Goal: Entertainment & Leisure: Browse casually

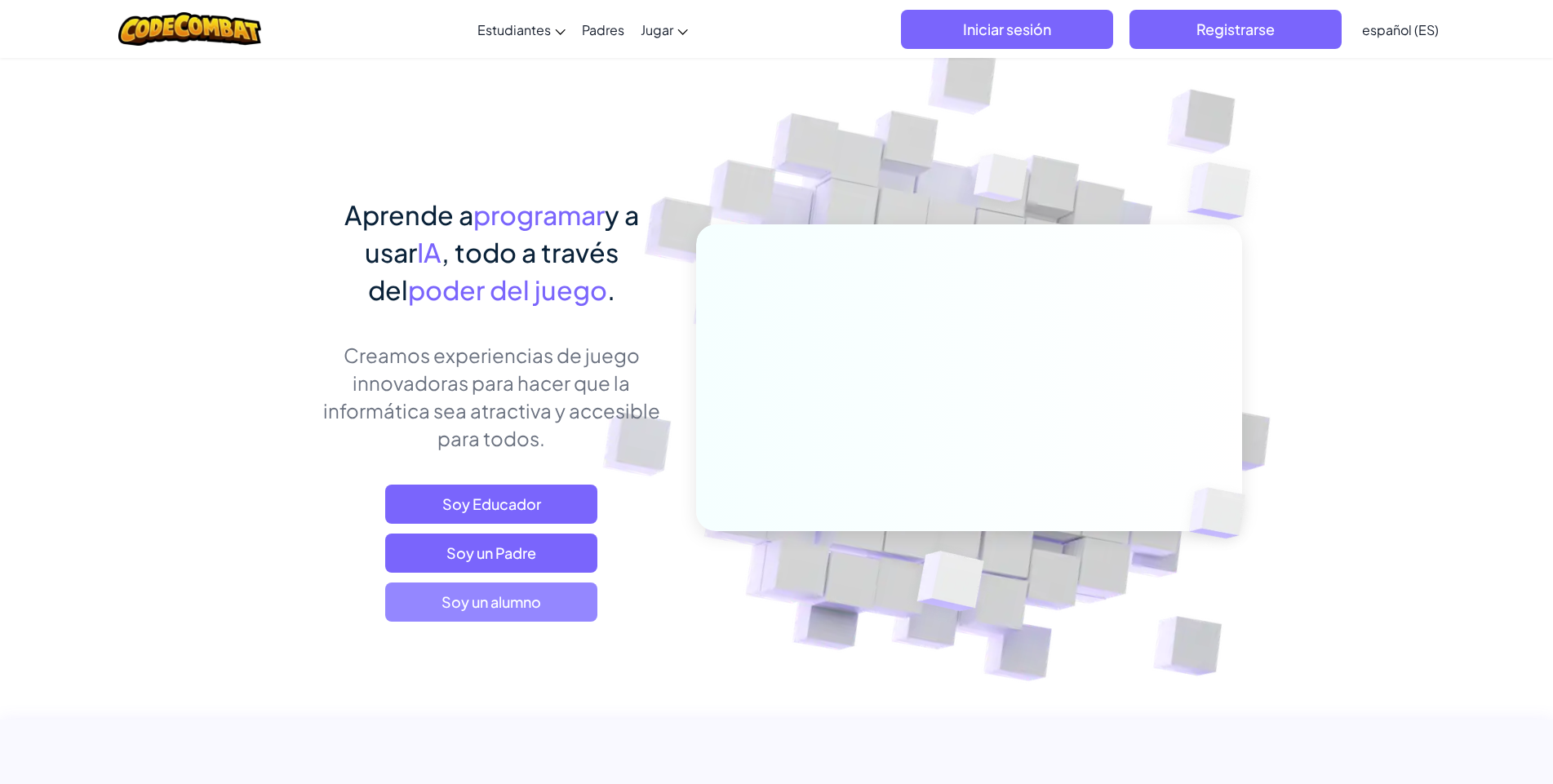
click at [526, 601] on span "Soy un alumno" at bounding box center [491, 603] width 212 height 39
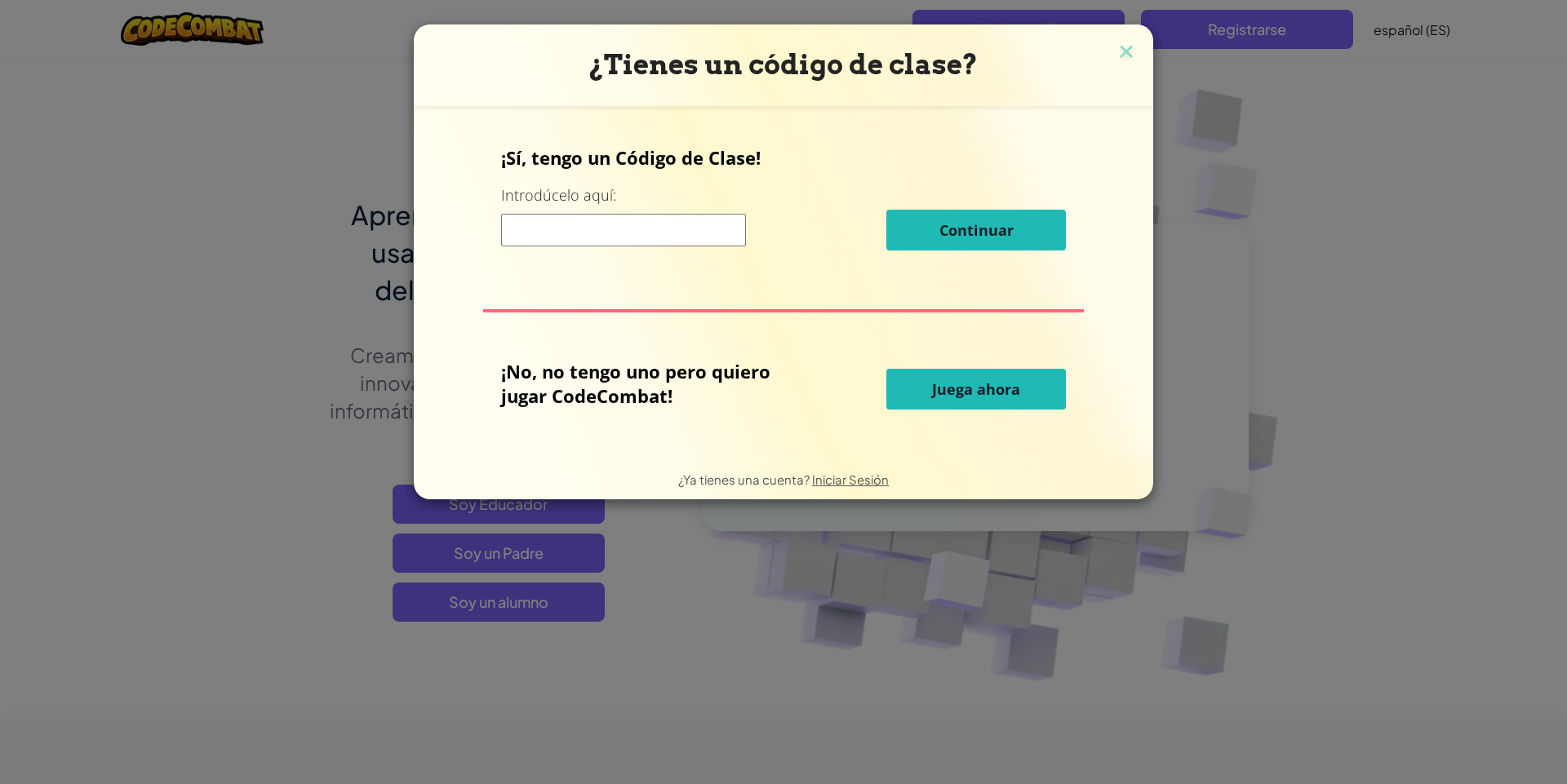
click at [683, 230] on input at bounding box center [623, 230] width 245 height 33
type input "g"
click at [673, 297] on div "¡Sí, tengo un Código de Clase! Introdúcelo aquí: Continuar ¡No, no tengo uno pe…" at bounding box center [783, 282] width 706 height 320
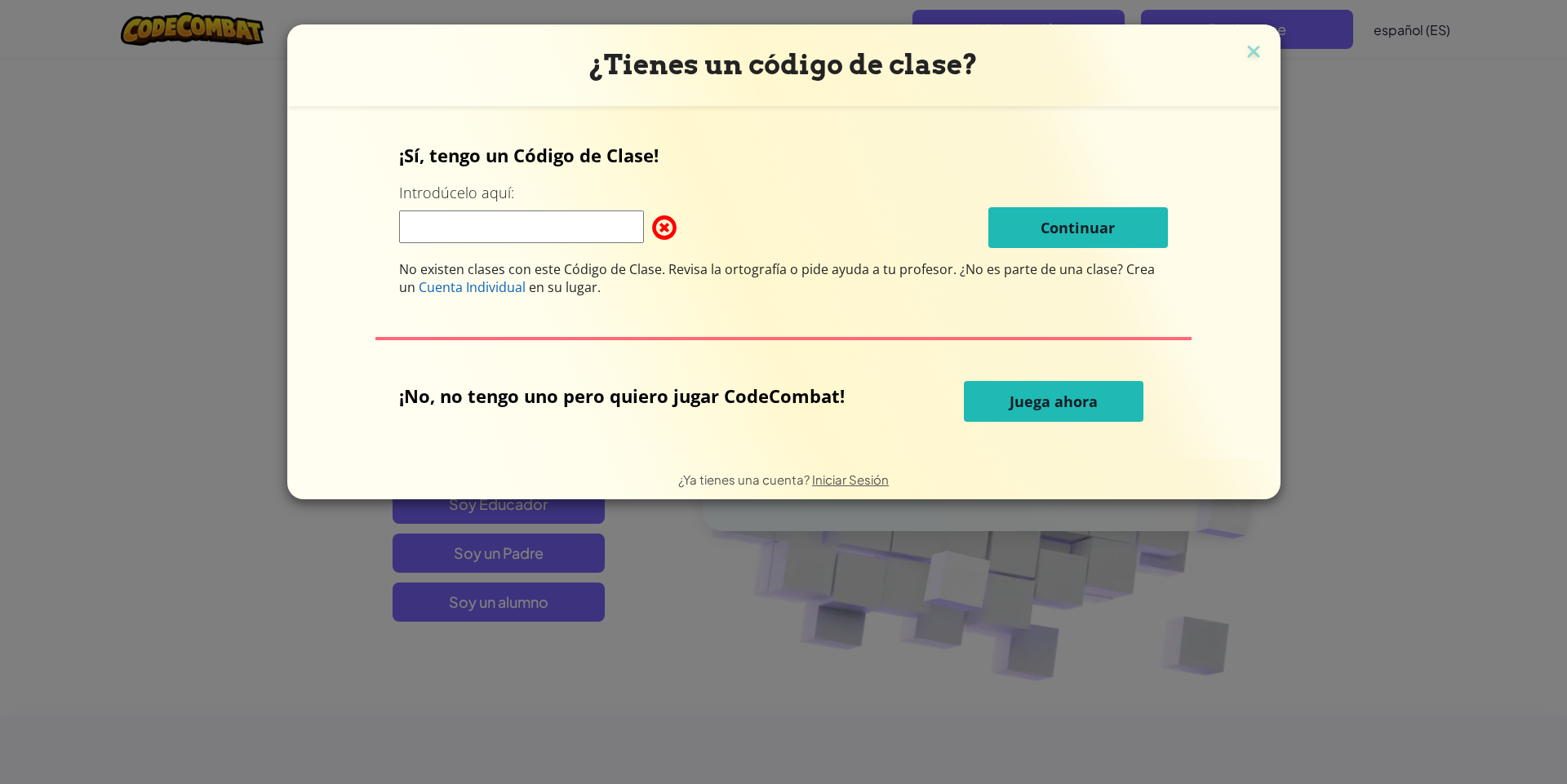
click at [983, 413] on button "Juega ahora" at bounding box center [1054, 401] width 180 height 41
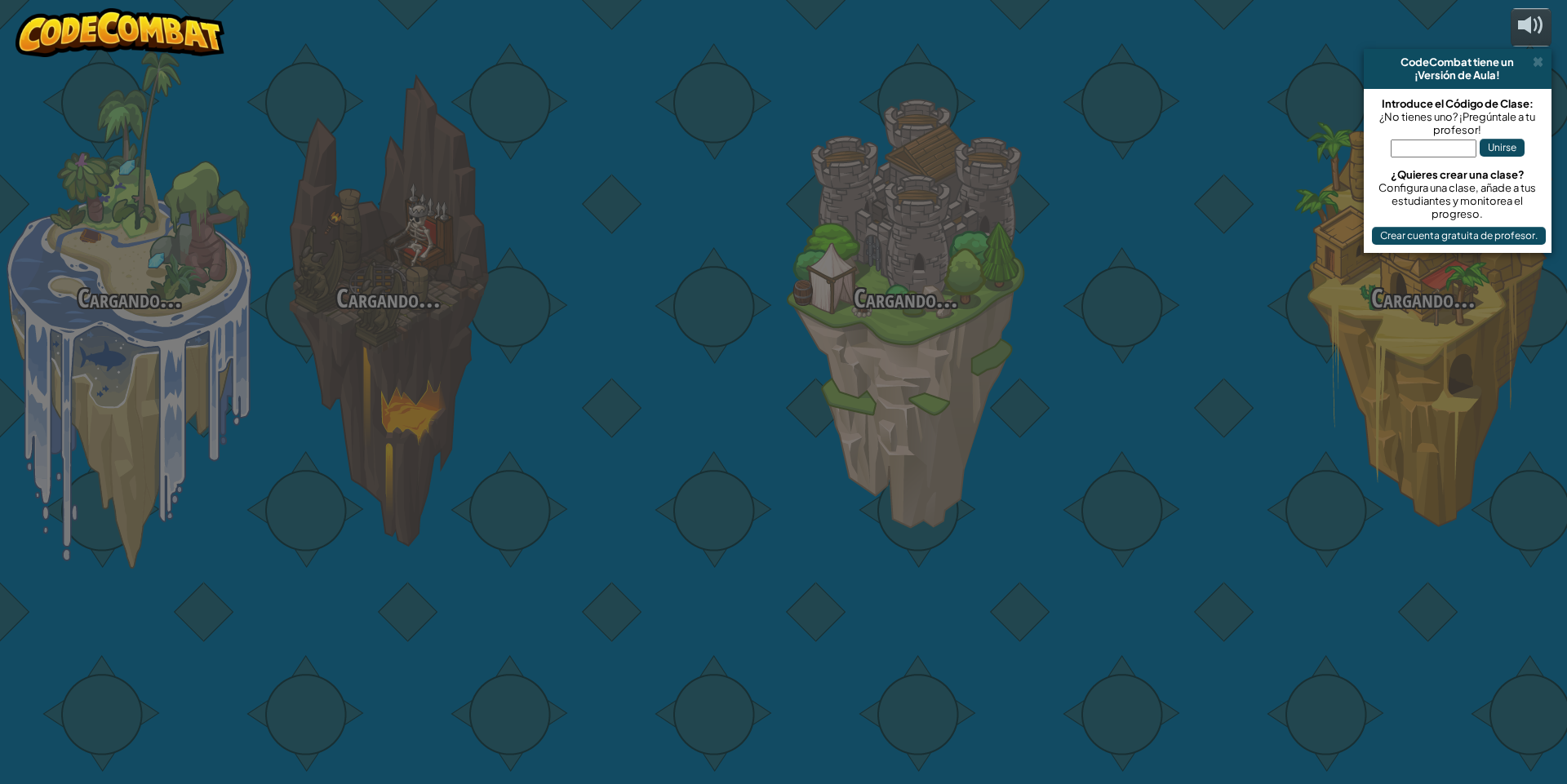
select select "es-ES"
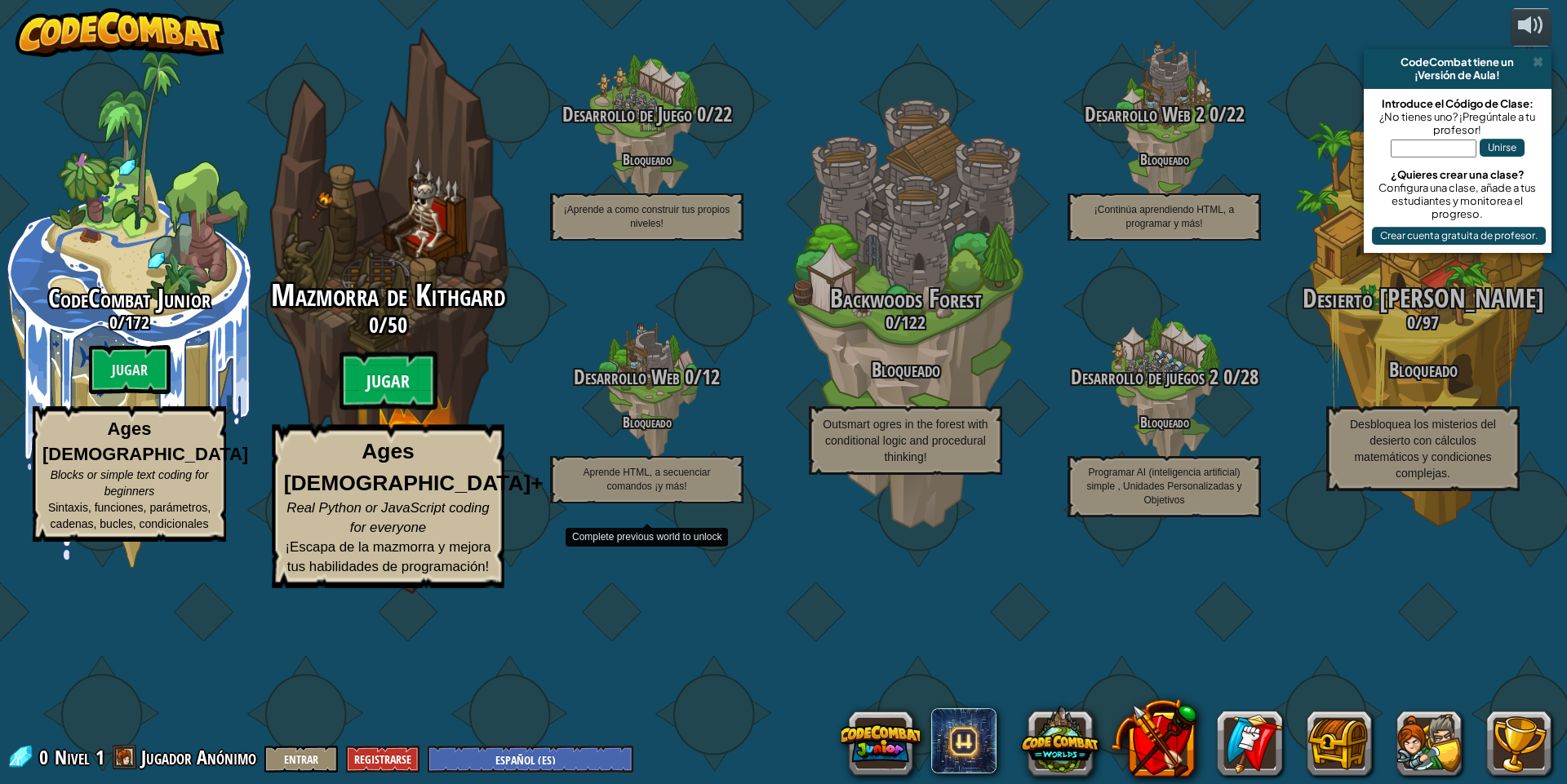
click at [397, 410] on btn "Jugar" at bounding box center [389, 381] width 98 height 59
select select "es-ES"
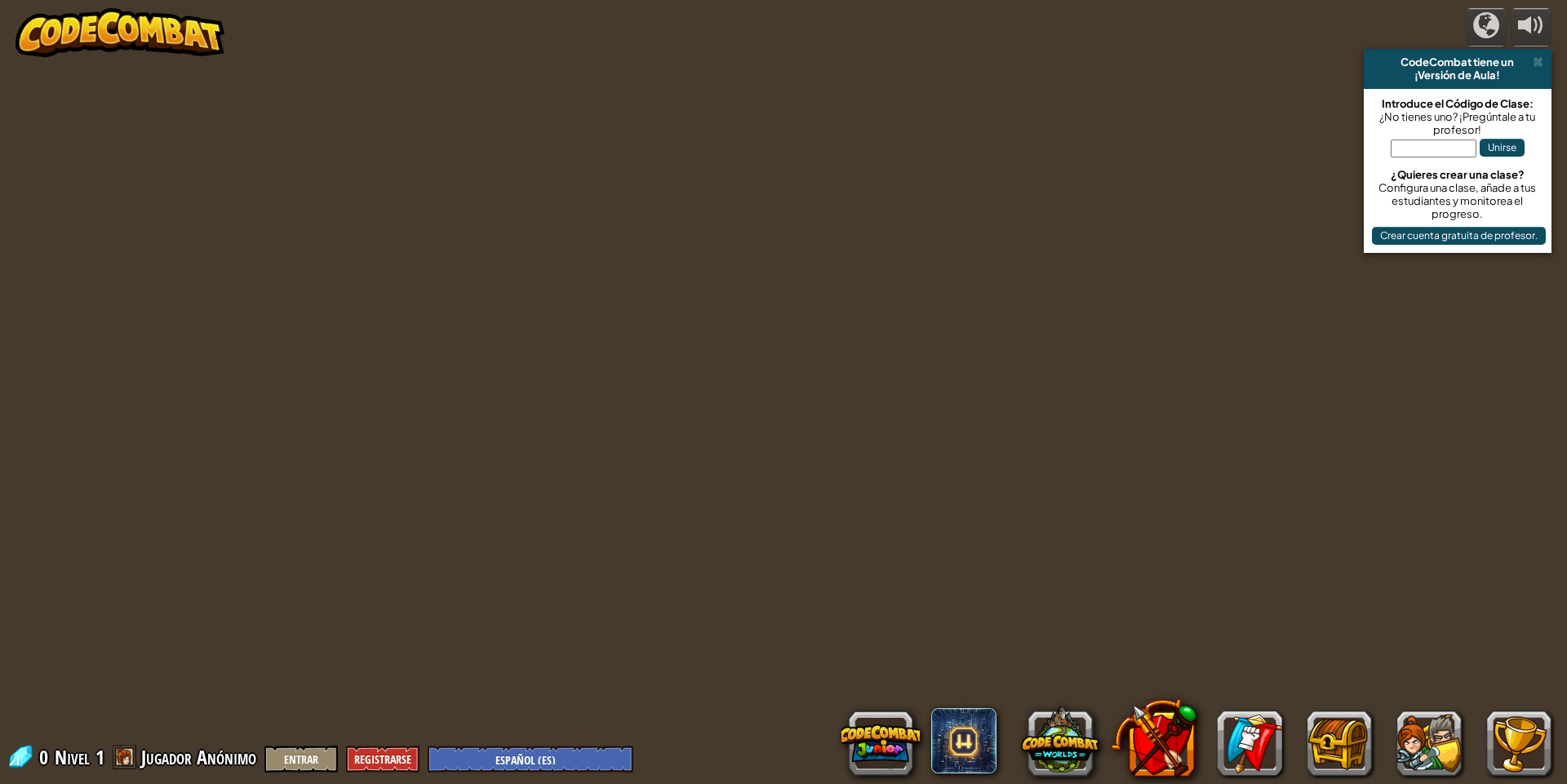
select select "es-ES"
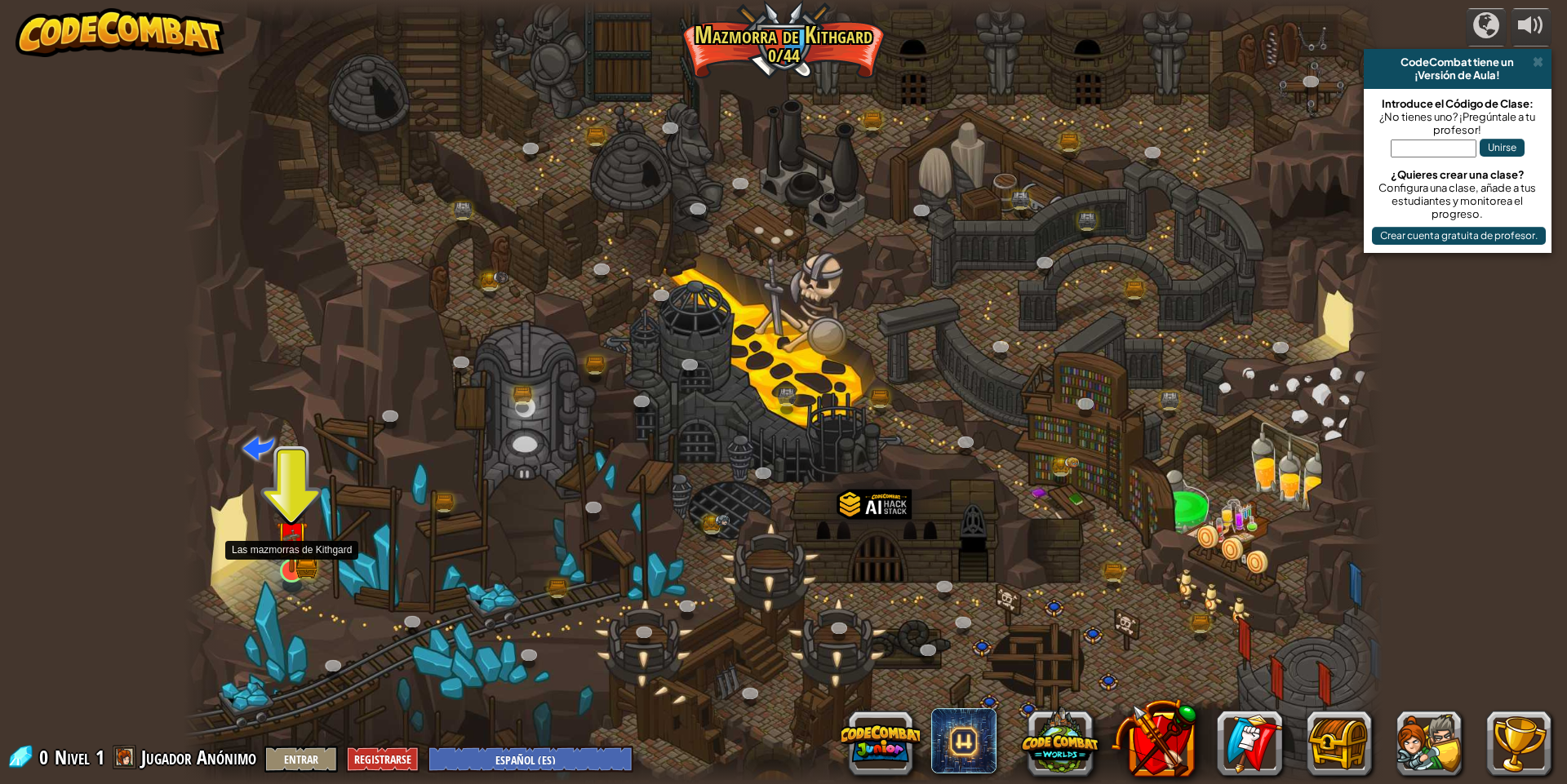
click at [291, 566] on img at bounding box center [292, 537] width 33 height 71
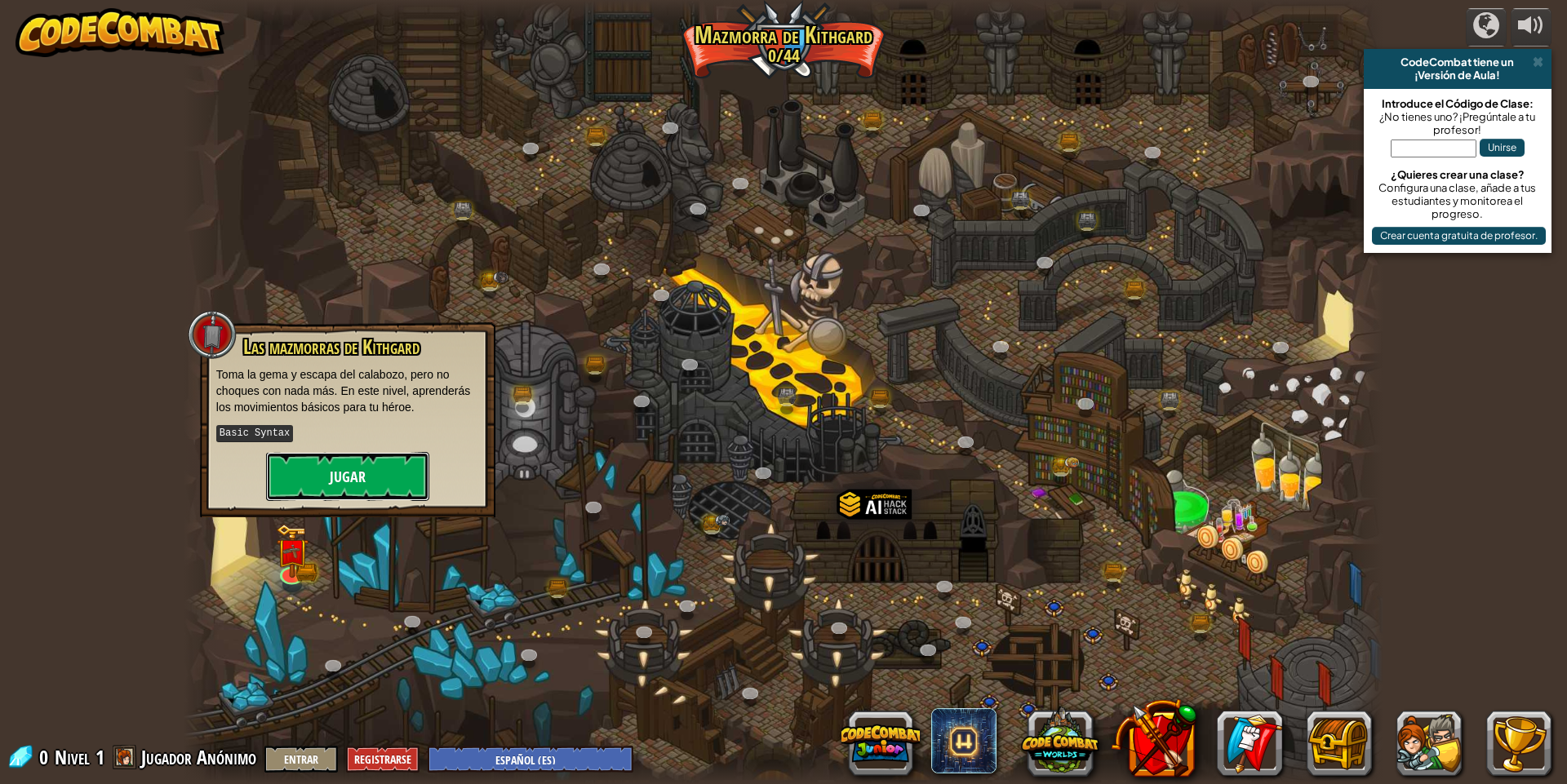
click at [311, 479] on button "Jugar" at bounding box center [348, 476] width 164 height 49
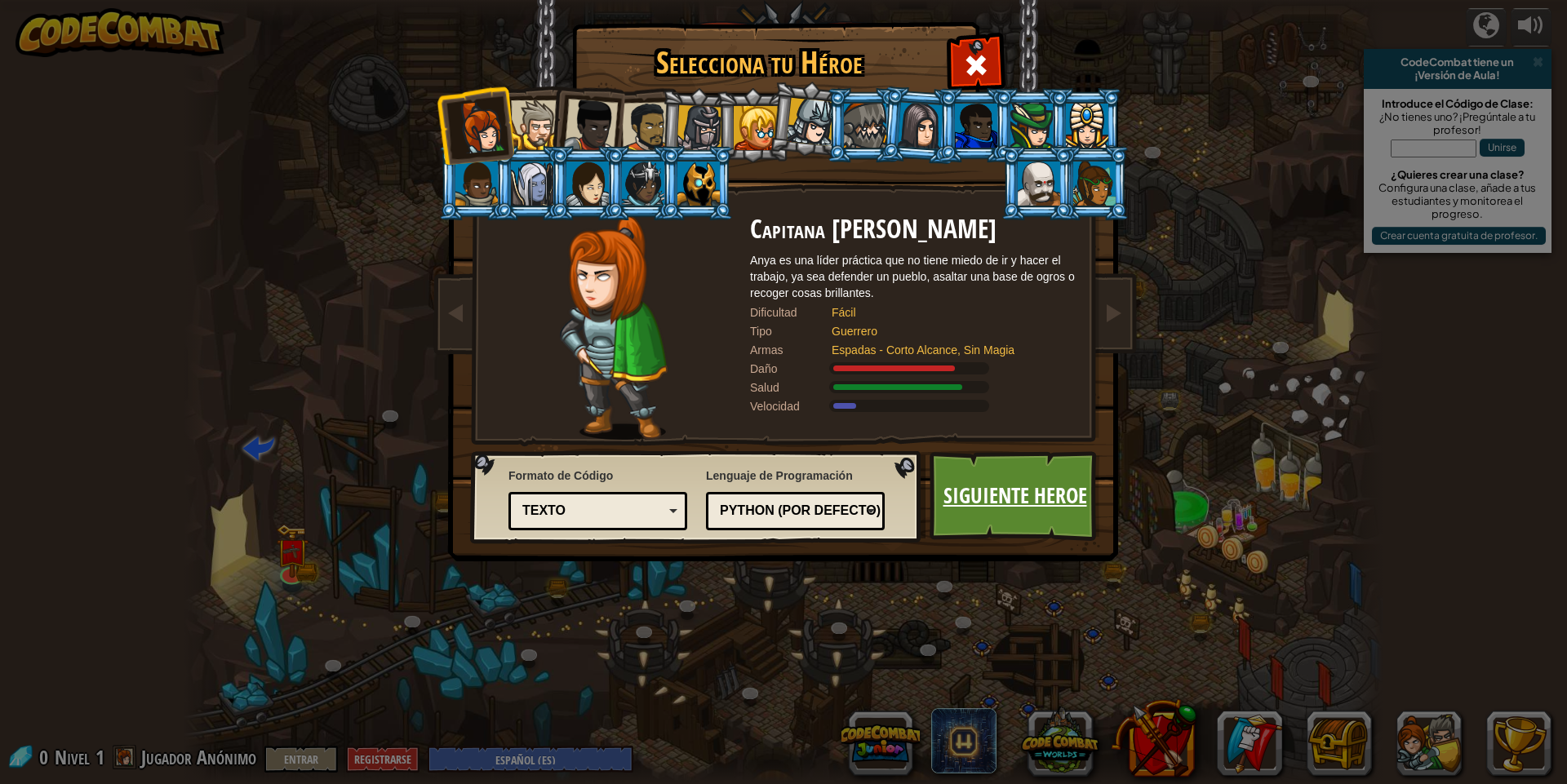
click at [962, 492] on link "Siguiente Heroe" at bounding box center [1015, 496] width 170 height 90
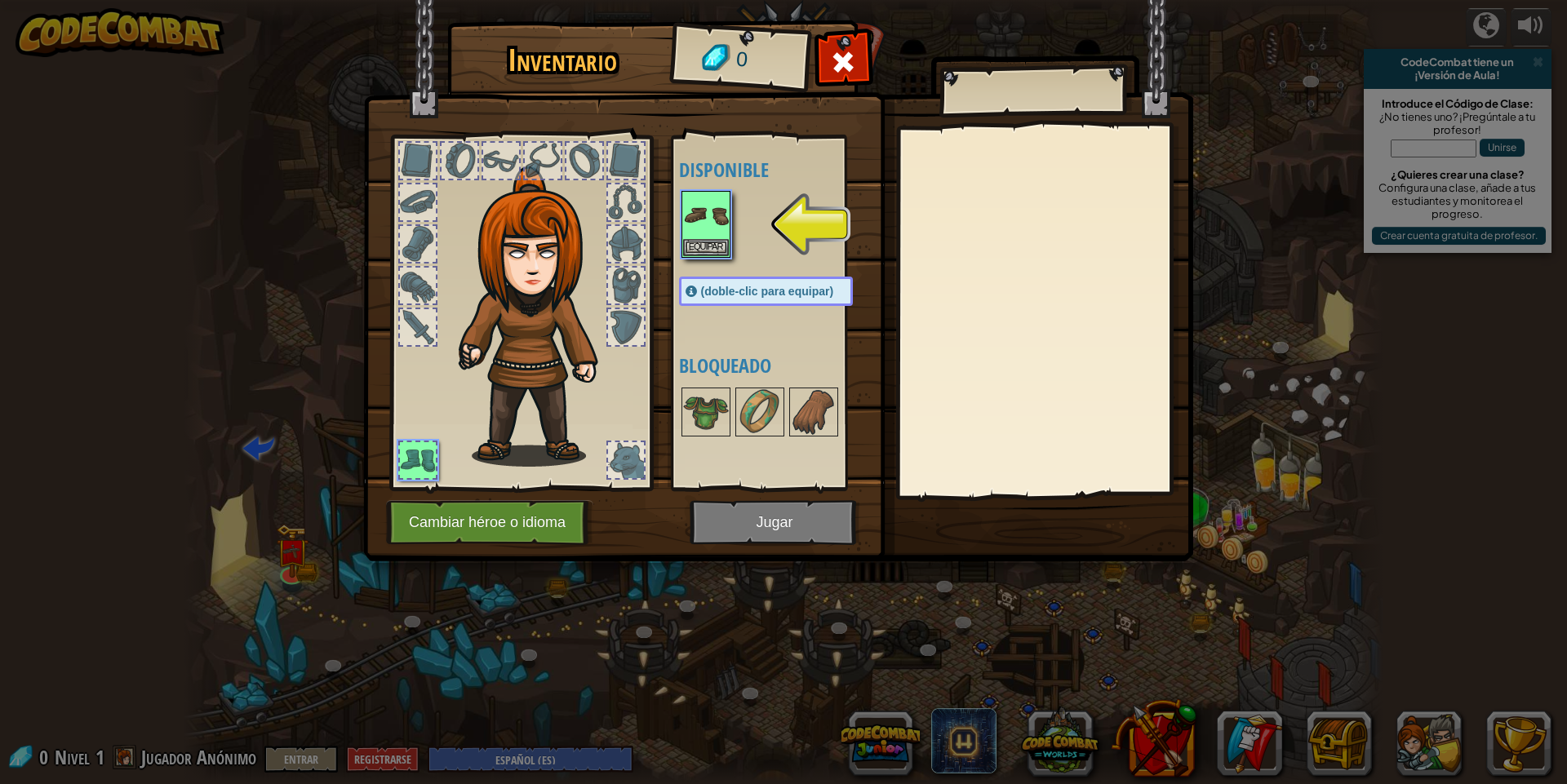
click at [679, 252] on div at bounding box center [782, 224] width 206 height 72
click at [704, 234] on img at bounding box center [706, 215] width 45 height 45
click at [706, 217] on img at bounding box center [706, 215] width 45 height 45
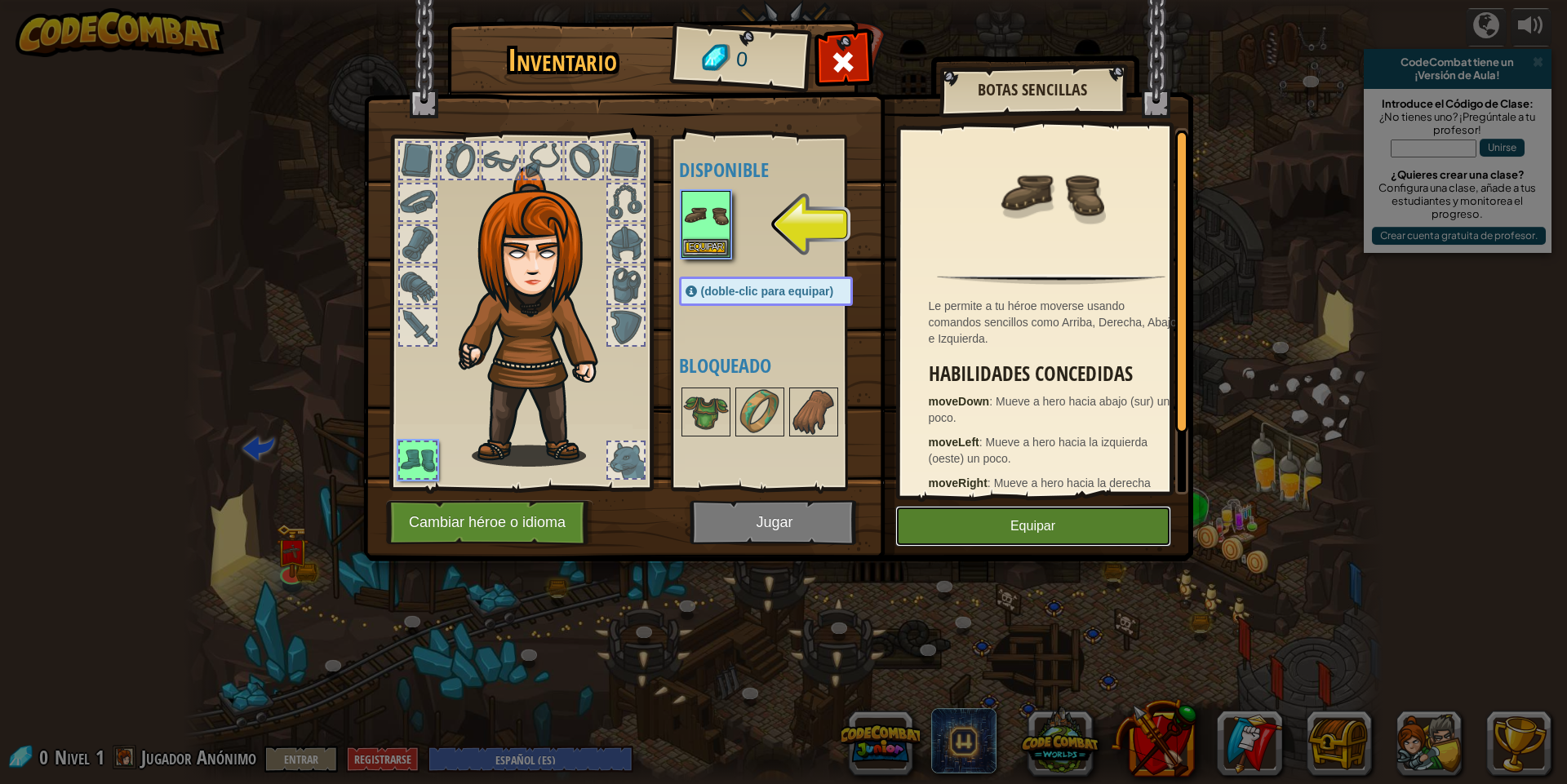
click at [1009, 521] on button "Equipar" at bounding box center [1034, 526] width 276 height 41
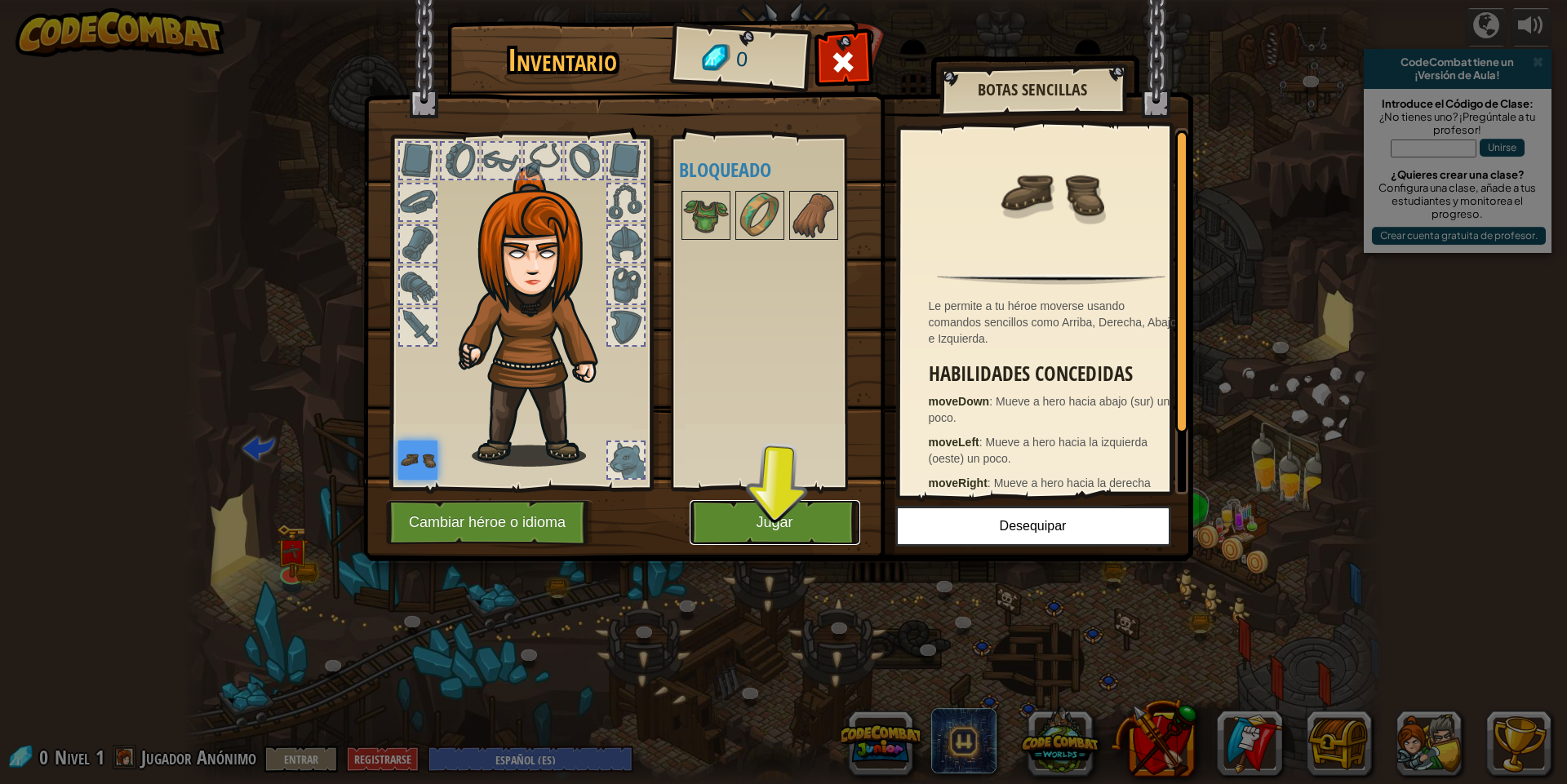
click at [805, 520] on button "Jugar" at bounding box center [774, 522] width 170 height 45
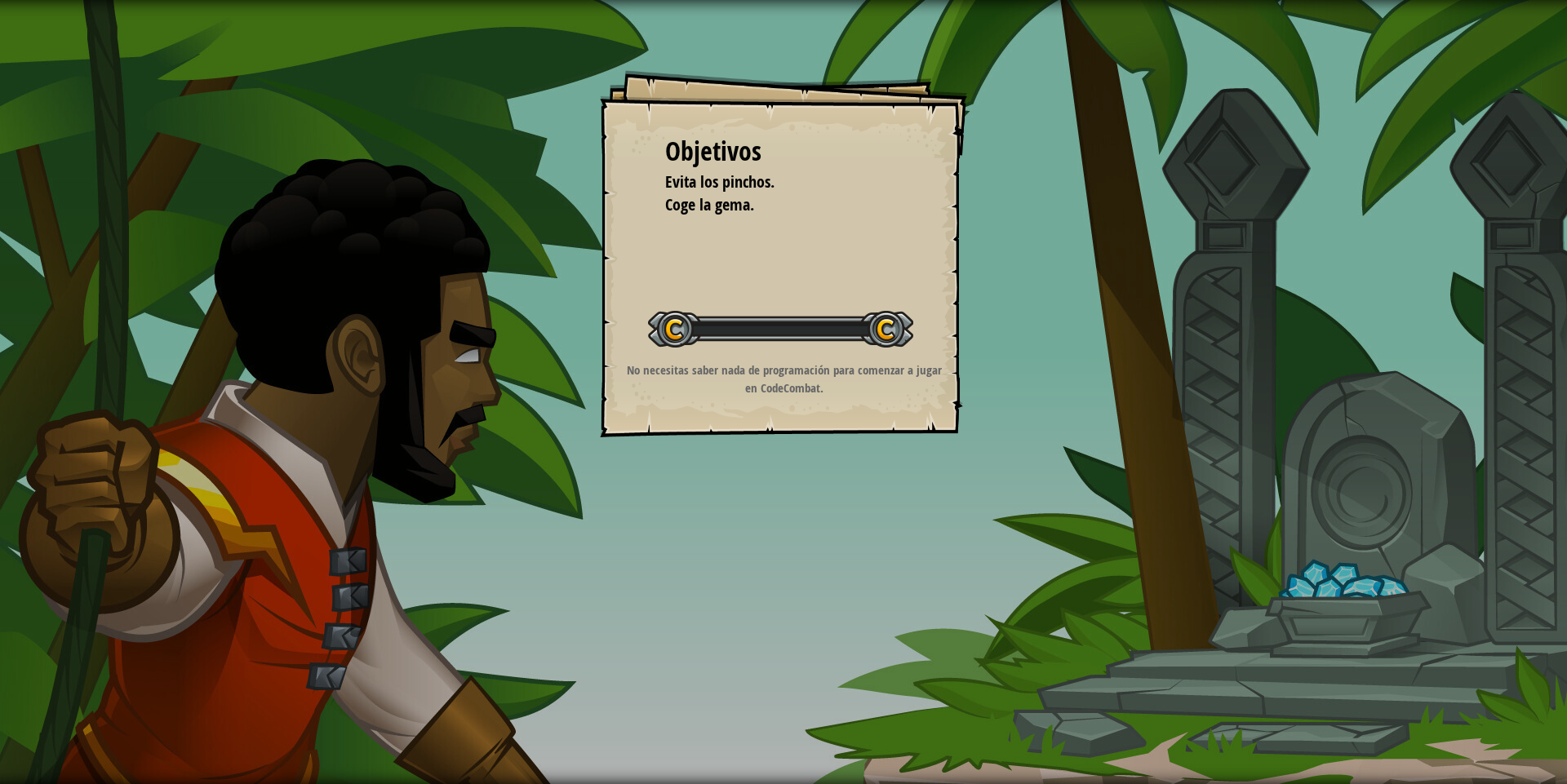
click at [805, 520] on div "Objetivos Evita los pinchos. Coge la gema. Iniciar Nivel Error al cargar desde …" at bounding box center [784, 392] width 1567 height 784
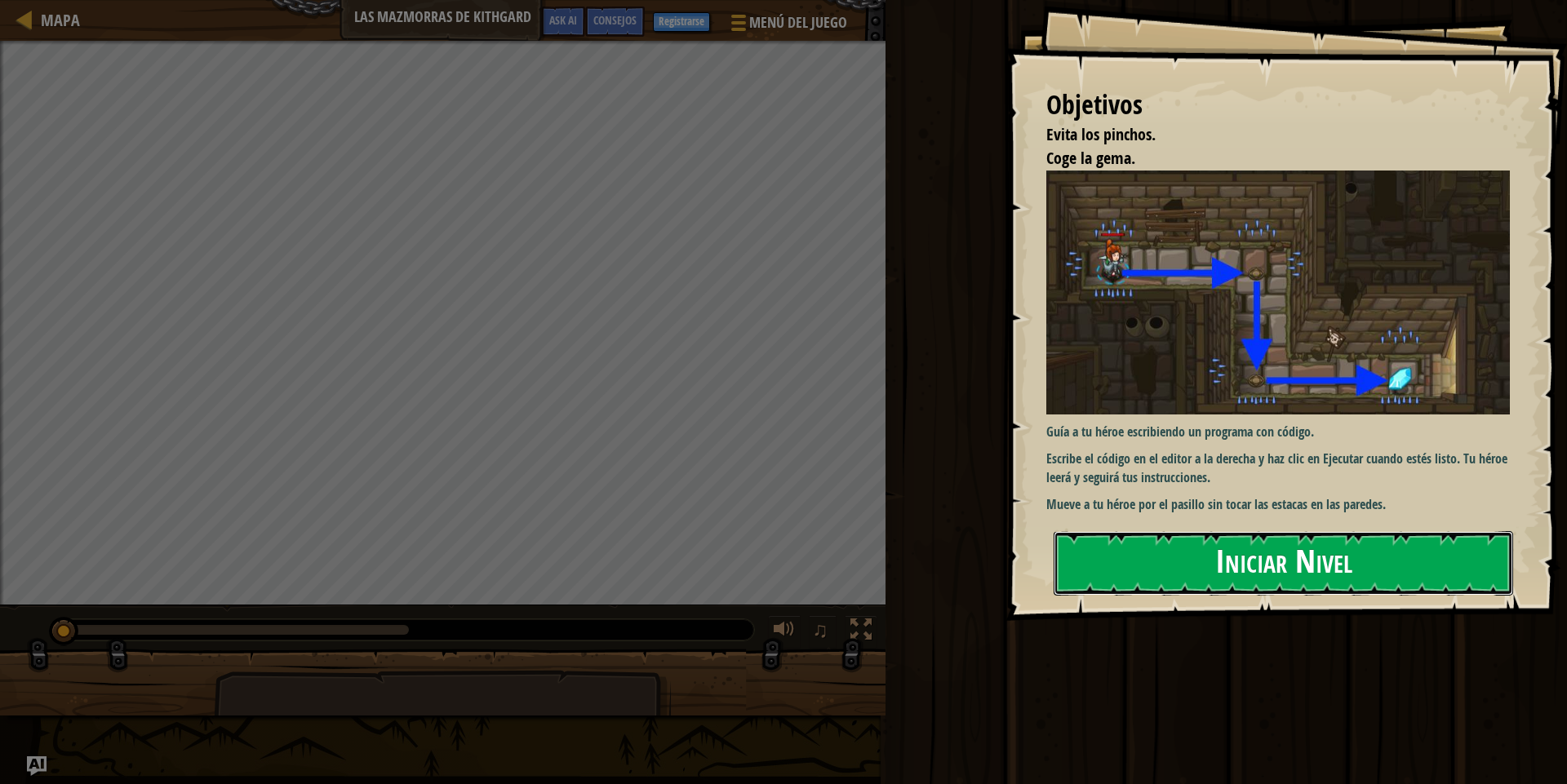
click at [1170, 538] on button "Iniciar Nivel" at bounding box center [1284, 563] width 460 height 64
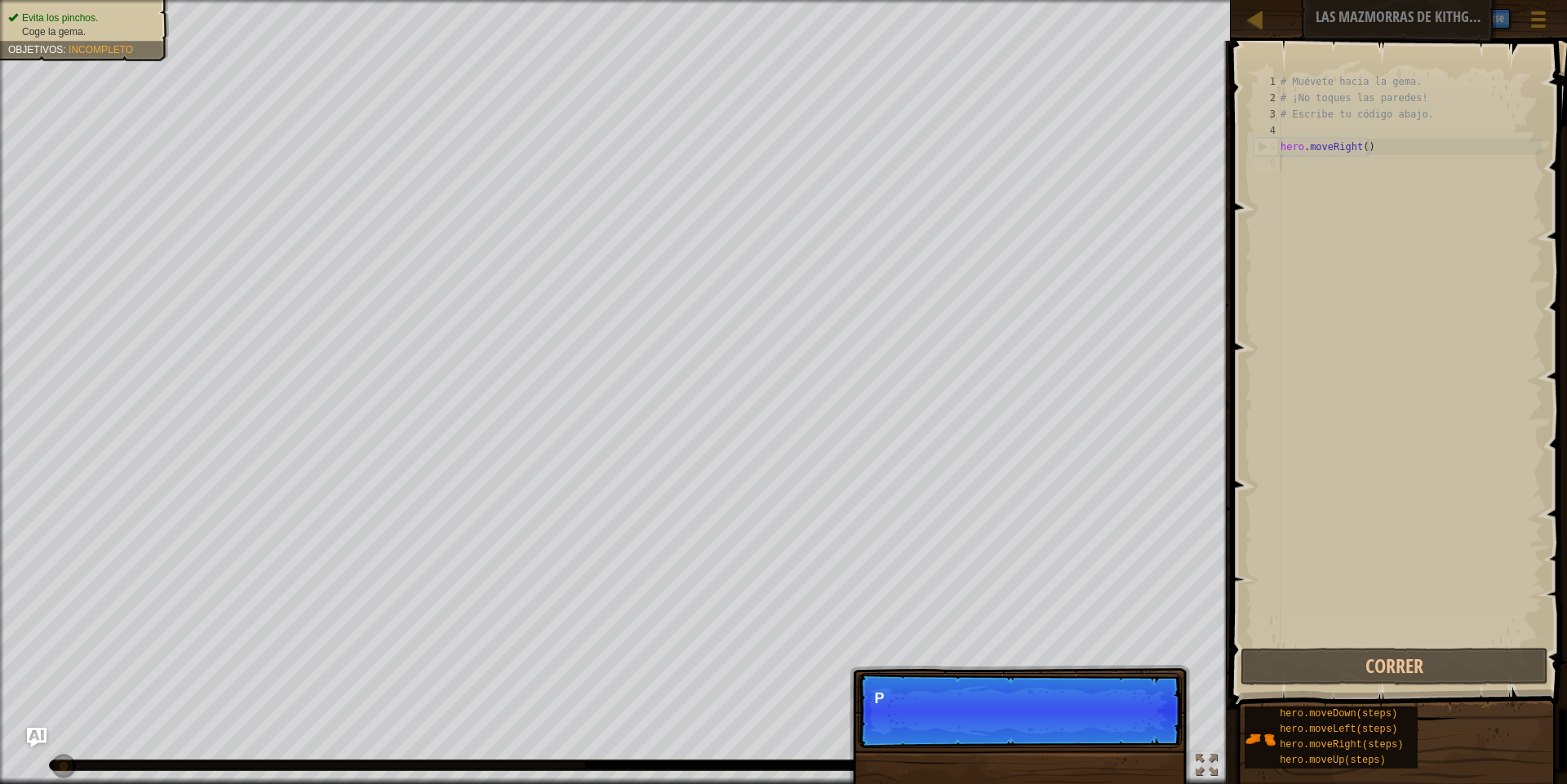
scroll to position [8, 0]
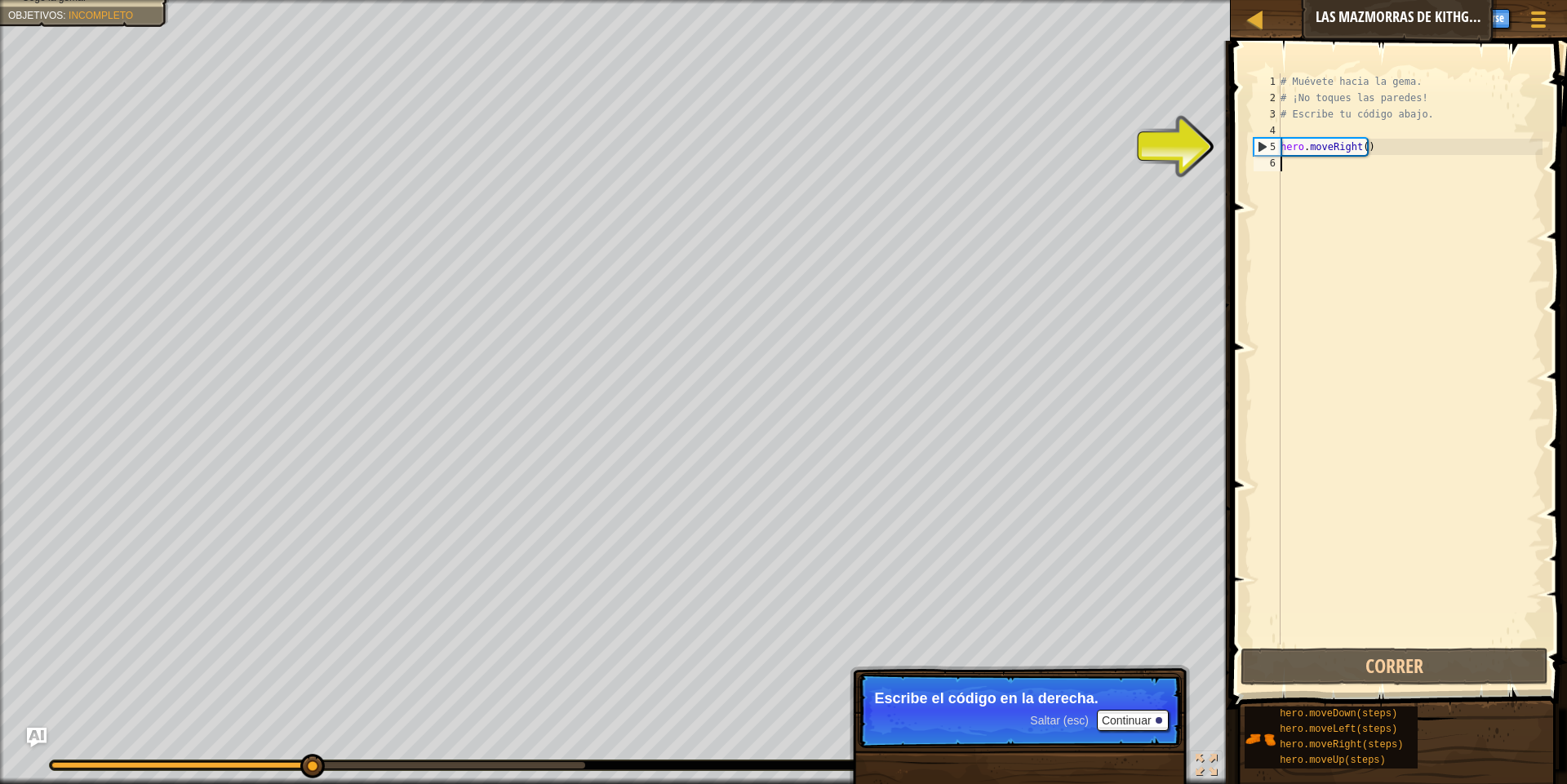
click at [1373, 332] on div "# Muévete hacia la gema. # ¡No toques las paredes! # Escribe tu código abajo. h…" at bounding box center [1410, 375] width 265 height 603
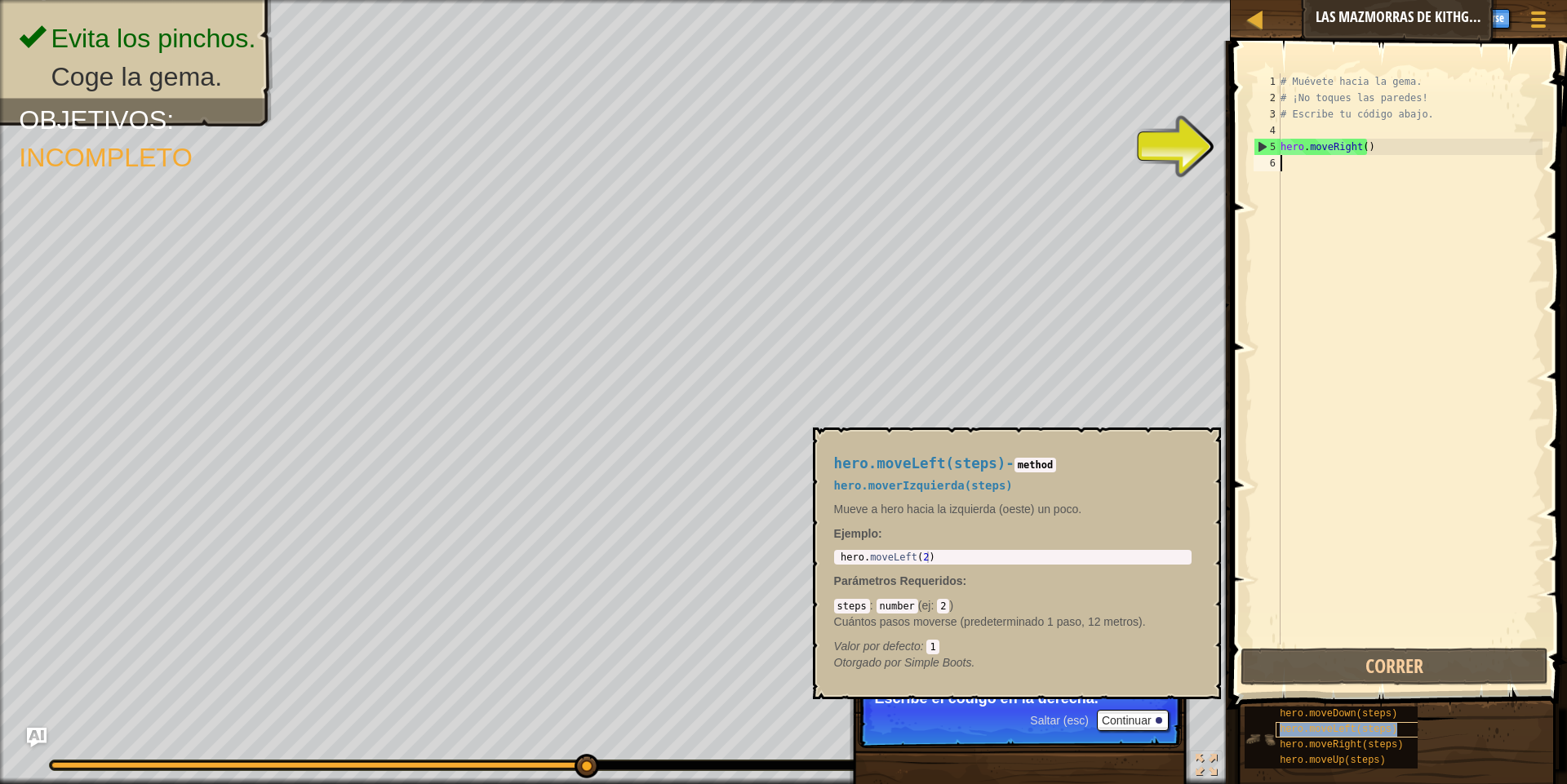
click at [1293, 726] on span "hero.moveLeft(steps)" at bounding box center [1338, 728] width 117 height 11
click at [1325, 532] on div "# Muévete hacia la gema. # ¡No toques las paredes! # Escribe tu código abajo. h…" at bounding box center [1410, 375] width 265 height 603
click at [1353, 175] on div "# Muévete hacia la gema. # ¡No toques las paredes! # Escribe tu código abajo. h…" at bounding box center [1410, 375] width 265 height 603
click at [1313, 154] on div "# Muévete hacia la gema. # ¡No toques las paredes! # Escribe tu código abajo. h…" at bounding box center [1410, 375] width 265 height 603
type textarea "hero.moveRight()"
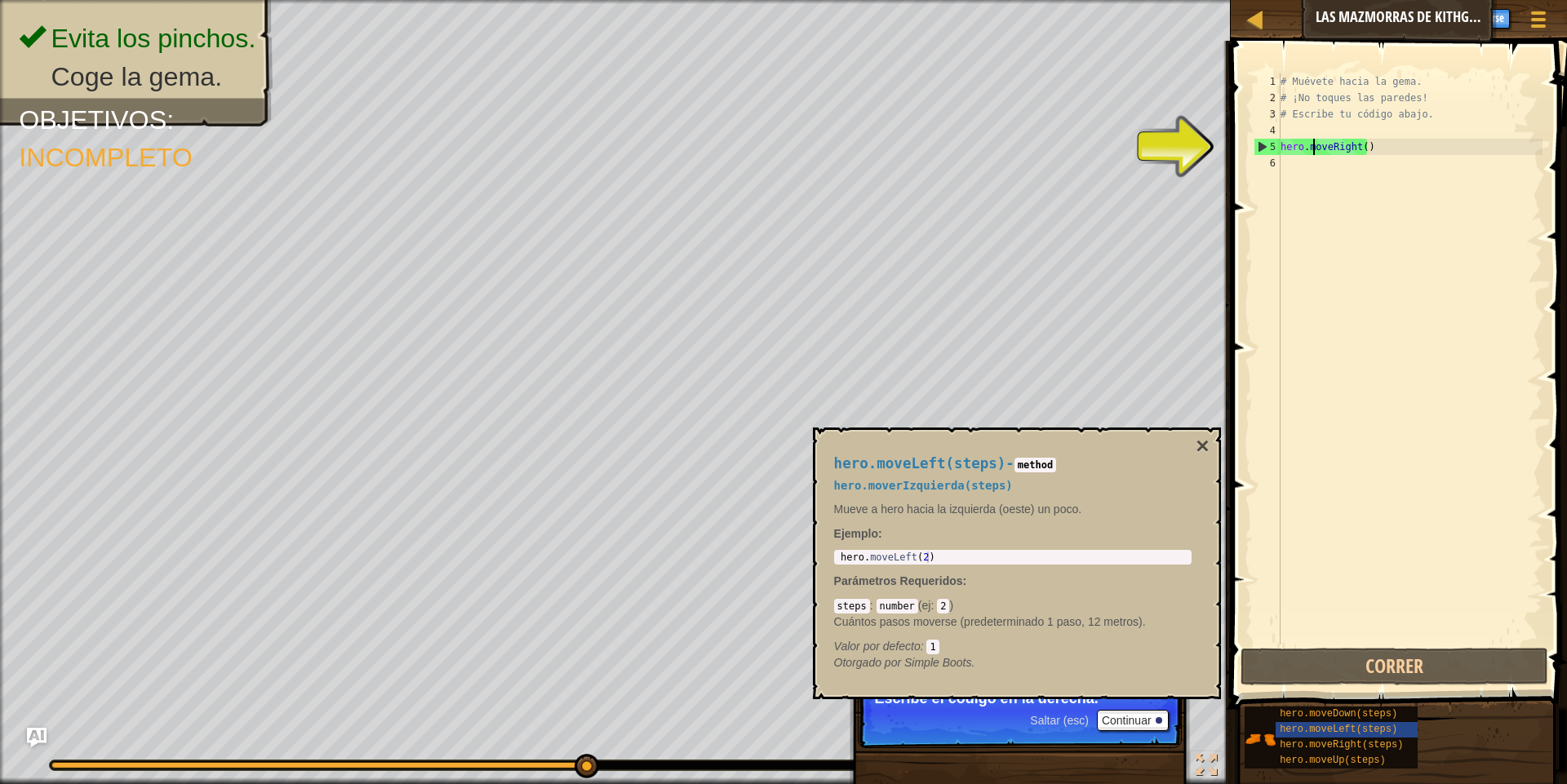
click at [1365, 451] on div "# Muévete hacia la gema. # ¡No toques las paredes! # Escribe tu código abajo. h…" at bounding box center [1410, 375] width 265 height 603
type textarea "hero.moveLeft(2)"
click at [905, 556] on div "hero . moveLeft ( 2 )" at bounding box center [1013, 568] width 351 height 34
click at [907, 555] on div "hero . moveLeft ( 2 )" at bounding box center [1013, 568] width 351 height 34
click at [906, 559] on div "hero . moveLeft ( 2 )" at bounding box center [1013, 556] width 351 height 11
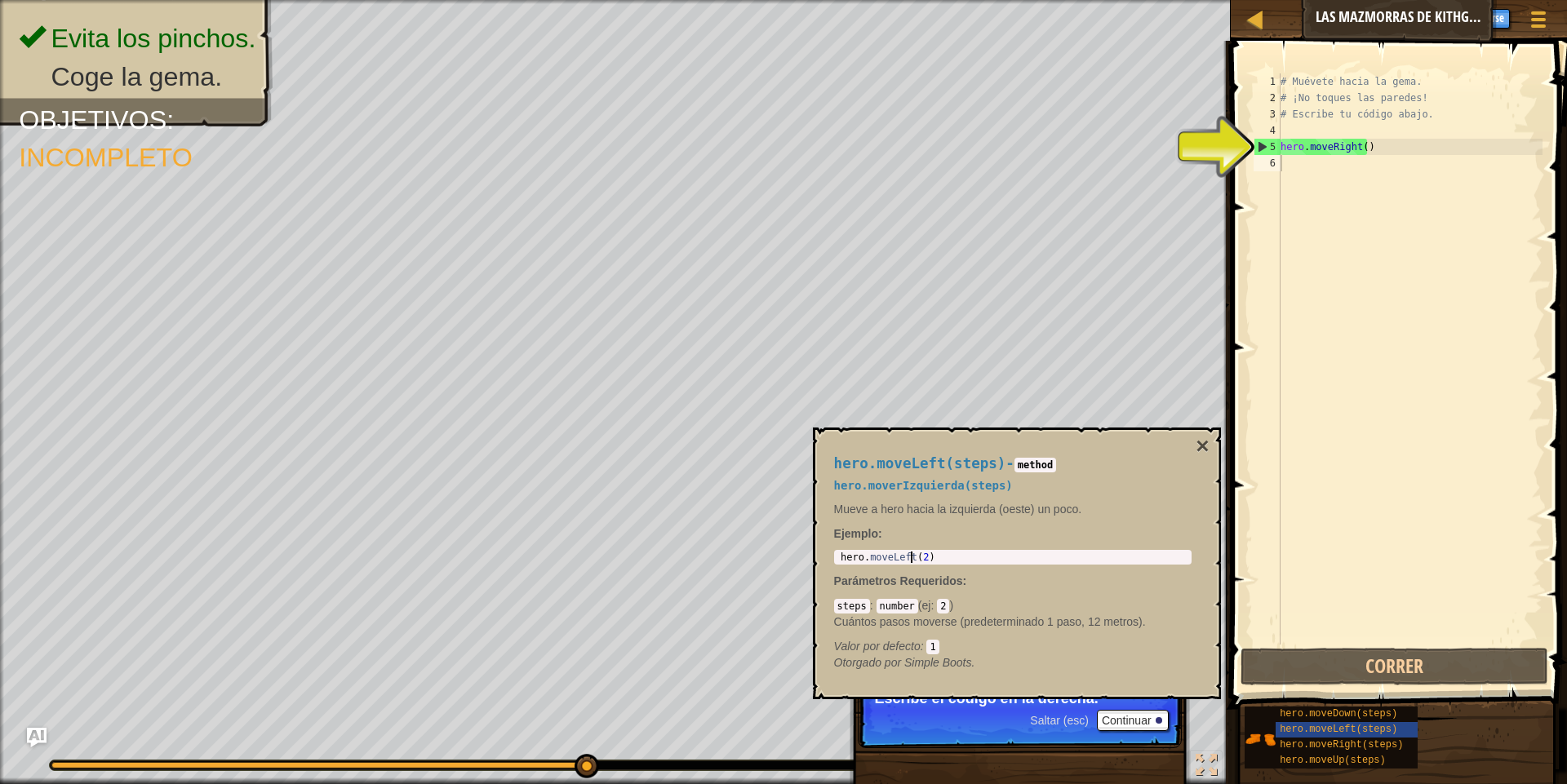
click at [1465, 175] on div "# Muévete hacia la gema. # ¡No toques las paredes! # Escribe tu código abajo. h…" at bounding box center [1410, 375] width 265 height 603
click at [1397, 167] on div "# Muévete hacia la gema. # ¡No toques las paredes! # Escribe tu código abajo. h…" at bounding box center [1410, 375] width 265 height 603
click at [1390, 167] on div "# Muévete hacia la gema. # ¡No toques las paredes! # Escribe tu código abajo. h…" at bounding box center [1410, 375] width 265 height 603
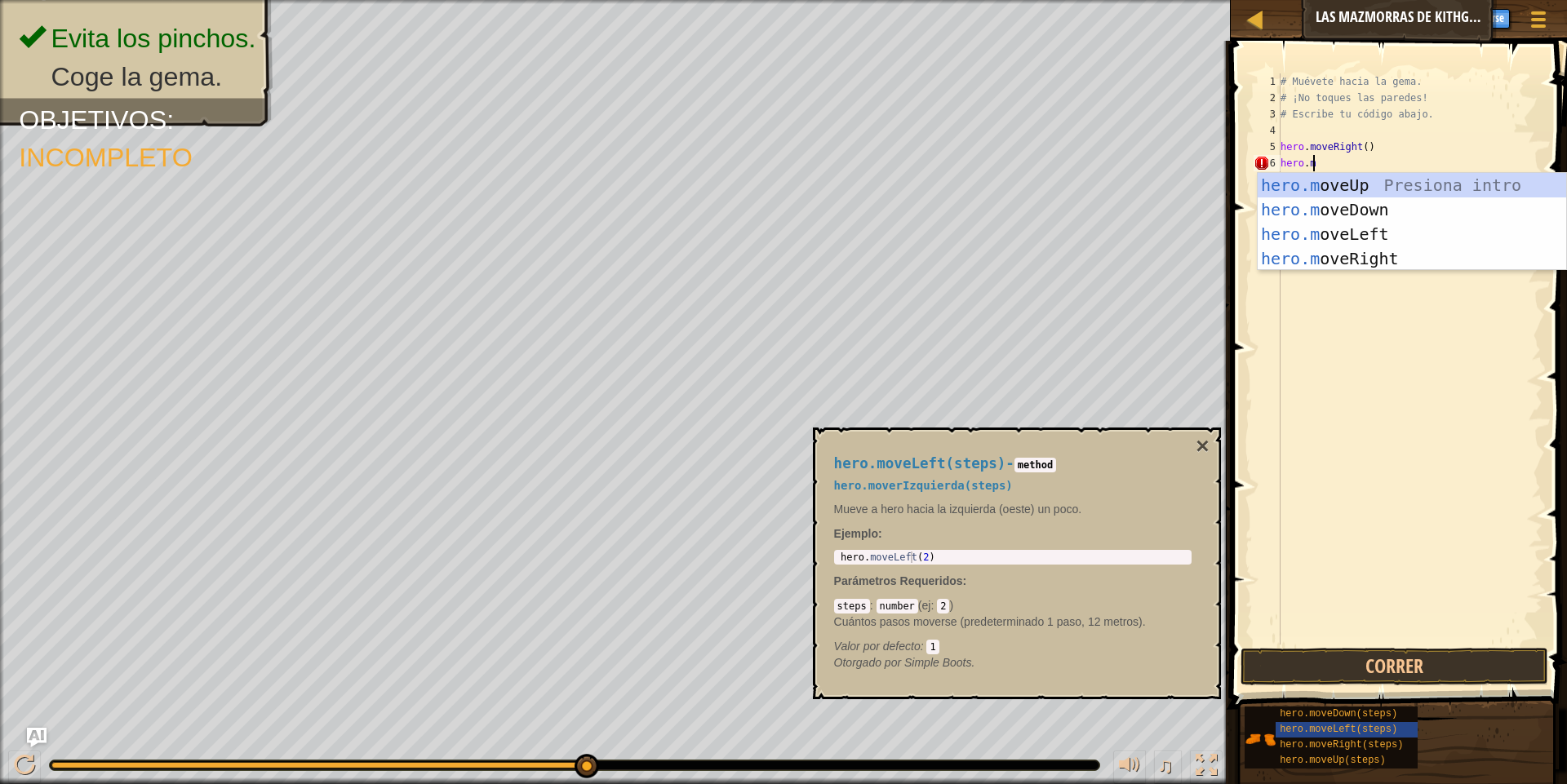
scroll to position [8, 3]
type textarea "hero.move"
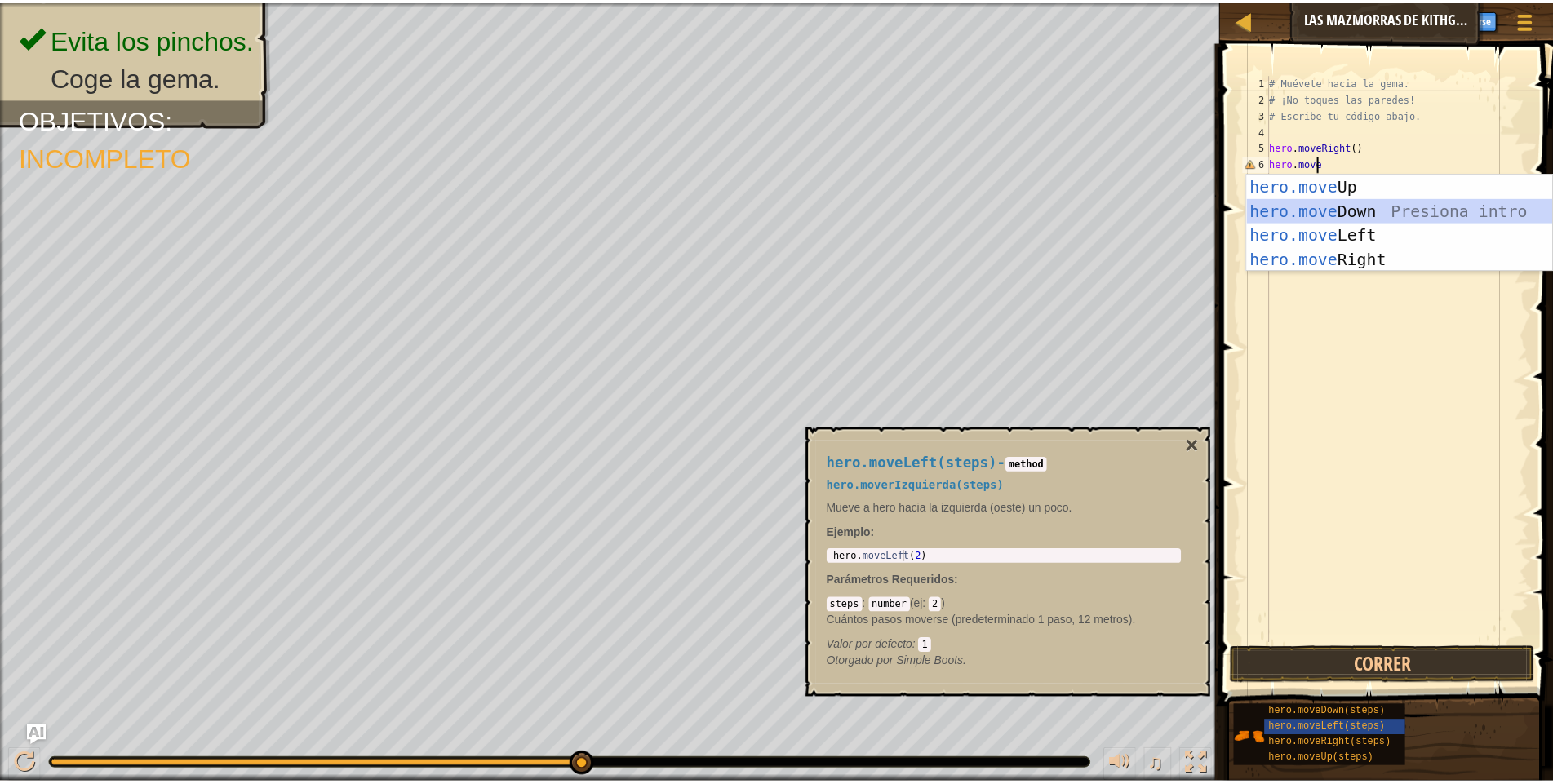
scroll to position [8, 0]
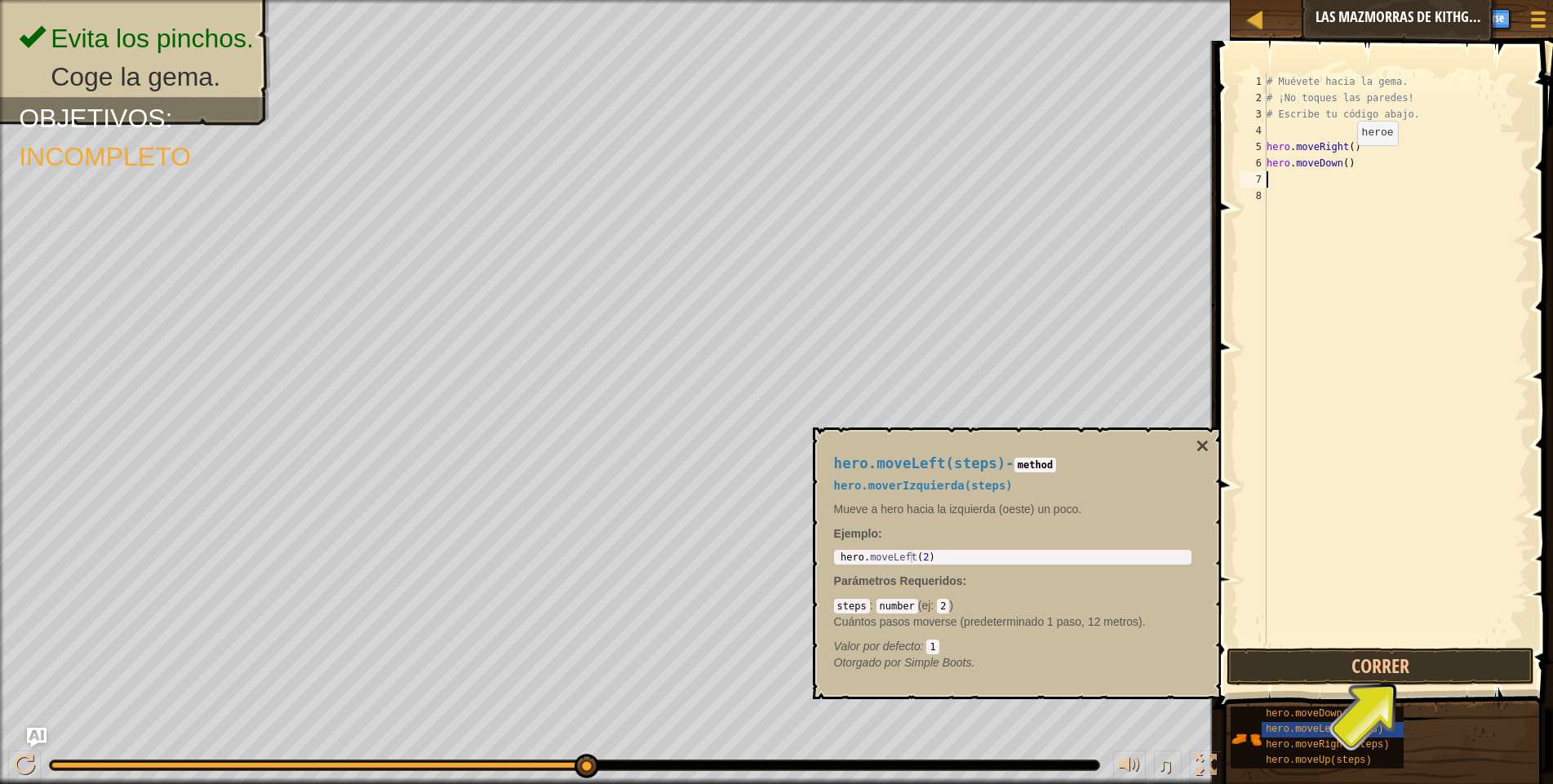
click at [1343, 161] on div "# Muévete hacia la gema. # ¡No toques las paredes! # Escribe tu código abajo. h…" at bounding box center [1396, 375] width 265 height 603
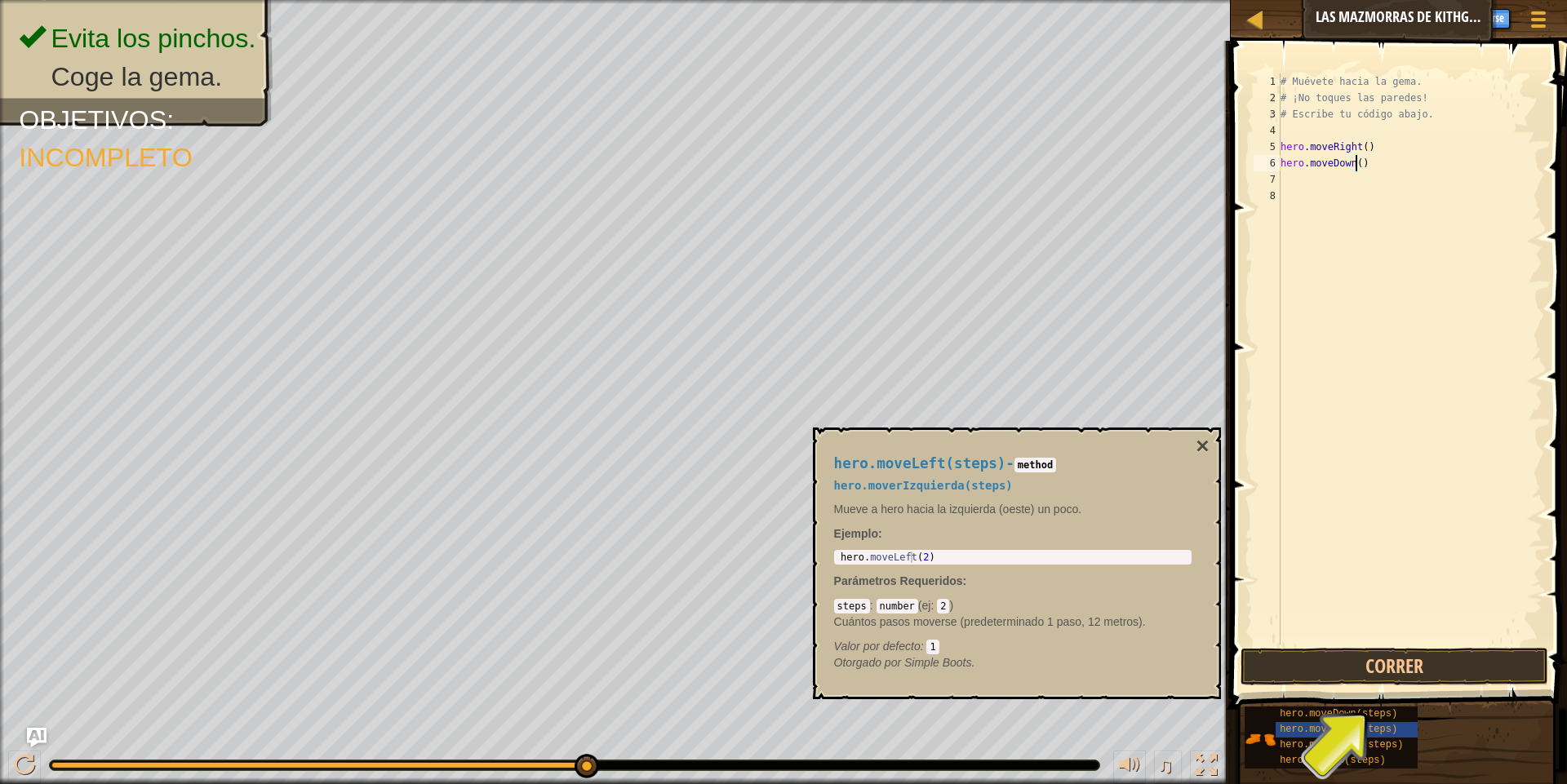
type textarea "hero.moveDown(2)"
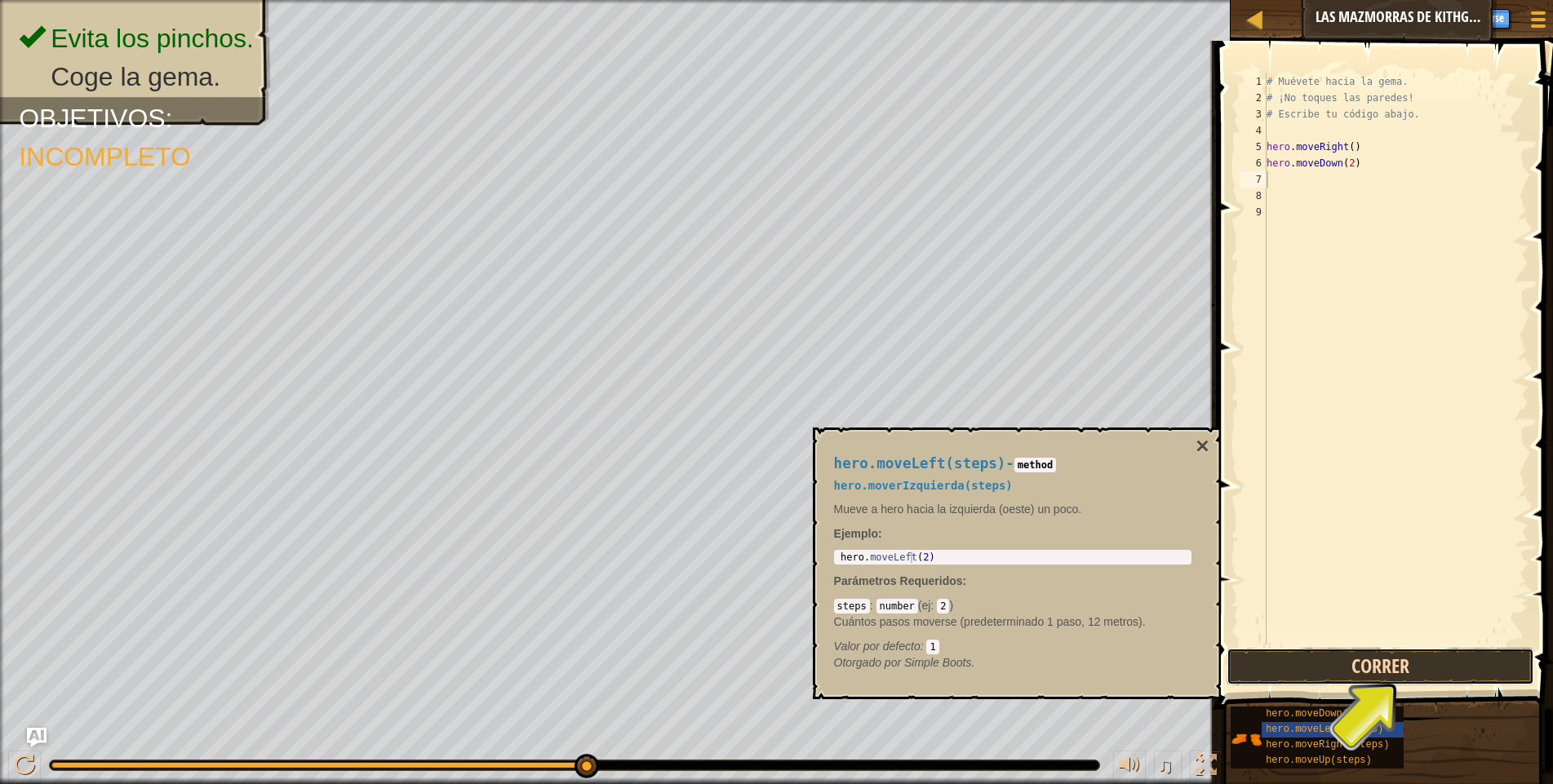
click at [1436, 668] on button "Correr" at bounding box center [1380, 667] width 307 height 38
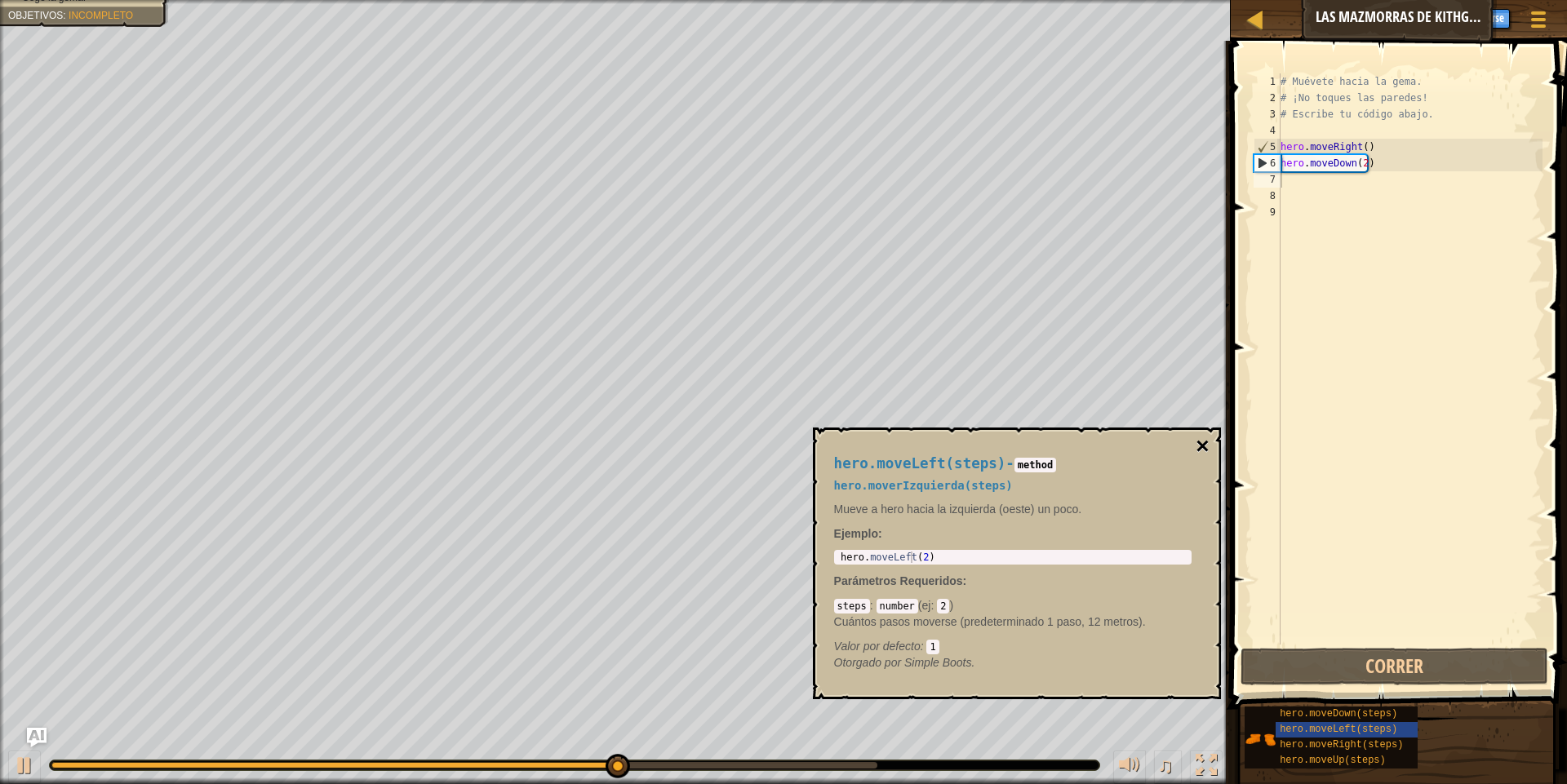
click at [1197, 448] on button "×" at bounding box center [1201, 446] width 13 height 23
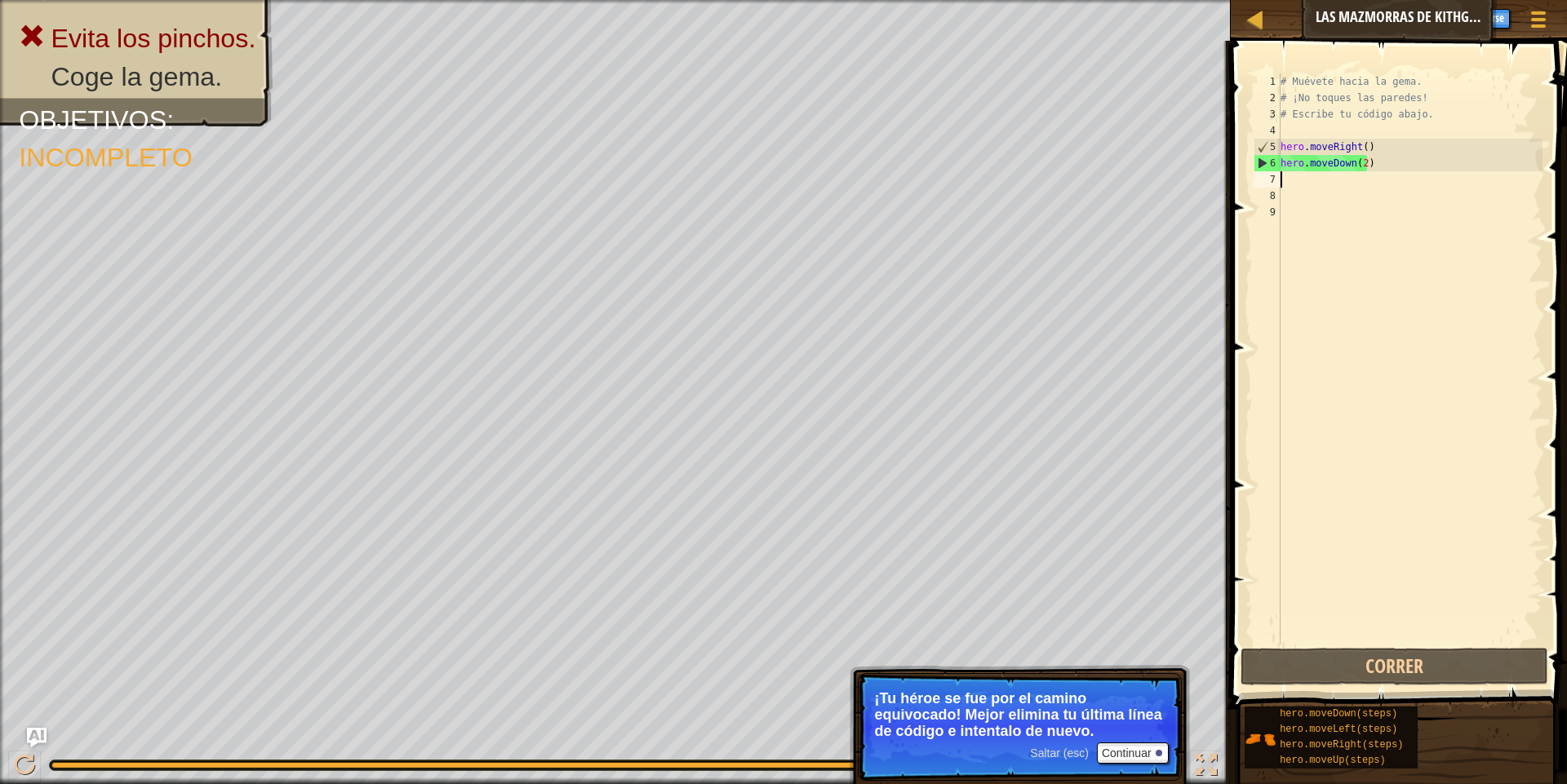
click at [1367, 165] on div "# Muévete hacia la gema. # ¡No toques las paredes! # Escribe tu código abajo. h…" at bounding box center [1410, 375] width 265 height 603
click at [1365, 165] on div "# Muévete hacia la gema. # ¡No toques las paredes! # Escribe tu código abajo. h…" at bounding box center [1410, 375] width 265 height 603
click at [1362, 165] on div "# Muévete hacia la gema. # ¡No toques las paredes! # Escribe tu código abajo. h…" at bounding box center [1410, 375] width 265 height 603
type textarea "hero.moveDown(1)"
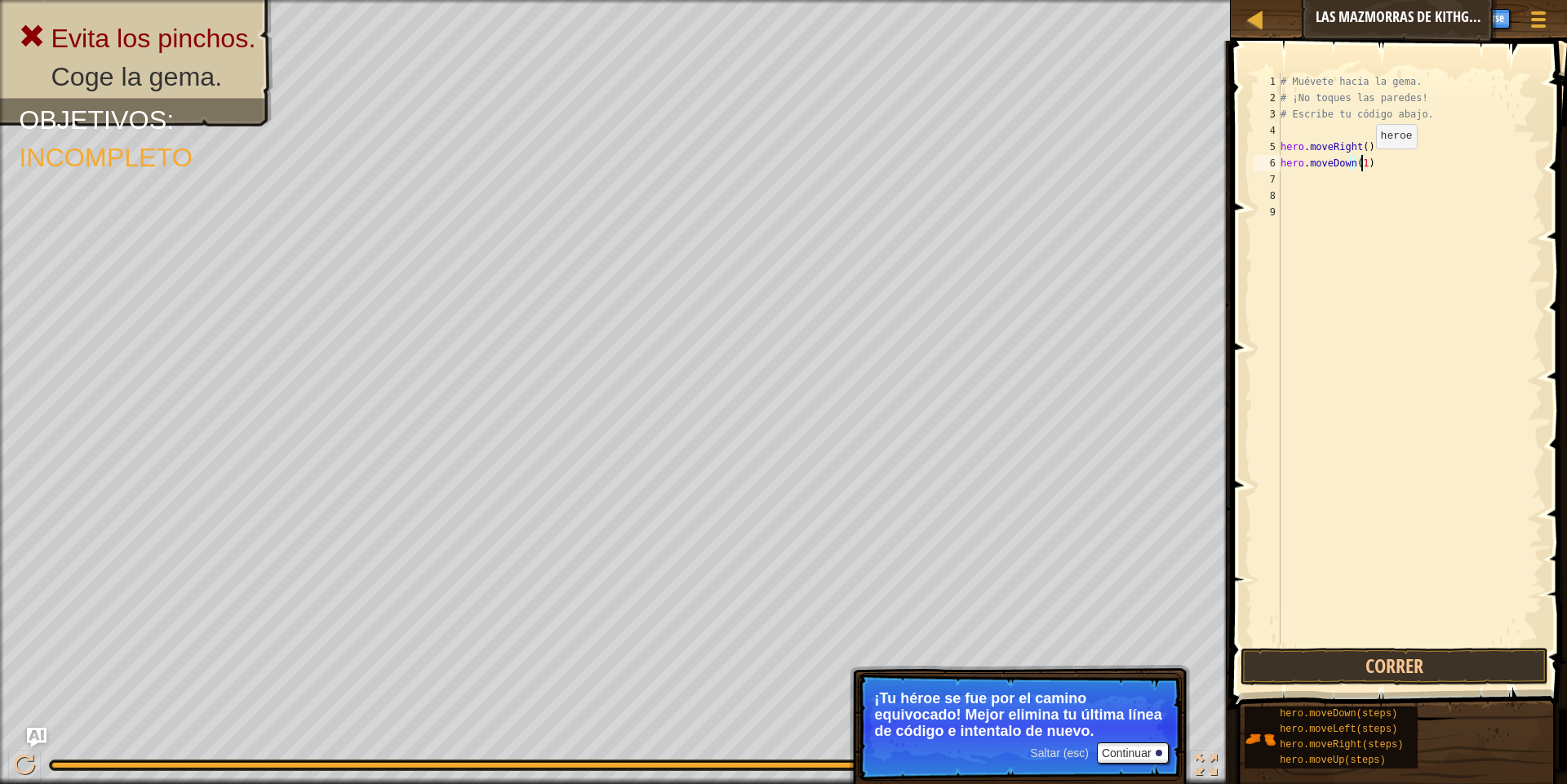
scroll to position [8, 6]
click at [1408, 170] on div "# Muévete hacia la gema. # ¡No toques las paredes! # Escribe tu código abajo. h…" at bounding box center [1410, 375] width 265 height 603
click at [1380, 191] on div "# Muévete hacia la gema. # ¡No toques las paredes! # Escribe tu código abajo. h…" at bounding box center [1410, 375] width 265 height 603
click at [1387, 188] on div "# Muévete hacia la gema. # ¡No toques las paredes! # Escribe tu código abajo. h…" at bounding box center [1410, 375] width 265 height 603
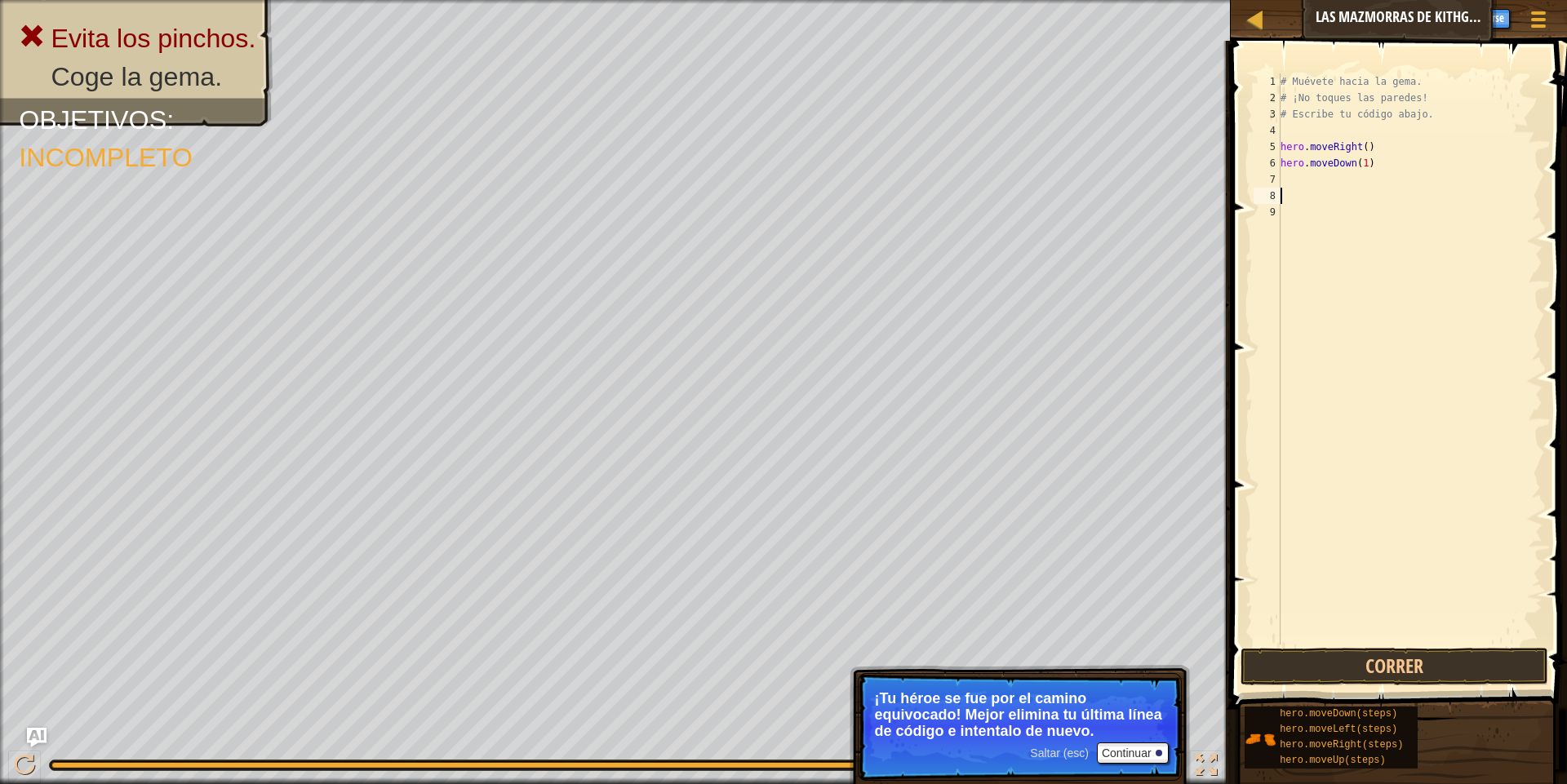
click at [1387, 187] on div "# Muévete hacia la gema. # ¡No toques las paredes! # Escribe tu código abajo. h…" at bounding box center [1410, 375] width 265 height 603
click at [1385, 182] on div "# Muévete hacia la gema. # ¡No toques las paredes! # Escribe tu código abajo. h…" at bounding box center [1410, 375] width 265 height 603
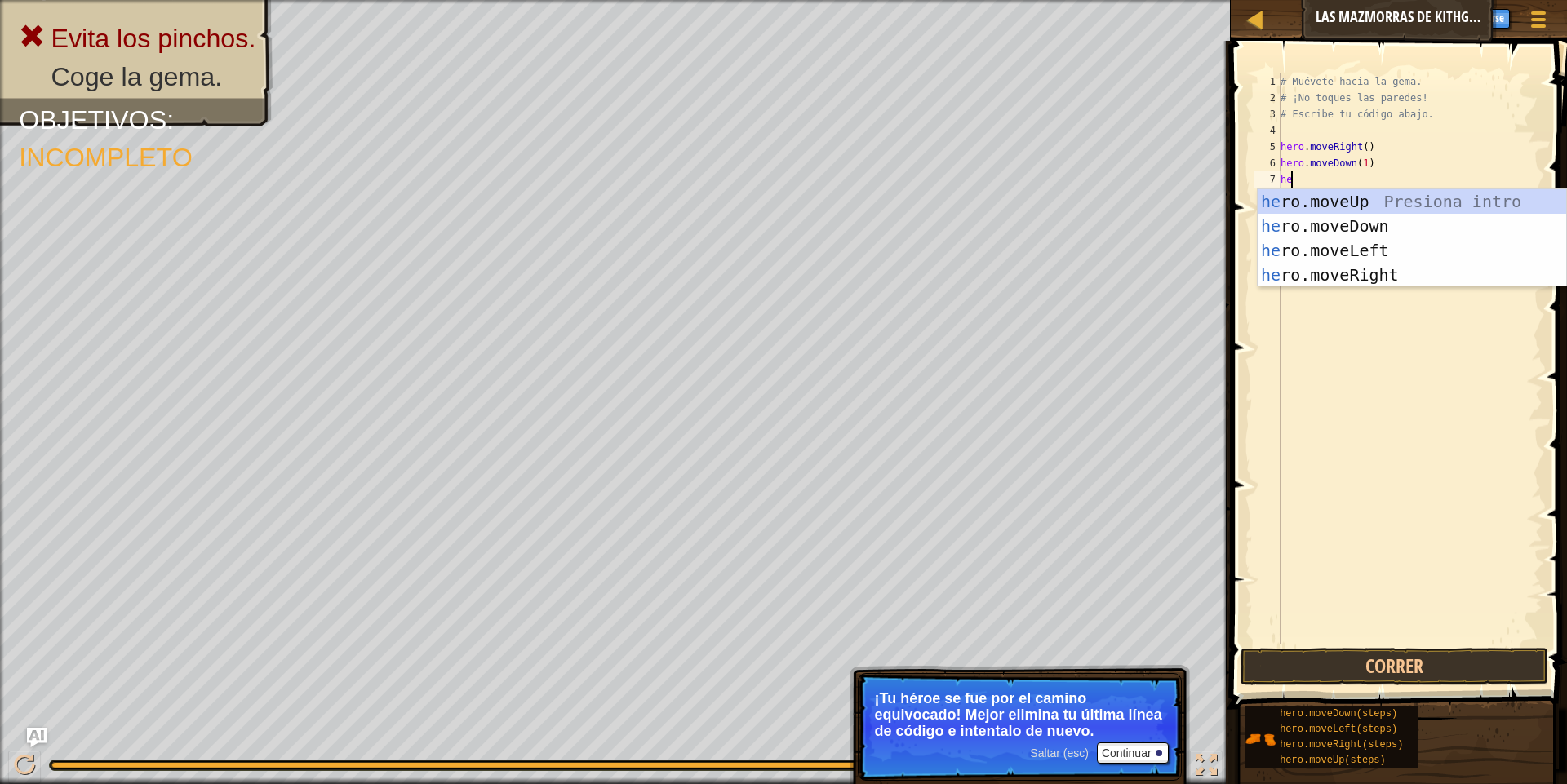
type textarea "her"
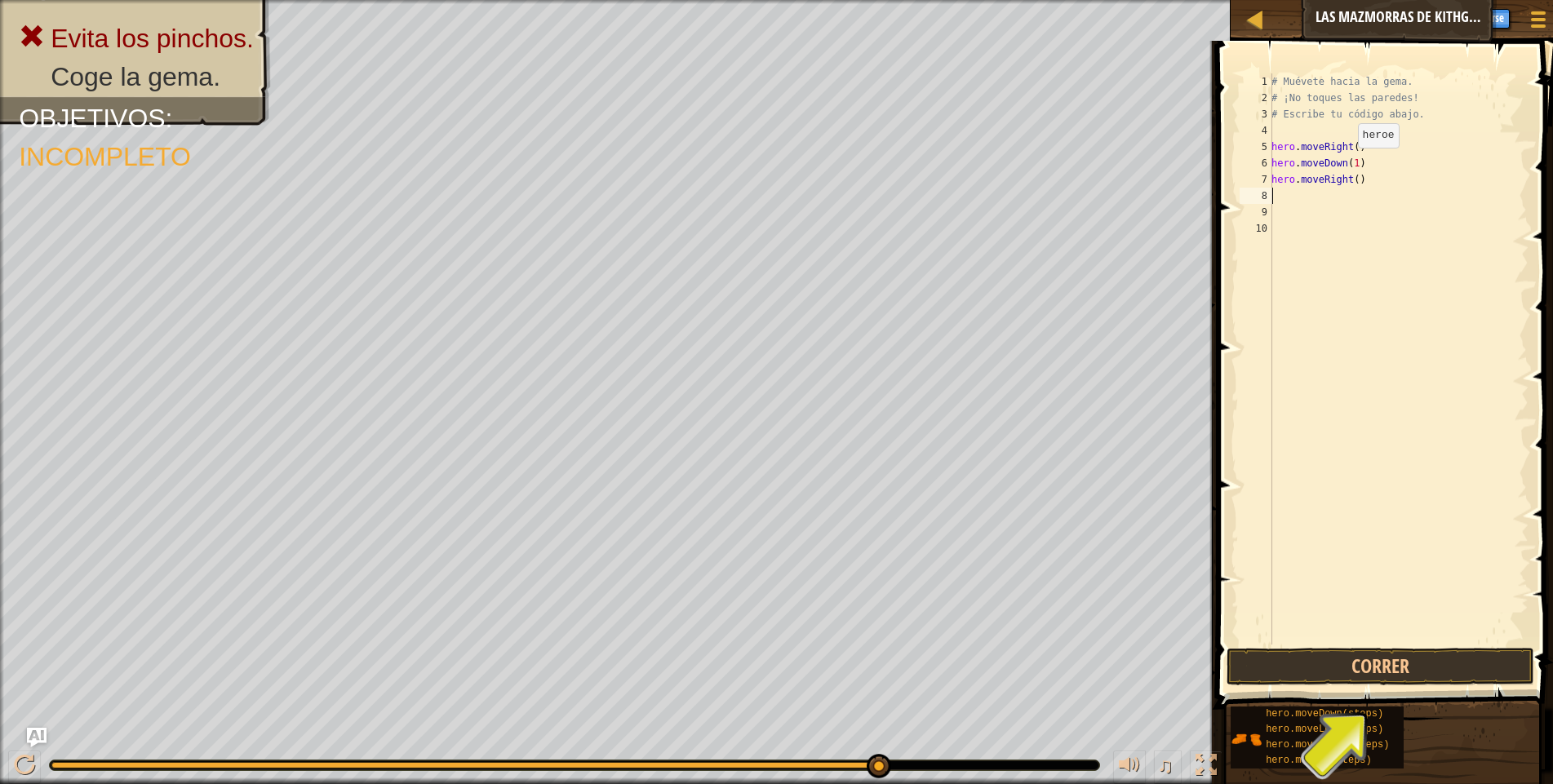
click at [1349, 164] on div "# Muévete hacia la gema. # ¡No toques las paredes! # Escribe tu código abajo. h…" at bounding box center [1398, 375] width 260 height 603
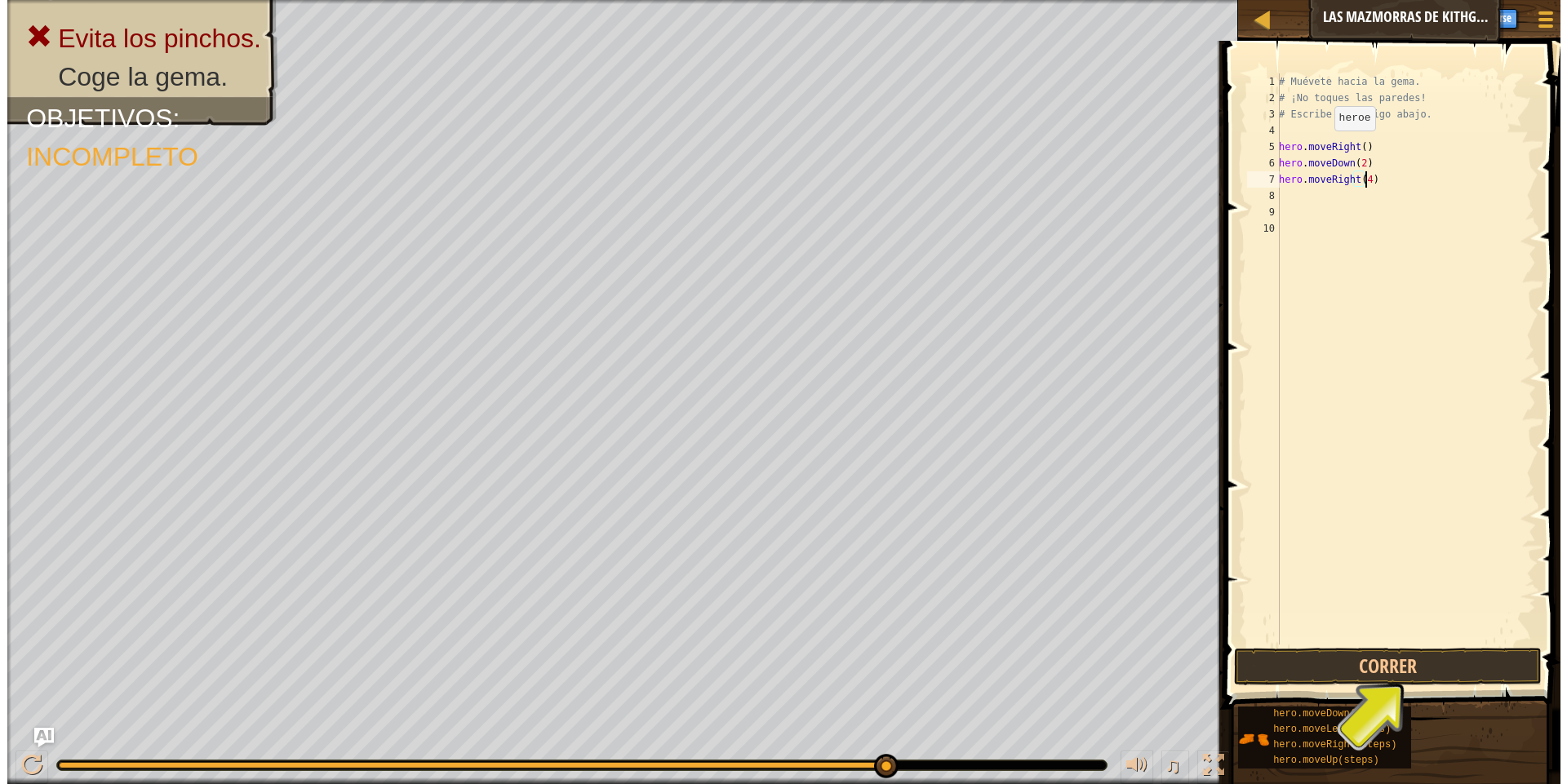
scroll to position [8, 7]
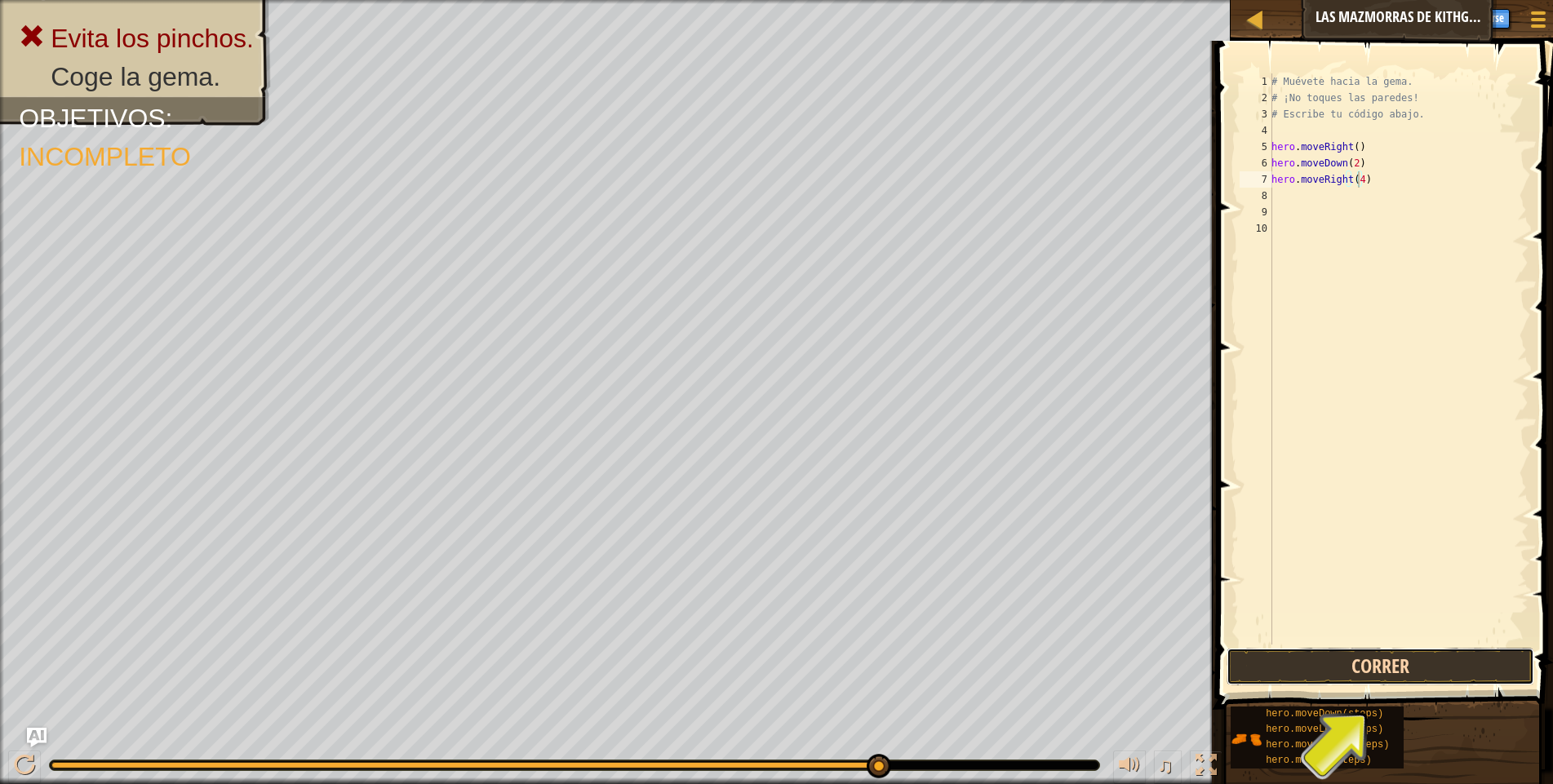
click at [1405, 655] on button "Correr" at bounding box center [1380, 667] width 307 height 38
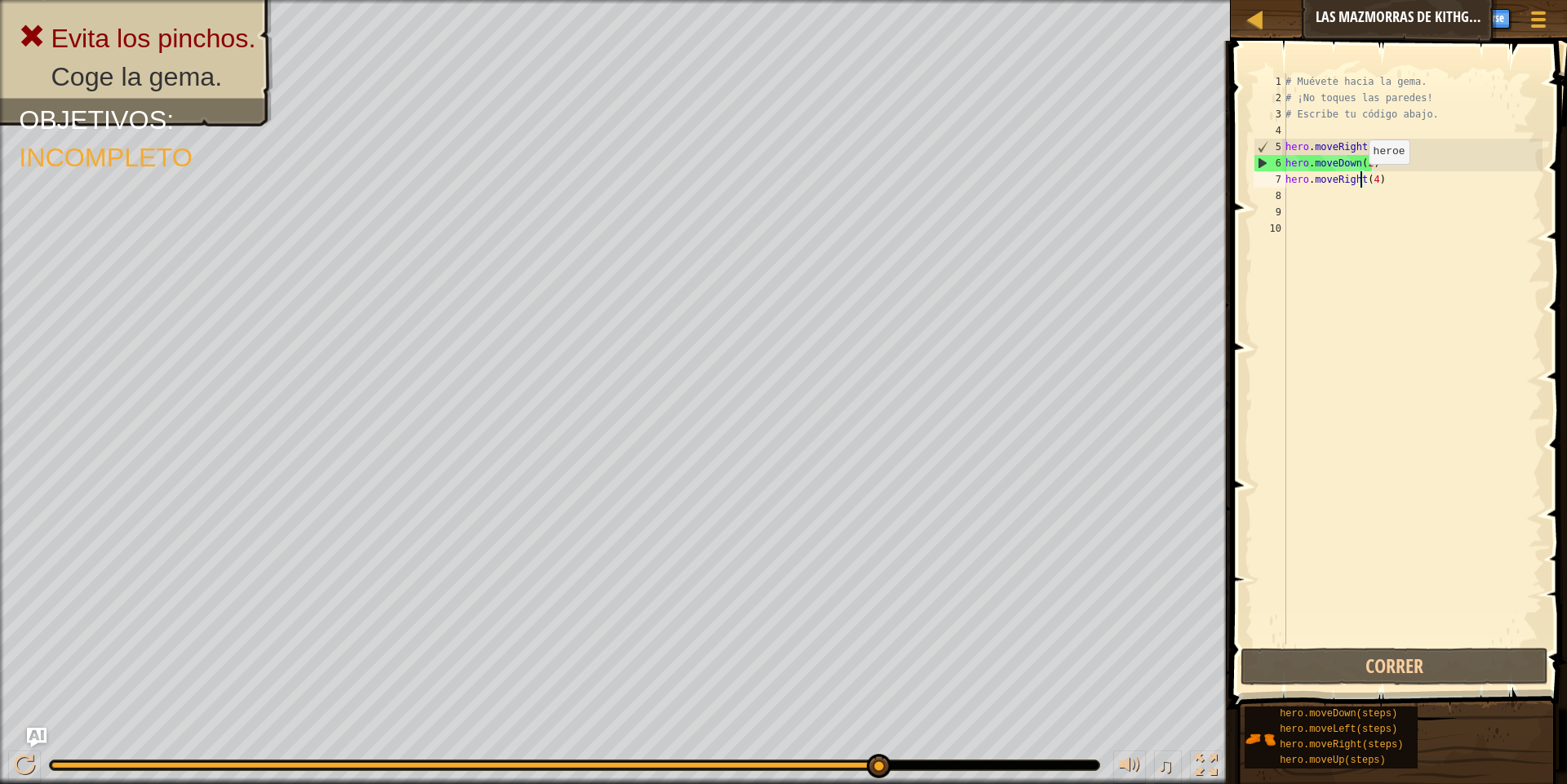
click at [1360, 181] on div "# Muévete hacia la gema. # ¡No toques las paredes! # Escribe tu código abajo. h…" at bounding box center [1412, 375] width 260 height 603
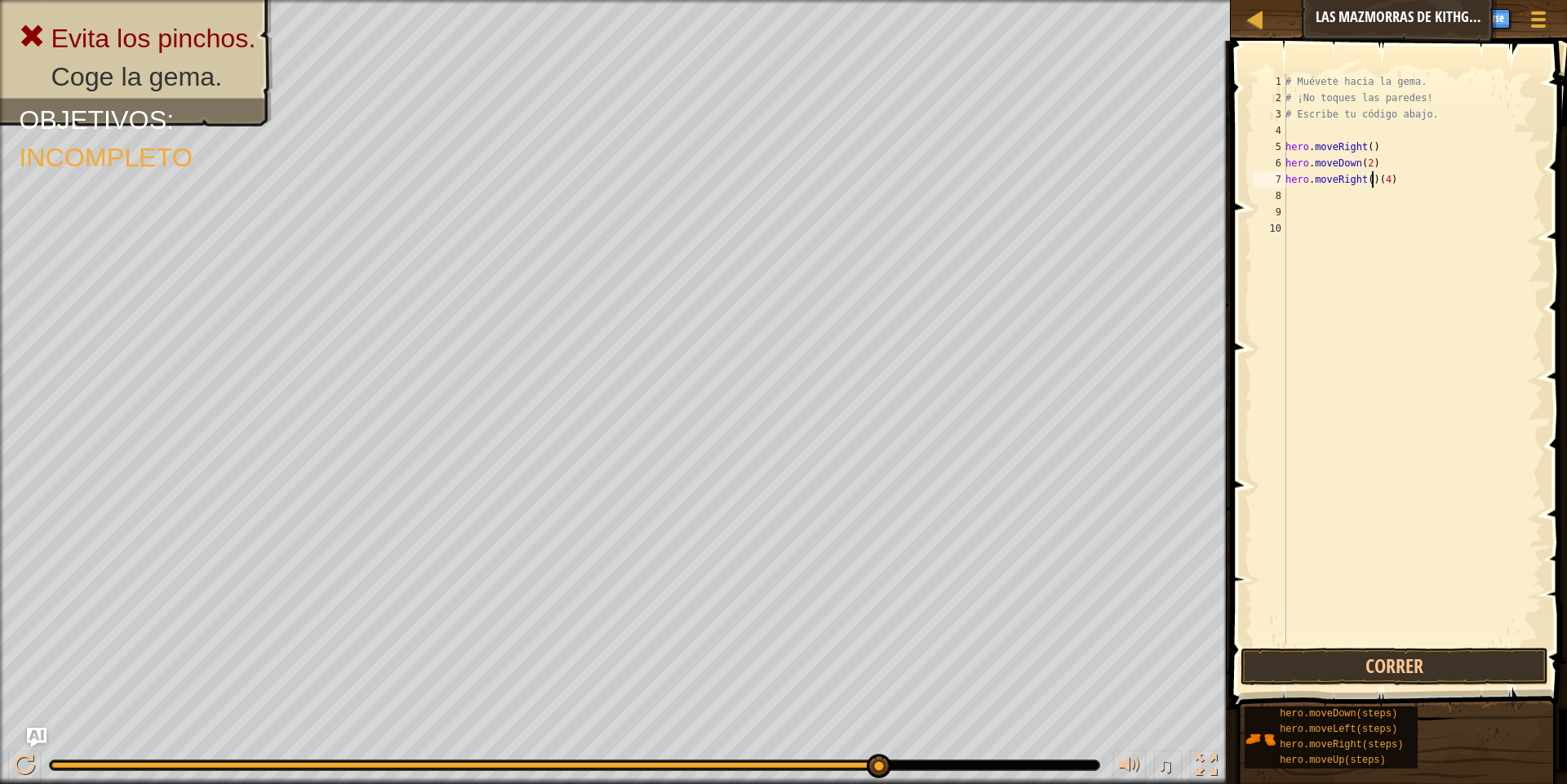
type textarea "hero.moveRight(4)"
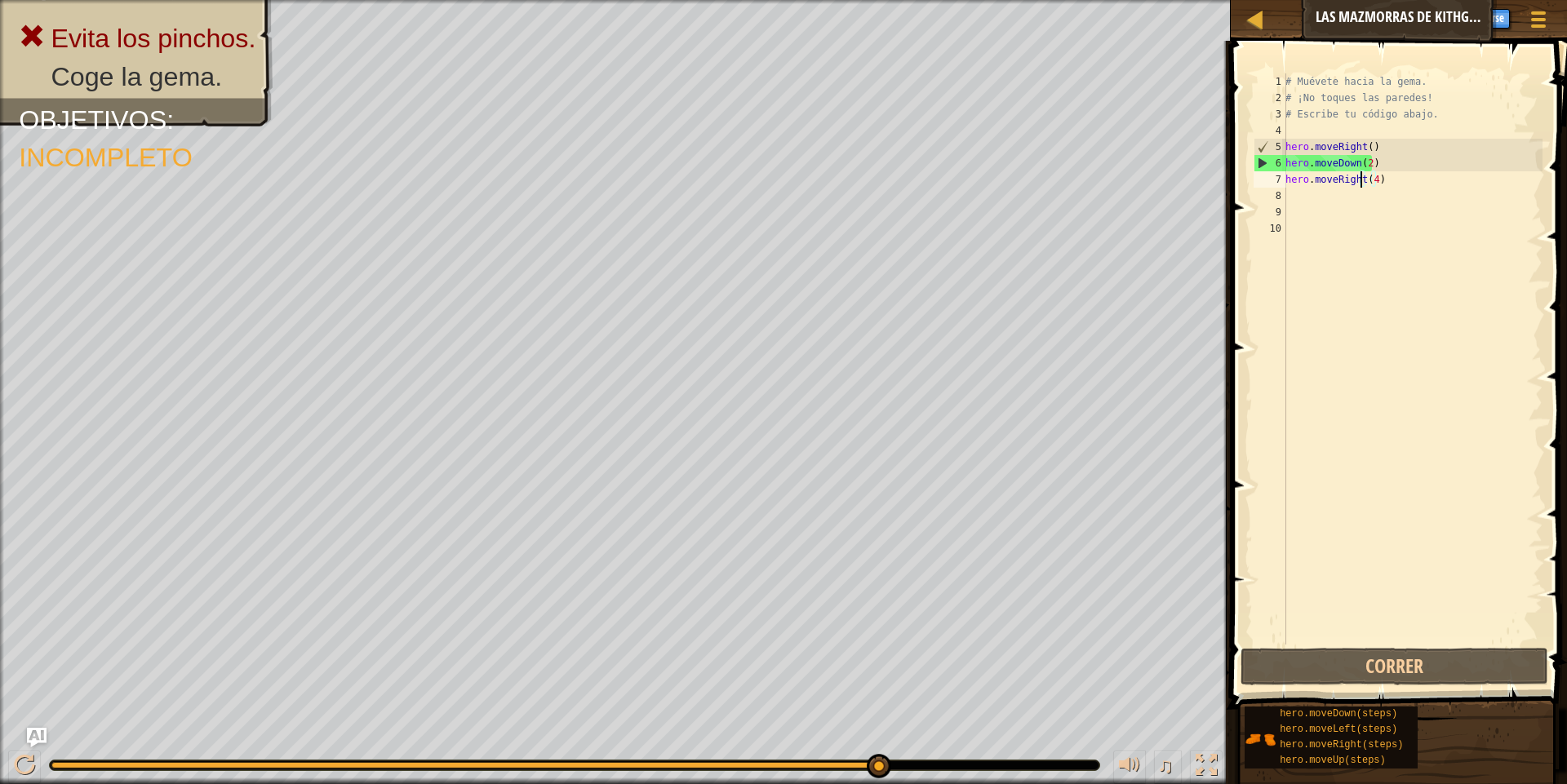
click at [1403, 181] on div "# Muévete hacia la gema. # ¡No toques las paredes! # Escribe tu código abajo. h…" at bounding box center [1412, 375] width 260 height 603
click at [1379, 187] on div "# Muévete hacia la gema. # ¡No toques las paredes! # Escribe tu código abajo. h…" at bounding box center [1412, 375] width 260 height 603
drag, startPoint x: 1391, startPoint y: 181, endPoint x: 1284, endPoint y: 181, distance: 107.0
click at [1284, 181] on div "1 2 3 4 5 6 7 8 9 10 # Muévete hacia la gema. # ¡No toques las paredes! # Escri…" at bounding box center [1396, 359] width 292 height 571
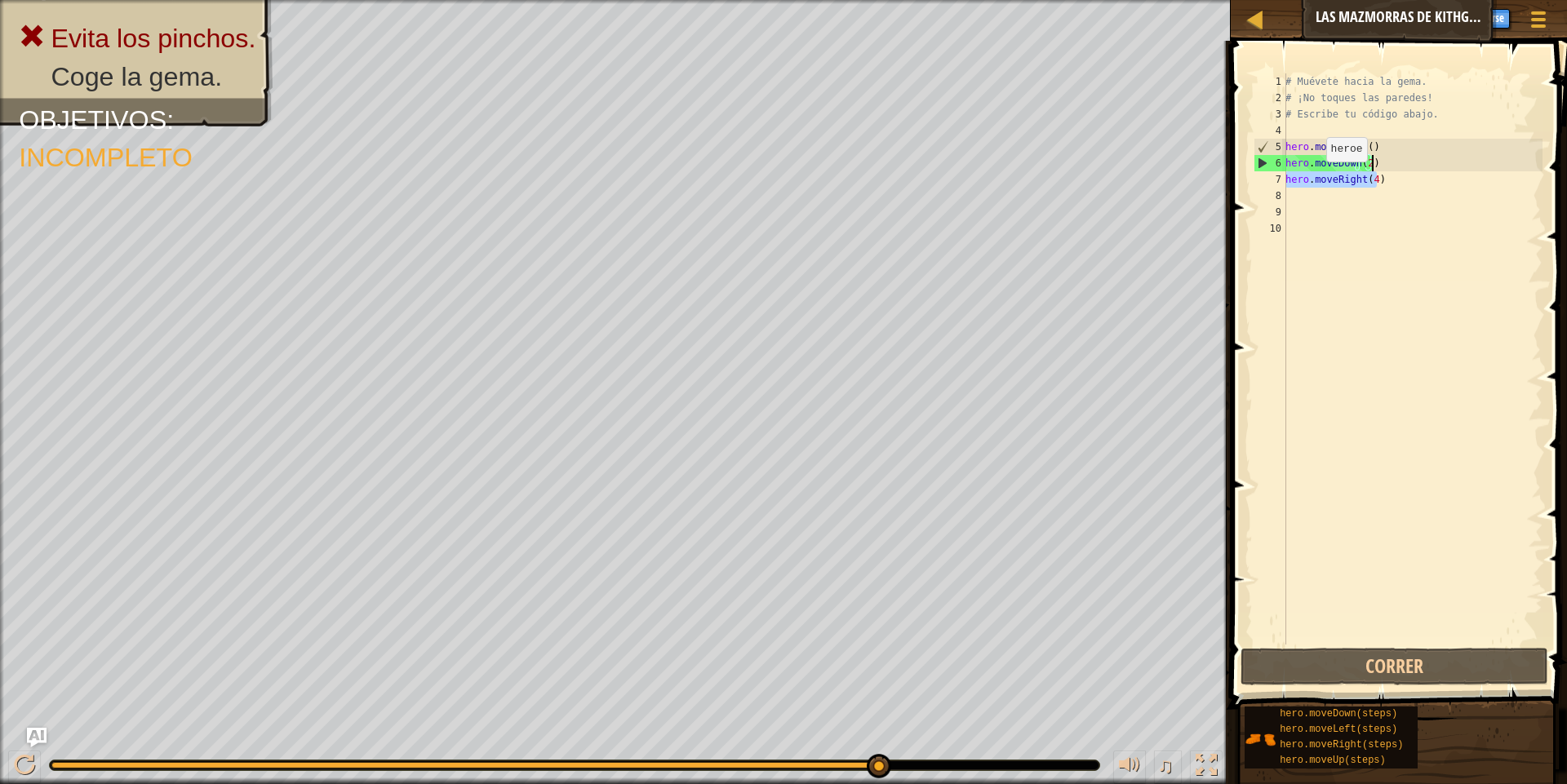
type textarea "hero.moveDown(2)hero.moveRight(4)"
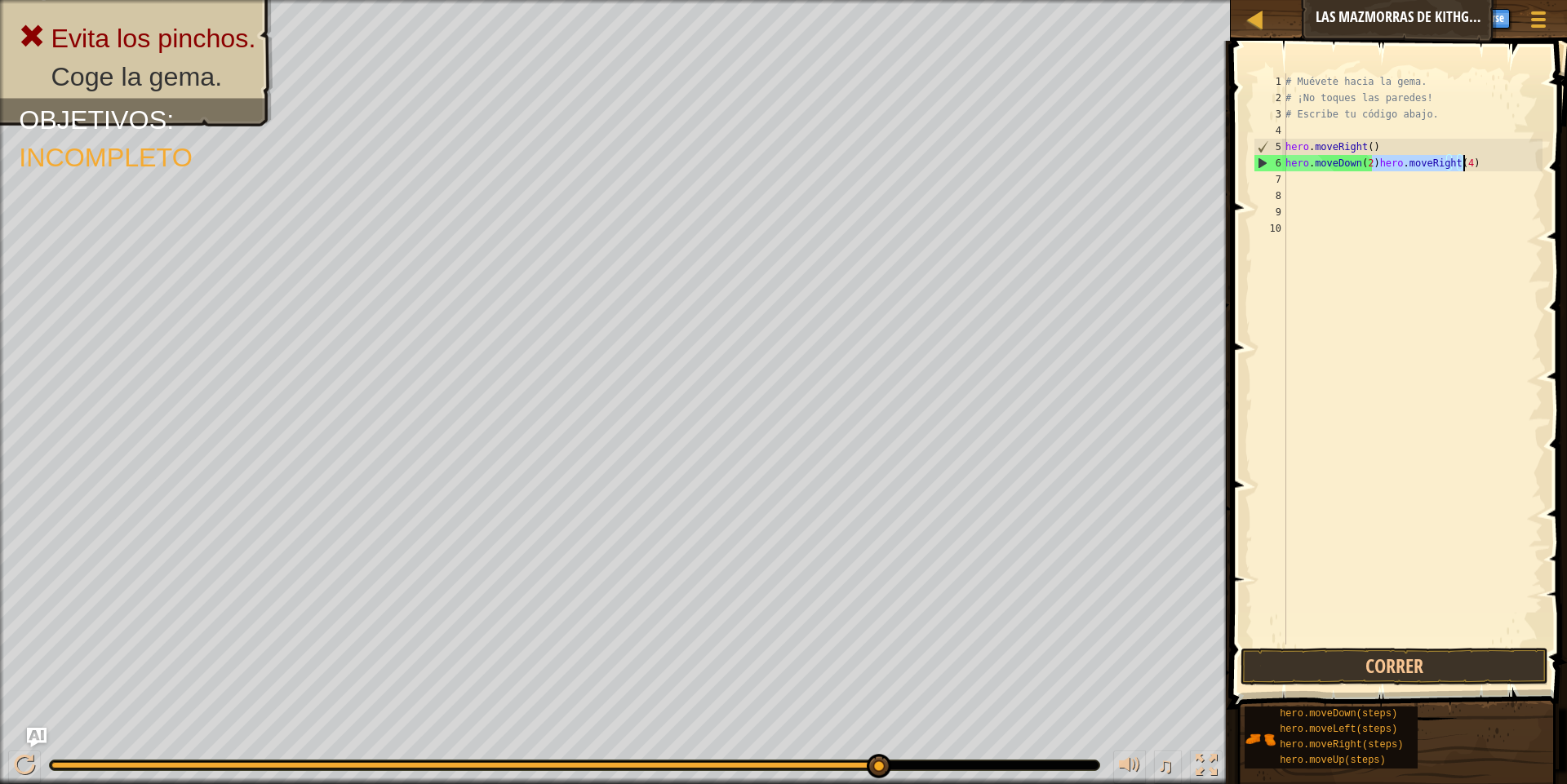
click at [1450, 268] on div "# Muévete hacia la gema. # ¡No toques las paredes! # Escribe tu código abajo. h…" at bounding box center [1412, 375] width 260 height 603
click at [1373, 163] on div "# Muévete hacia la gema. # ¡No toques las paredes! # Escribe tu código abajo. h…" at bounding box center [1412, 375] width 259 height 603
type textarea "hero.moveDown.moveRight(4)"
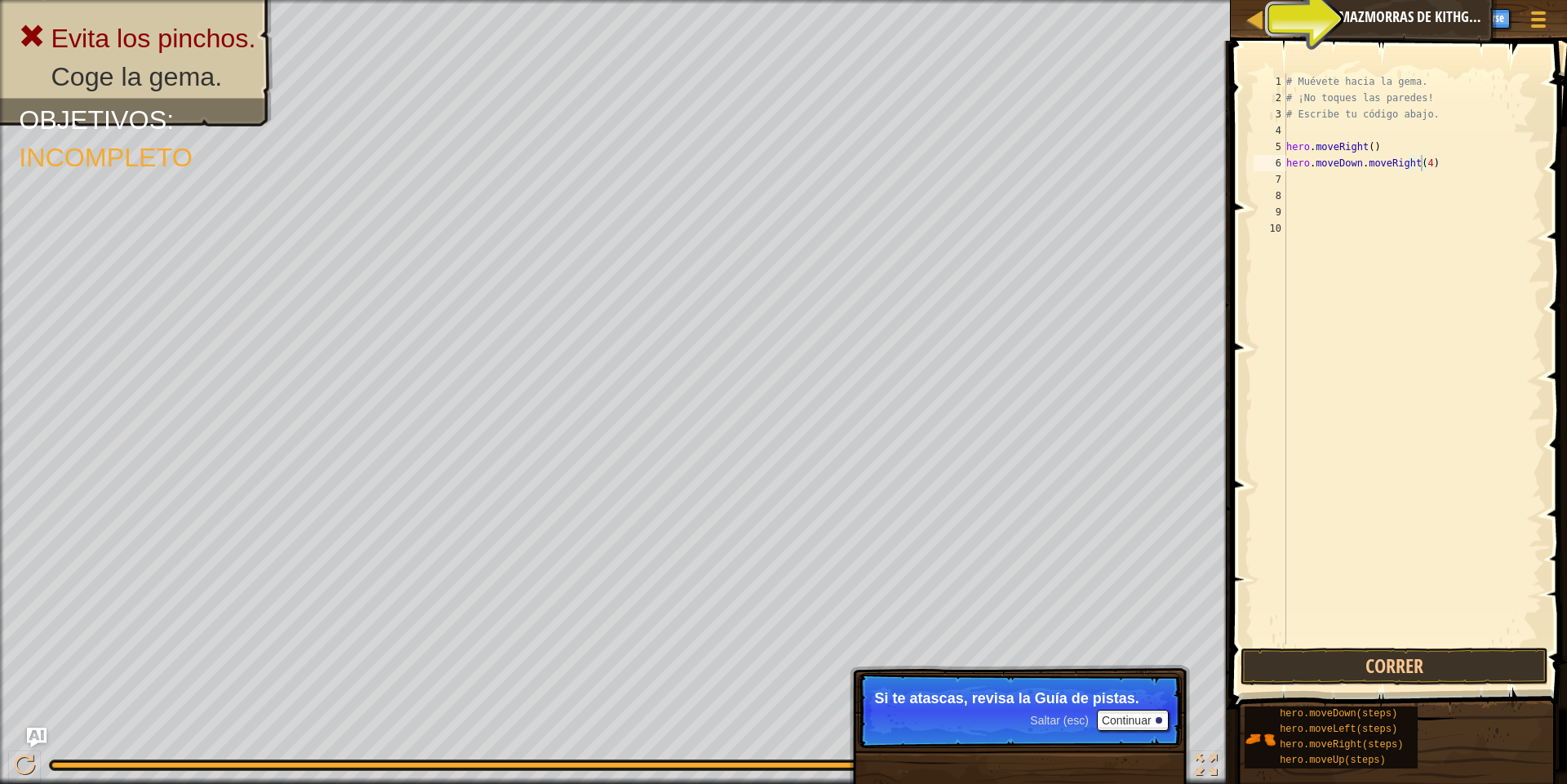
click at [1457, 647] on span at bounding box center [1401, 351] width 349 height 716
click at [1451, 668] on button "Correr" at bounding box center [1394, 667] width 307 height 38
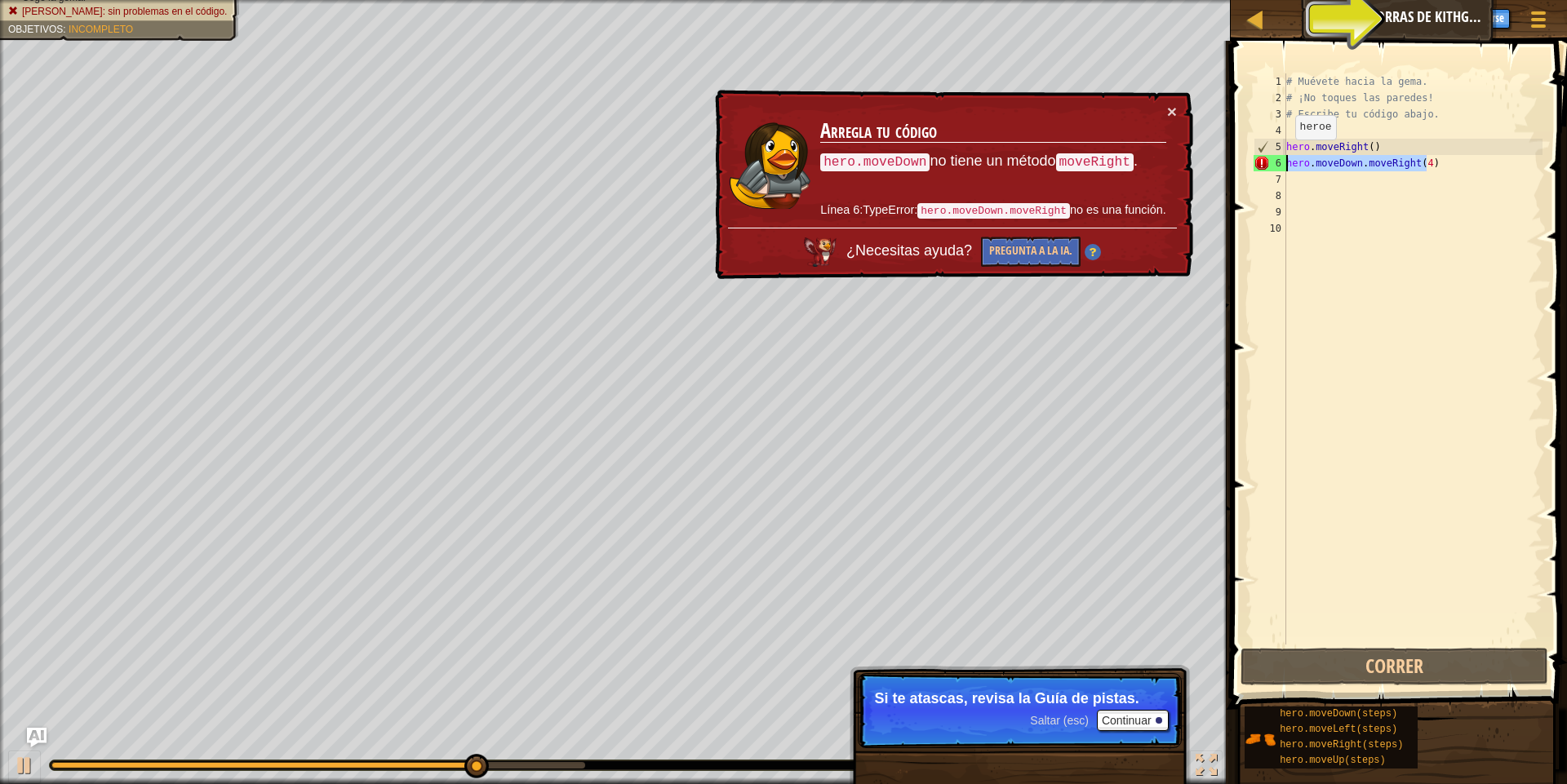
drag, startPoint x: 1447, startPoint y: 157, endPoint x: 1282, endPoint y: 156, distance: 165.0
click at [1282, 156] on div "hero.moveDown.moveRight(4) 1 2 3 4 5 6 7 8 9 10 # Muévete hacia la gema. # ¡No …" at bounding box center [1396, 359] width 292 height 571
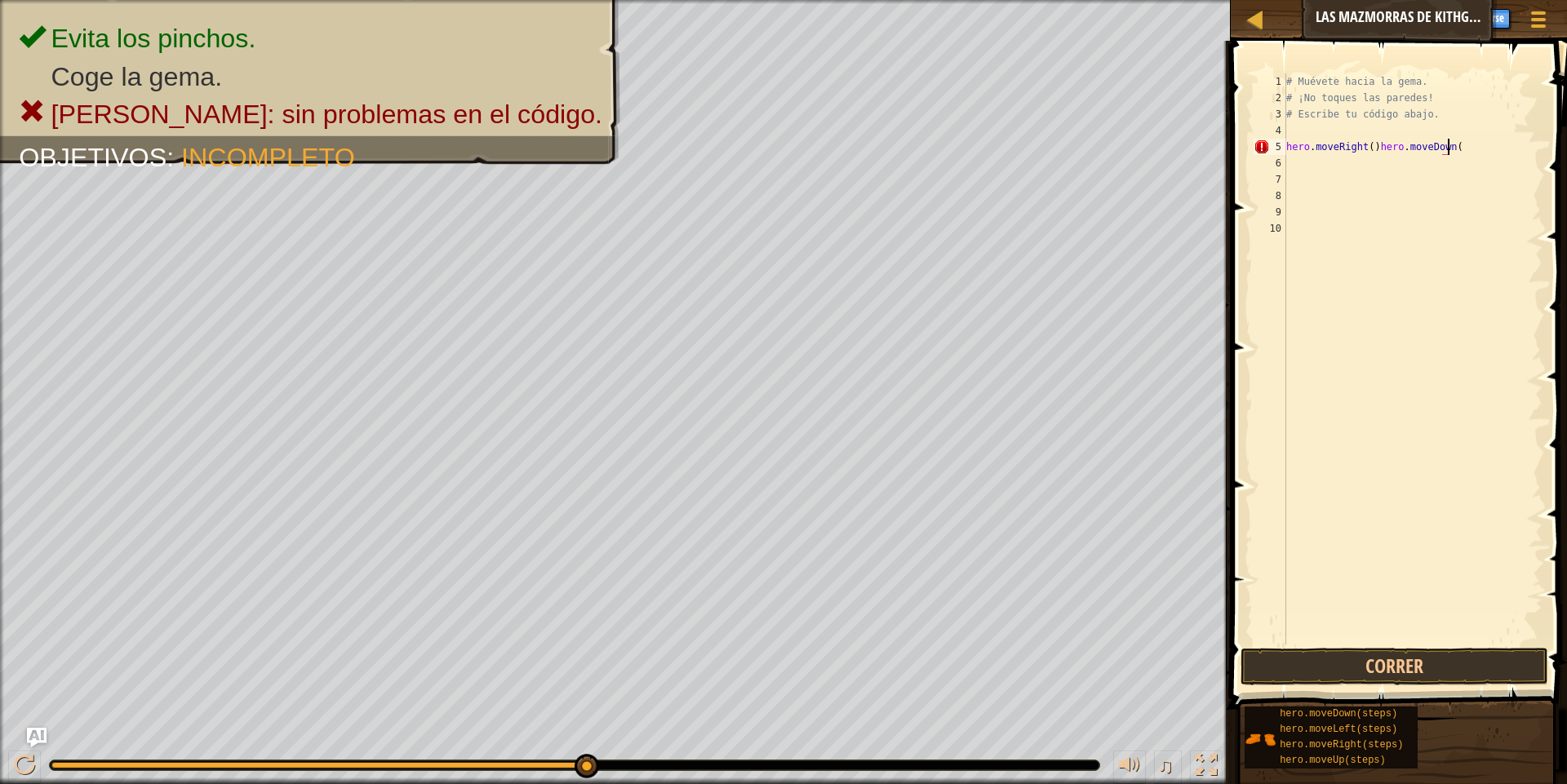
scroll to position [8, 13]
type textarea "hero.moveRight()hero.moveDown(2)"
type textarea "hero.moveDown(2)"
click at [1397, 143] on div "# Muévete hacia la gema. # ¡No toques las paredes! # Escribe tu código abajo. h…" at bounding box center [1412, 359] width 259 height 571
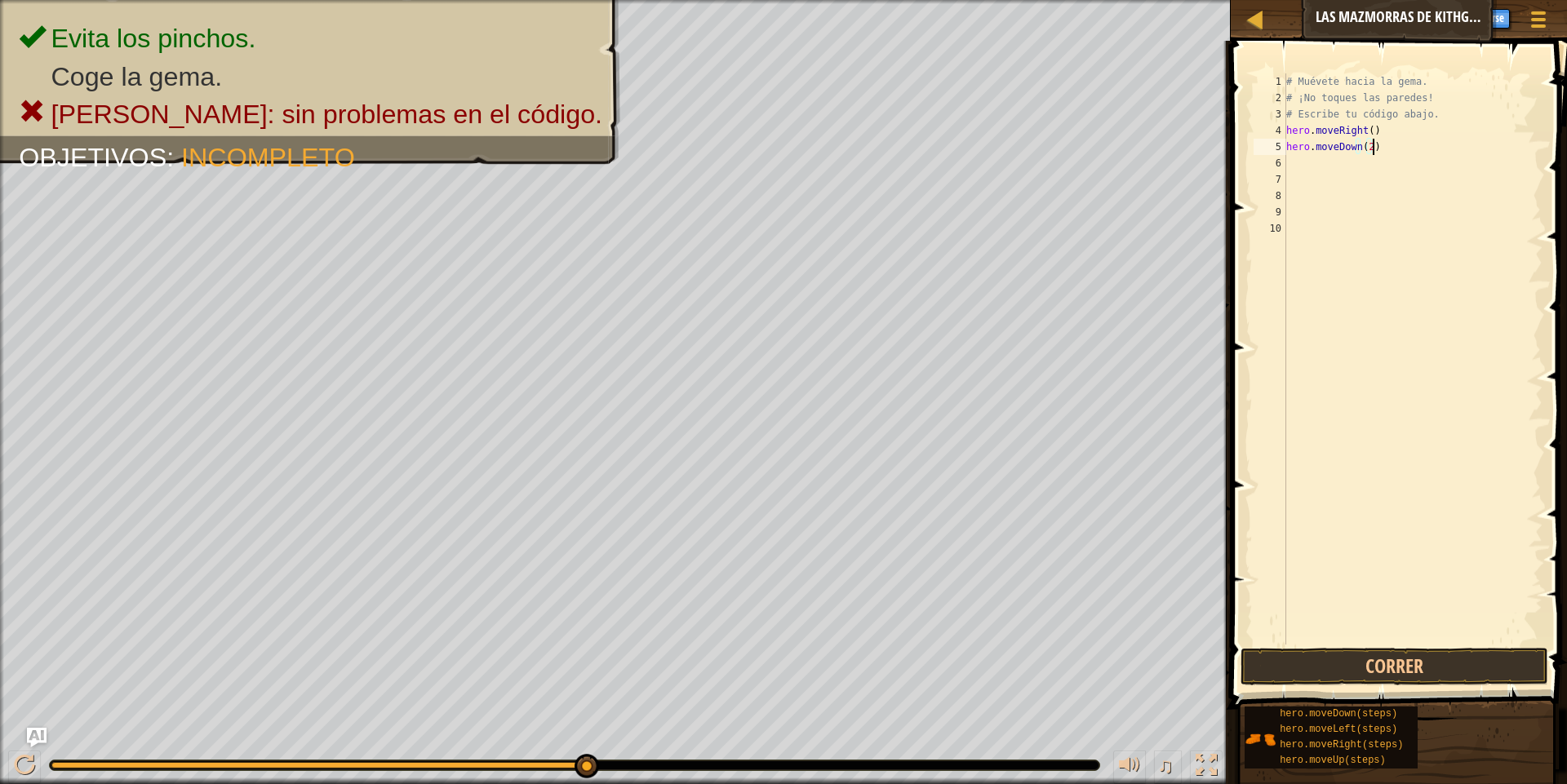
click at [1397, 151] on div "# Muévete hacia la gema. # ¡No toques las paredes! # Escribe tu código abajo. h…" at bounding box center [1412, 375] width 259 height 603
click at [1386, 181] on div "# Muévete hacia la gema. # ¡No toques las paredes! # Escribe tu código abajo. h…" at bounding box center [1412, 375] width 259 height 603
click at [1399, 173] on div "# Muévete hacia la gema. # ¡No toques las paredes! # Escribe tu código abajo. h…" at bounding box center [1412, 375] width 259 height 603
click at [1415, 165] on div "# Muévete hacia la gema. # ¡No toques las paredes! # Escribe tu código abajo. h…" at bounding box center [1412, 375] width 259 height 603
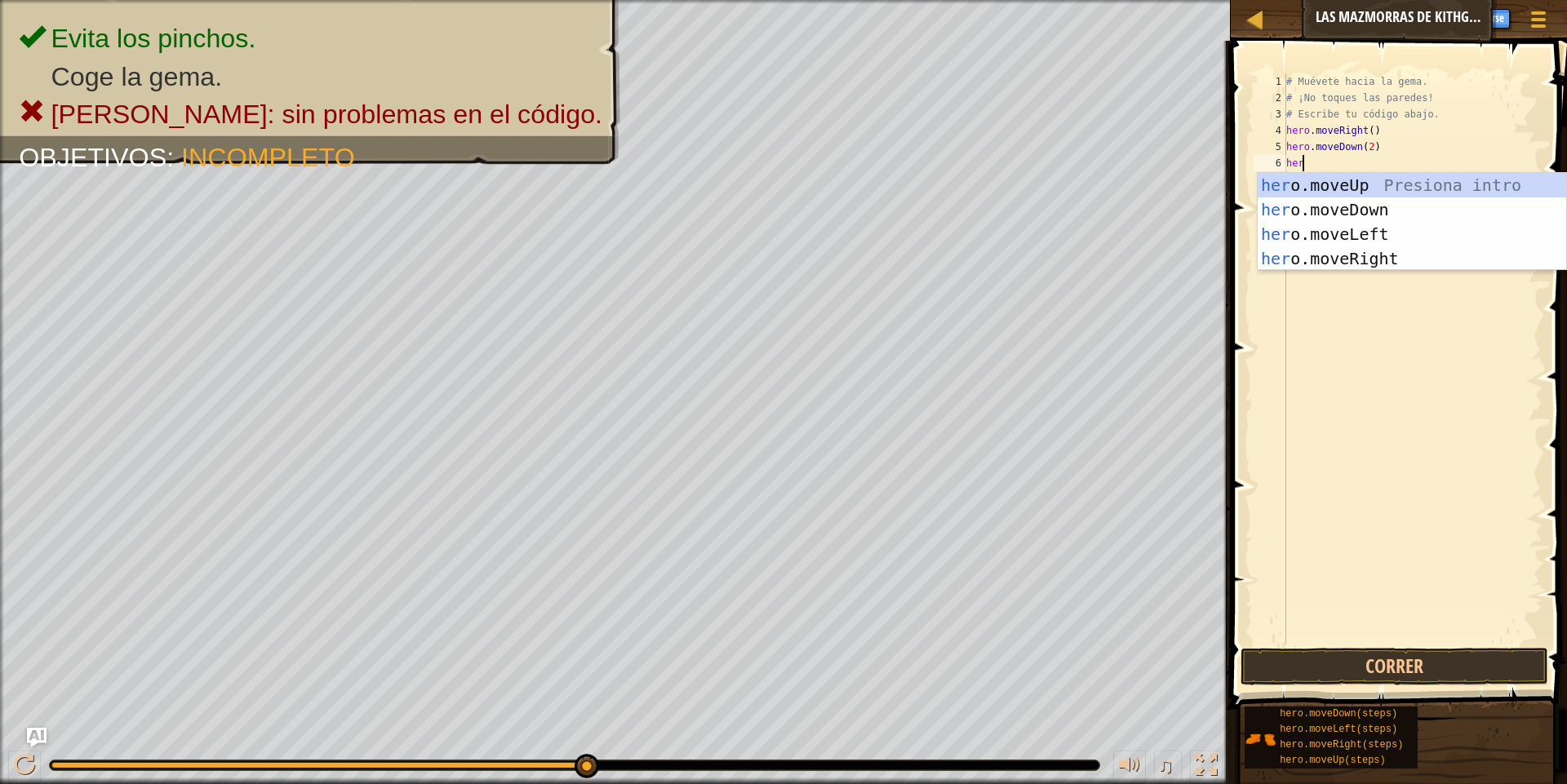
type textarea "hero"
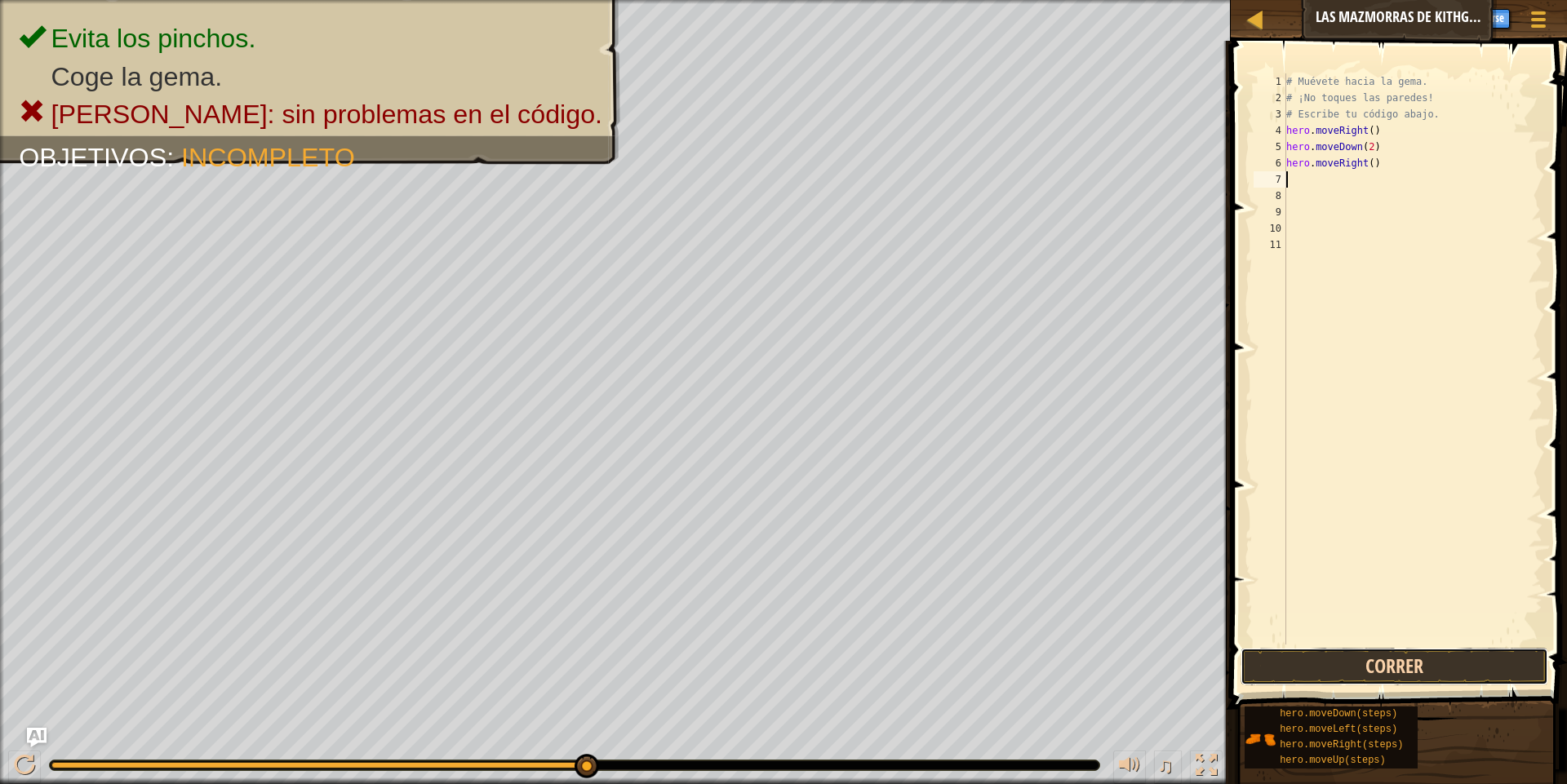
click at [1475, 674] on button "Correr" at bounding box center [1394, 667] width 307 height 38
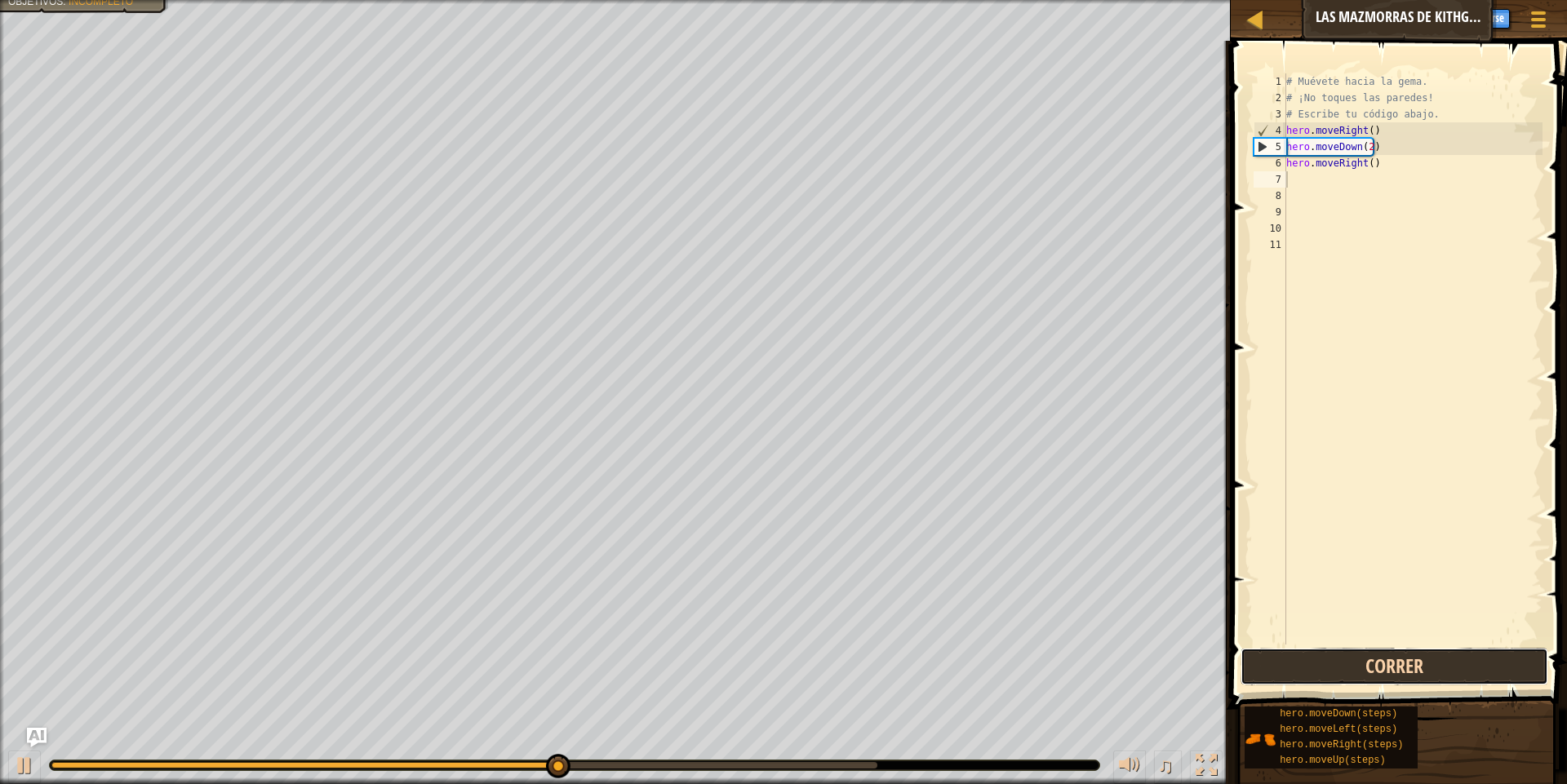
click at [1475, 674] on button "Correr" at bounding box center [1394, 667] width 307 height 38
click at [1458, 667] on button "Correr" at bounding box center [1394, 667] width 307 height 38
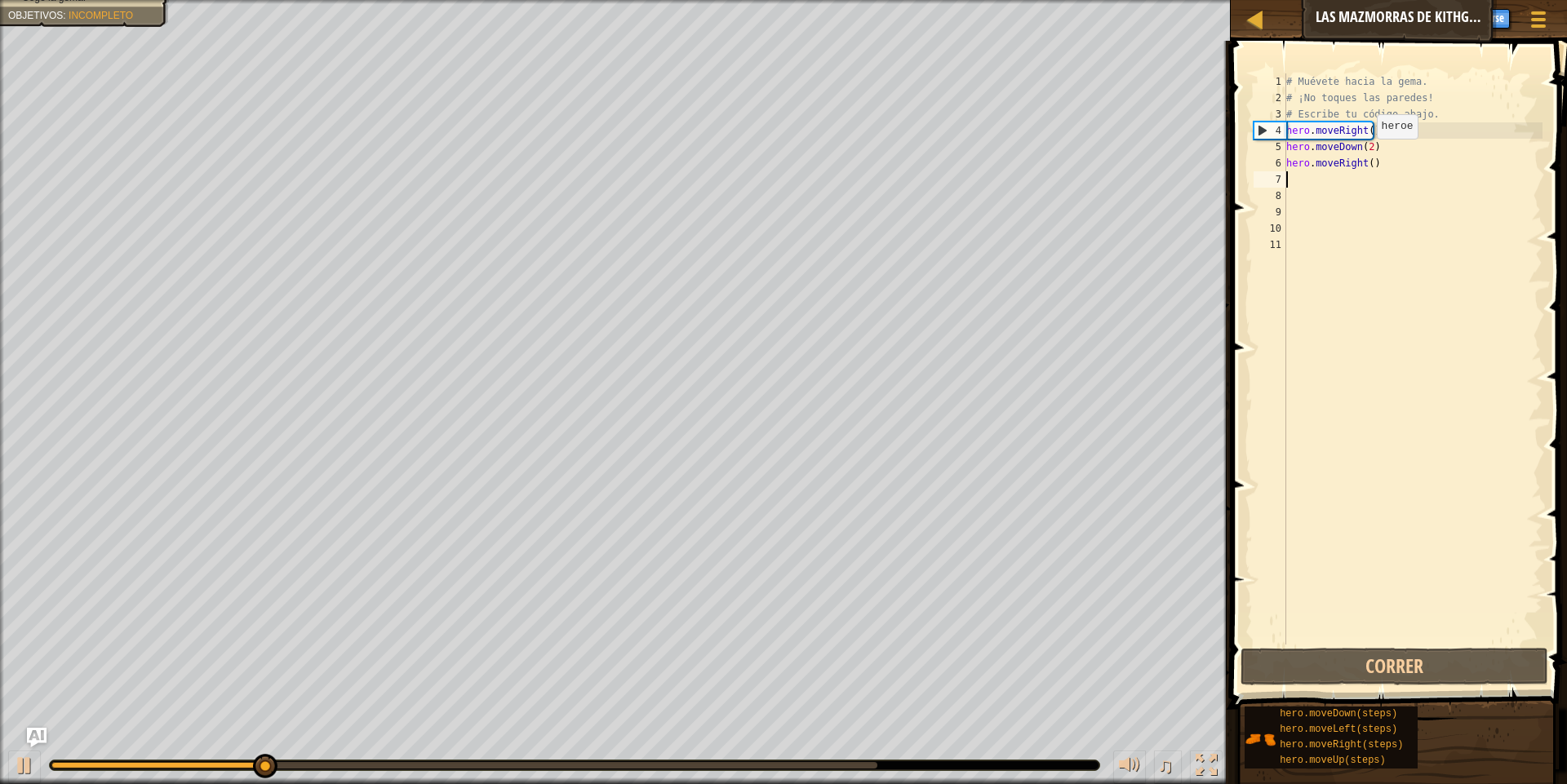
click at [1368, 155] on div "# Muévete hacia la gema. # ¡No toques las paredes! # Escribe tu código abajo. h…" at bounding box center [1412, 375] width 259 height 603
click at [1364, 146] on div "# Muévete hacia la gema. # ¡No toques las paredes! # Escribe tu código abajo. h…" at bounding box center [1412, 375] width 259 height 603
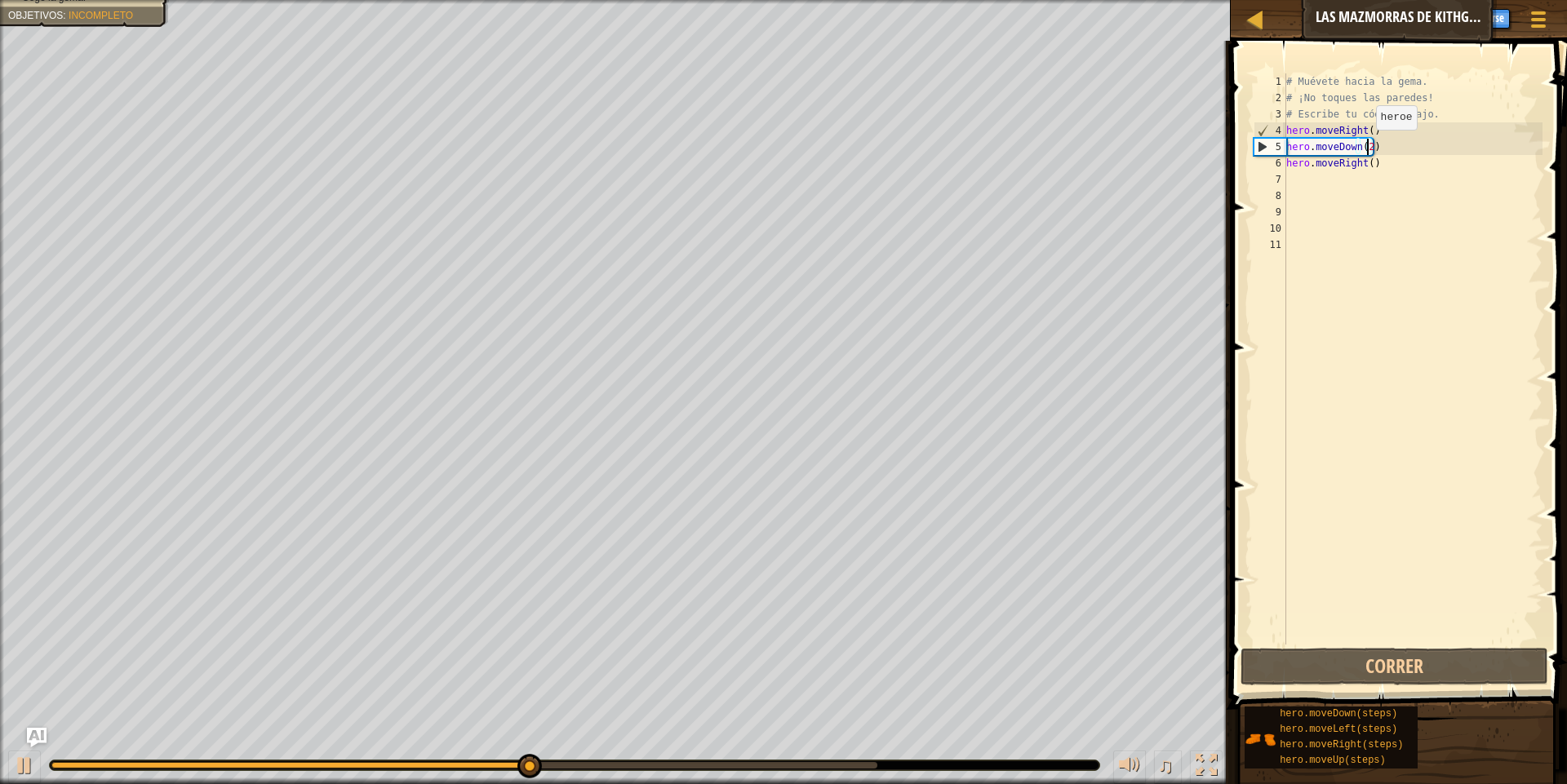
click at [1368, 146] on div "# Muévete hacia la gema. # ¡No toques las paredes! # Escribe tu código abajo. h…" at bounding box center [1412, 375] width 259 height 603
type textarea "hero.moveDown()"
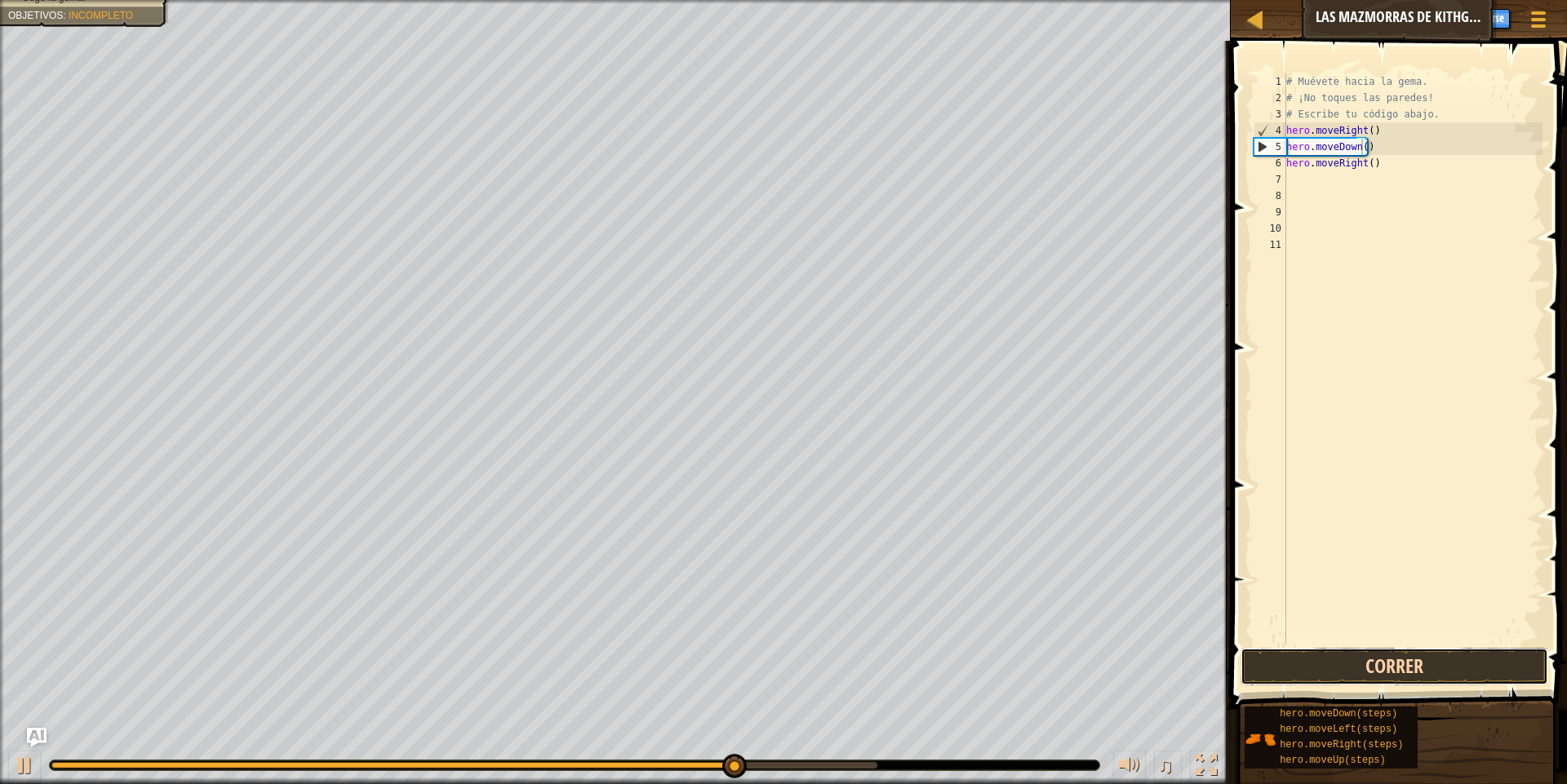
click at [1437, 659] on button "Correr" at bounding box center [1394, 667] width 307 height 38
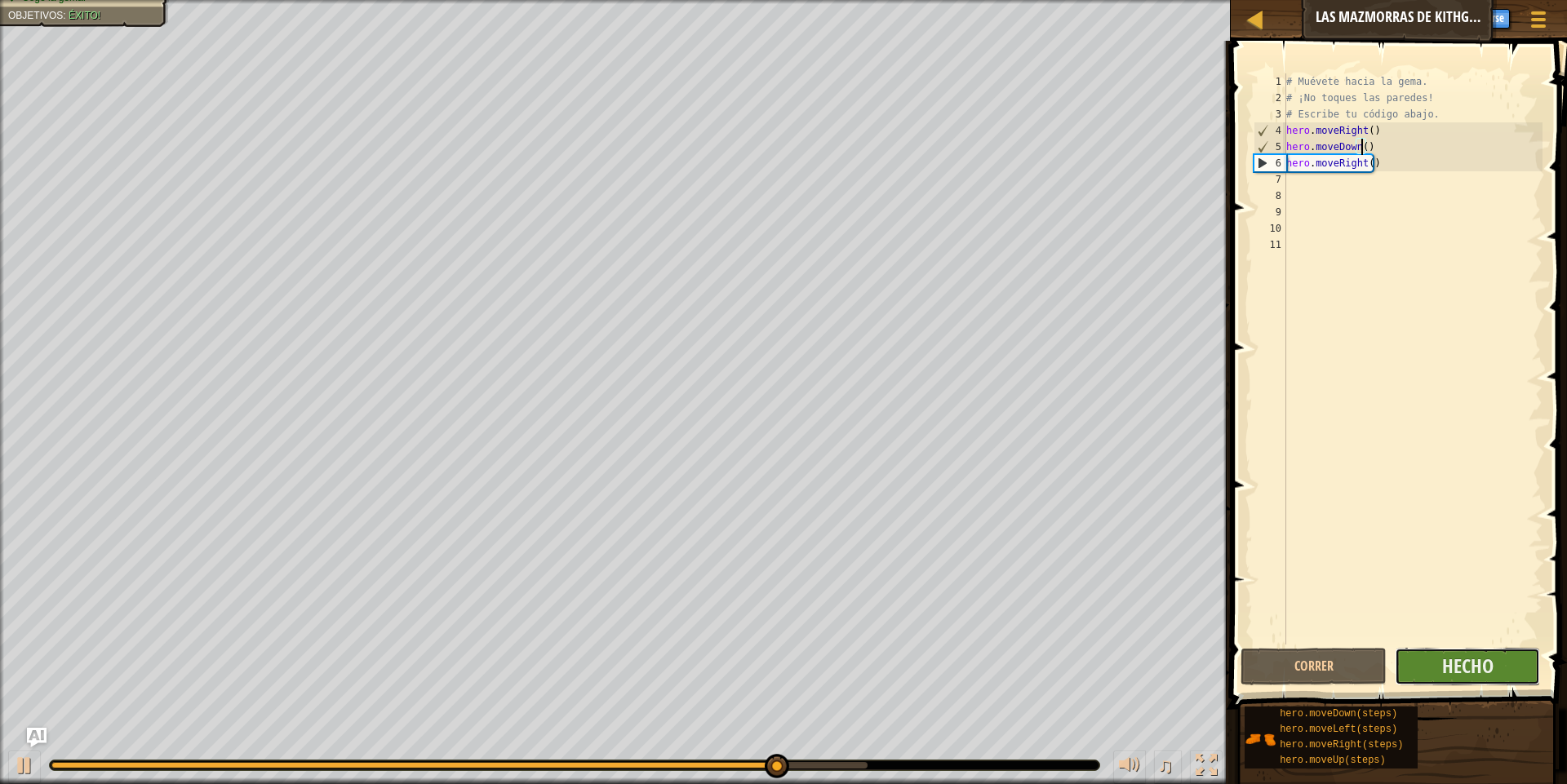
click at [1521, 667] on button "Hecho" at bounding box center [1468, 667] width 146 height 38
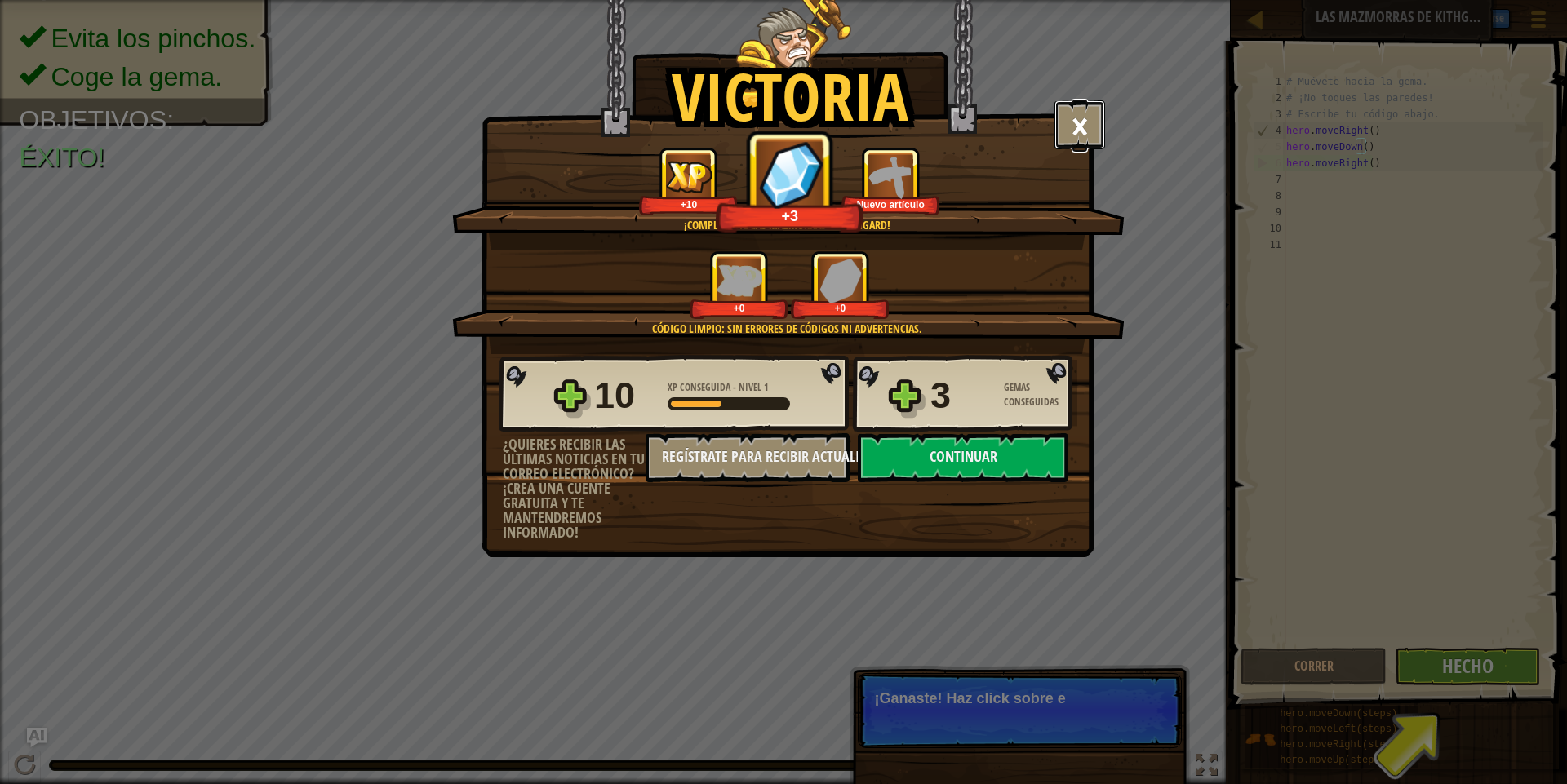
click at [1097, 128] on button "×" at bounding box center [1080, 124] width 51 height 49
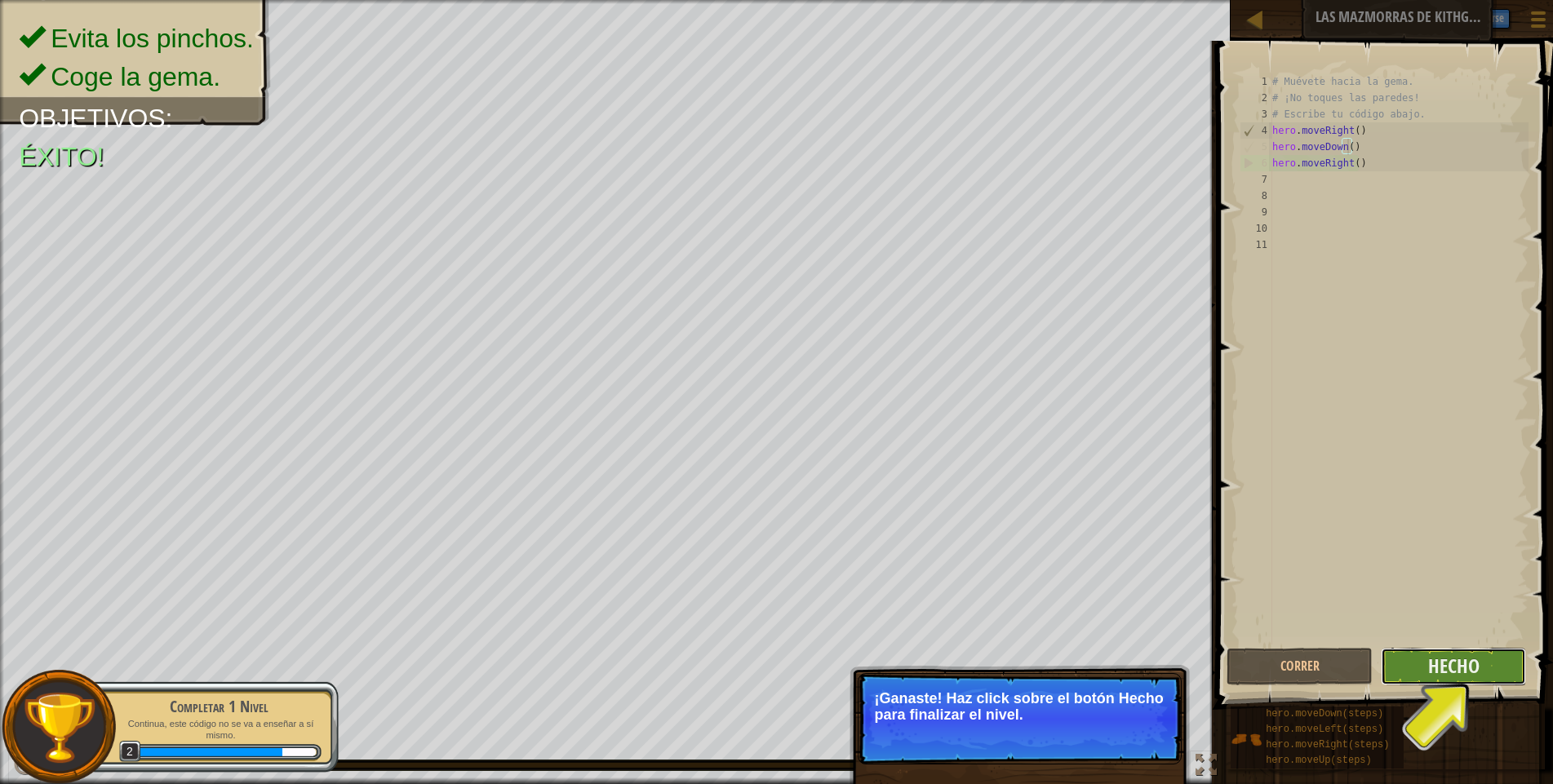
click at [1508, 676] on button "Hecho" at bounding box center [1454, 667] width 146 height 38
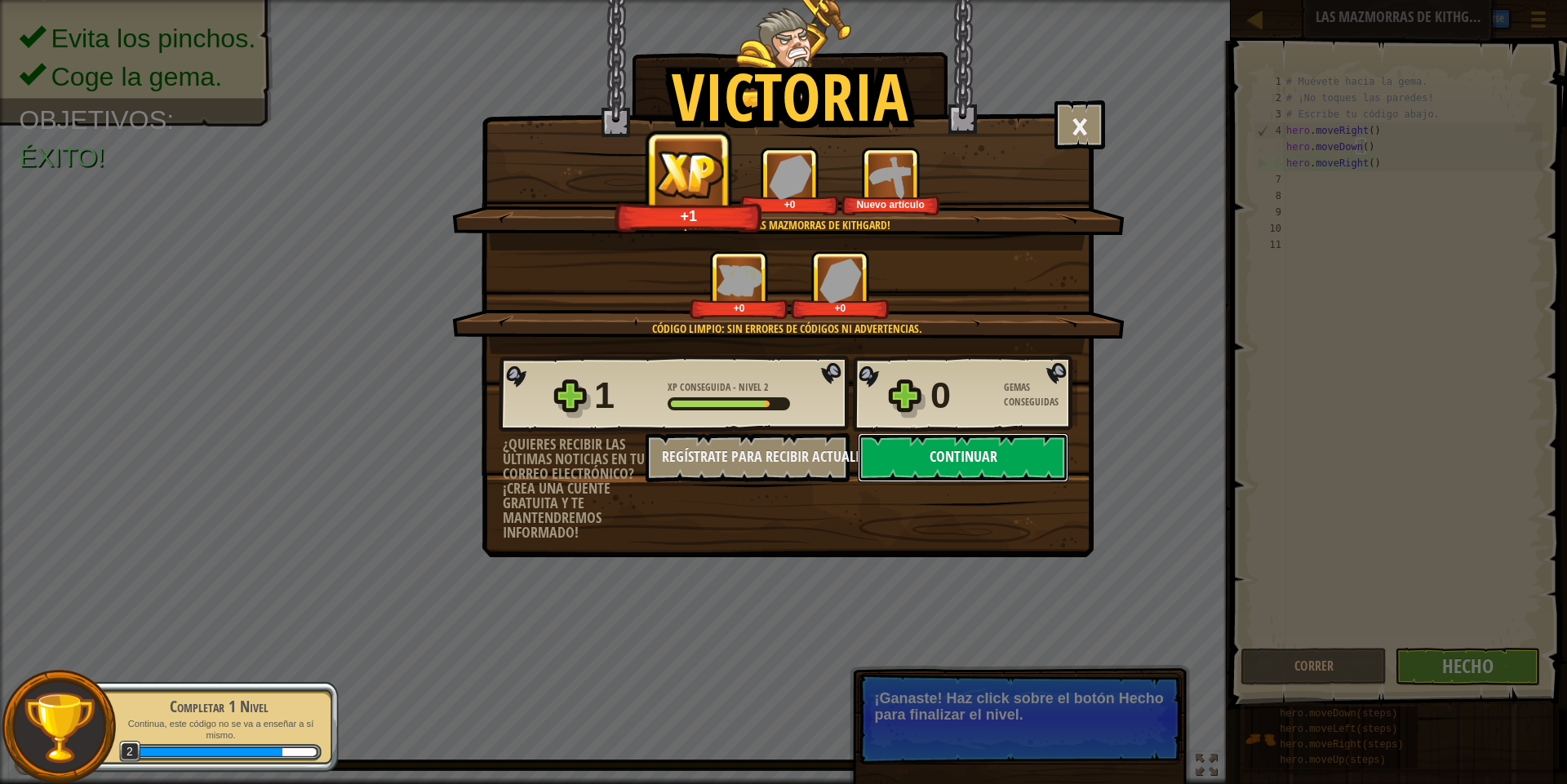
click at [987, 455] on button "Continuar" at bounding box center [963, 457] width 211 height 49
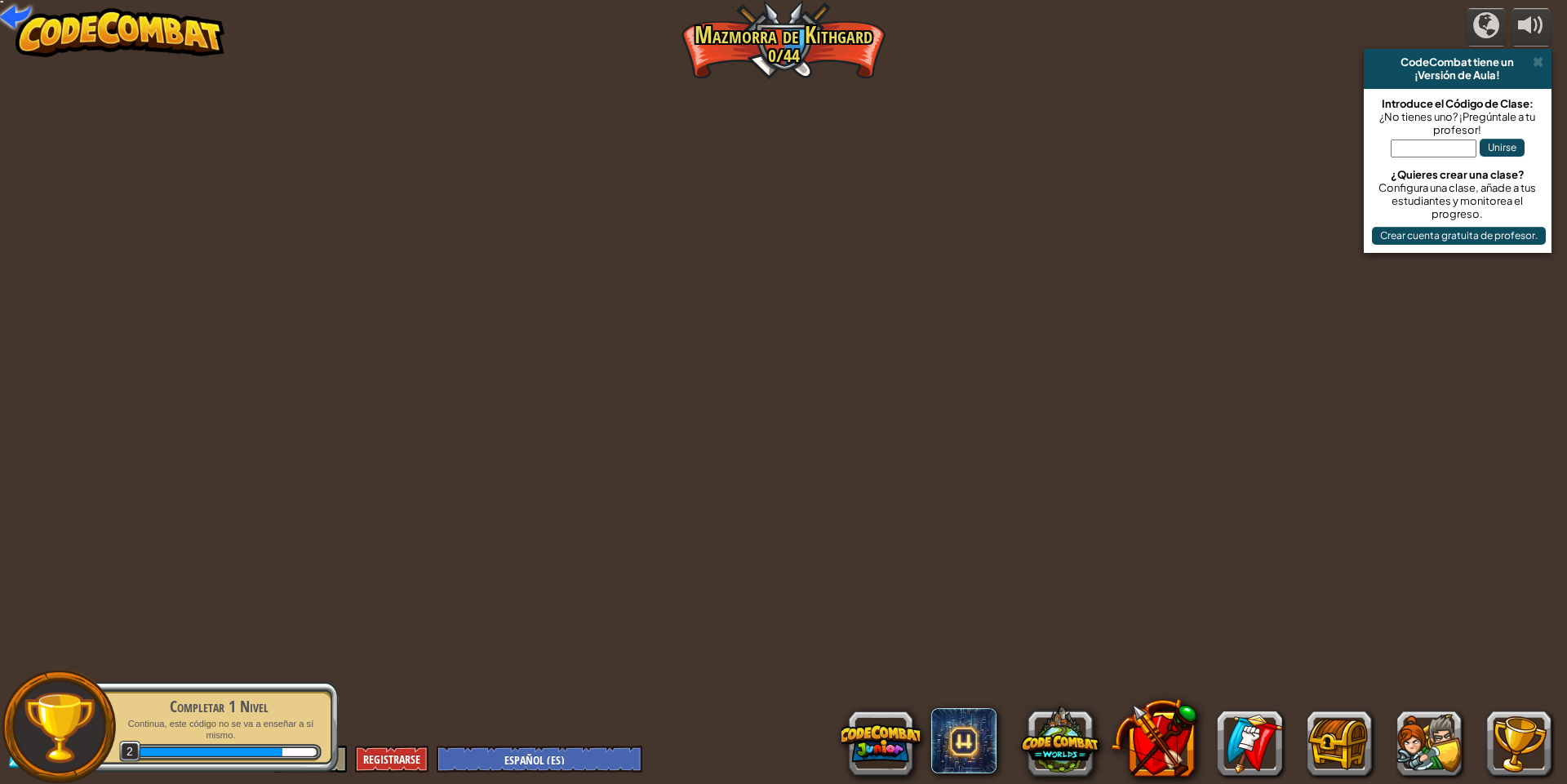
select select "es-ES"
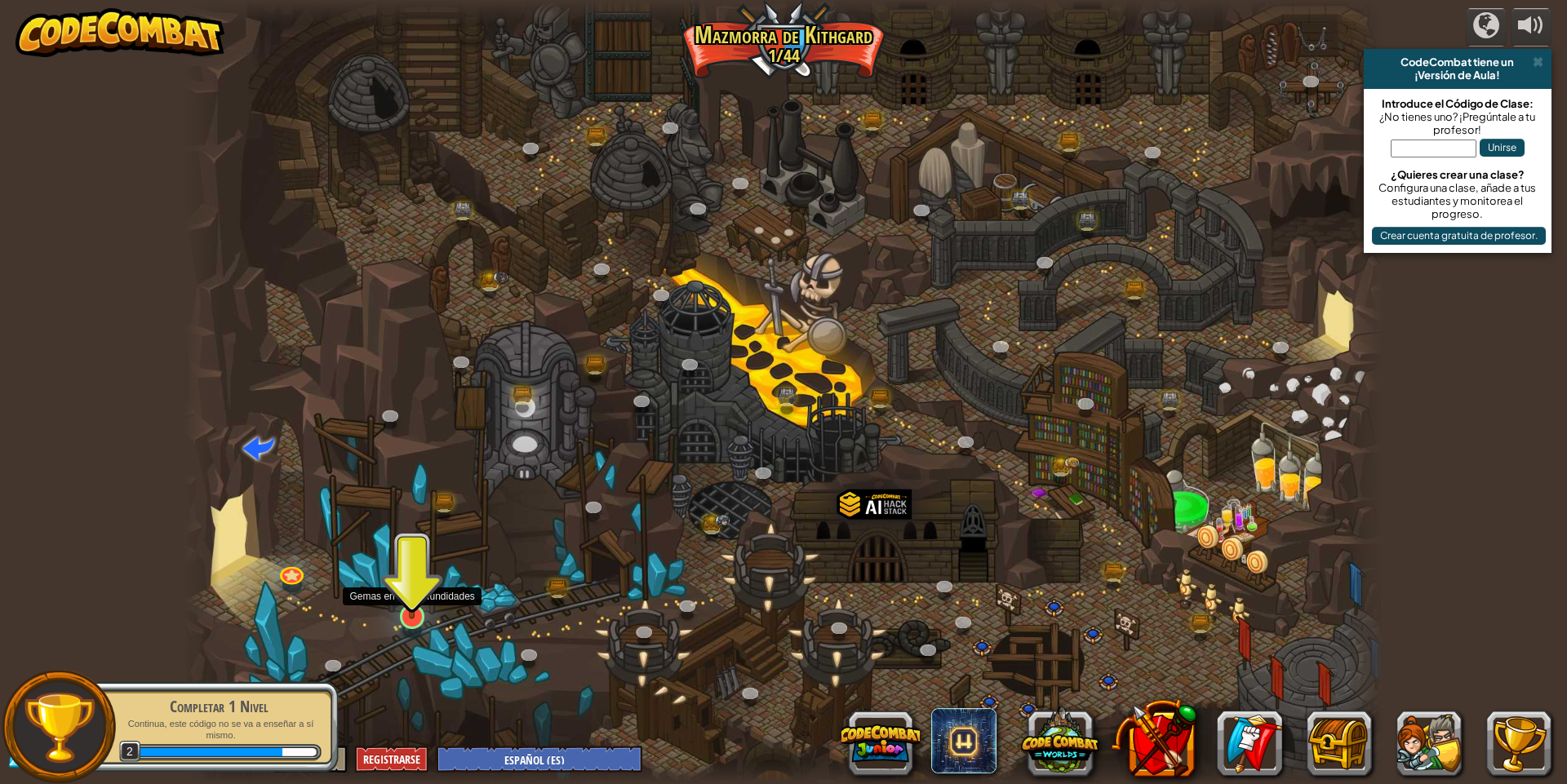
click at [425, 615] on img at bounding box center [412, 582] width 33 height 74
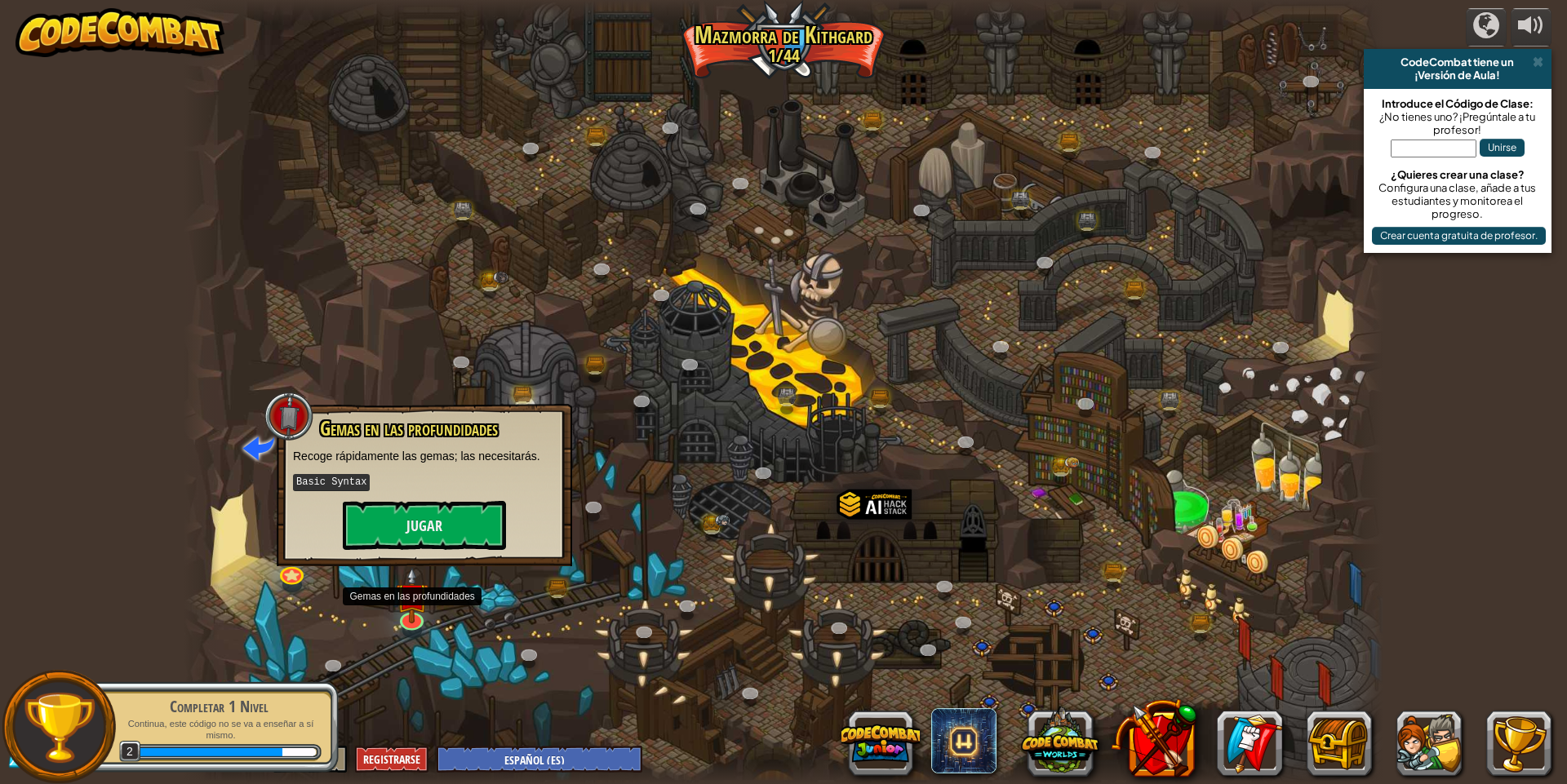
click at [431, 553] on div "Gemas en las profundidades Recoge rápidamente las gemas; las necesitarás. Basic…" at bounding box center [424, 485] width 295 height 163
click at [444, 531] on button "Jugar" at bounding box center [424, 525] width 164 height 49
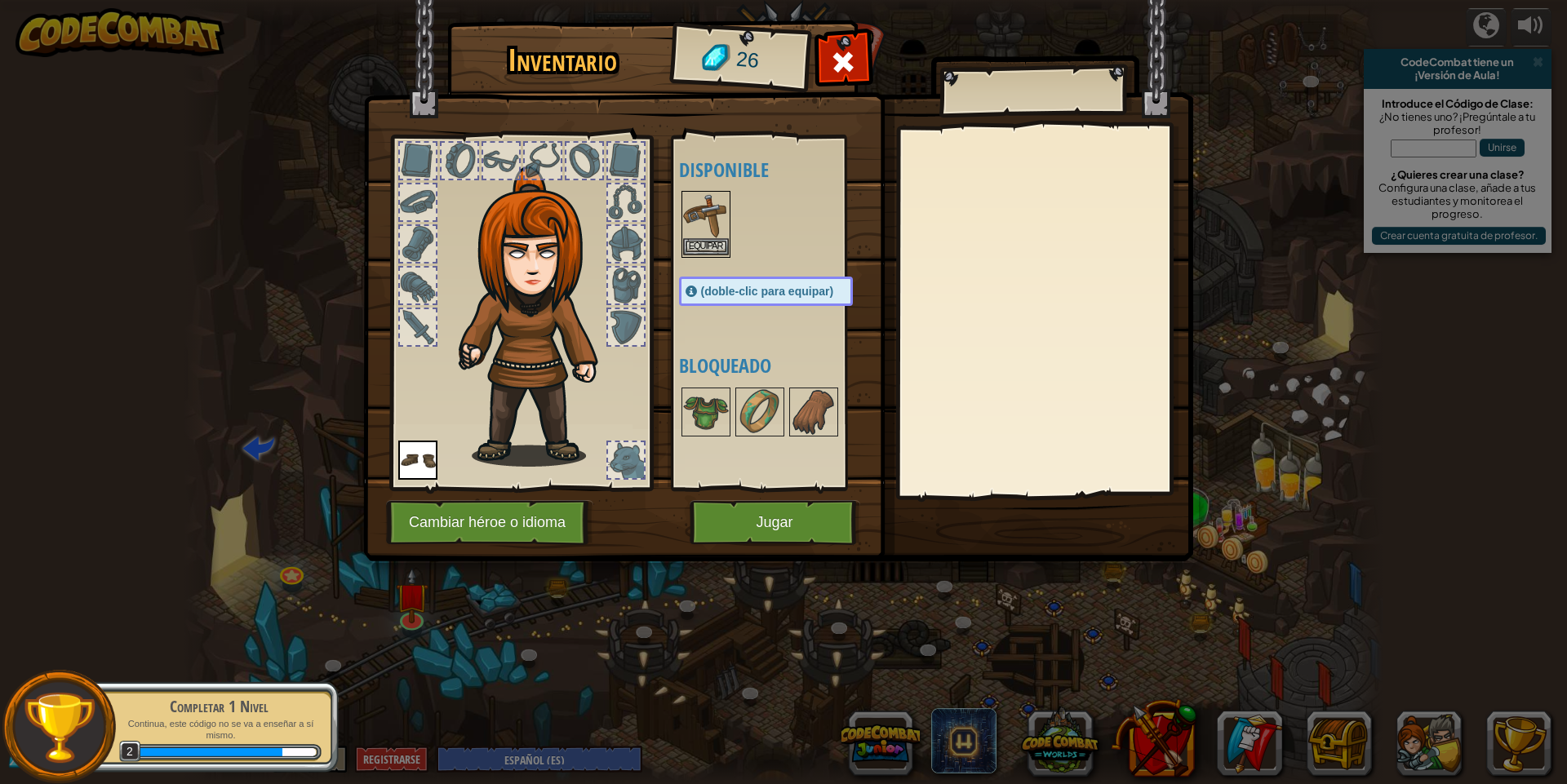
click at [709, 224] on img at bounding box center [706, 215] width 45 height 45
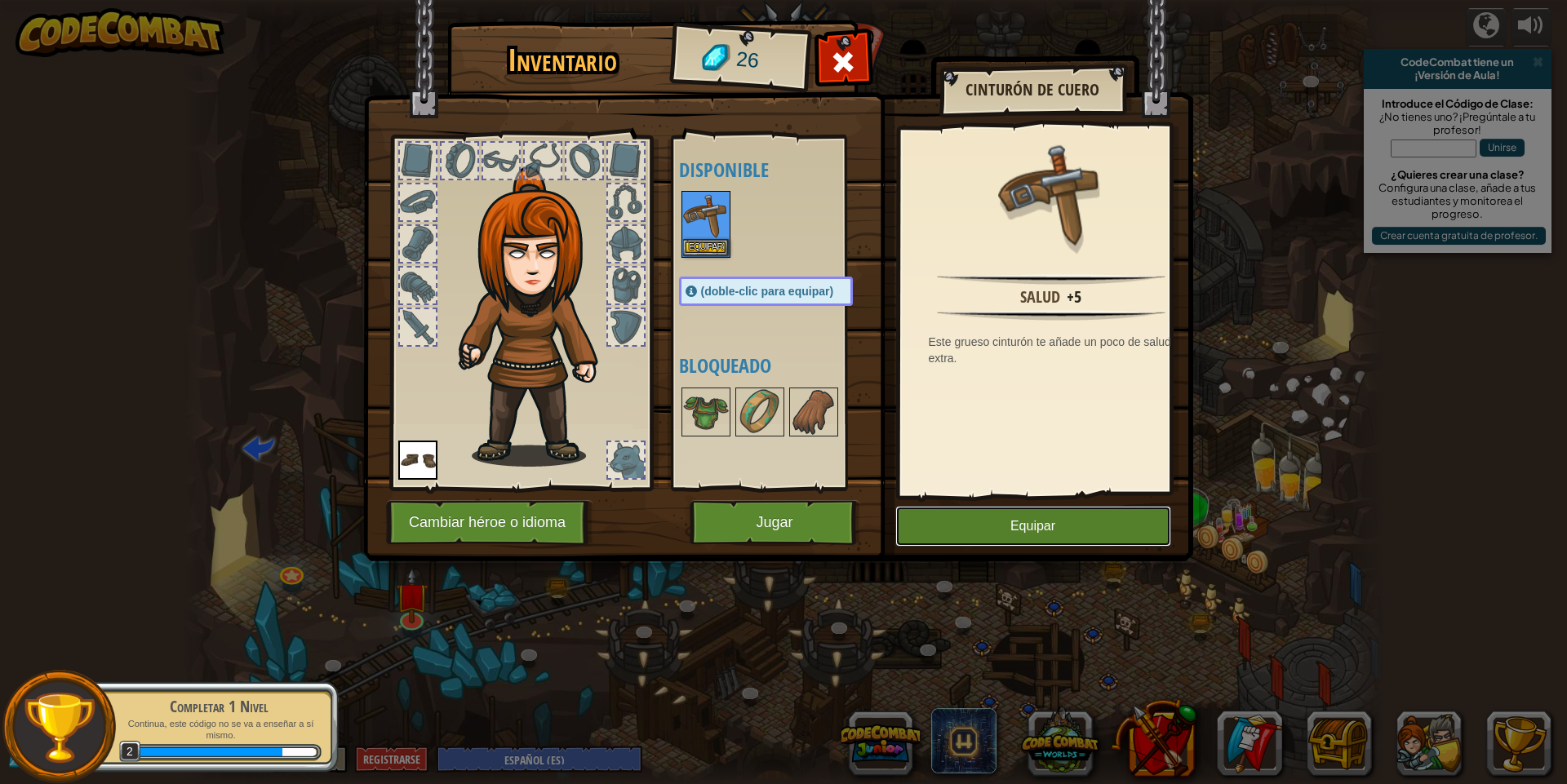
click at [946, 526] on button "Equipar" at bounding box center [1034, 526] width 276 height 41
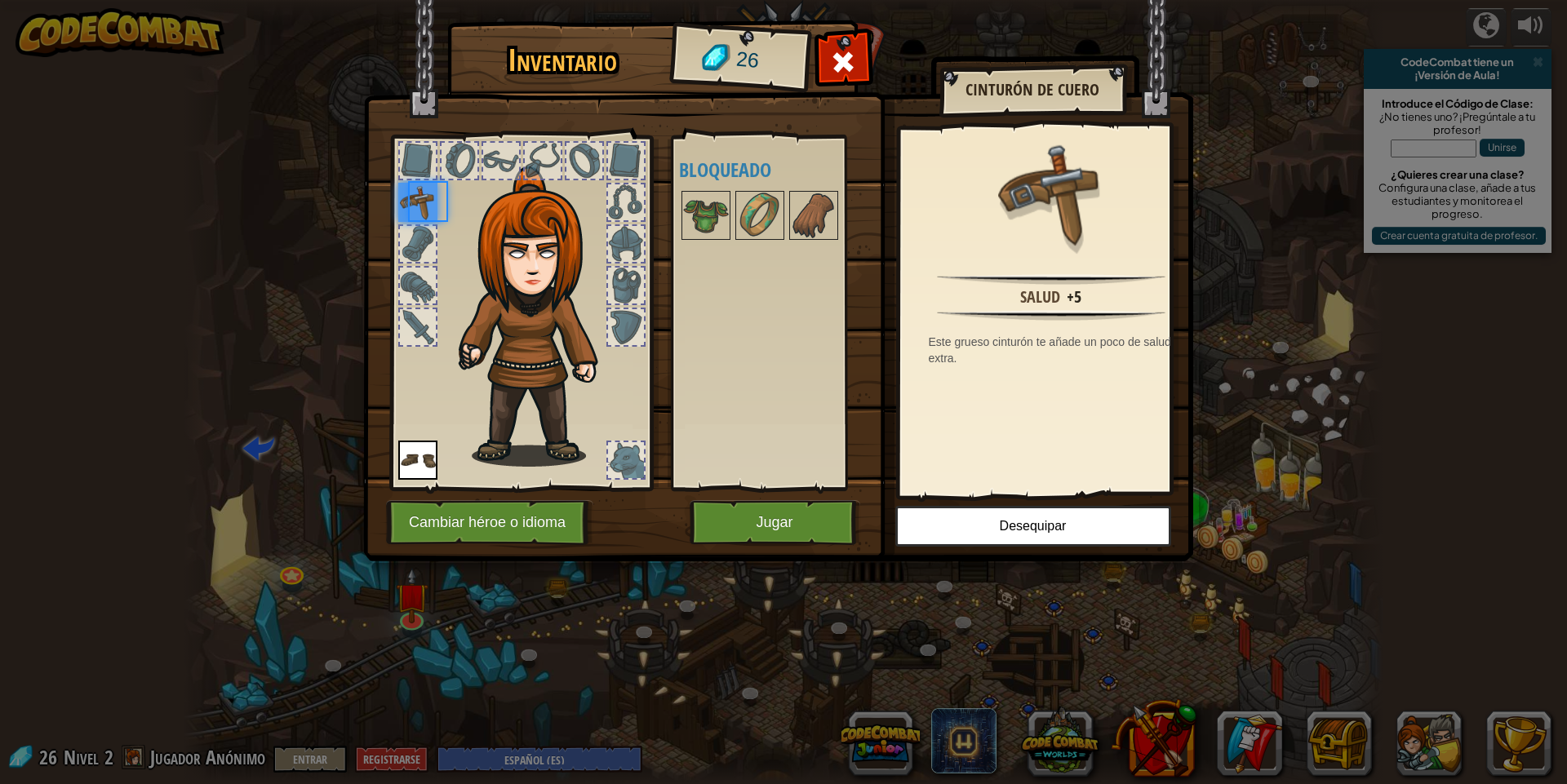
click at [825, 558] on img at bounding box center [778, 265] width 830 height 592
click at [824, 538] on button "Jugar" at bounding box center [774, 522] width 170 height 45
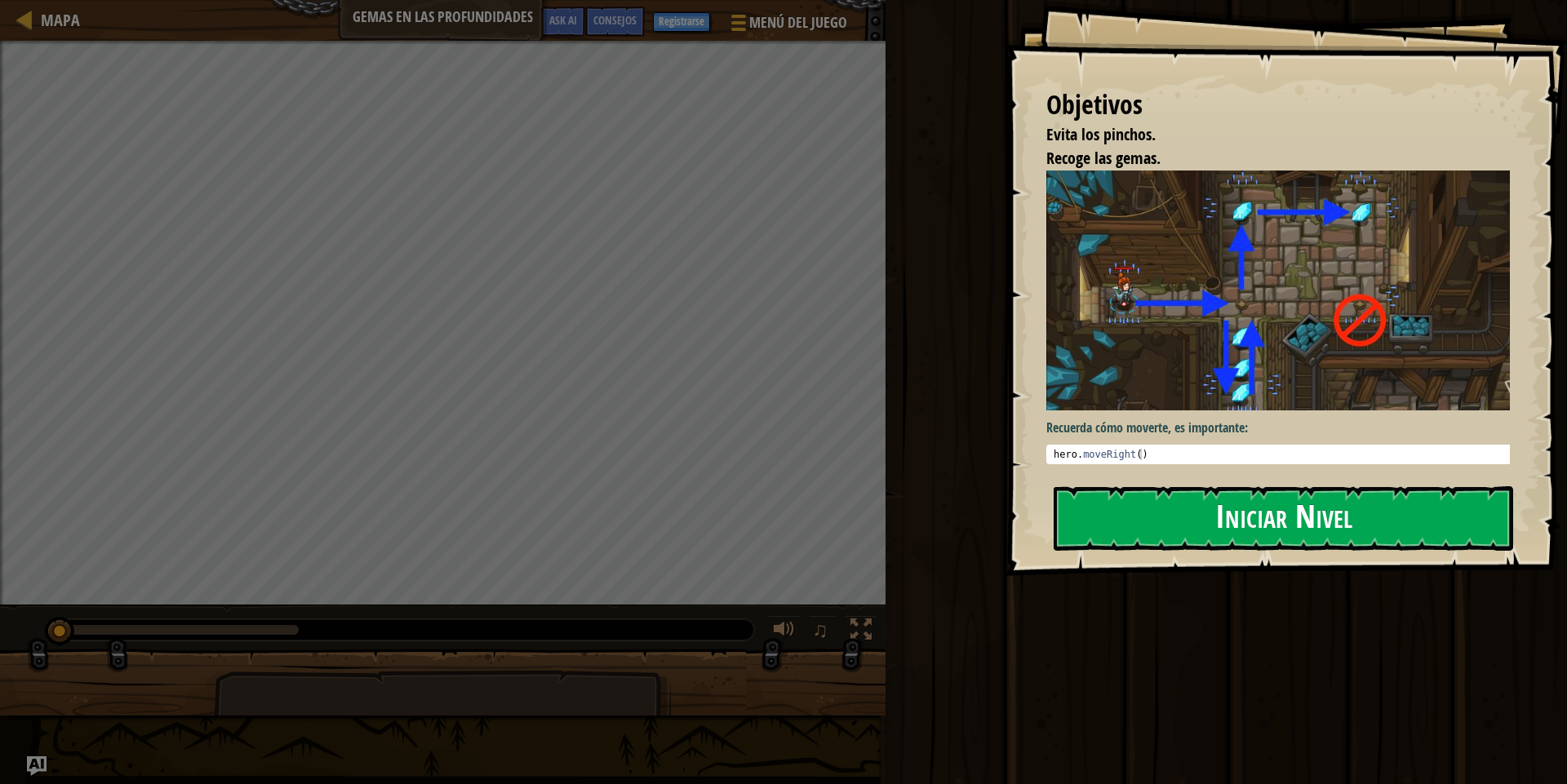
click at [1205, 525] on button "Iniciar Nivel" at bounding box center [1284, 518] width 460 height 64
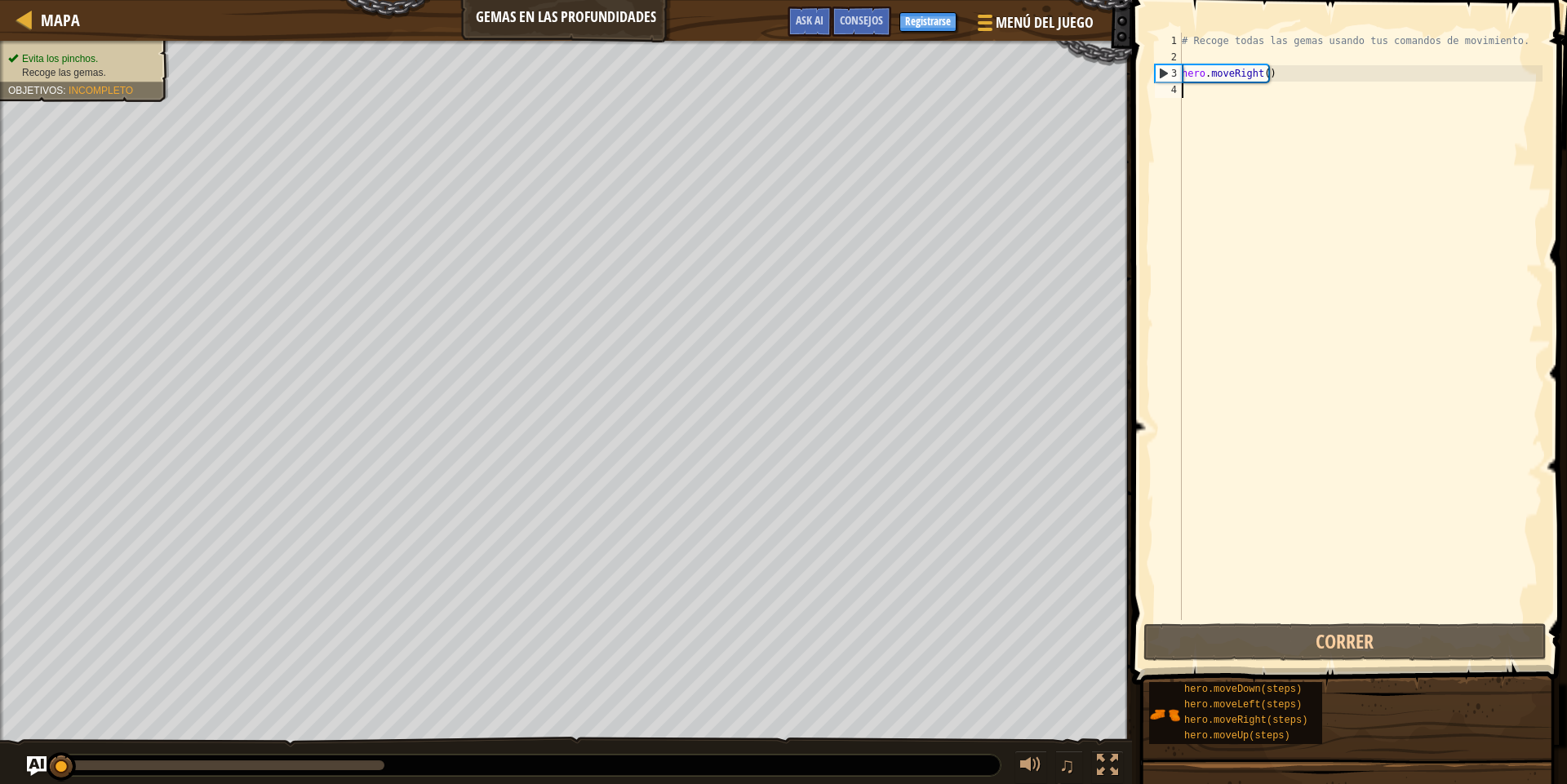
click at [1315, 96] on div "# Recoge todas las gemas usando tus comandos de movimiento. hero . moveRight ( )" at bounding box center [1360, 342] width 364 height 620
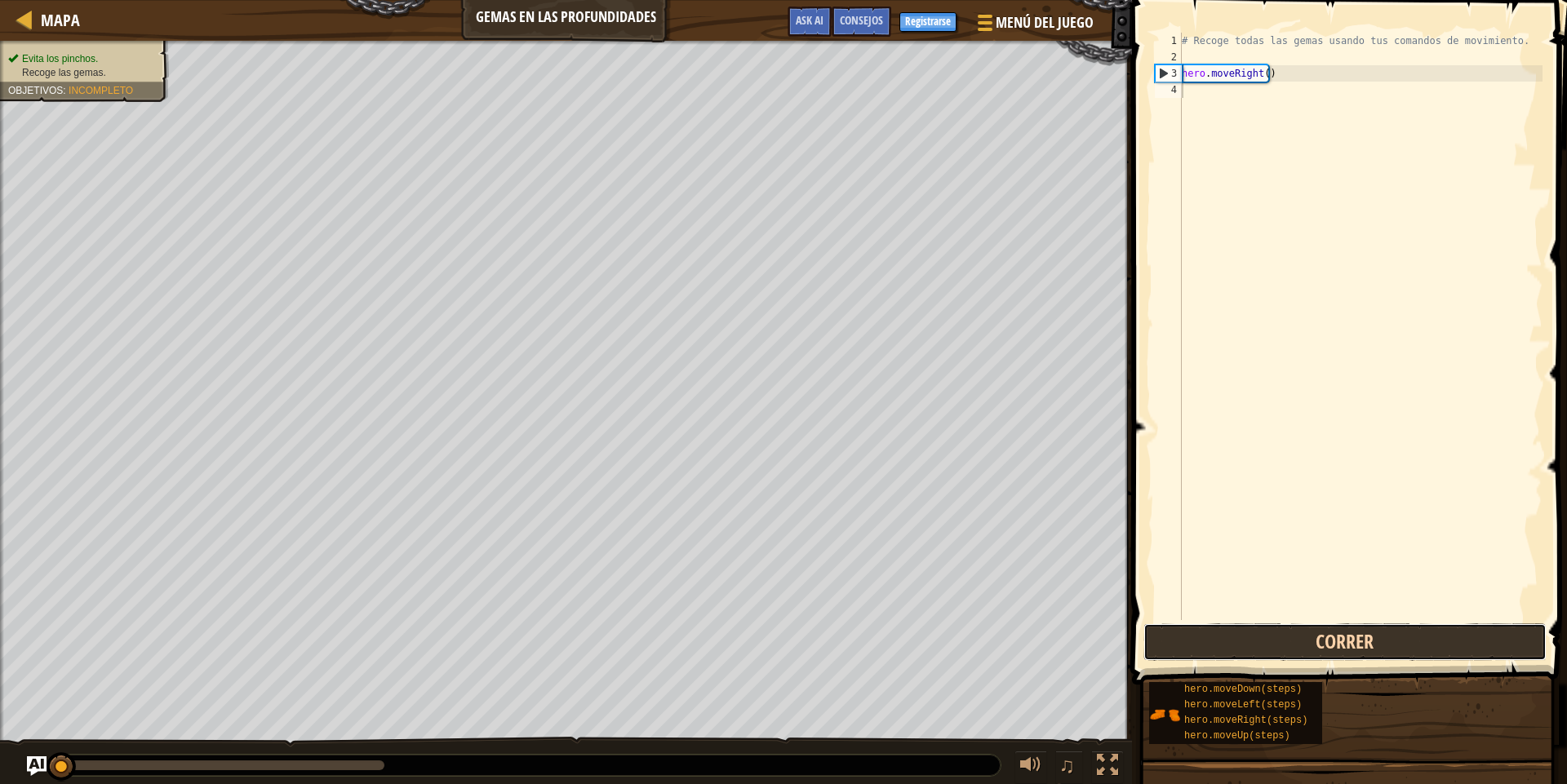
click at [1329, 642] on button "Correr" at bounding box center [1344, 642] width 403 height 38
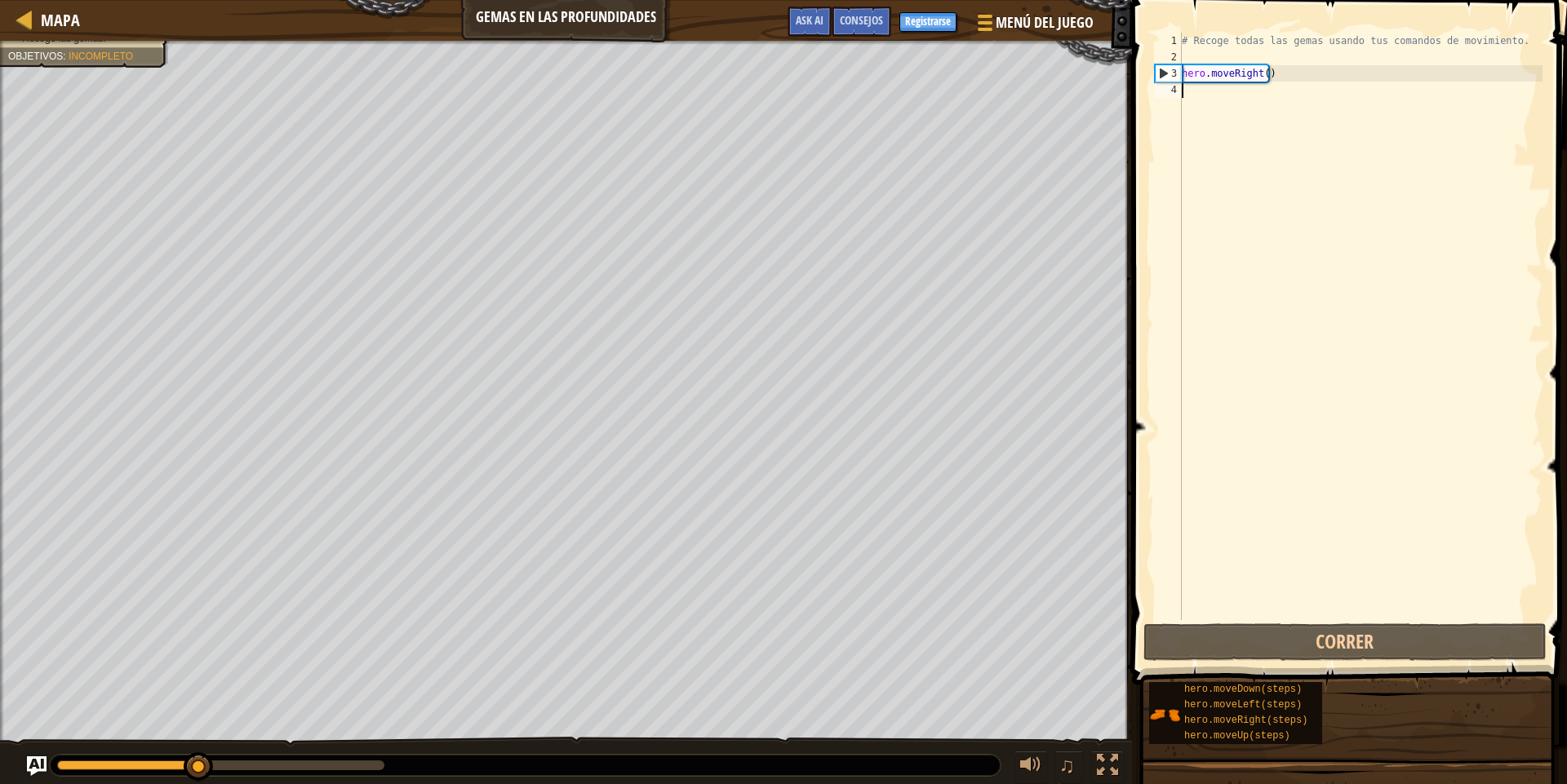
click at [1313, 109] on div "# Recoge todas las gemas usando tus comandos de movimiento. hero . moveRight ( )" at bounding box center [1360, 342] width 364 height 620
click at [1309, 104] on div "# Recoge todas las gemas usando tus comandos de movimiento. hero . moveRight ( )" at bounding box center [1360, 342] width 364 height 620
click at [1300, 96] on div "# Recoge todas las gemas usando tus comandos de movimiento. hero . moveRight ( )" at bounding box center [1360, 342] width 364 height 620
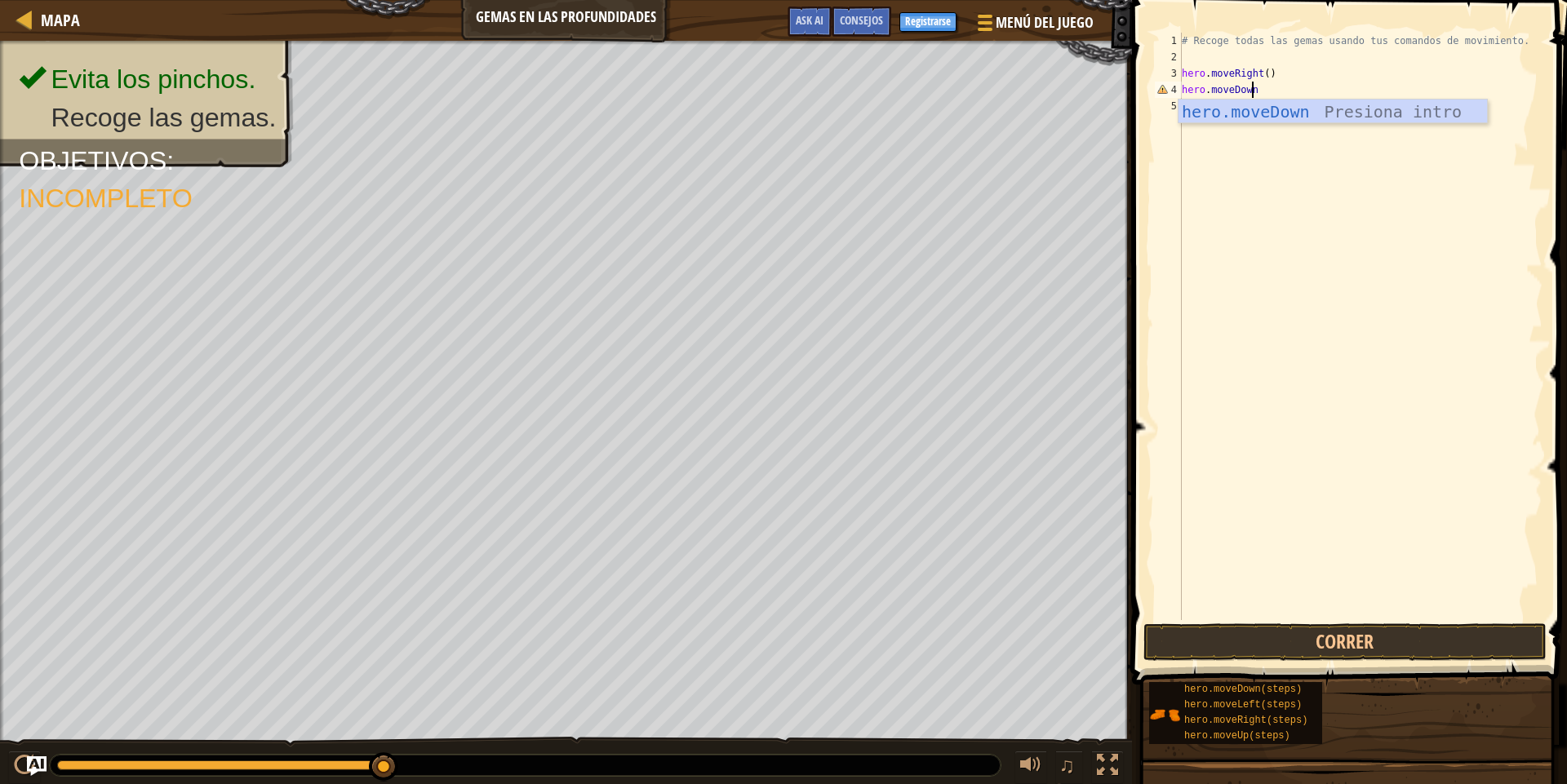
scroll to position [8, 5]
type textarea "hero.moveDown()"
click at [1300, 96] on div "# Recoge todas las gemas usando tus comandos de movimiento. hero . moveRight ( …" at bounding box center [1360, 342] width 364 height 620
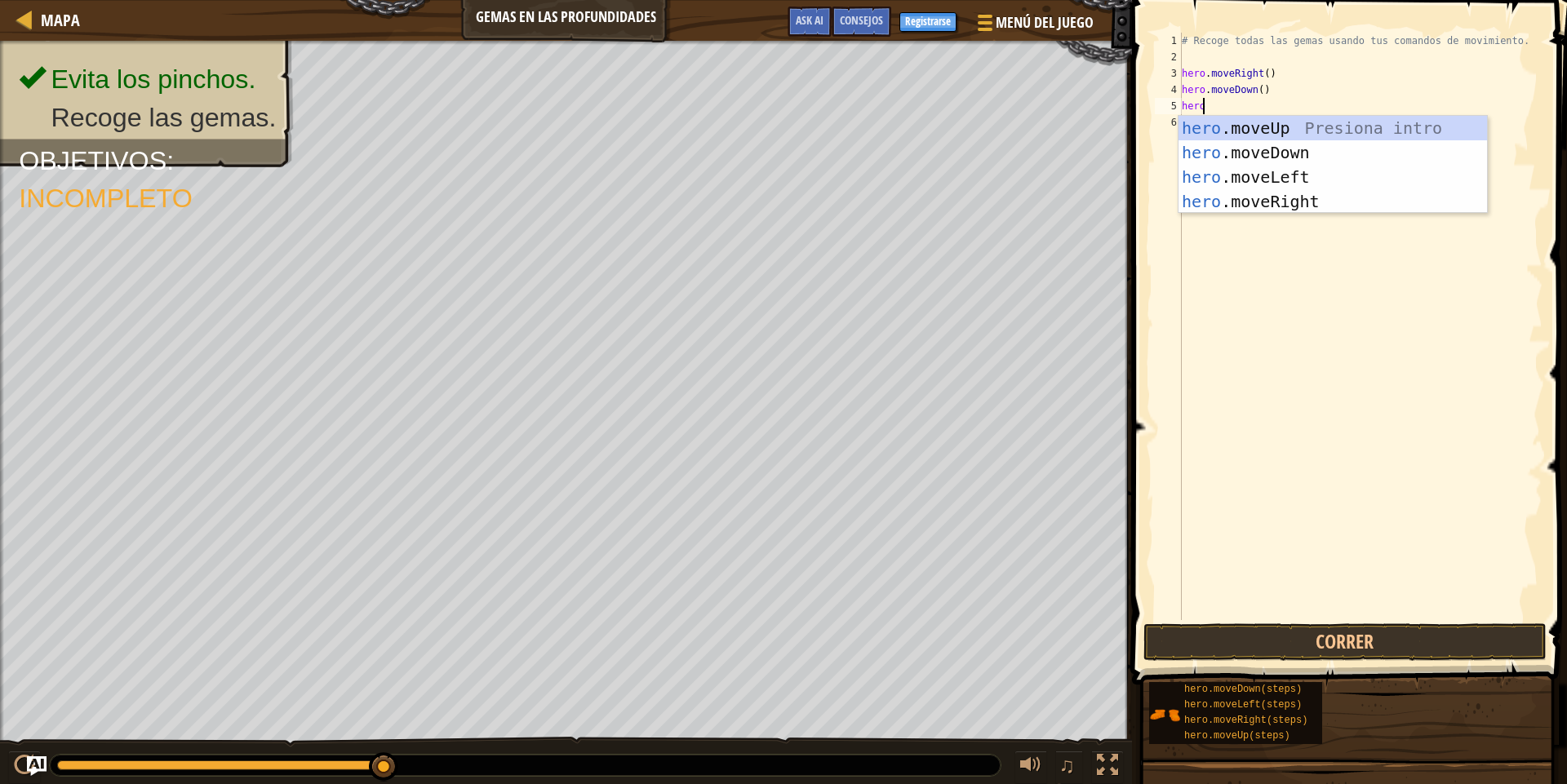
scroll to position [8, 1]
type textarea "hero.m"
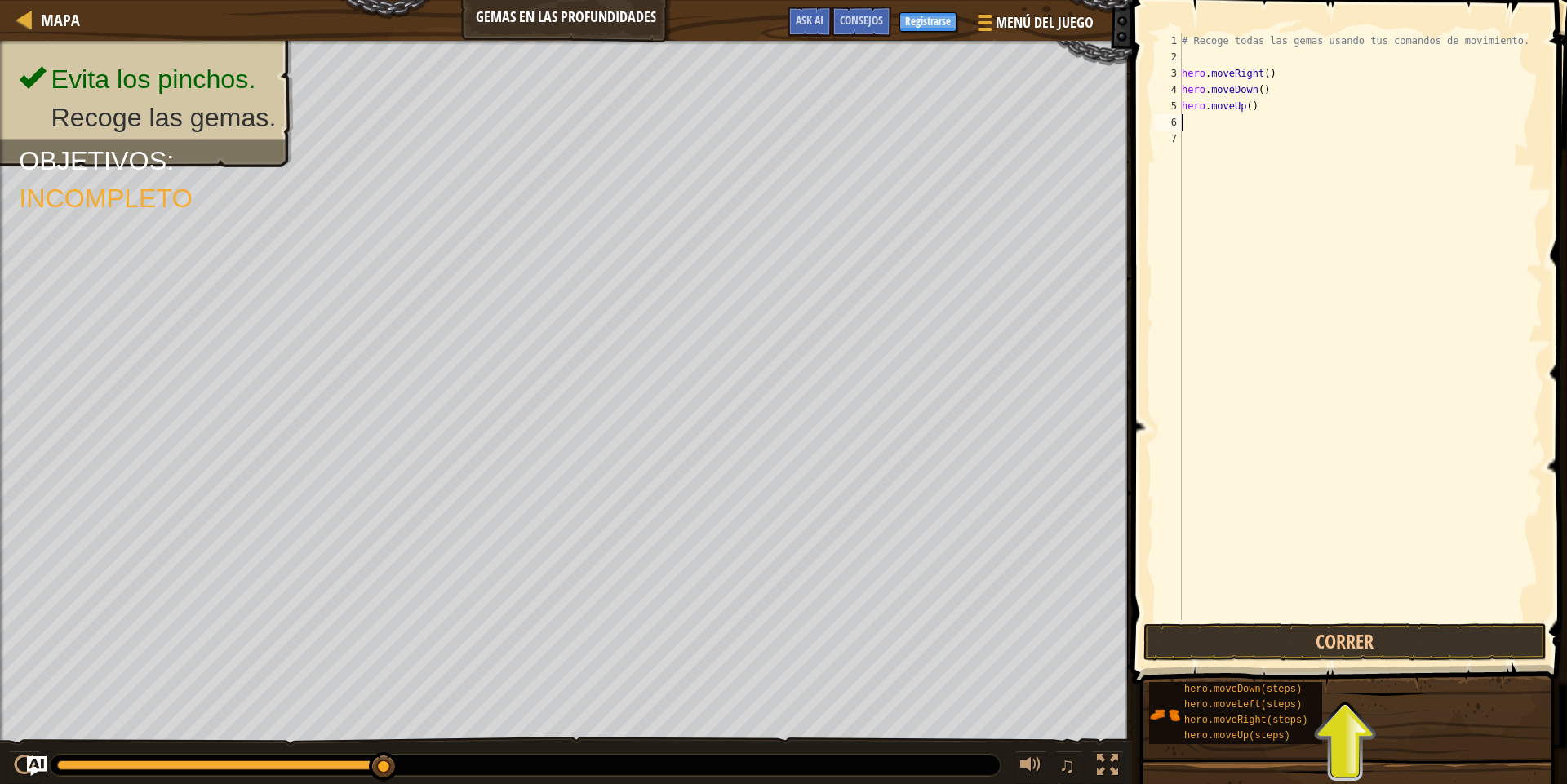
scroll to position [8, 0]
click at [1330, 651] on button "Correr" at bounding box center [1344, 642] width 403 height 38
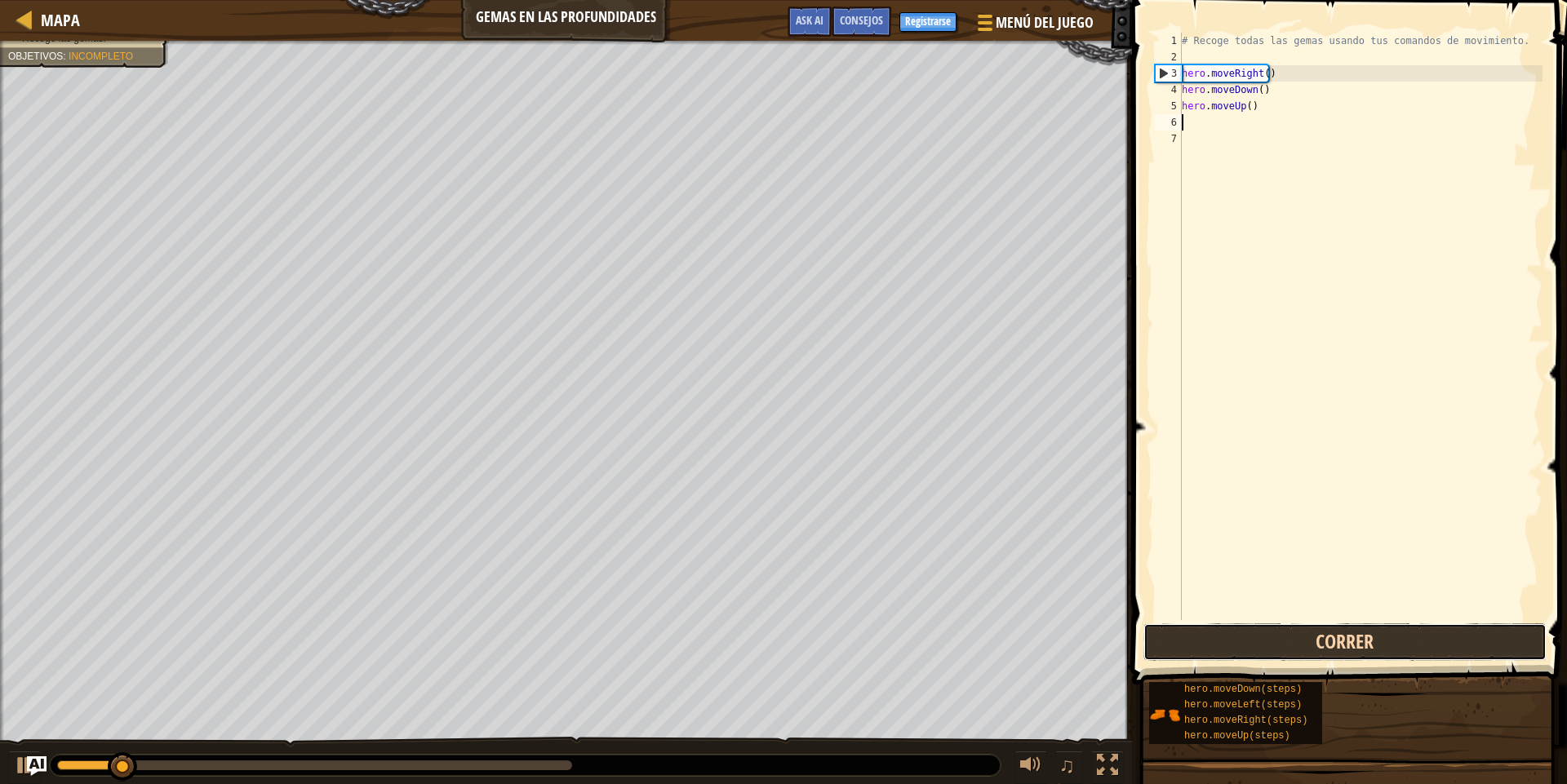
click at [1327, 634] on button "Correr" at bounding box center [1344, 642] width 403 height 38
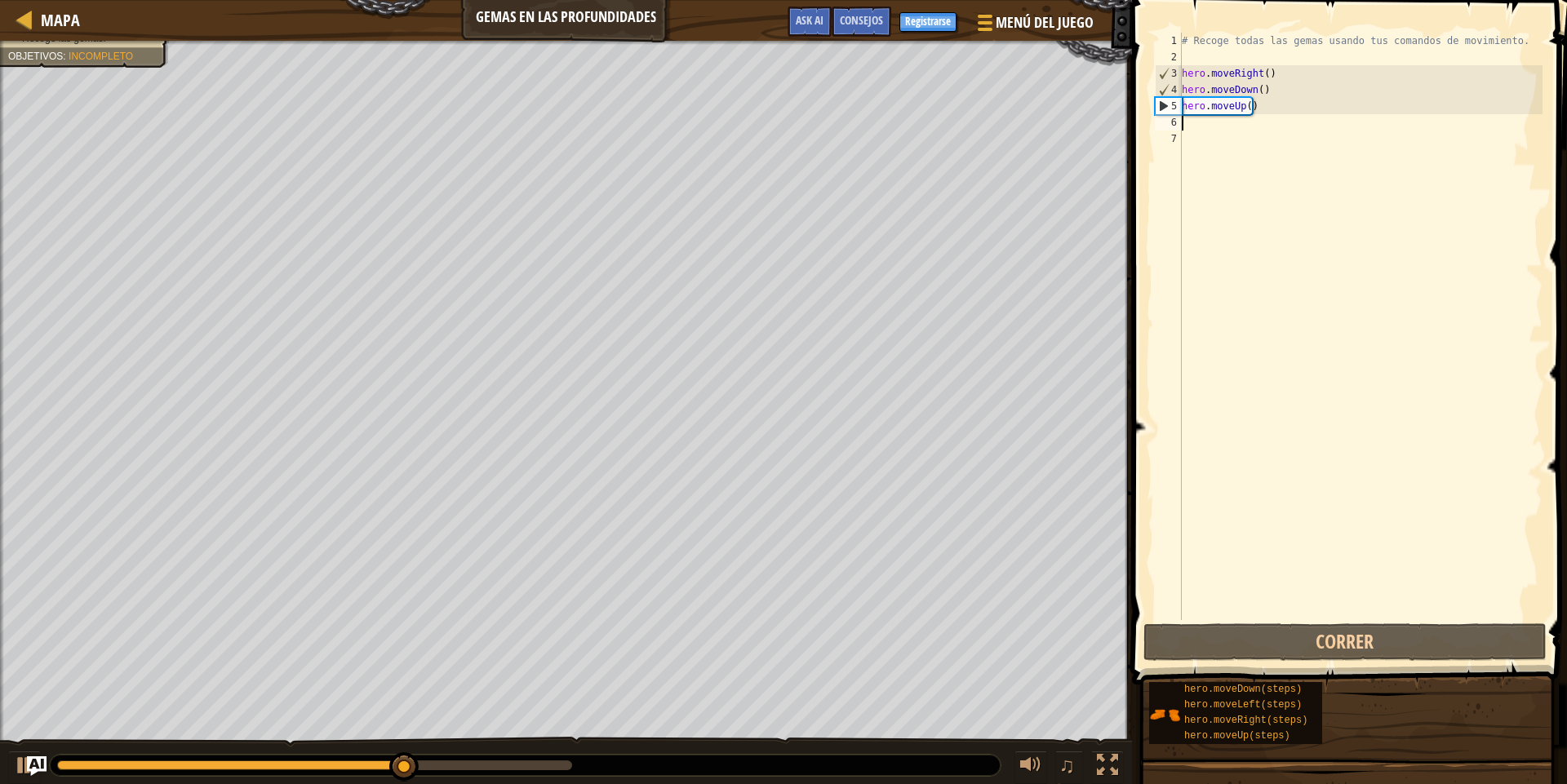
click at [1242, 218] on div "# Recoge todas las gemas usando tus comandos de movimiento. hero . moveRight ( …" at bounding box center [1360, 342] width 364 height 620
click at [1248, 105] on div "# Recoge todas las gemas usando tus comandos de movimiento. hero . moveRight ( …" at bounding box center [1360, 342] width 364 height 620
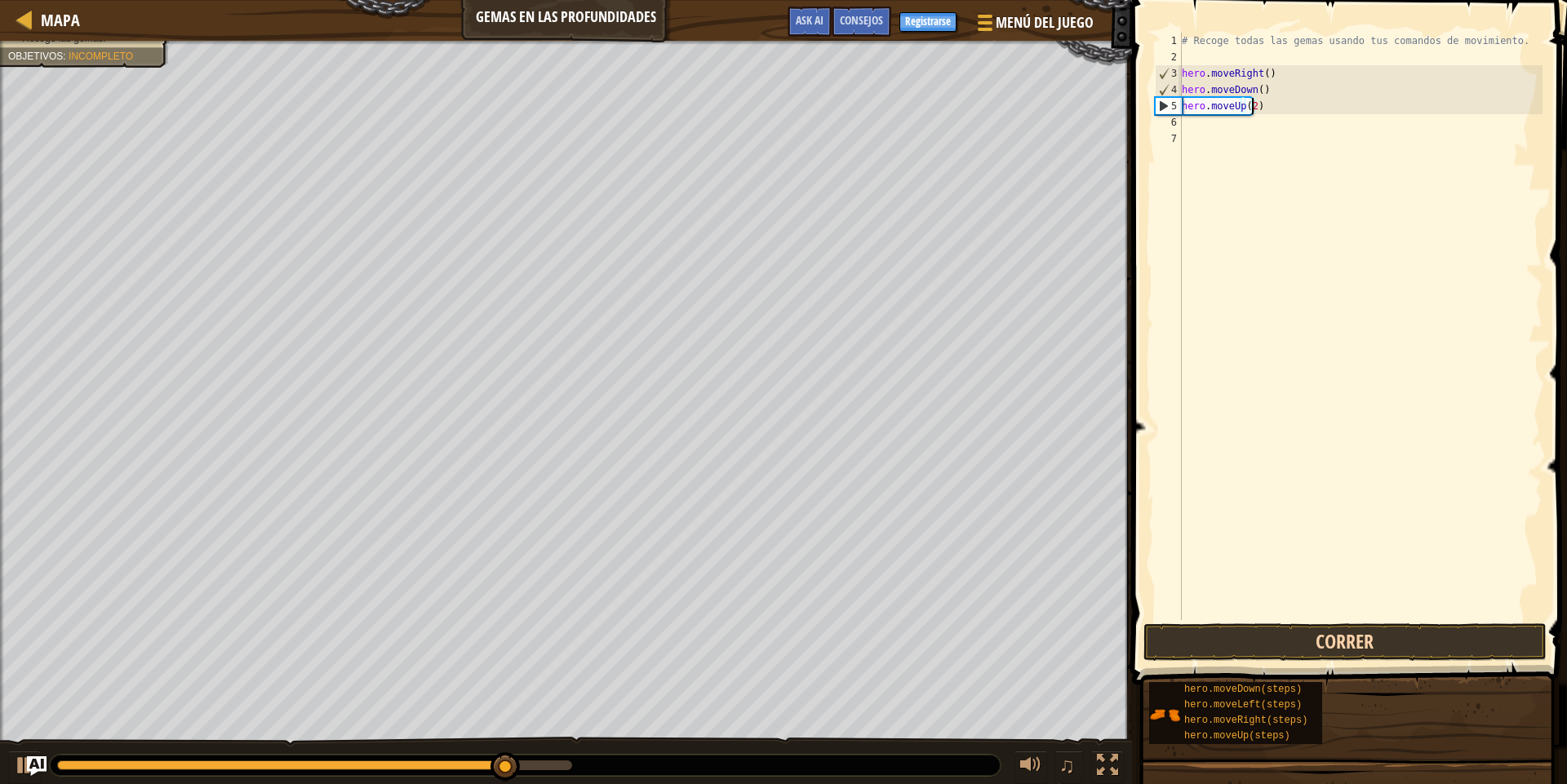
type textarea "hero.moveUp(2)"
click at [1297, 637] on button "Correr" at bounding box center [1344, 642] width 403 height 38
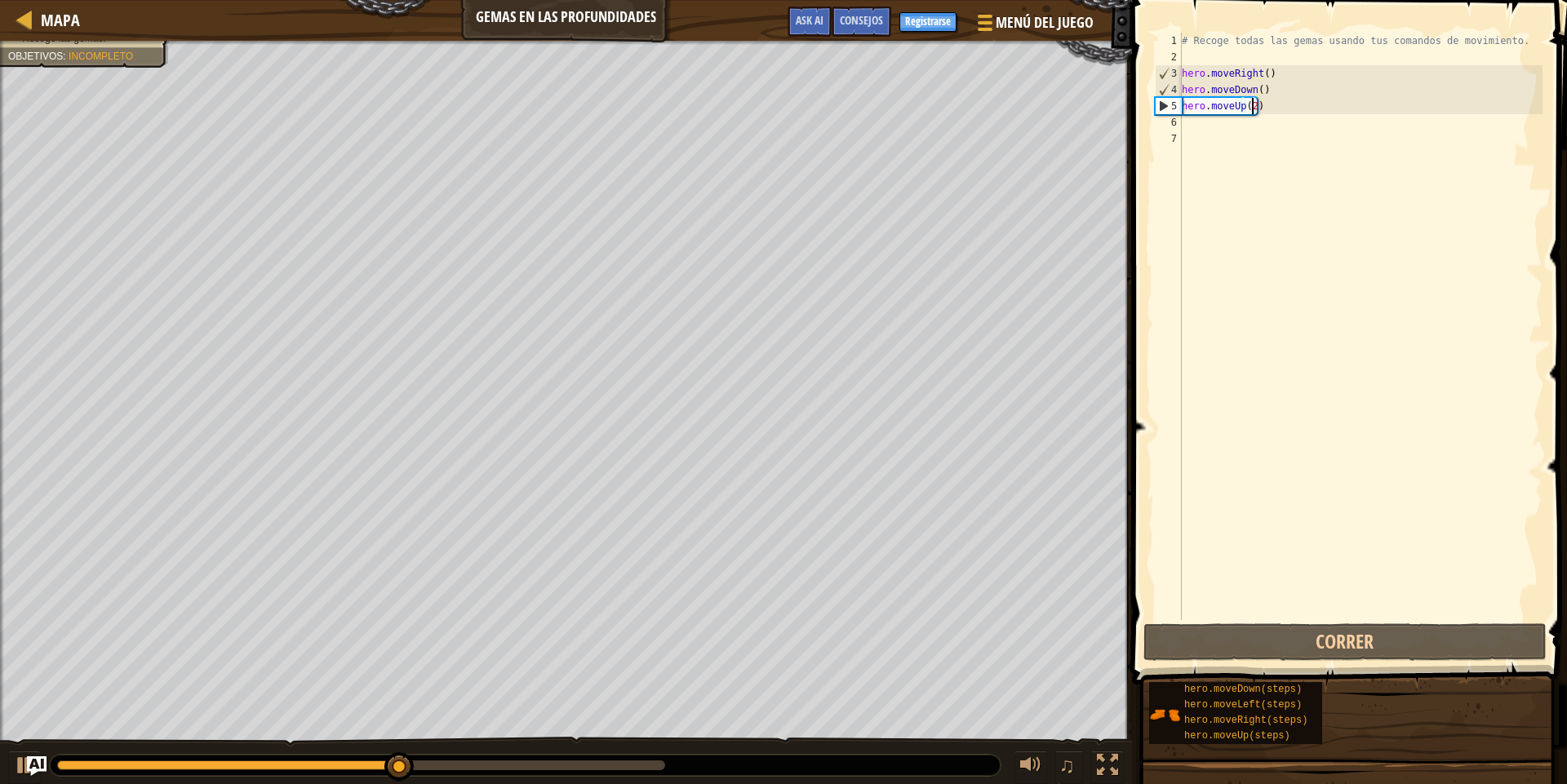
click at [1270, 207] on div "# Recoge todas las gemas usando tus comandos de movimiento. hero . moveRight ( …" at bounding box center [1360, 342] width 364 height 620
click at [1227, 133] on div "# Recoge todas las gemas usando tus comandos de movimiento. hero . moveRight ( …" at bounding box center [1360, 342] width 364 height 620
click at [1229, 128] on div "# Recoge todas las gemas usando tus comandos de movimiento. hero . moveRight ( …" at bounding box center [1360, 342] width 364 height 620
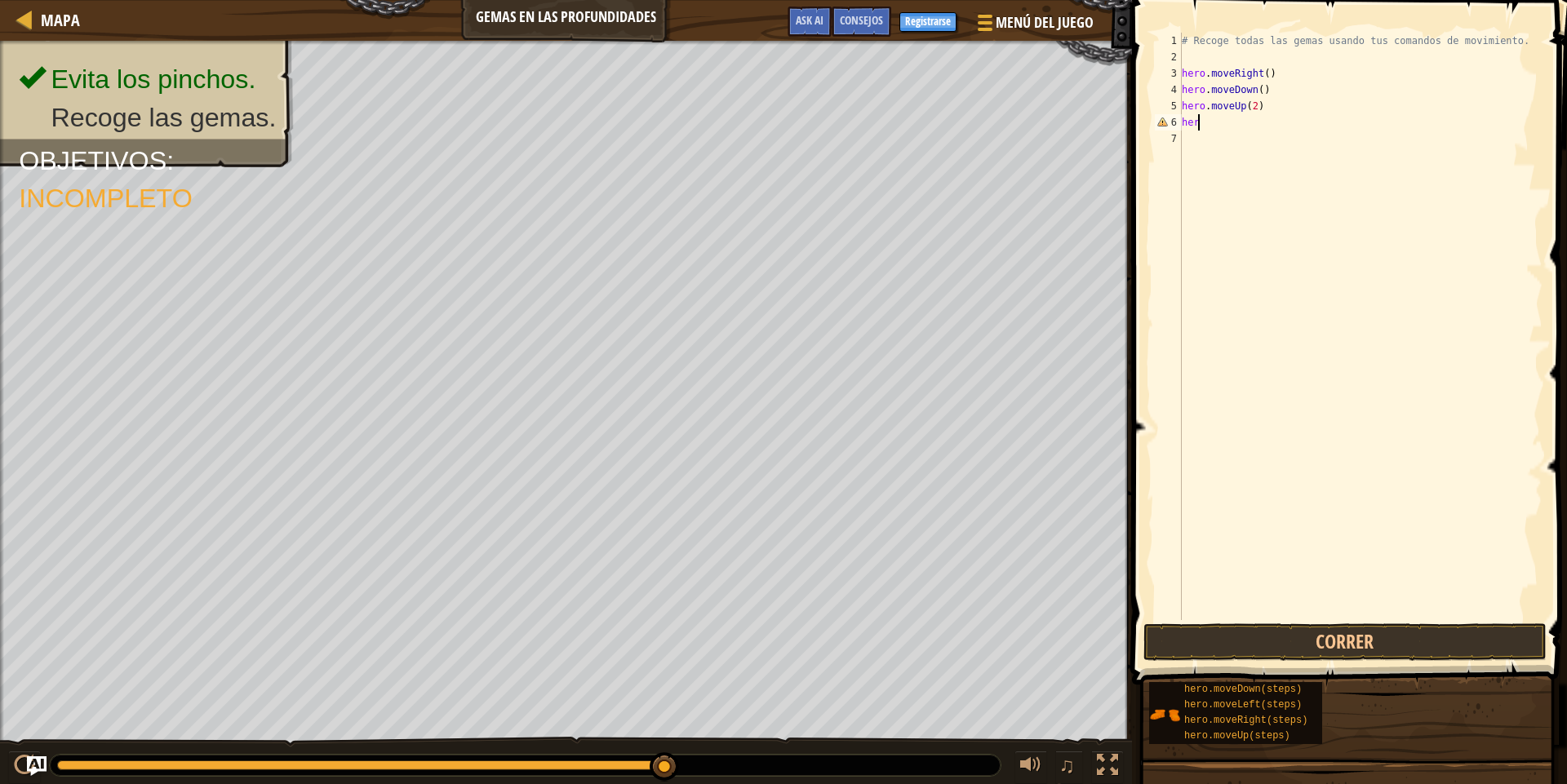
type textarea "h"
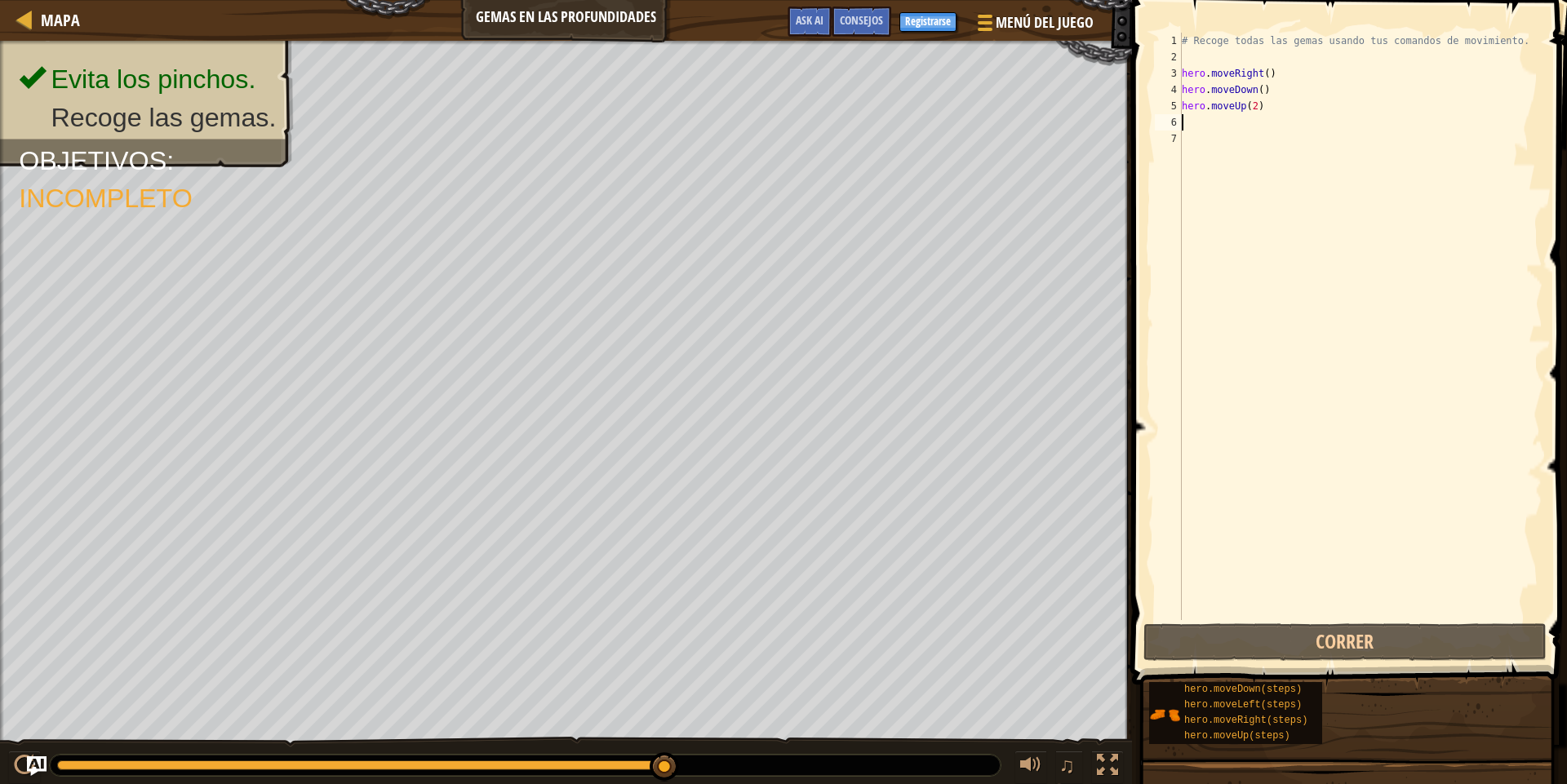
type textarea "e"
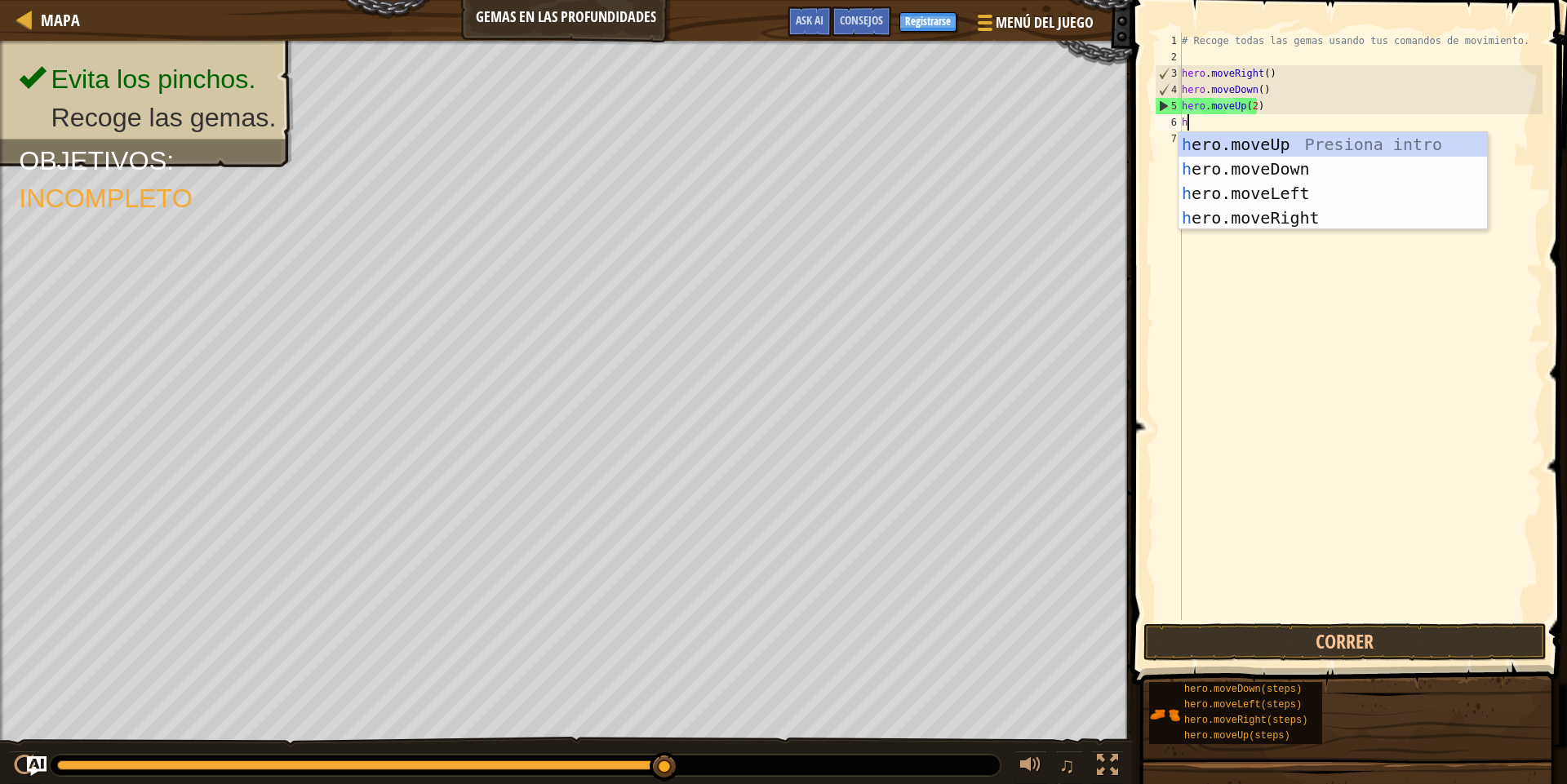
type textarea "her"
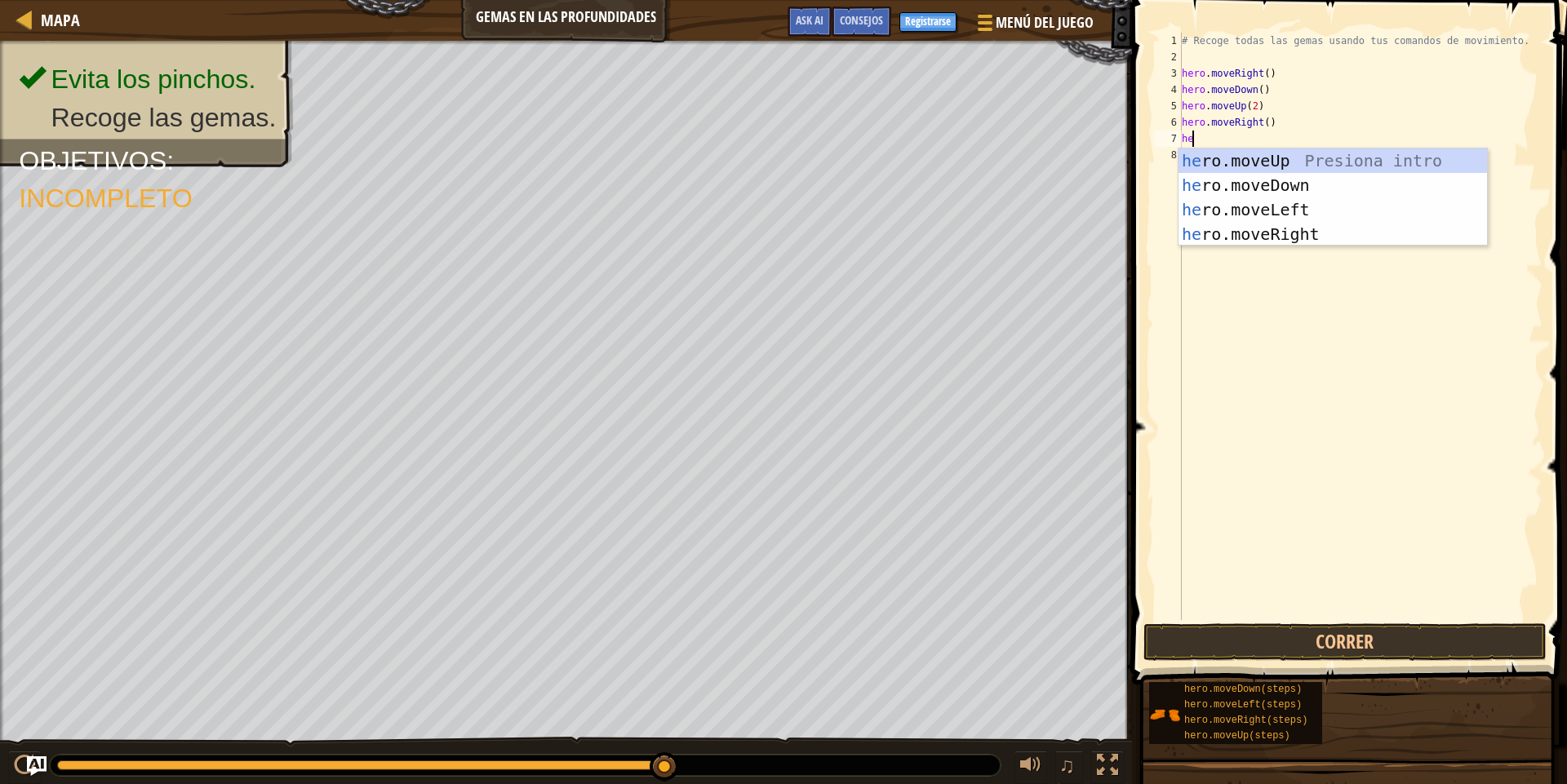
type textarea "hero"
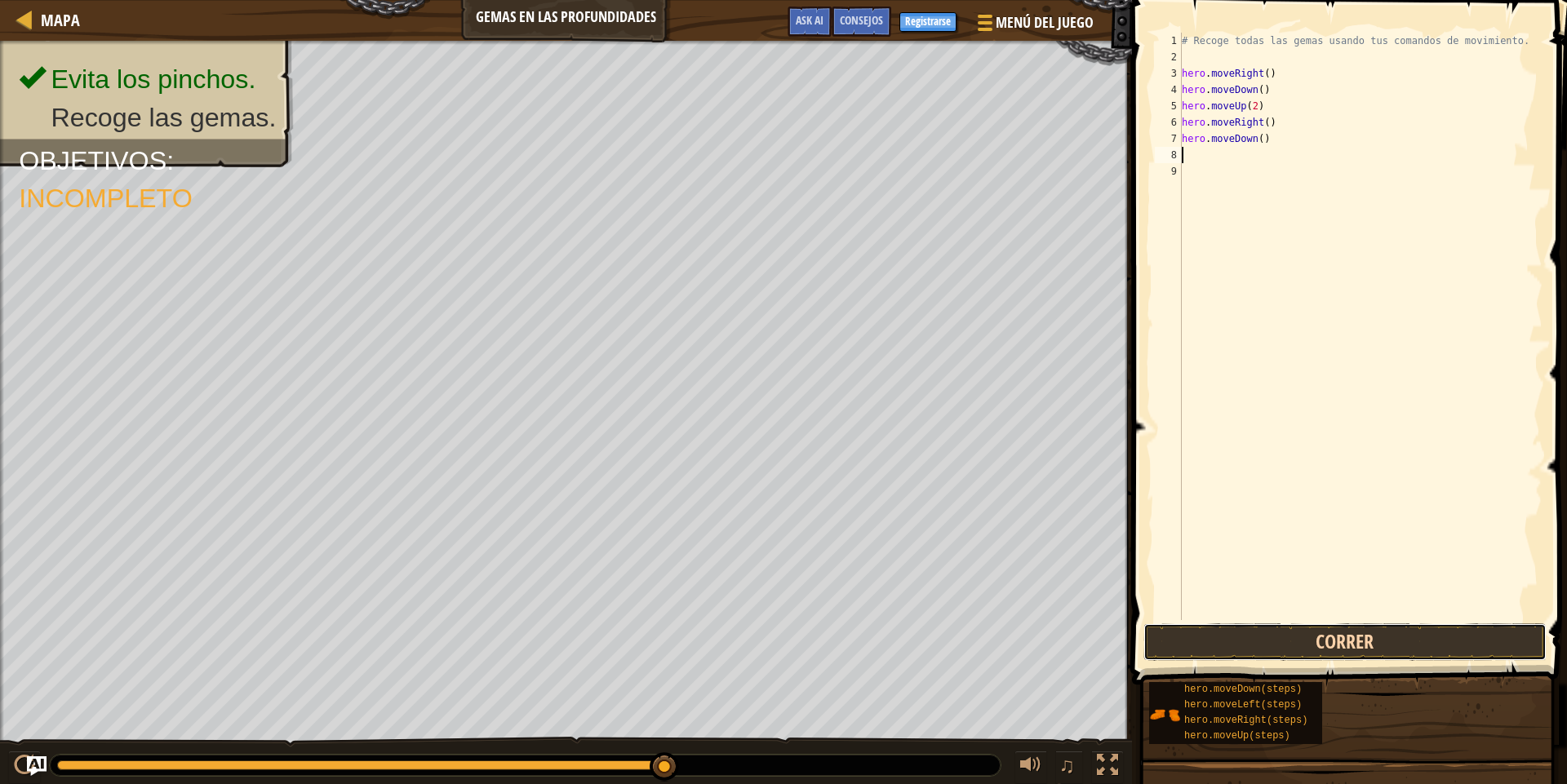
click at [1373, 627] on button "Correr" at bounding box center [1344, 642] width 403 height 38
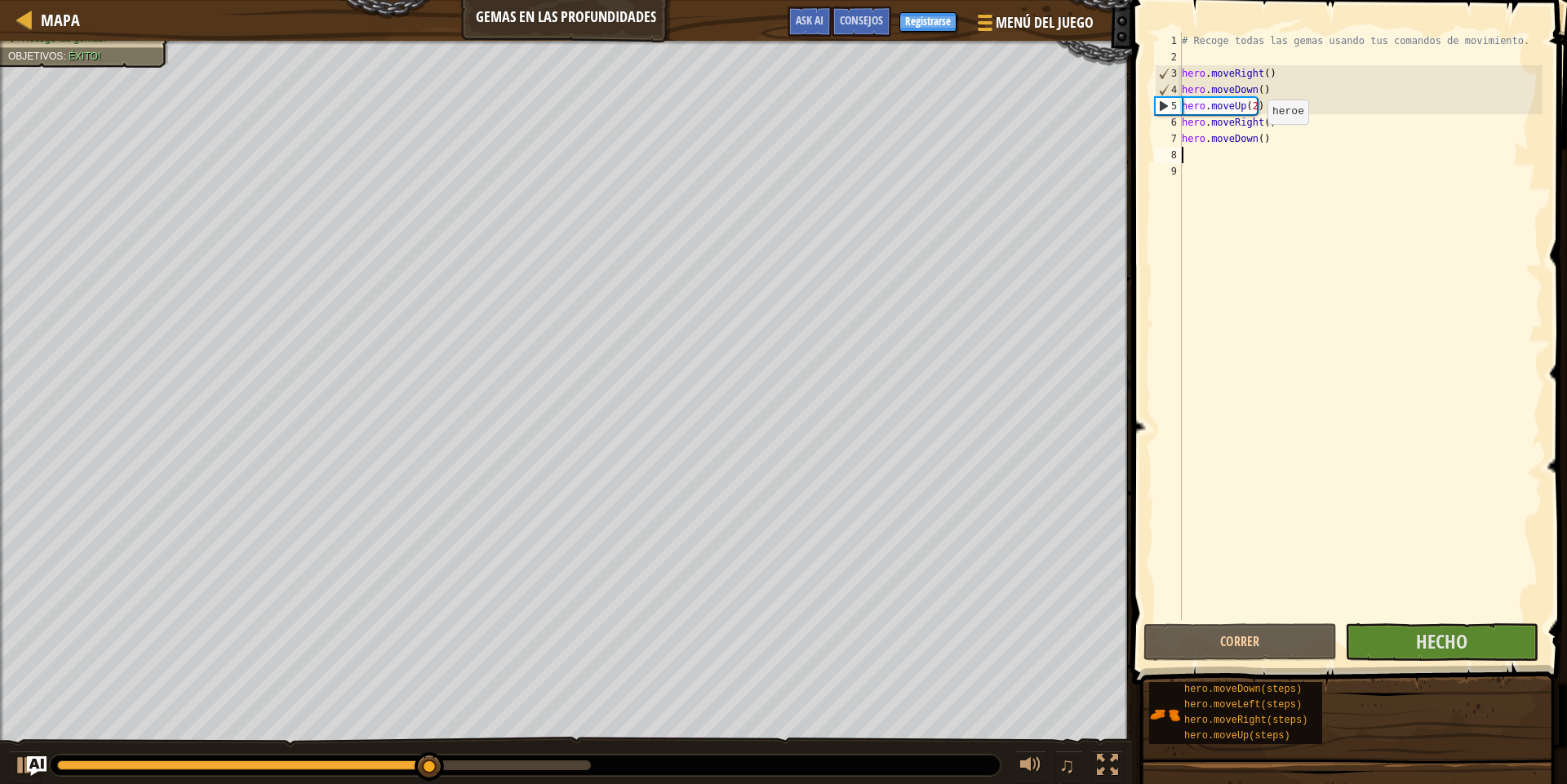
click at [1254, 140] on div "# Recoge todas las gemas usando tus comandos de movimiento. hero . moveRight ( …" at bounding box center [1360, 342] width 364 height 620
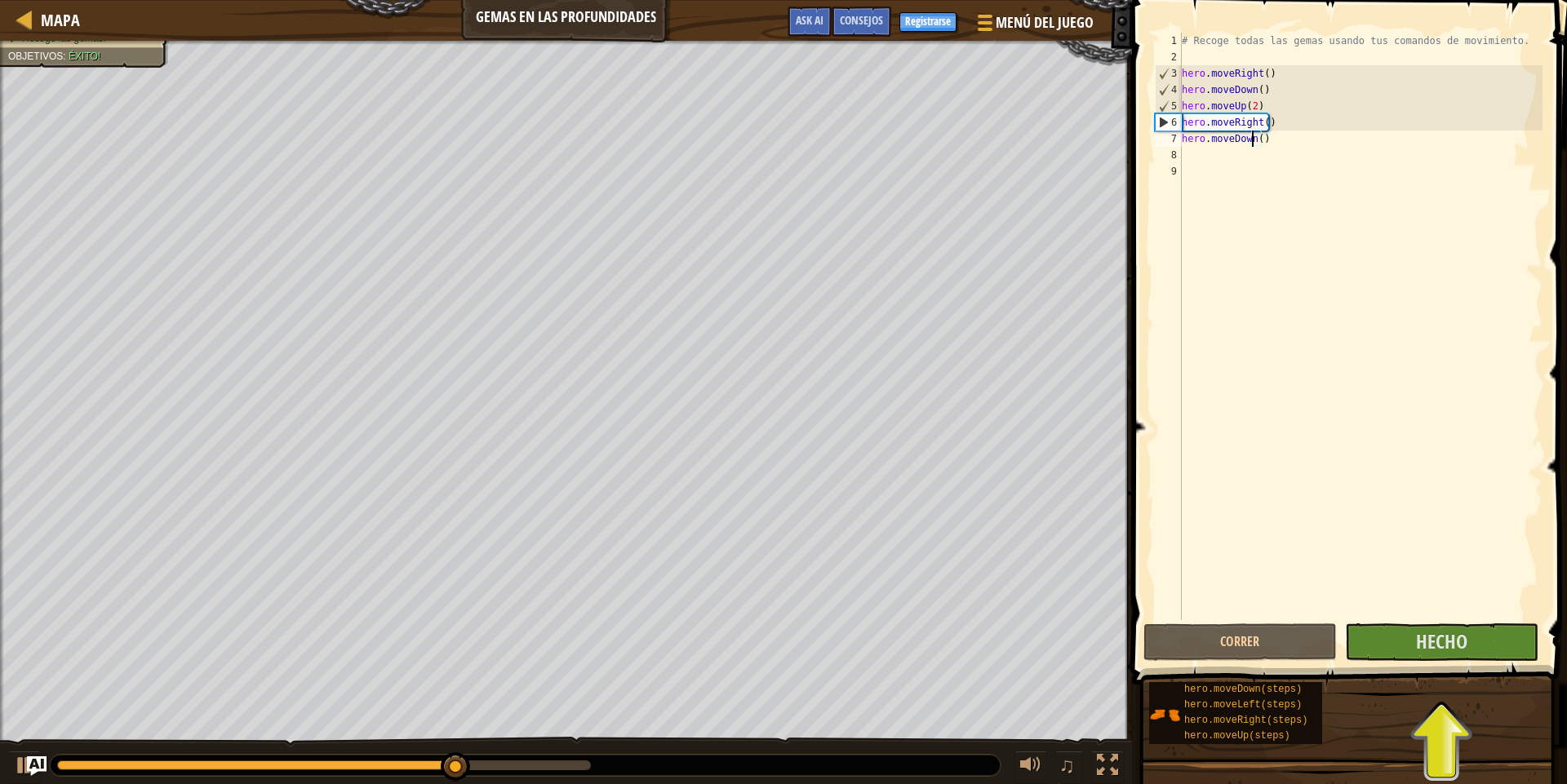
click at [1260, 140] on div "# Recoge todas las gemas usando tus comandos de movimiento. hero . moveRight ( …" at bounding box center [1360, 342] width 364 height 620
click at [1260, 140] on div "# Recoge todas las gemas usando tus comandos de movimiento. hero . moveRight ( …" at bounding box center [1360, 342] width 364 height 620
click at [1259, 140] on div "# Recoge todas las gemas usando tus comandos de movimiento. hero . moveRight ( …" at bounding box center [1360, 326] width 364 height 587
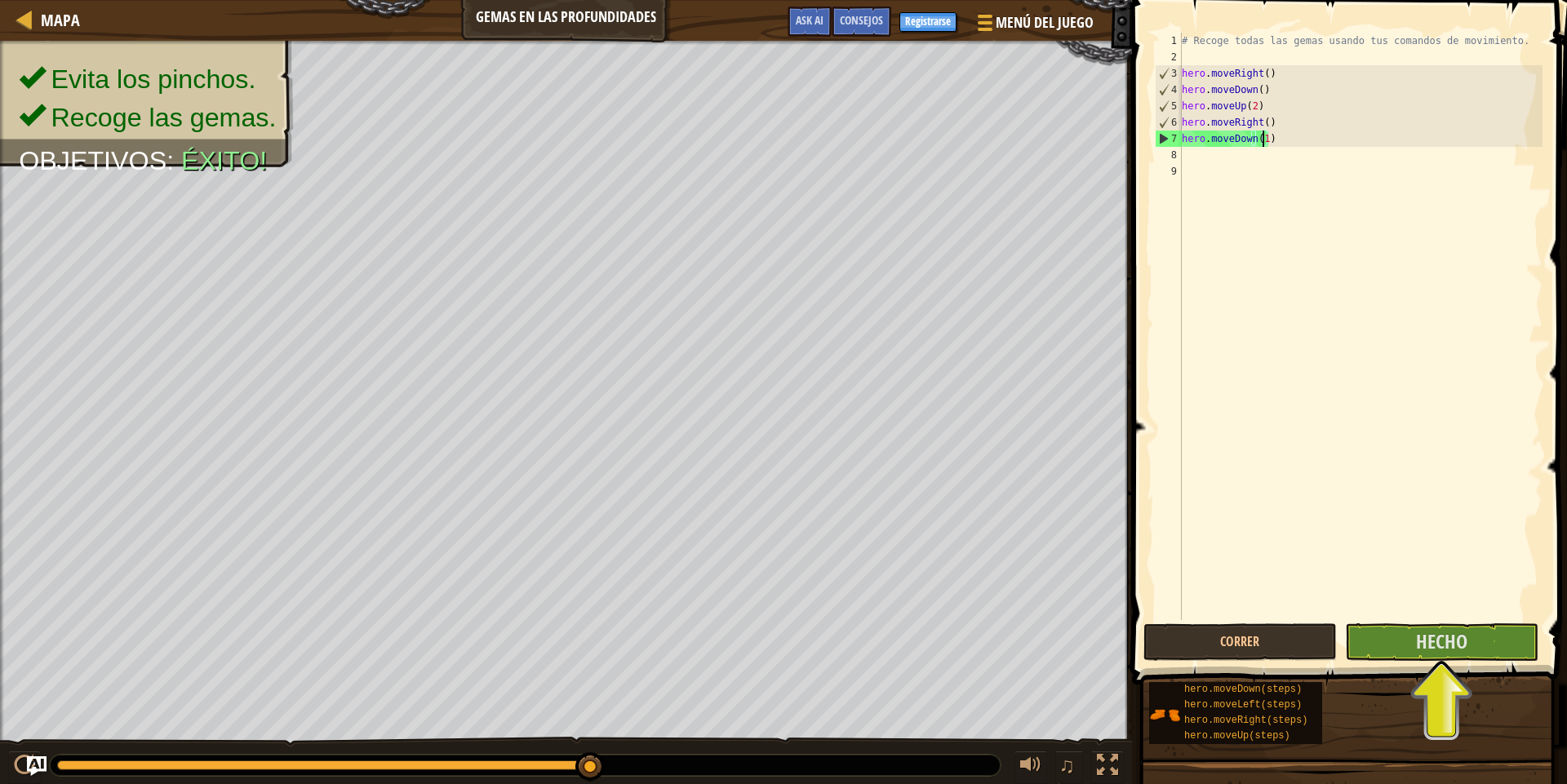
scroll to position [8, 6]
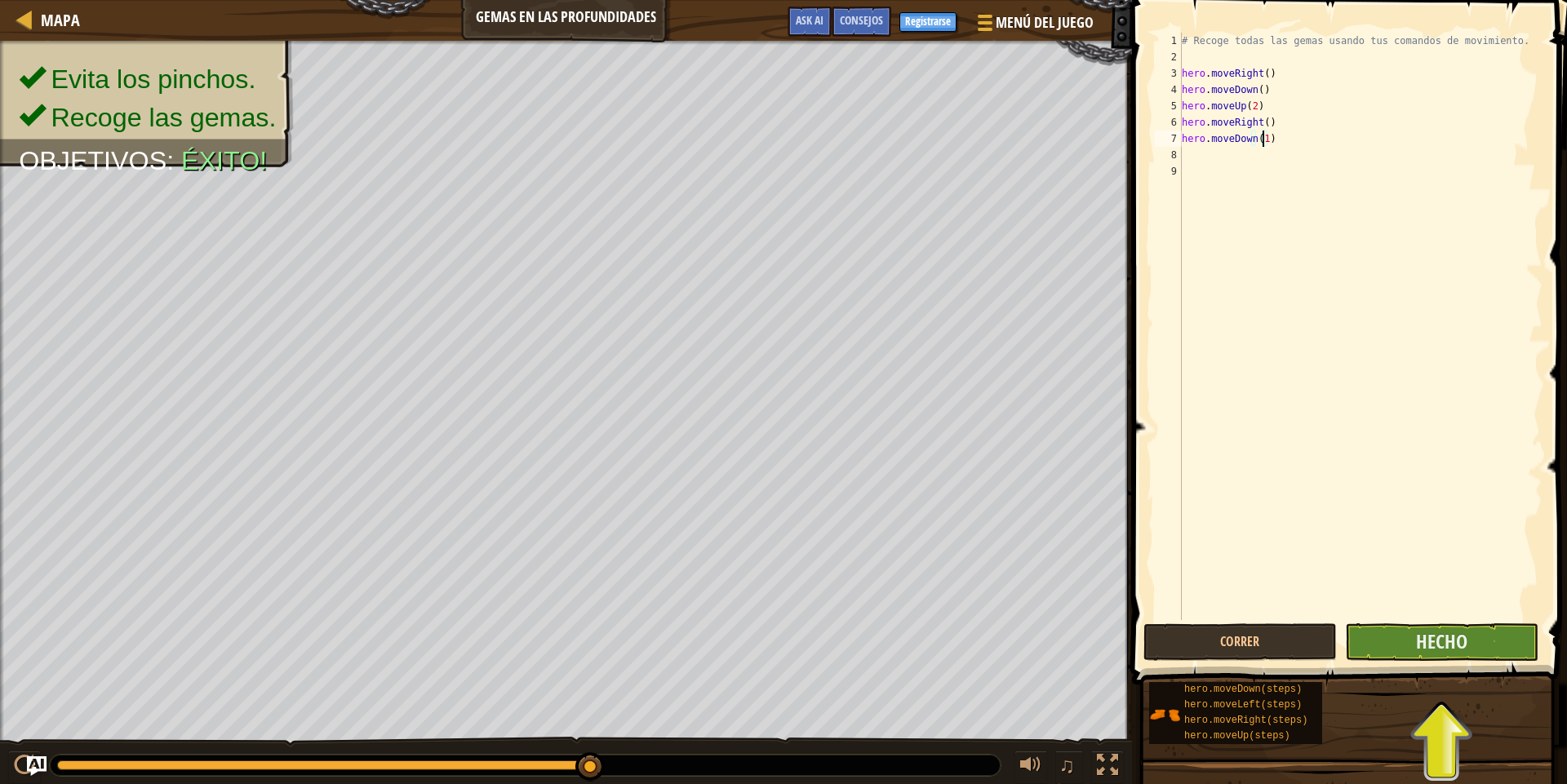
type textarea "hero.moveDown(1)"
click at [1397, 644] on button "Hecho" at bounding box center [1442, 642] width 194 height 38
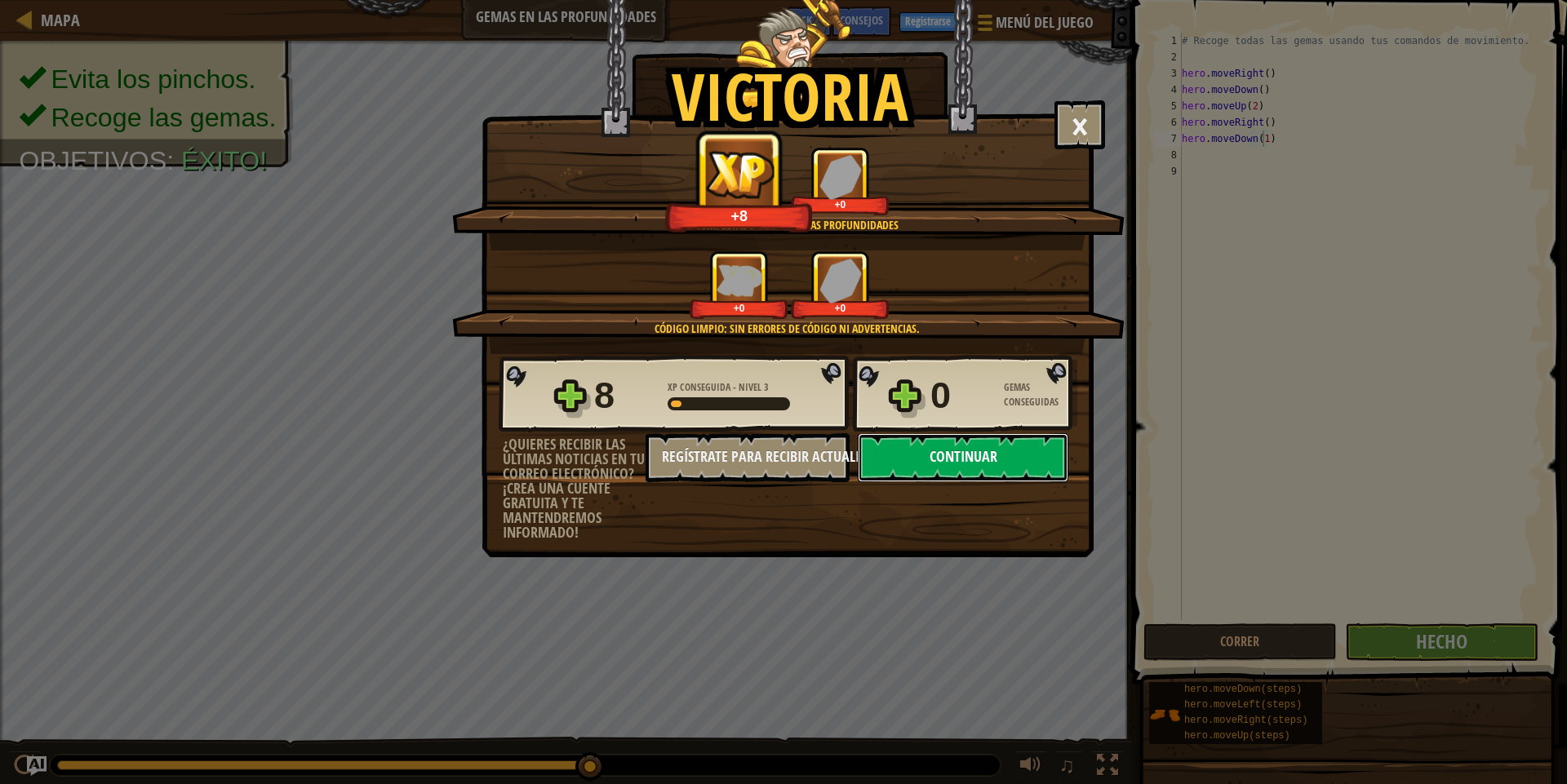
click at [964, 474] on button "Continuar" at bounding box center [963, 457] width 211 height 49
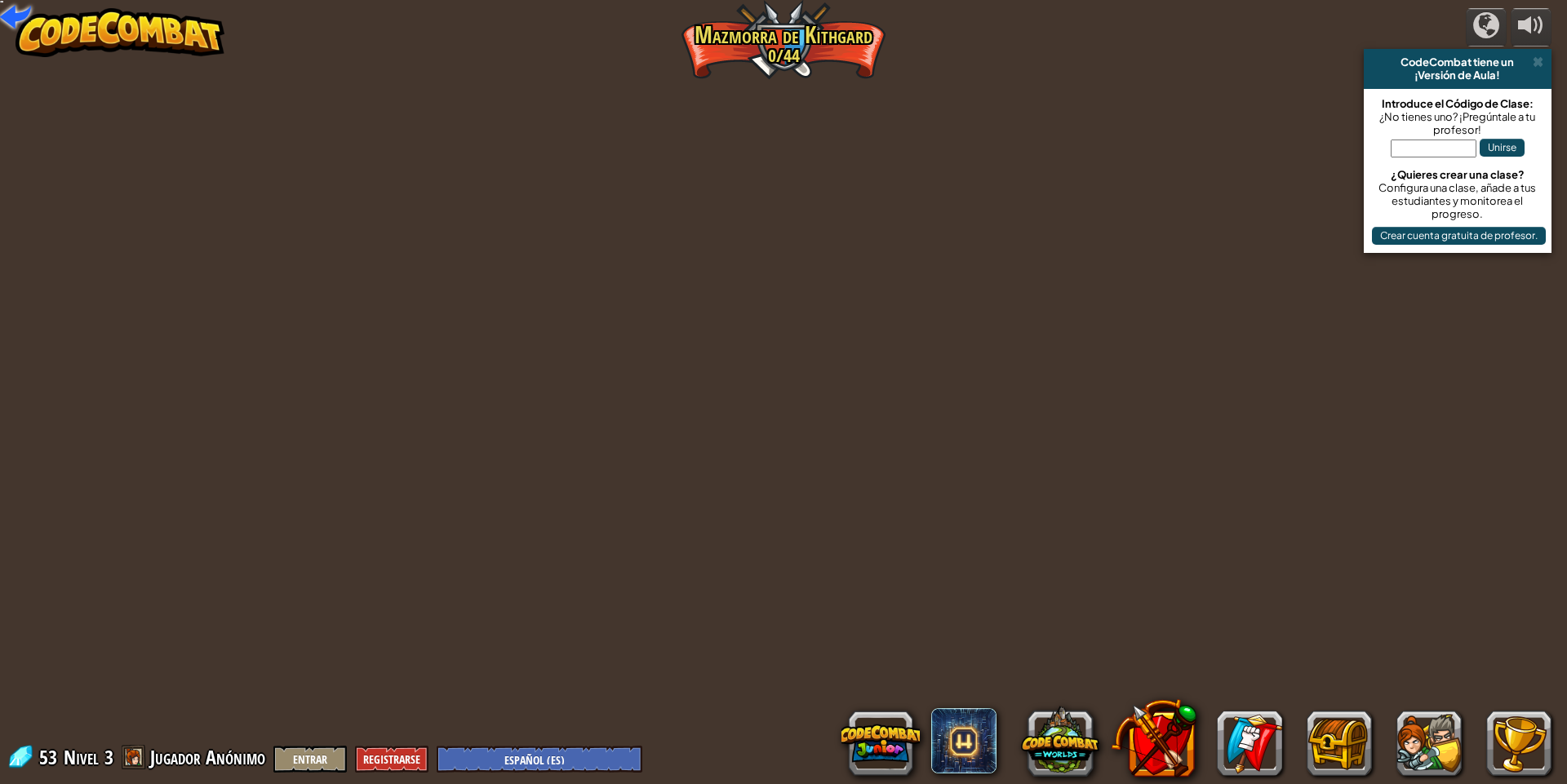
select select "es-ES"
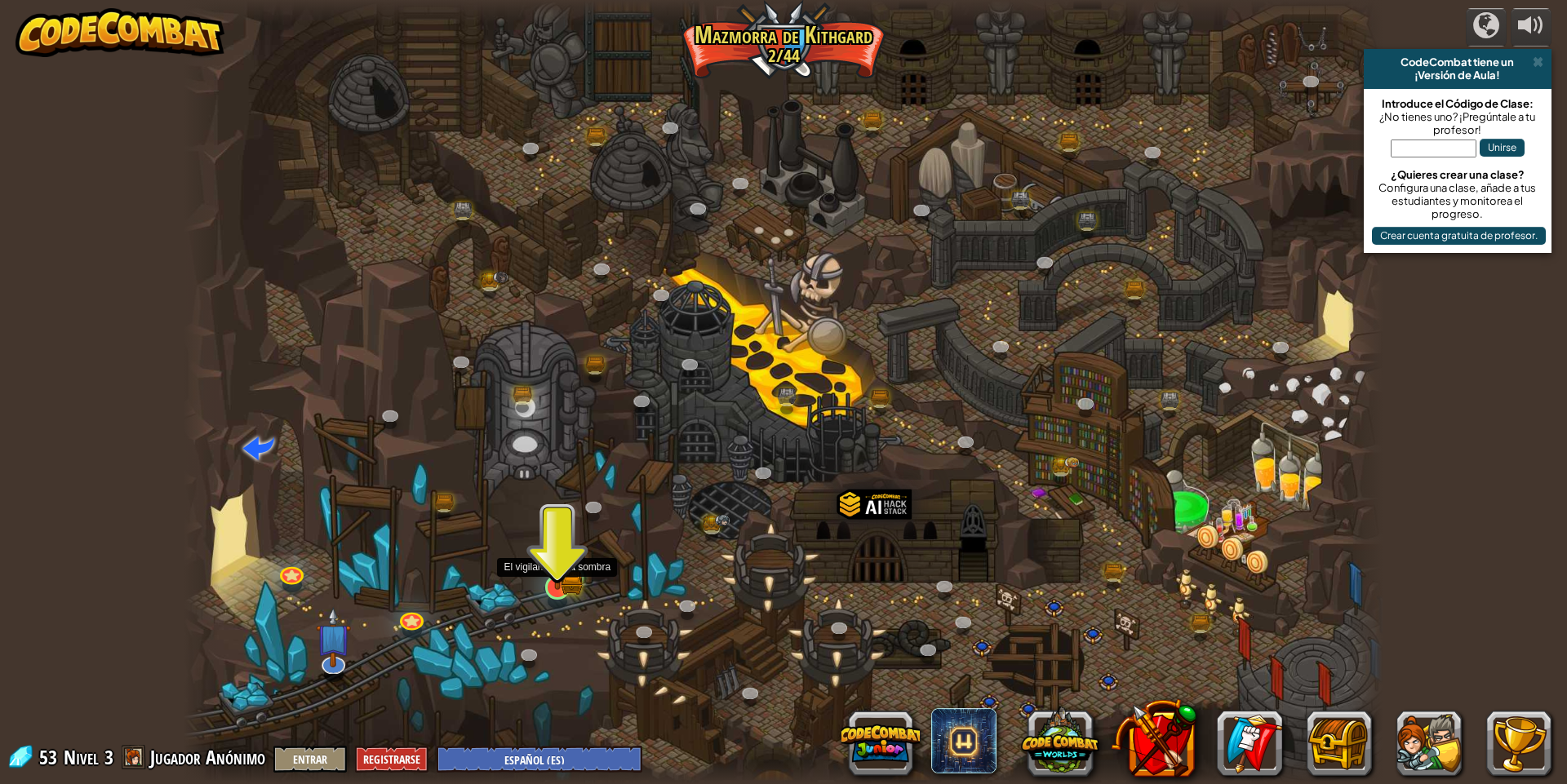
click at [547, 580] on img at bounding box center [557, 554] width 33 height 71
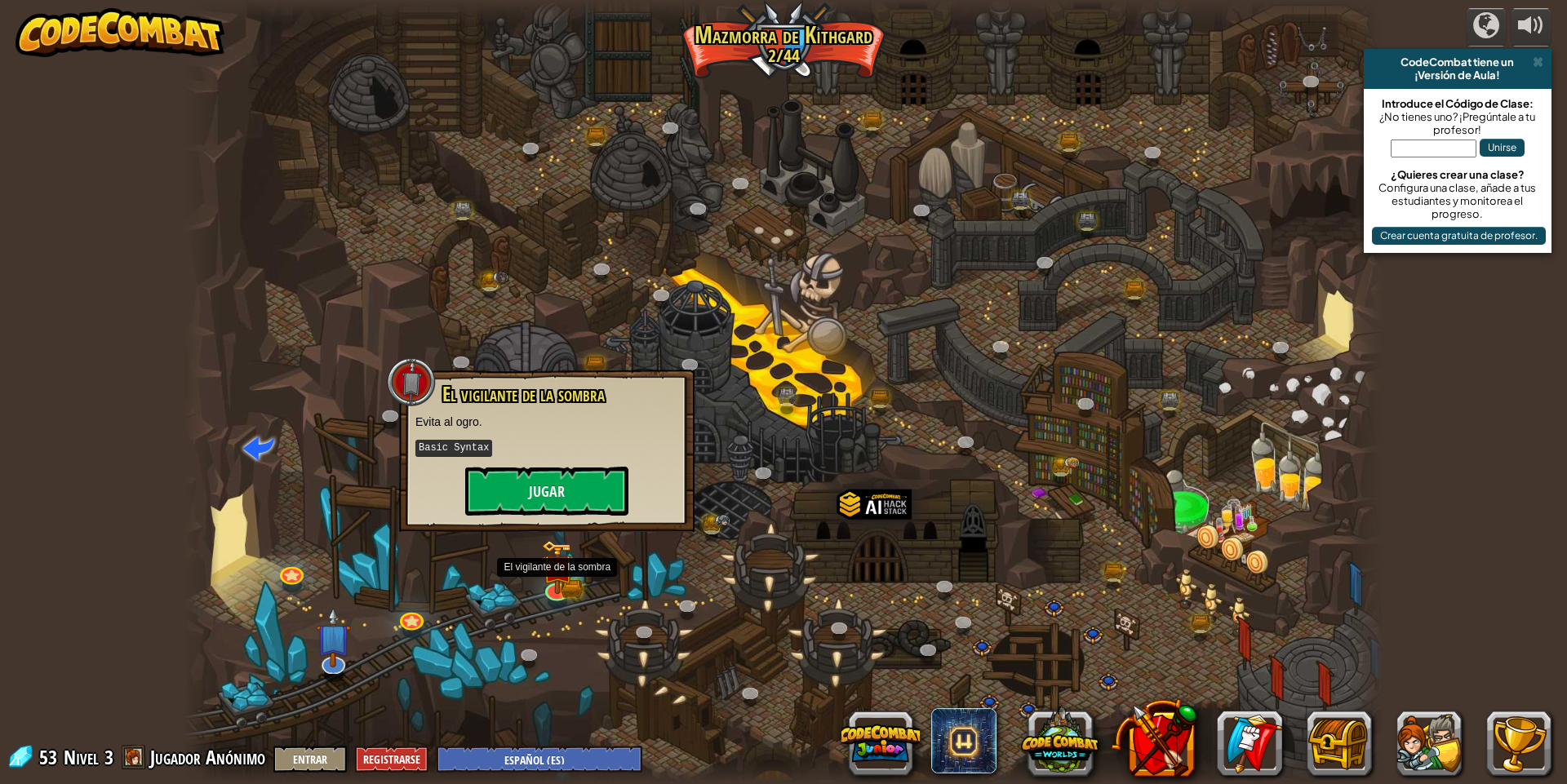
click at [569, 465] on div "El vigilante de la sombra Evita al ogro. Basic Syntax Jugar" at bounding box center [546, 449] width 263 height 132
click at [569, 483] on button "Jugar" at bounding box center [546, 490] width 164 height 49
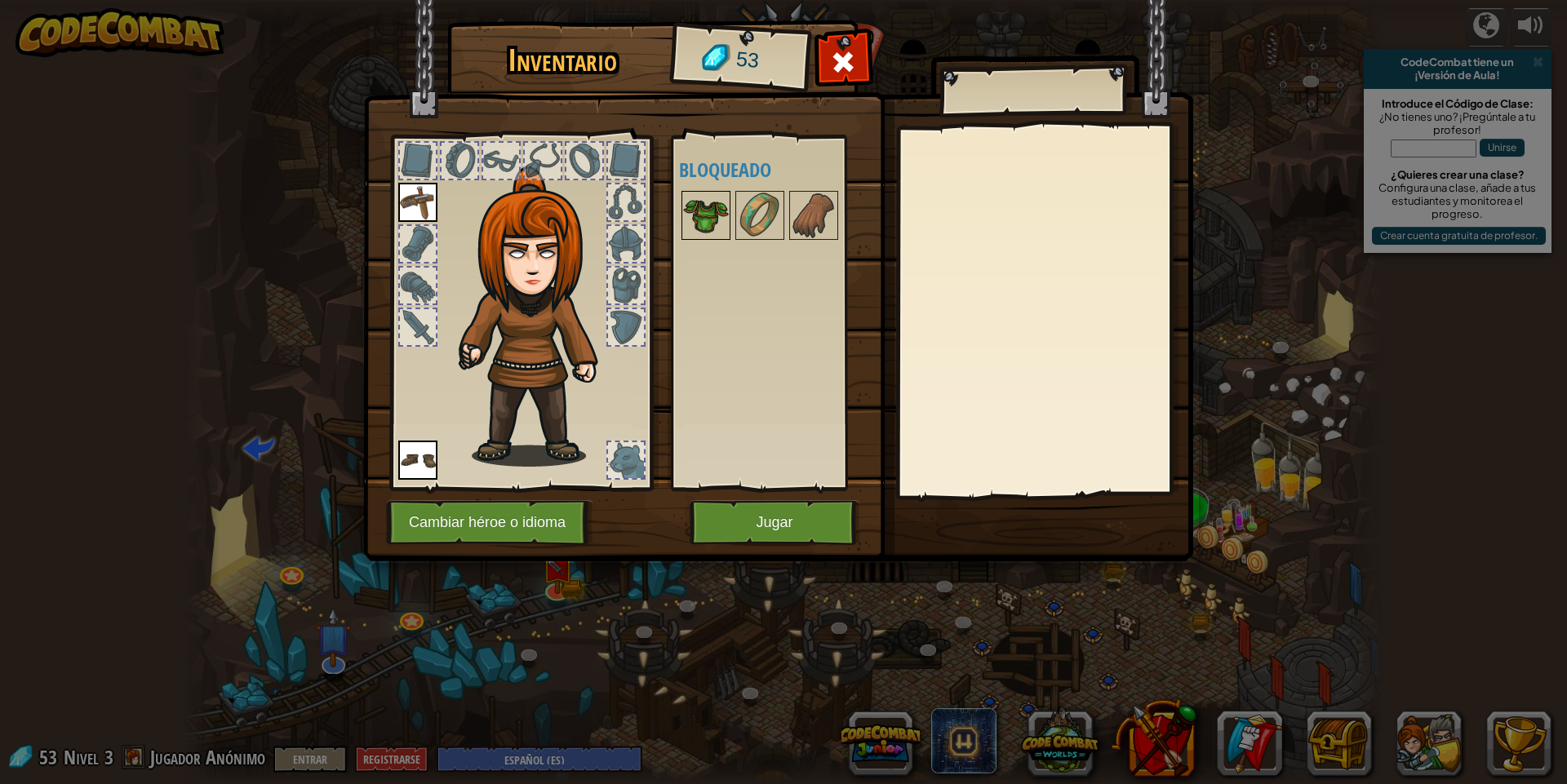
click at [712, 221] on img at bounding box center [706, 215] width 45 height 45
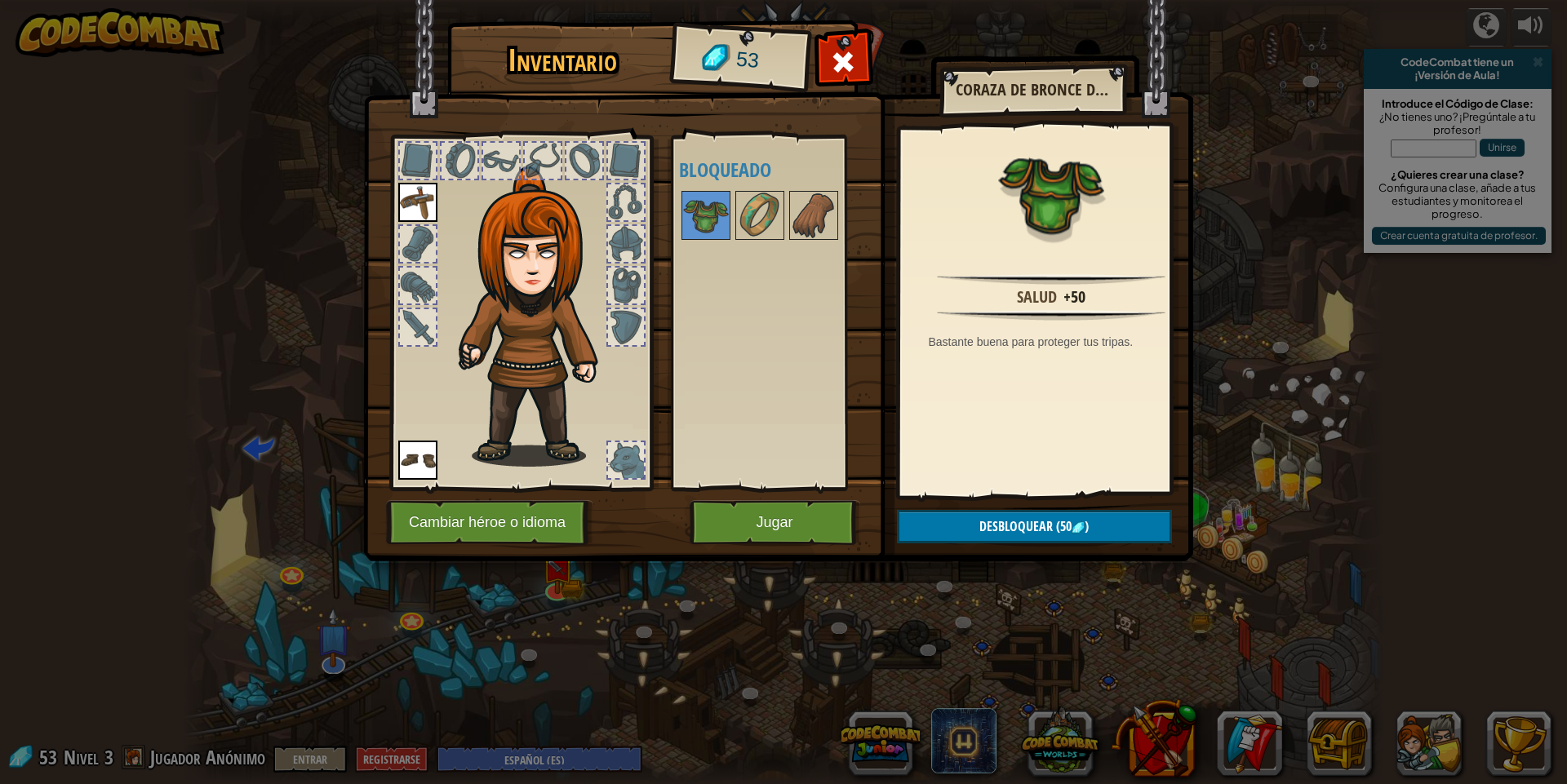
drag, startPoint x: 777, startPoint y: 348, endPoint x: 787, endPoint y: 560, distance: 212.2
click at [777, 349] on div "Disponible Equipar Equipar (doble-clic para equipar) Bloqueado" at bounding box center [782, 312] width 206 height 340
drag, startPoint x: 787, startPoint y: 560, endPoint x: 788, endPoint y: 531, distance: 29.0
click at [787, 548] on img at bounding box center [778, 265] width 830 height 592
click at [788, 531] on button "Jugar" at bounding box center [774, 522] width 170 height 45
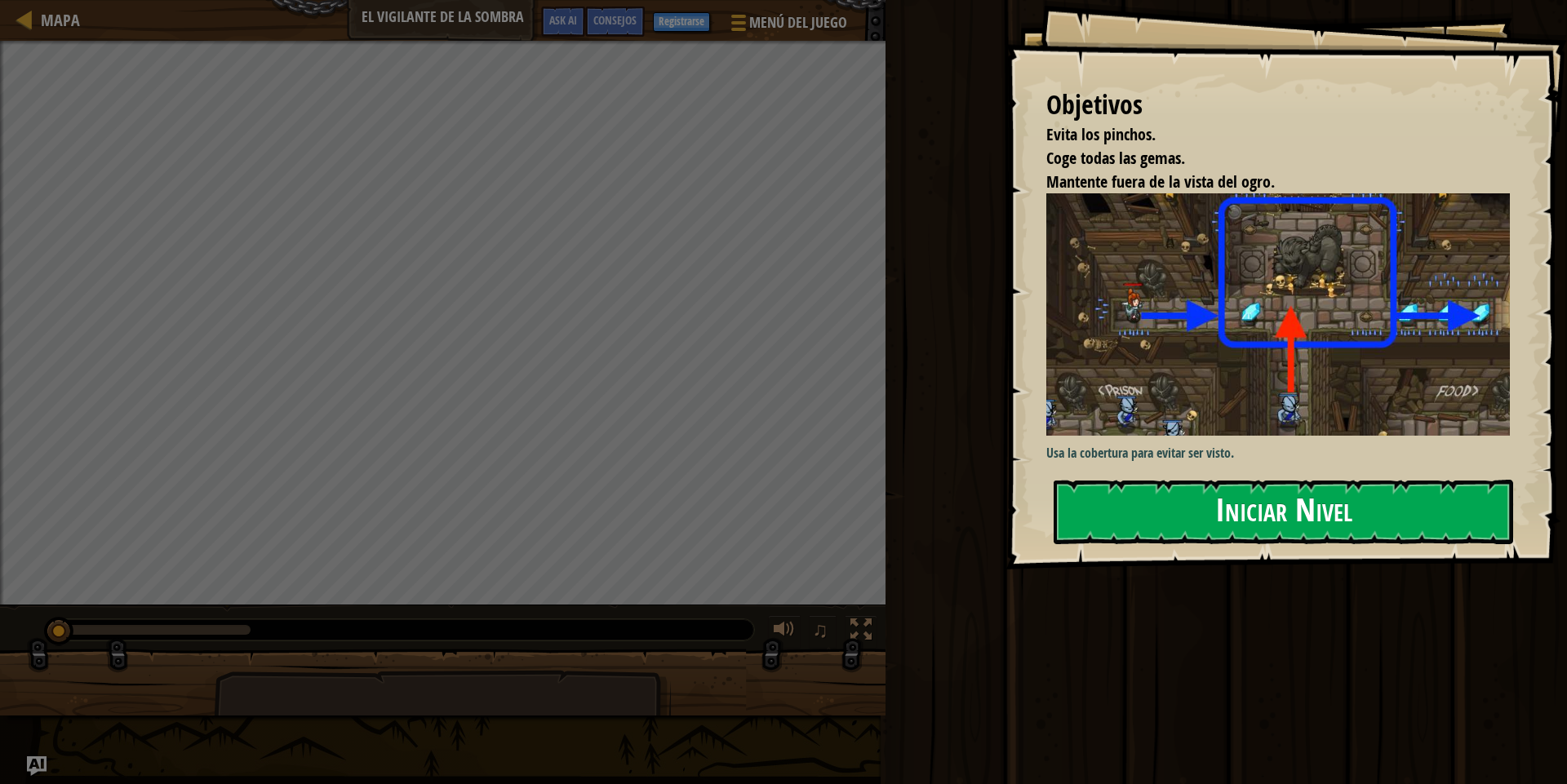
click at [1301, 526] on button "Iniciar Nivel" at bounding box center [1284, 511] width 460 height 64
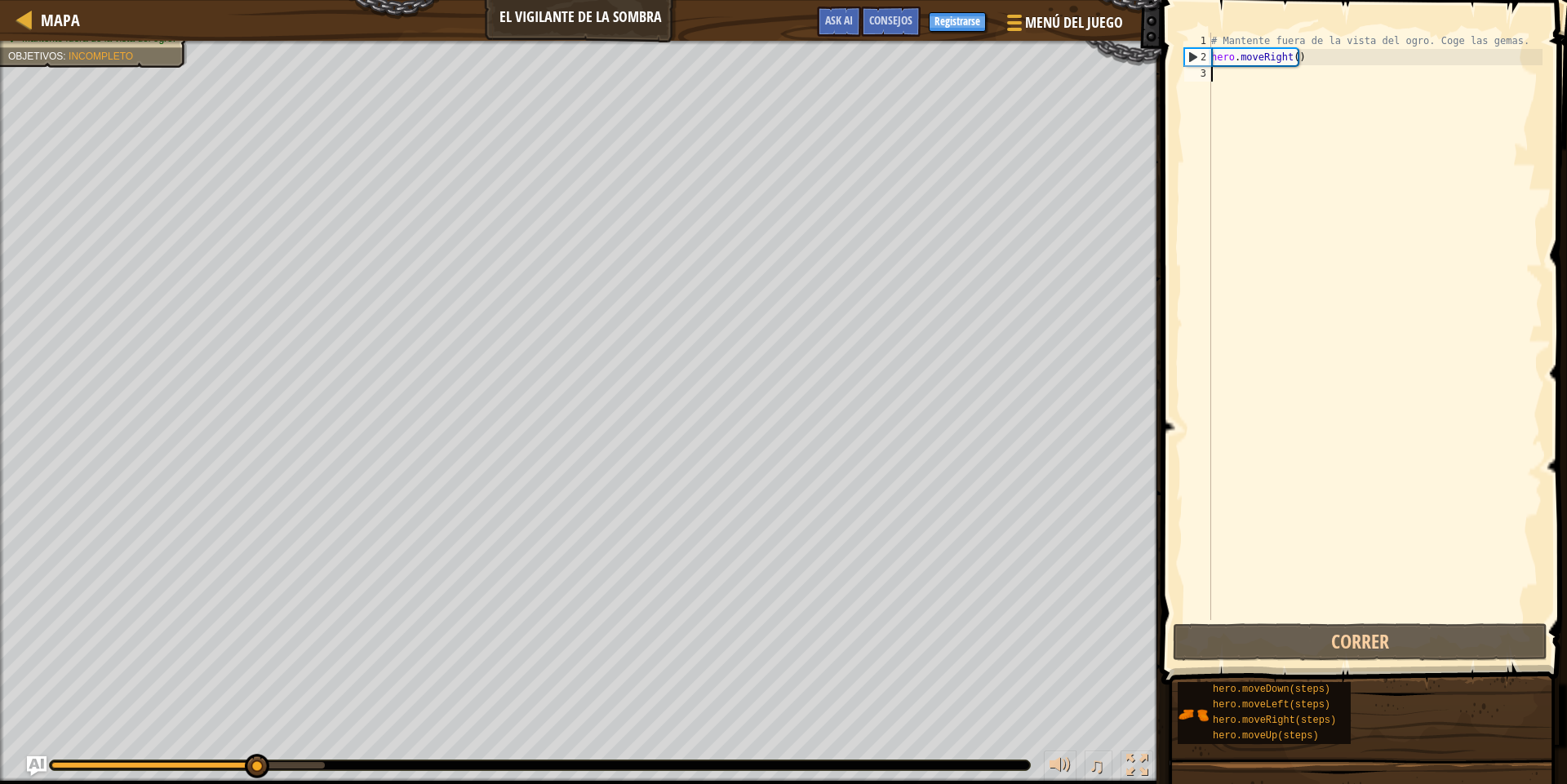
click at [1306, 99] on div "# Mantente fuera de la vista del ogro. Coge las gemas. hero . moveRight ( )" at bounding box center [1375, 342] width 335 height 620
click at [1320, 53] on div "# Mantente fuera de la vista del ogro. Coge las gemas. hero . moveRight ( )" at bounding box center [1375, 342] width 335 height 620
type textarea "hero.moveRight()"
drag, startPoint x: 1317, startPoint y: 57, endPoint x: 1215, endPoint y: 61, distance: 102.1
click at [1215, 61] on div "# Mantente fuera de la vista del ogro. Coge las gemas. hero . moveRight ( )" at bounding box center [1375, 342] width 335 height 620
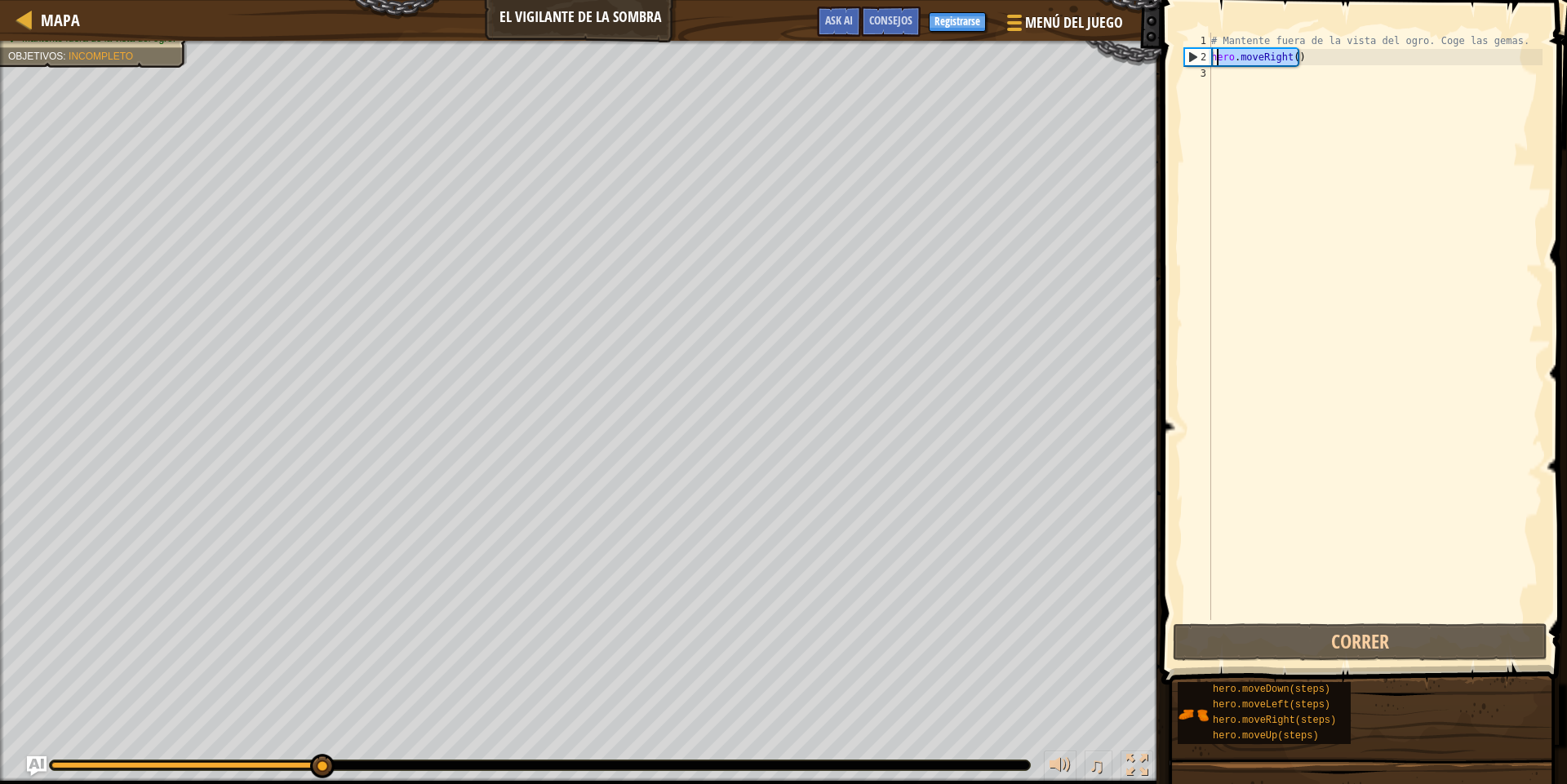
click at [1313, 69] on div "# Mantente fuera de la vista del ogro. Coge las gemas. hero . moveRight ( )" at bounding box center [1375, 342] width 335 height 620
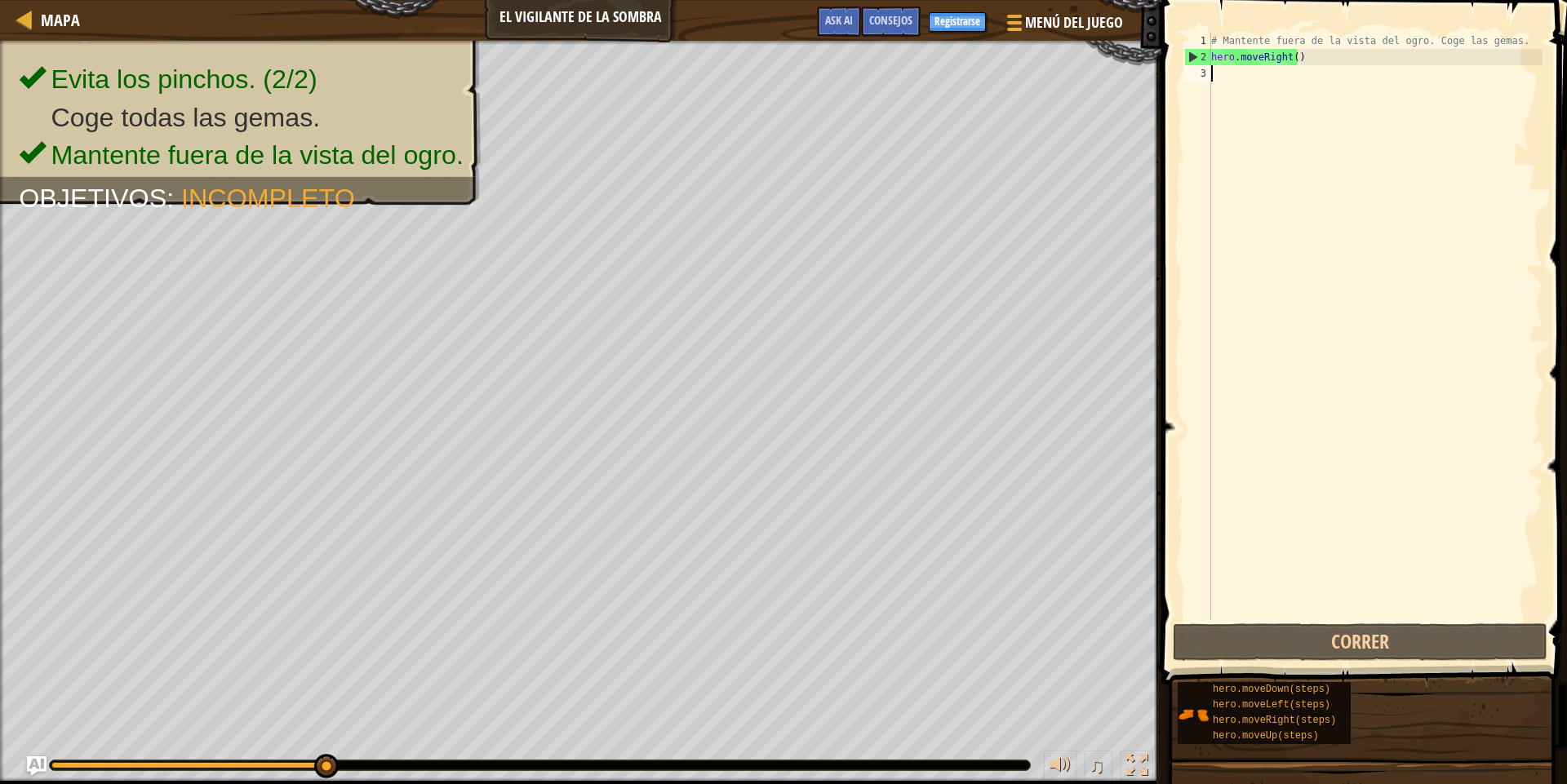
click at [1276, 56] on div "# Mantente fuera de la vista del ogro. Coge las gemas. hero . moveRight ( )" at bounding box center [1375, 342] width 335 height 620
click at [1301, 56] on div "# Mantente fuera de la vista del ogro. Coge las gemas. hero . moveRight ( )" at bounding box center [1375, 342] width 335 height 620
click at [1273, 56] on div "# Mantente fuera de la vista del ogro. Coge las gemas. hero . moveRight ( )" at bounding box center [1375, 342] width 335 height 620
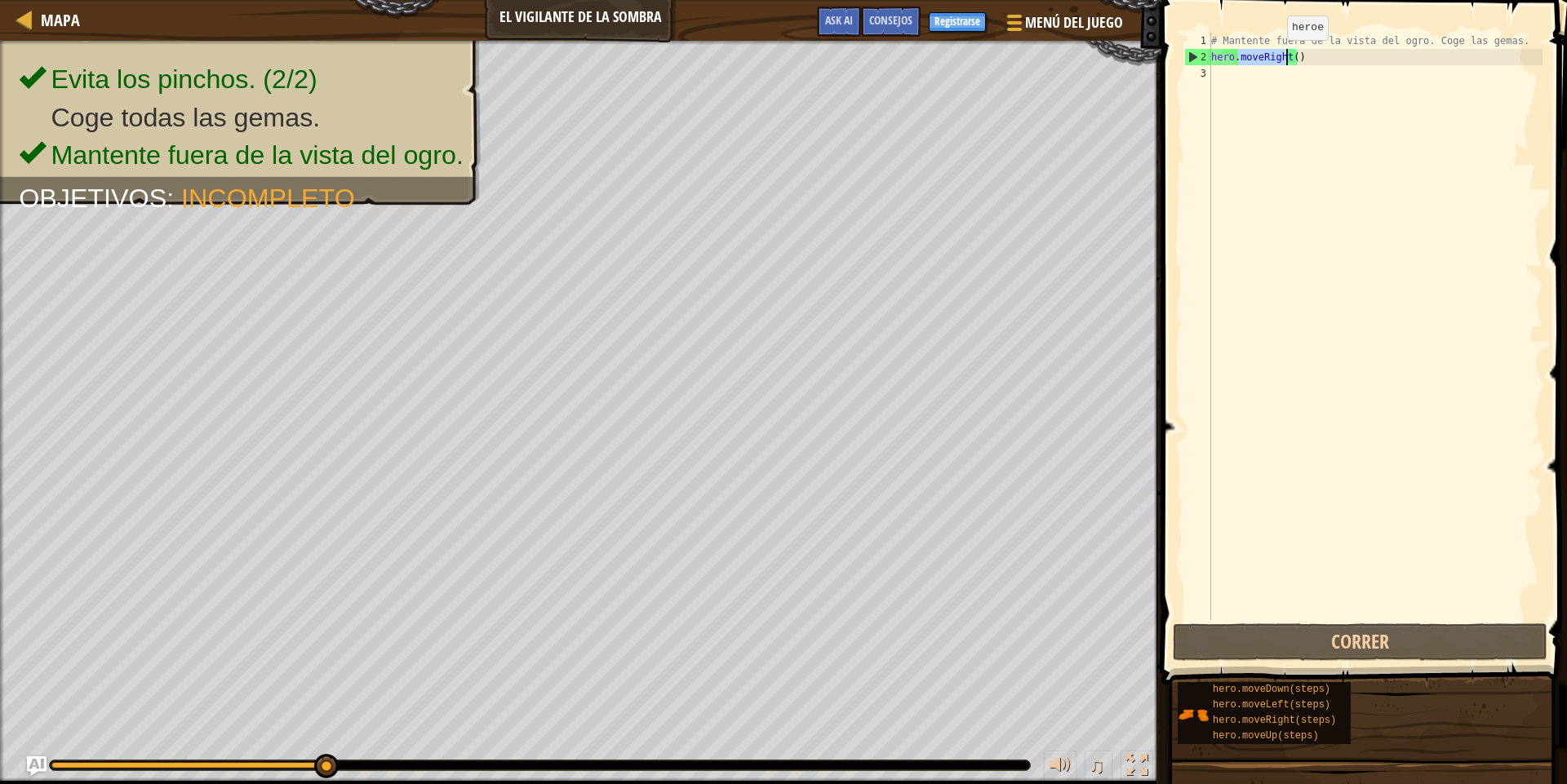
click at [1273, 56] on div "# Mantente fuera de la vista del ogro. Coge las gemas. hero . moveRight ( )" at bounding box center [1375, 326] width 335 height 587
click at [1273, 56] on div "# Mantente fuera de la vista del ogro. Coge las gemas. hero . moveRight ( )" at bounding box center [1375, 342] width 335 height 620
click at [1273, 56] on div "# Mantente fuera de la vista del ogro. Coge las gemas. hero . moveRight ( )" at bounding box center [1375, 326] width 335 height 587
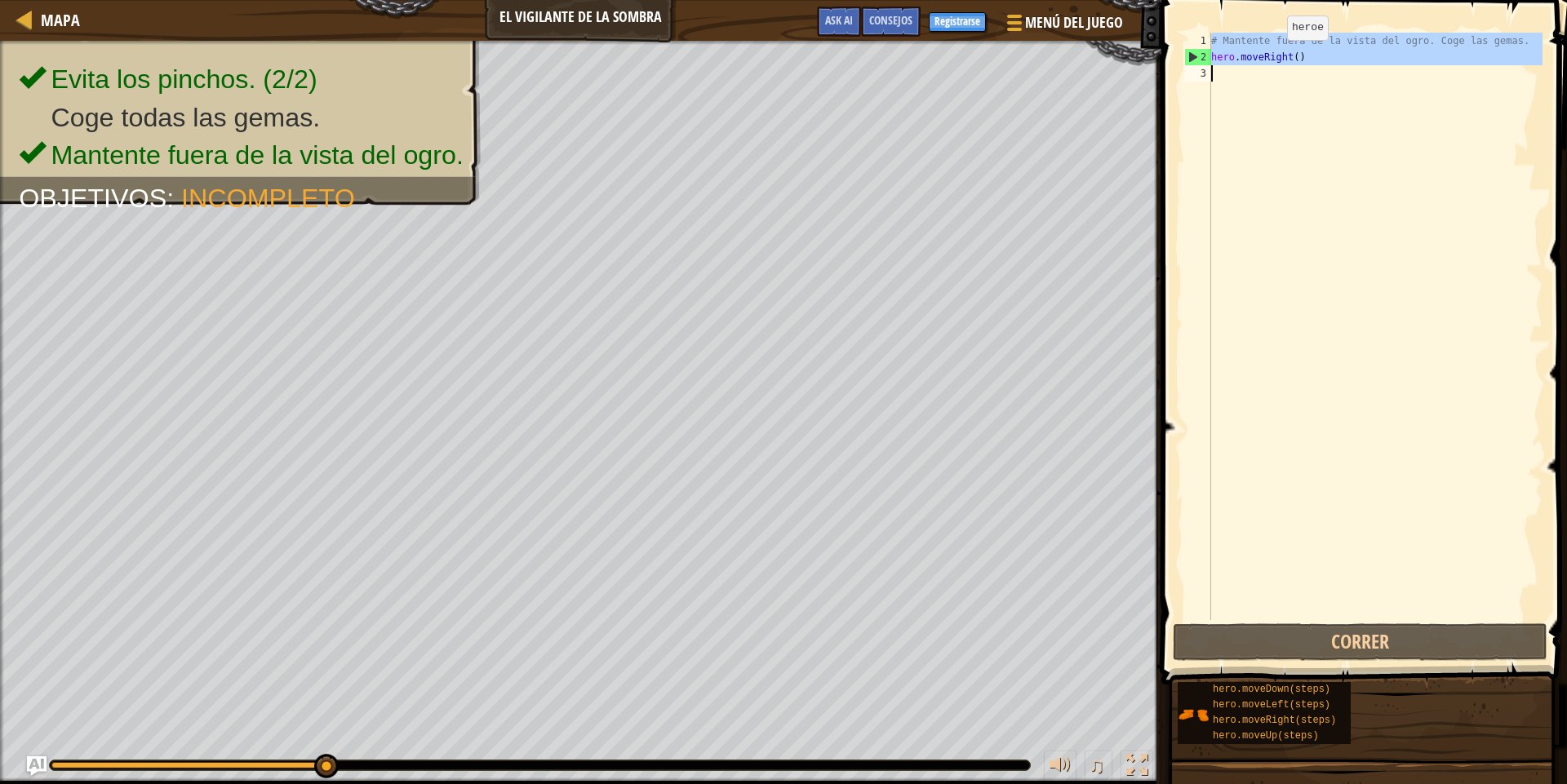
type textarea "hero.moveRight()"
drag, startPoint x: 1314, startPoint y: 56, endPoint x: 1210, endPoint y: 59, distance: 104.0
click at [1210, 59] on div "hero.moveRight() 1 2 3 # Mantente fuera de la vista del ogro. Coge las gemas. h…" at bounding box center [1361, 326] width 361 height 587
click at [1287, 182] on div "# Mantente fuera de la vista del ogro. Coge las gemas. hero . moveRight ( )" at bounding box center [1375, 342] width 335 height 620
paste textarea "hero.moveRight()"
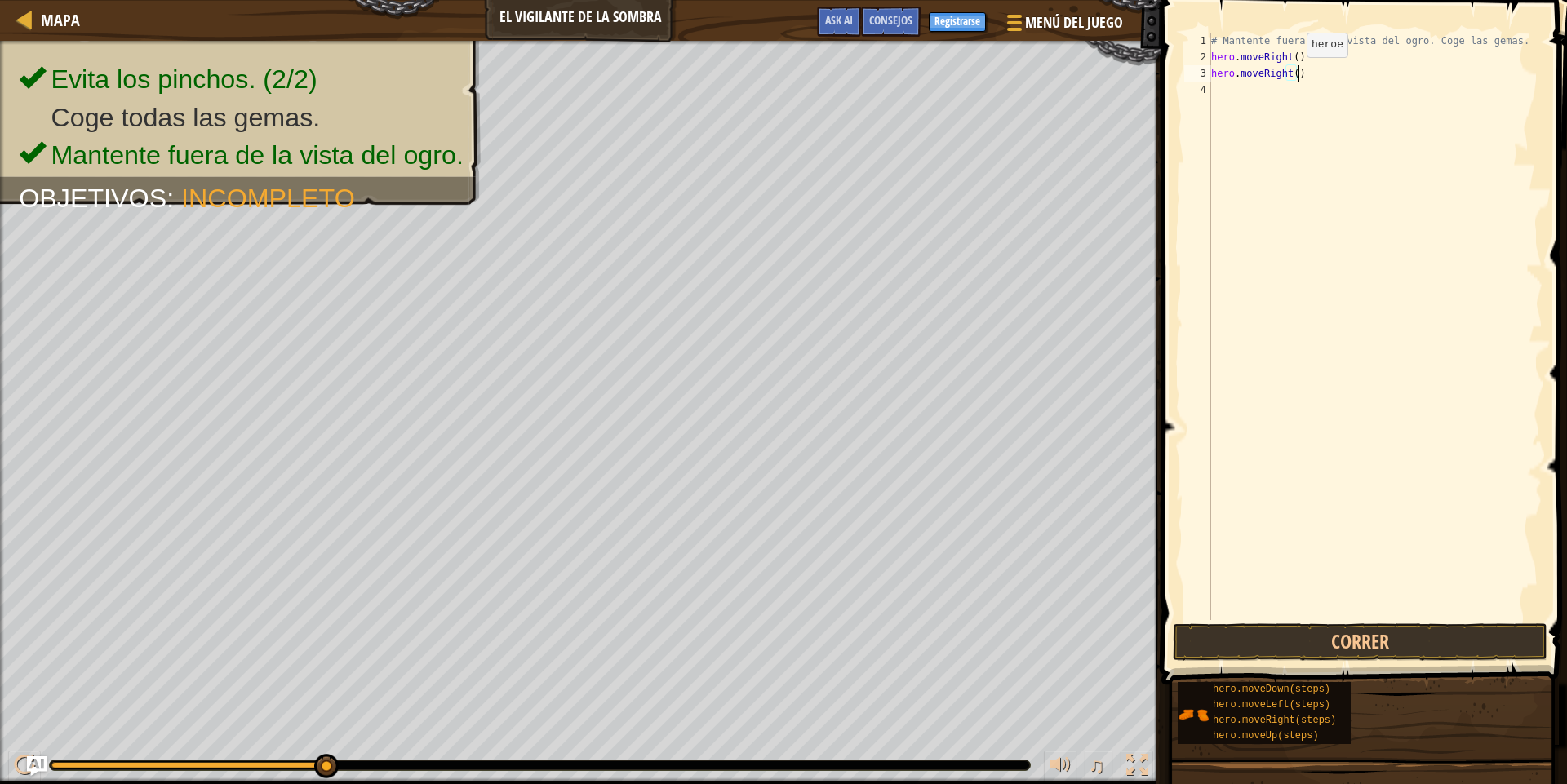
click at [1293, 74] on div "# Mantente fuera de la vista del ogro. Coge las gemas. hero . moveRight ( ) her…" at bounding box center [1375, 342] width 335 height 620
type textarea "hero.moveRight(3)"
click at [1301, 92] on div "# Mantente fuera de la vista del ogro. Coge las gemas. hero . moveRight ( ) her…" at bounding box center [1375, 342] width 335 height 620
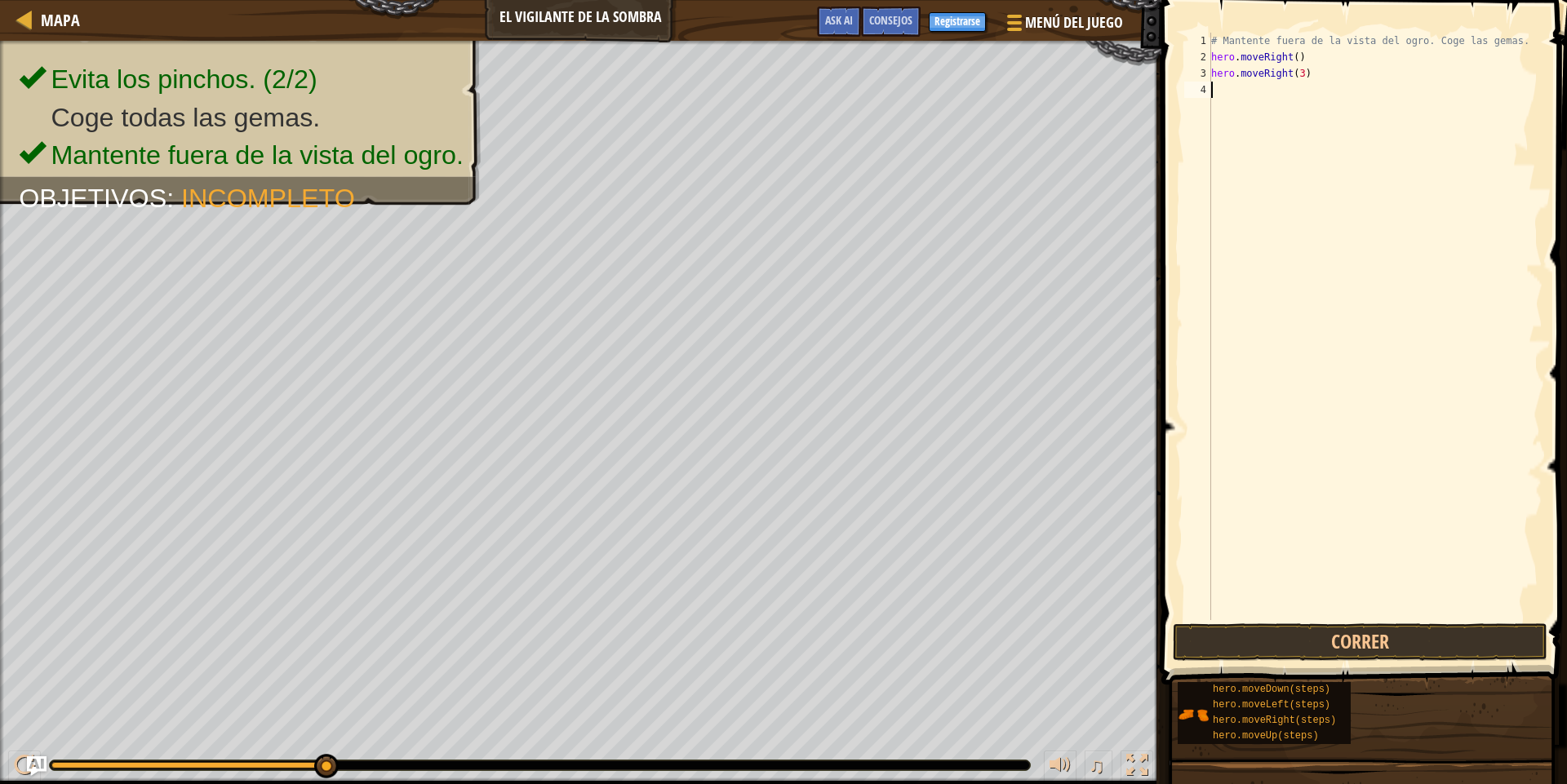
paste textarea "hero.moveRight()"
type textarea "hero.moveRight()"
drag, startPoint x: 1310, startPoint y: 88, endPoint x: 1211, endPoint y: 86, distance: 99.0
click at [1211, 86] on div "hero.moveRight() 1 2 3 4 5 # Mantente fuera de la vista del ogro. Coge las gema…" at bounding box center [1361, 326] width 361 height 587
type textarea "he"
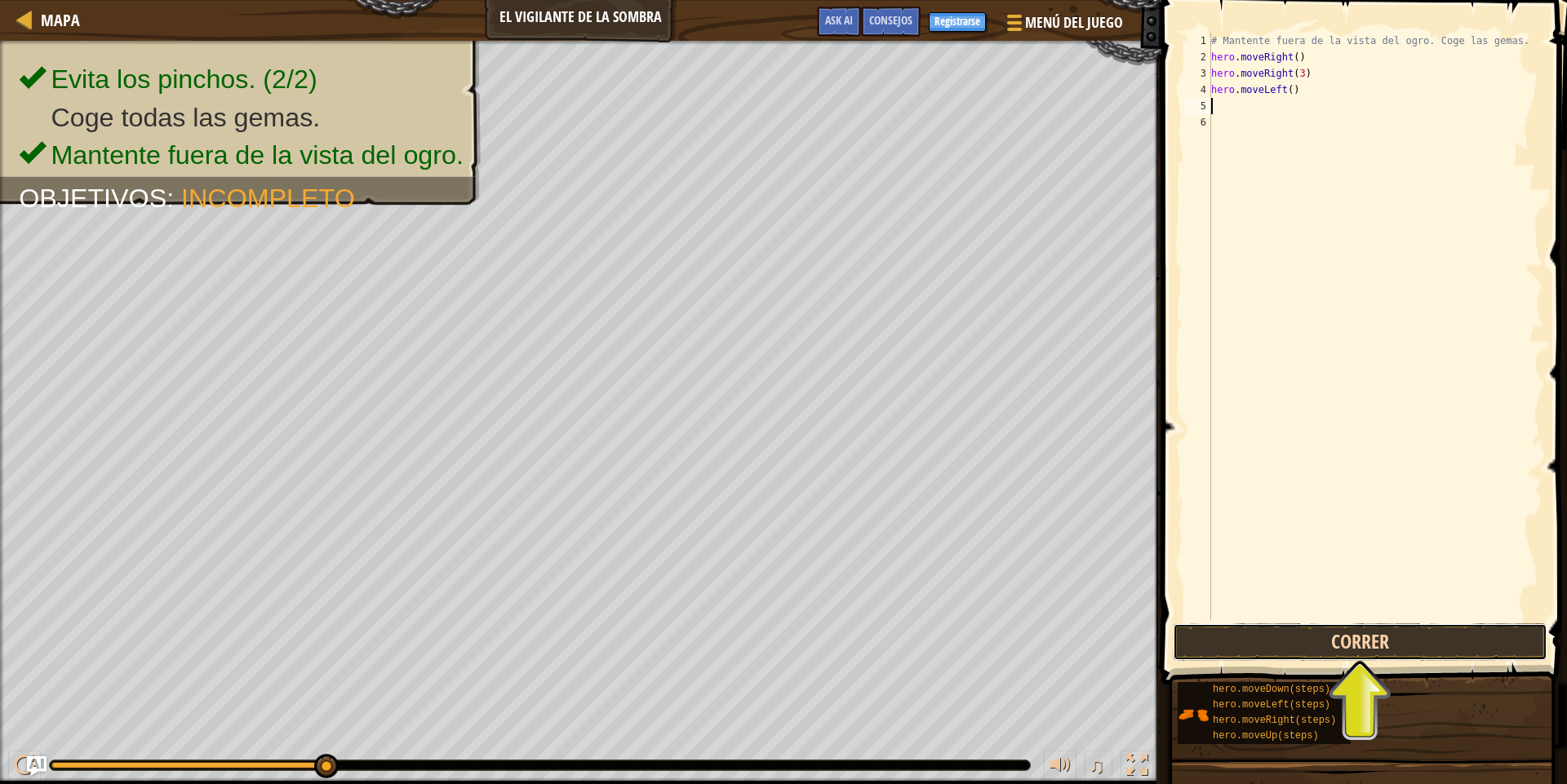
click at [1360, 641] on button "Correr" at bounding box center [1361, 642] width 375 height 38
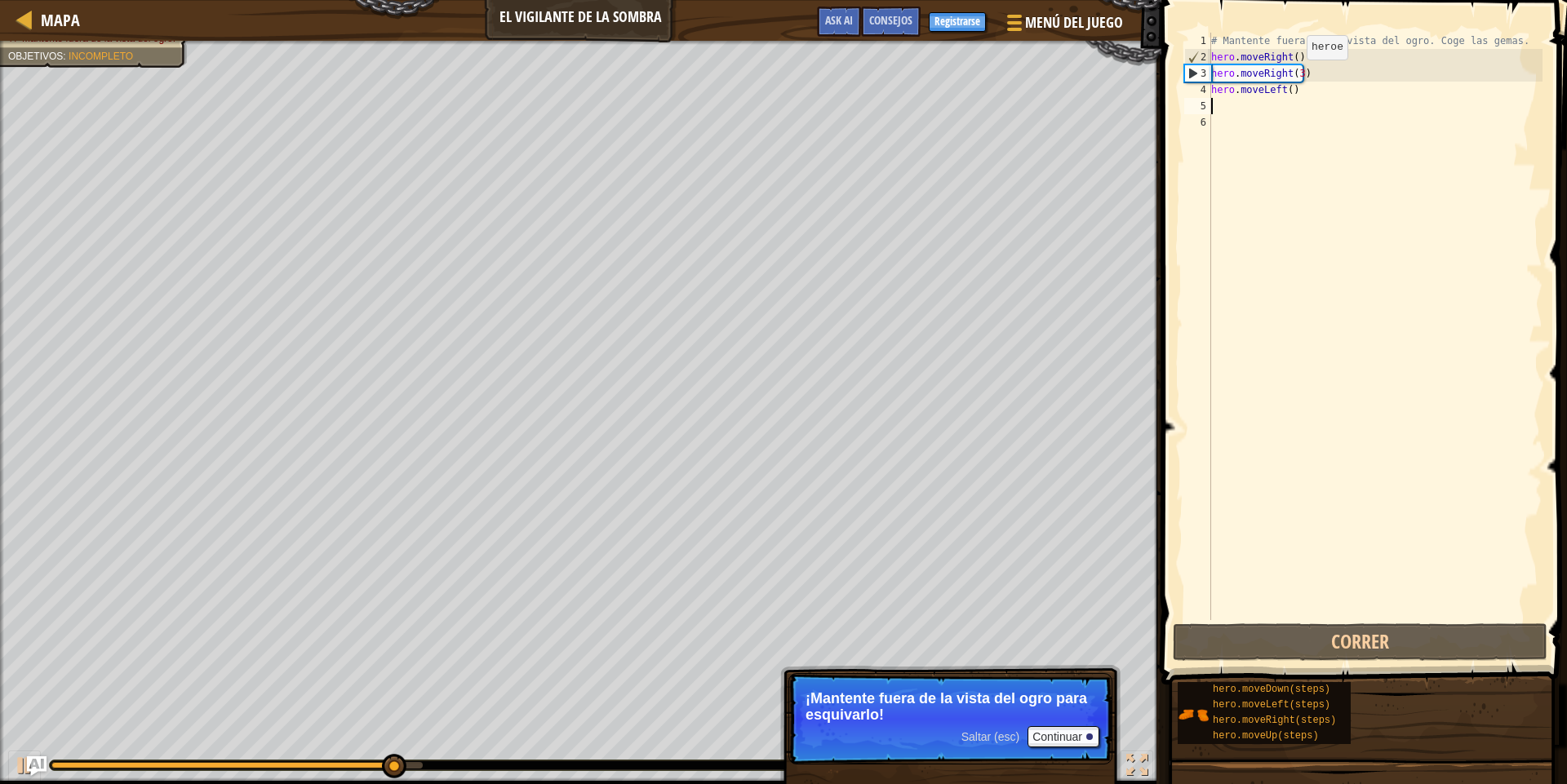
click at [1293, 76] on div "# Mantente fuera de la vista del ogro. Coge las gemas. hero . moveRight ( ) her…" at bounding box center [1375, 342] width 335 height 620
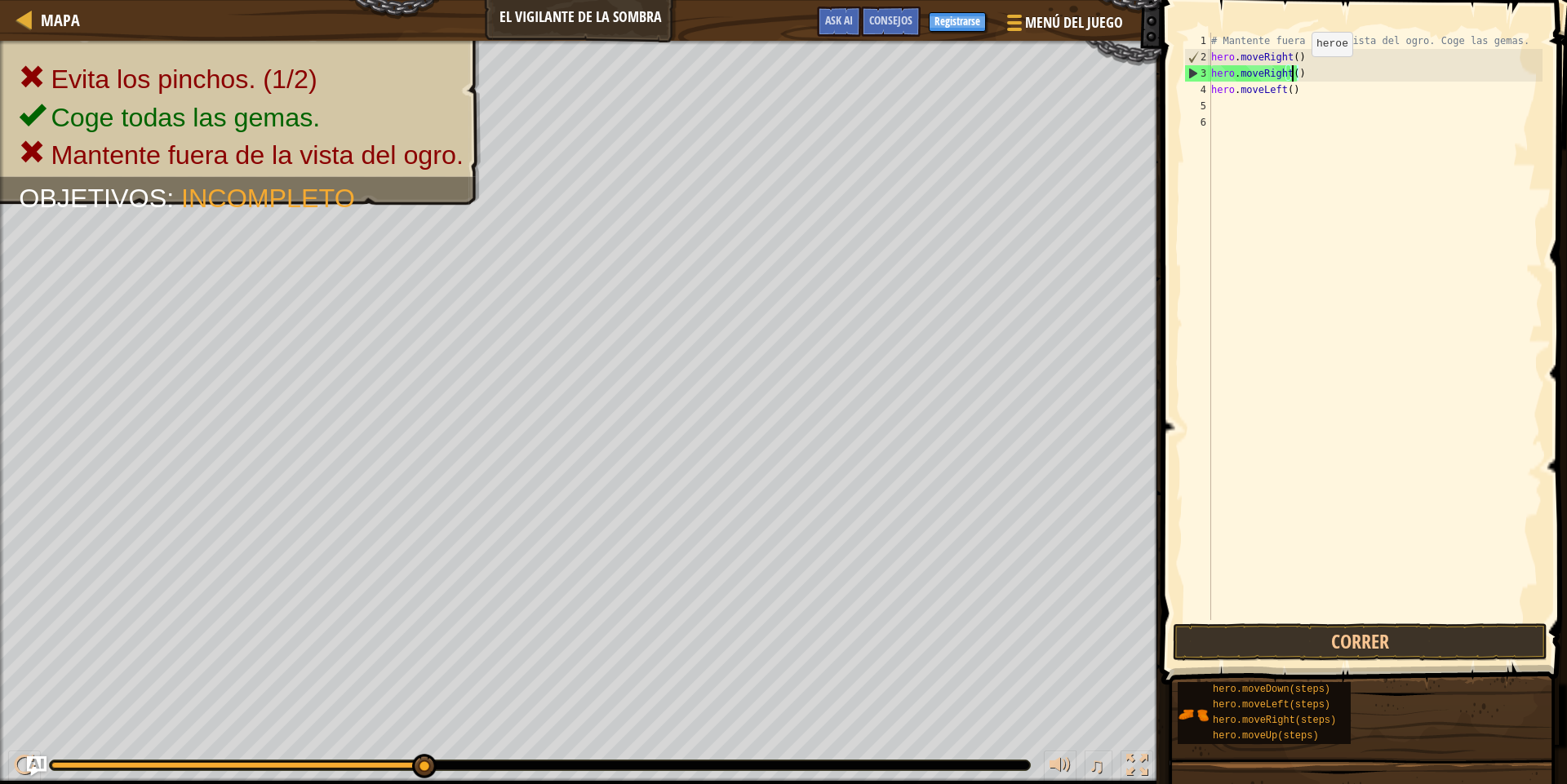
scroll to position [8, 7]
click at [1399, 627] on button "Correr" at bounding box center [1361, 642] width 375 height 38
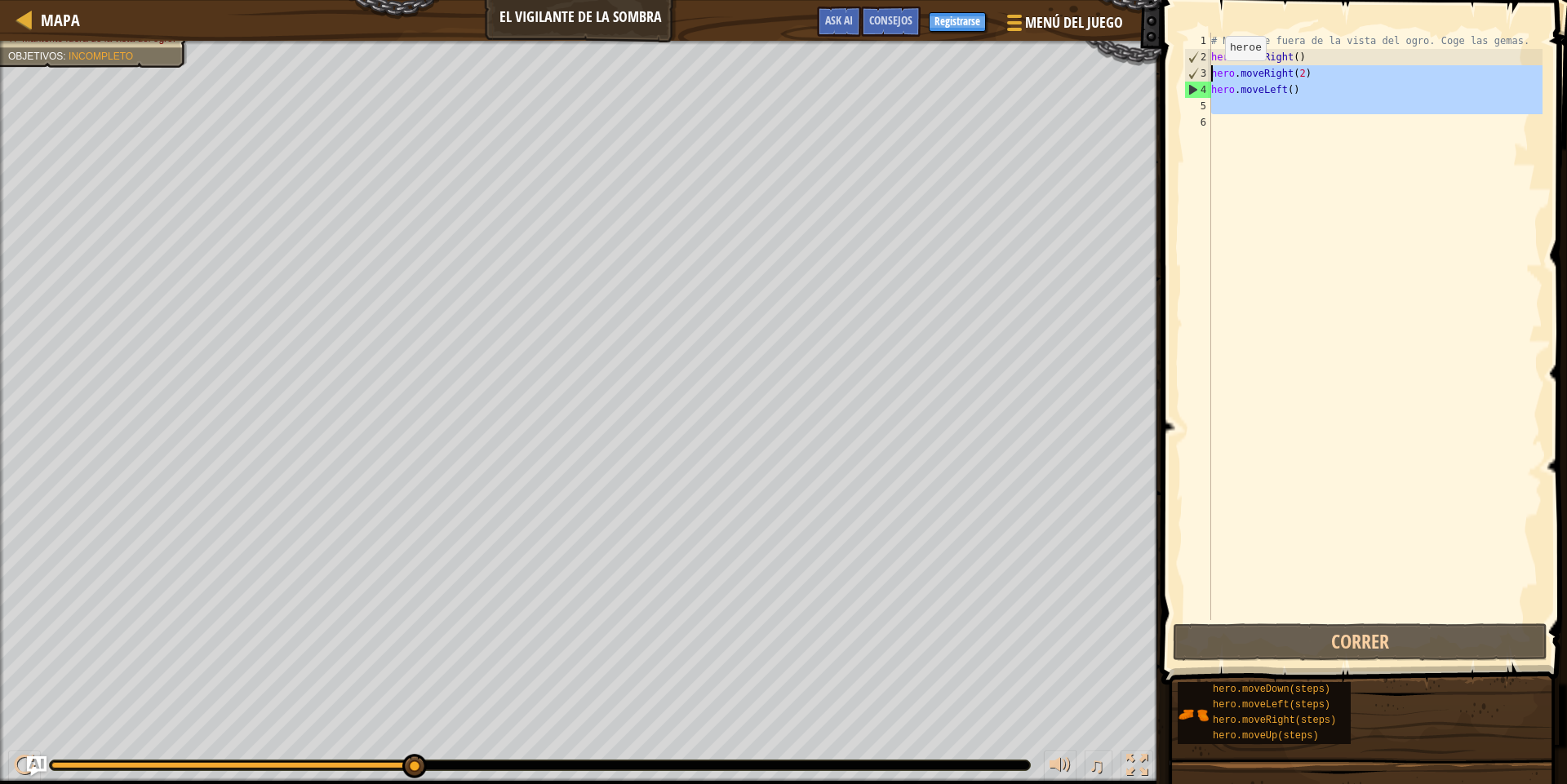
drag, startPoint x: 1248, startPoint y: 130, endPoint x: 1206, endPoint y: 74, distance: 70.0
click at [1206, 74] on div "hero.moveRight(2) 1 2 3 4 5 6 # Mantente fuera de la vista del ogro. Coge las g…" at bounding box center [1361, 326] width 361 height 587
type textarea "hero.moveRight(2) hero.moveLeft()"
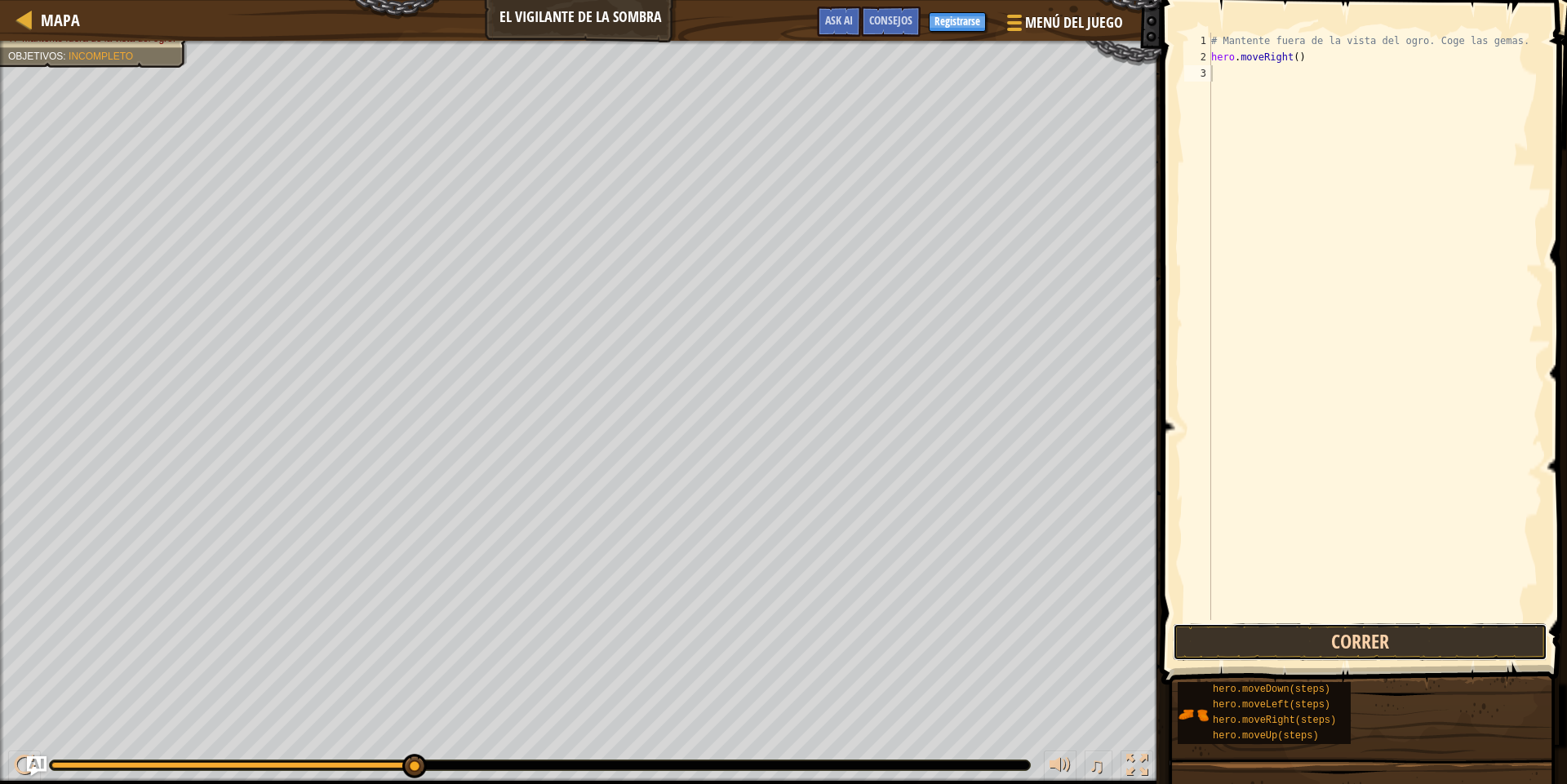
click at [1337, 641] on button "Correr" at bounding box center [1361, 642] width 375 height 38
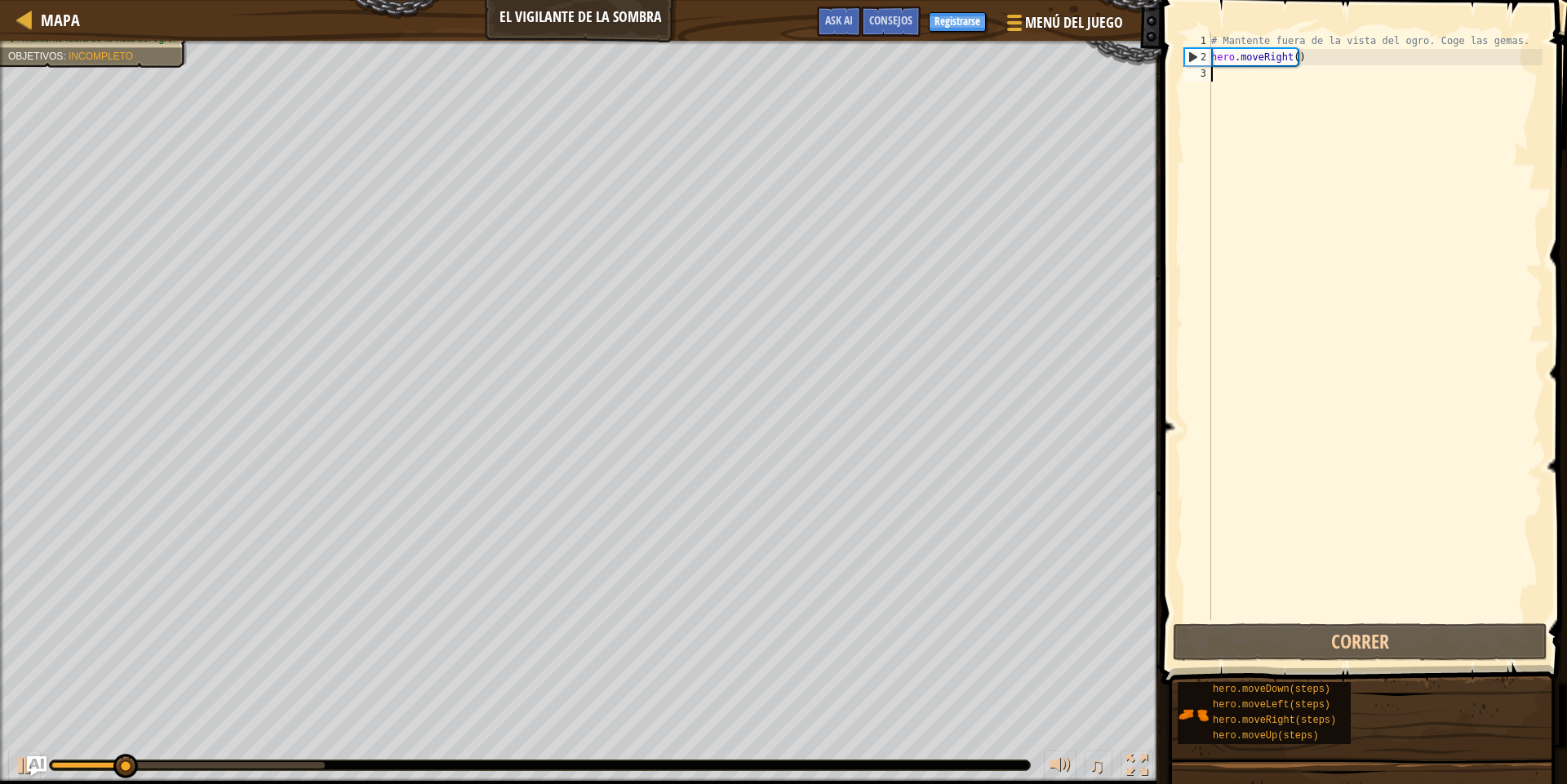
click at [1274, 141] on div "# Mantente fuera de la vista del ogro. Coge las gemas. hero . moveRight ( )" at bounding box center [1375, 342] width 335 height 620
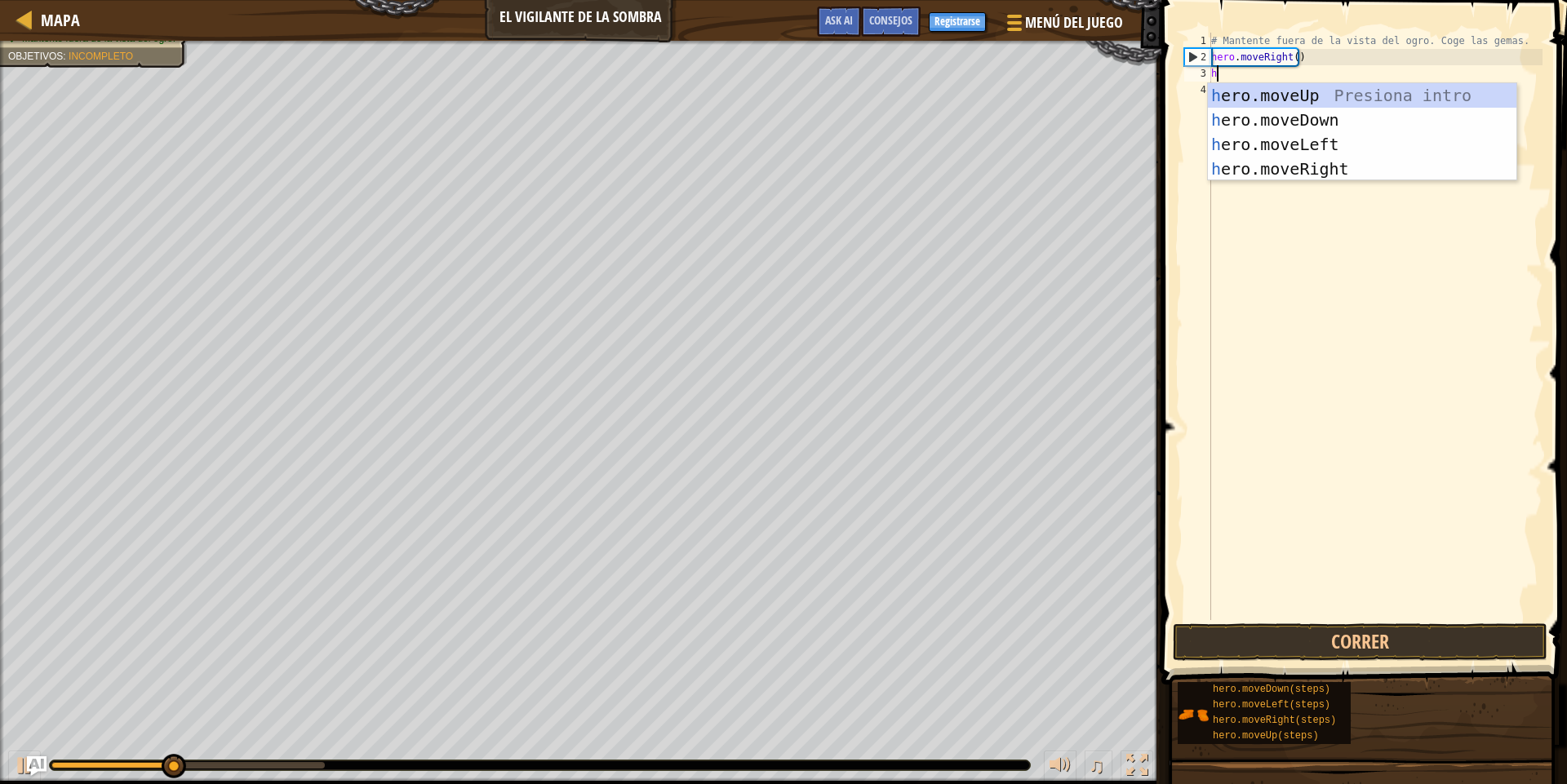
type textarea "he"
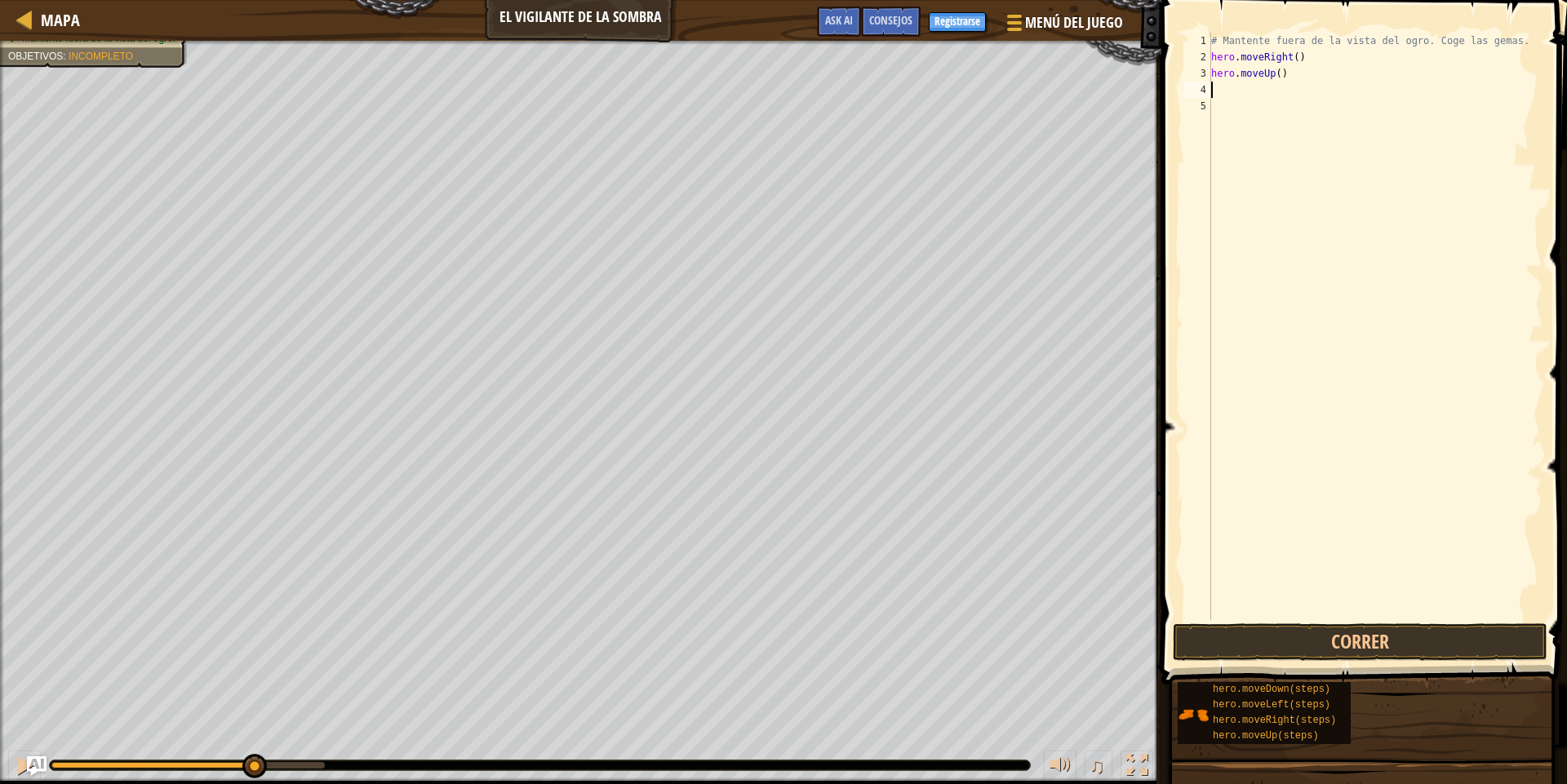
type textarea "h"
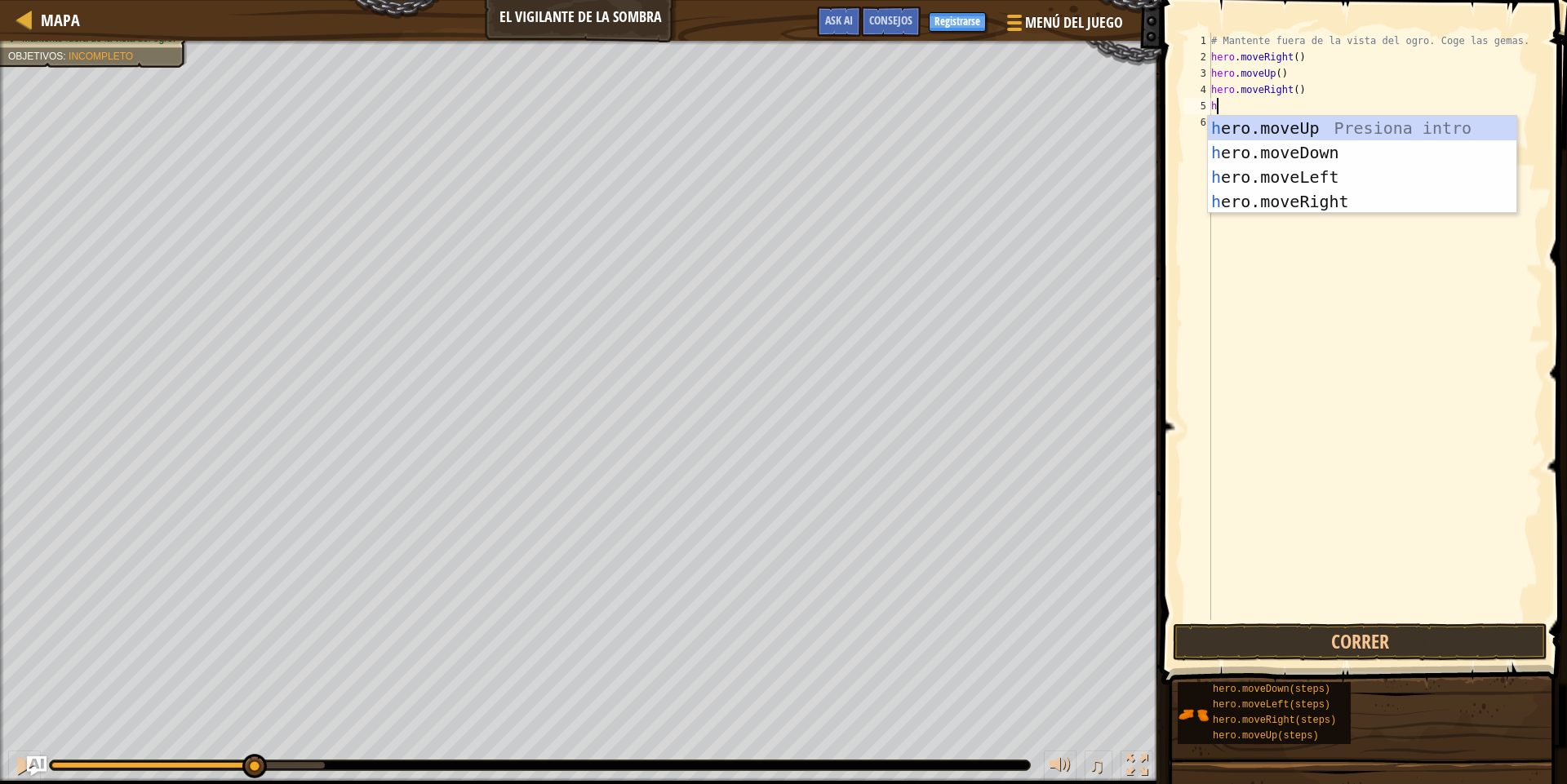
type textarea "he"
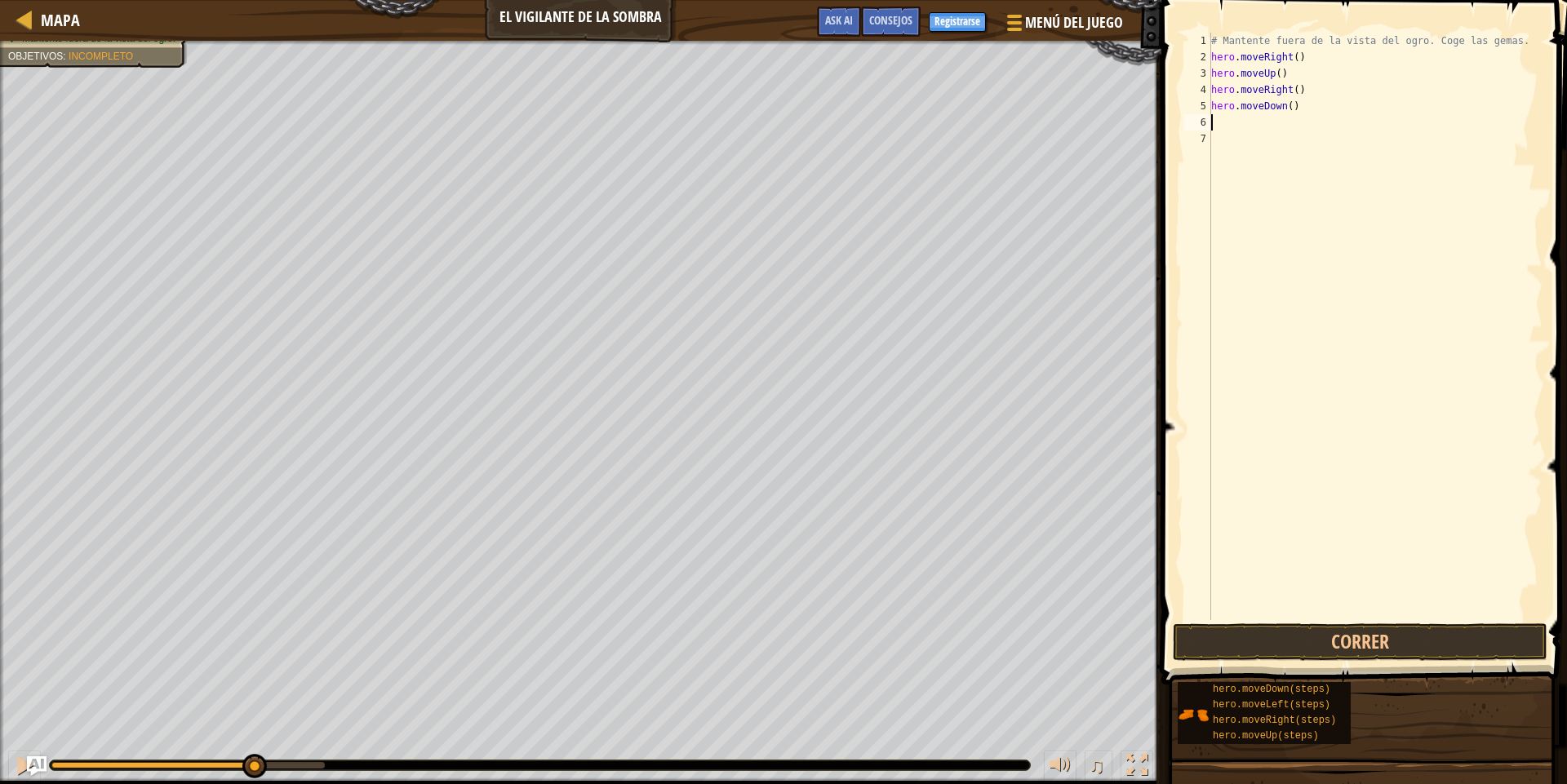
type textarea "h"
click at [1416, 622] on span at bounding box center [1366, 319] width 419 height 733
click at [1408, 637] on button "Correr" at bounding box center [1361, 642] width 375 height 38
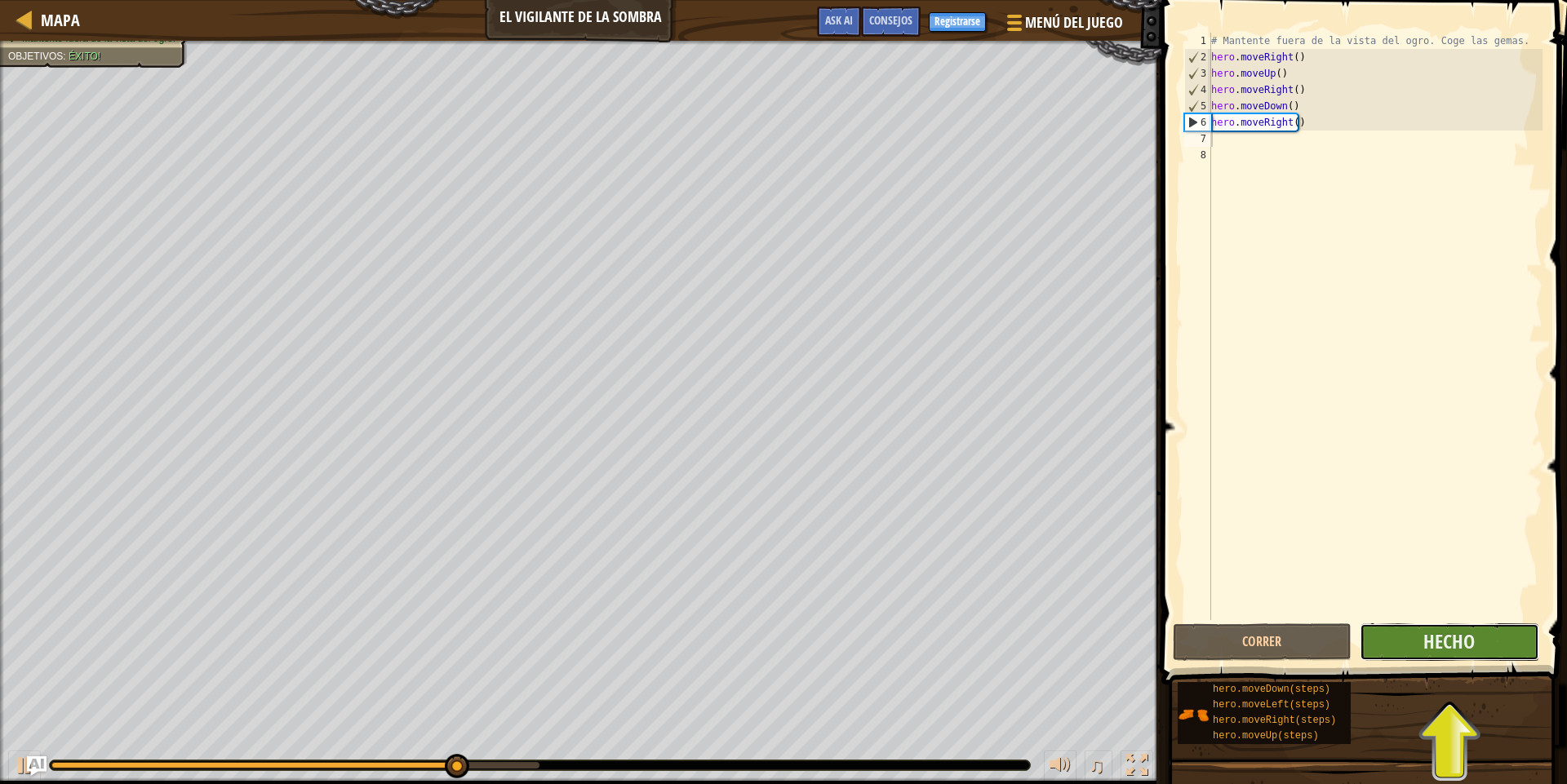
click at [1407, 637] on button "Hecho" at bounding box center [1449, 642] width 179 height 38
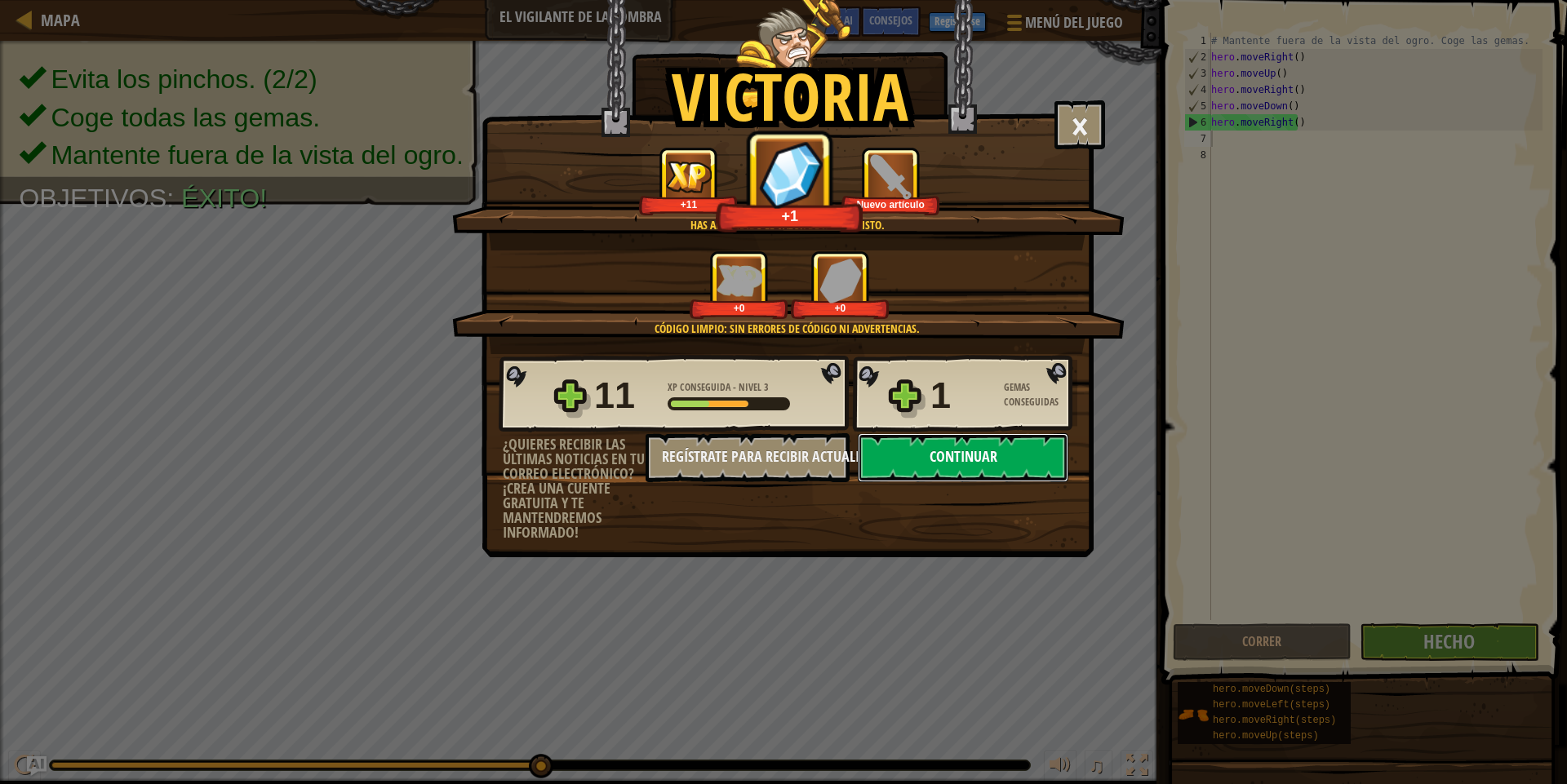
click at [970, 471] on button "Continuar" at bounding box center [963, 457] width 211 height 49
select select "es-ES"
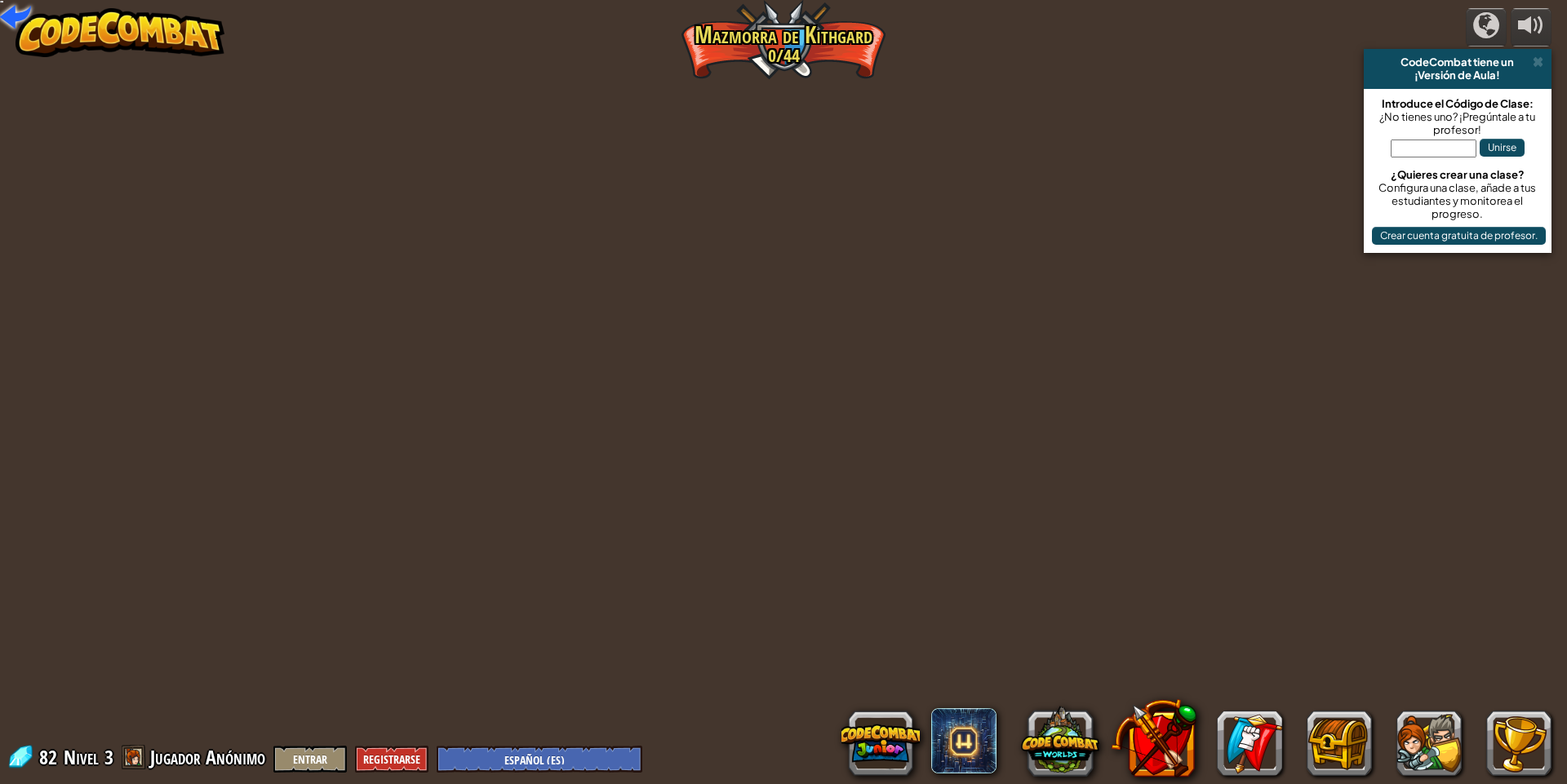
select select "es-ES"
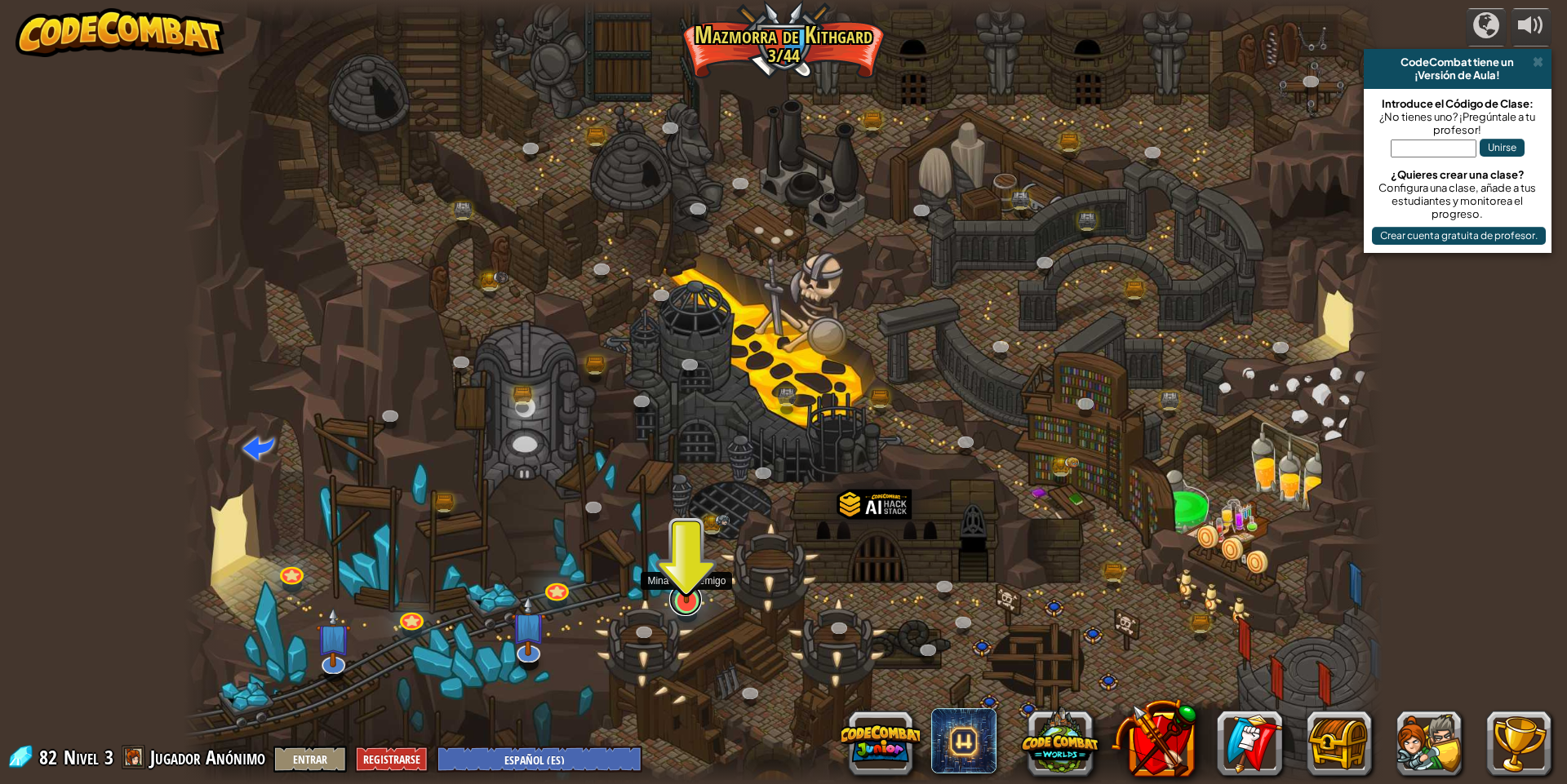
click at [683, 604] on link at bounding box center [686, 600] width 33 height 33
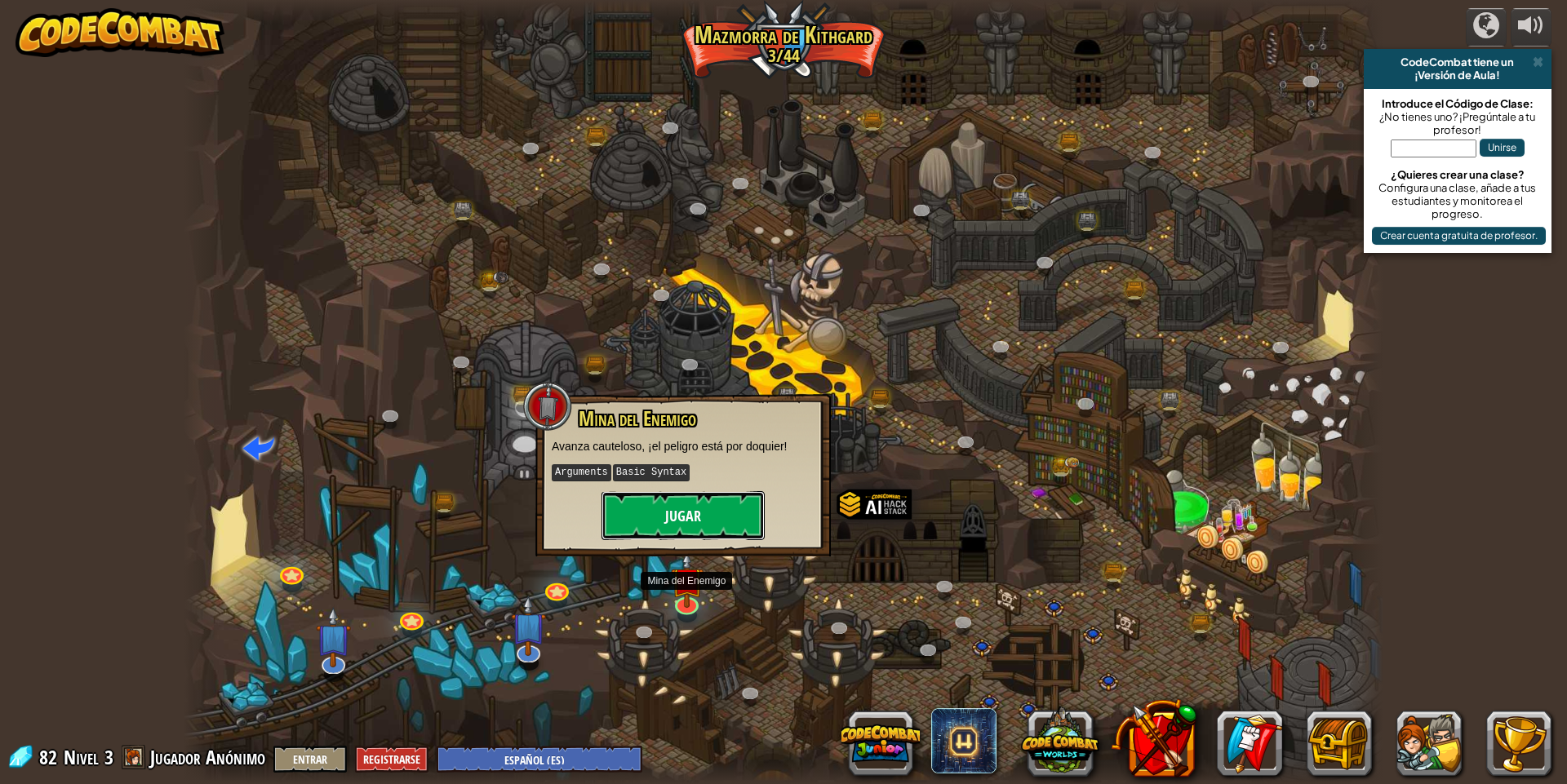
click at [635, 492] on button "Jugar" at bounding box center [683, 515] width 164 height 49
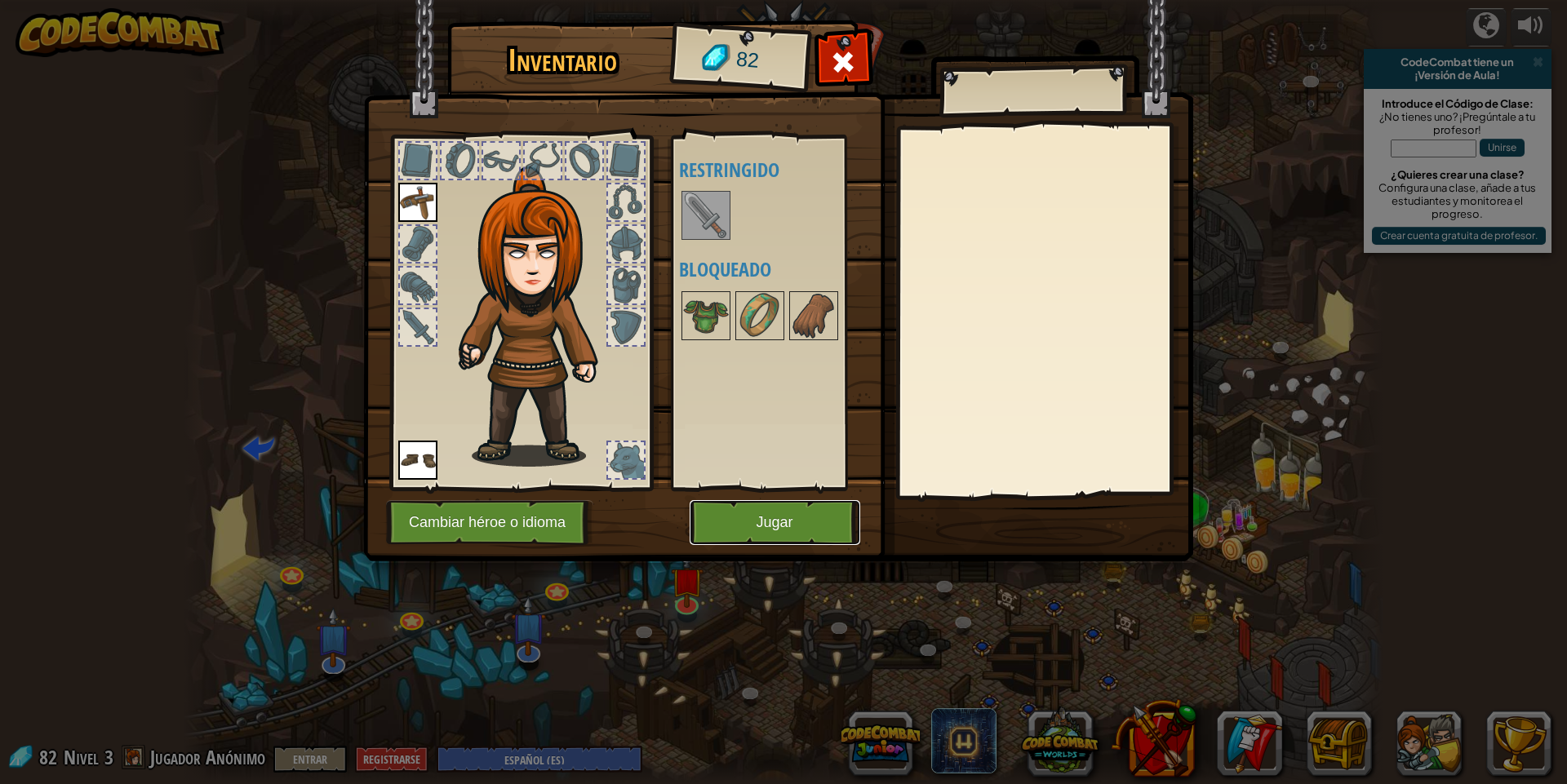
click at [766, 525] on button "Jugar" at bounding box center [774, 522] width 170 height 45
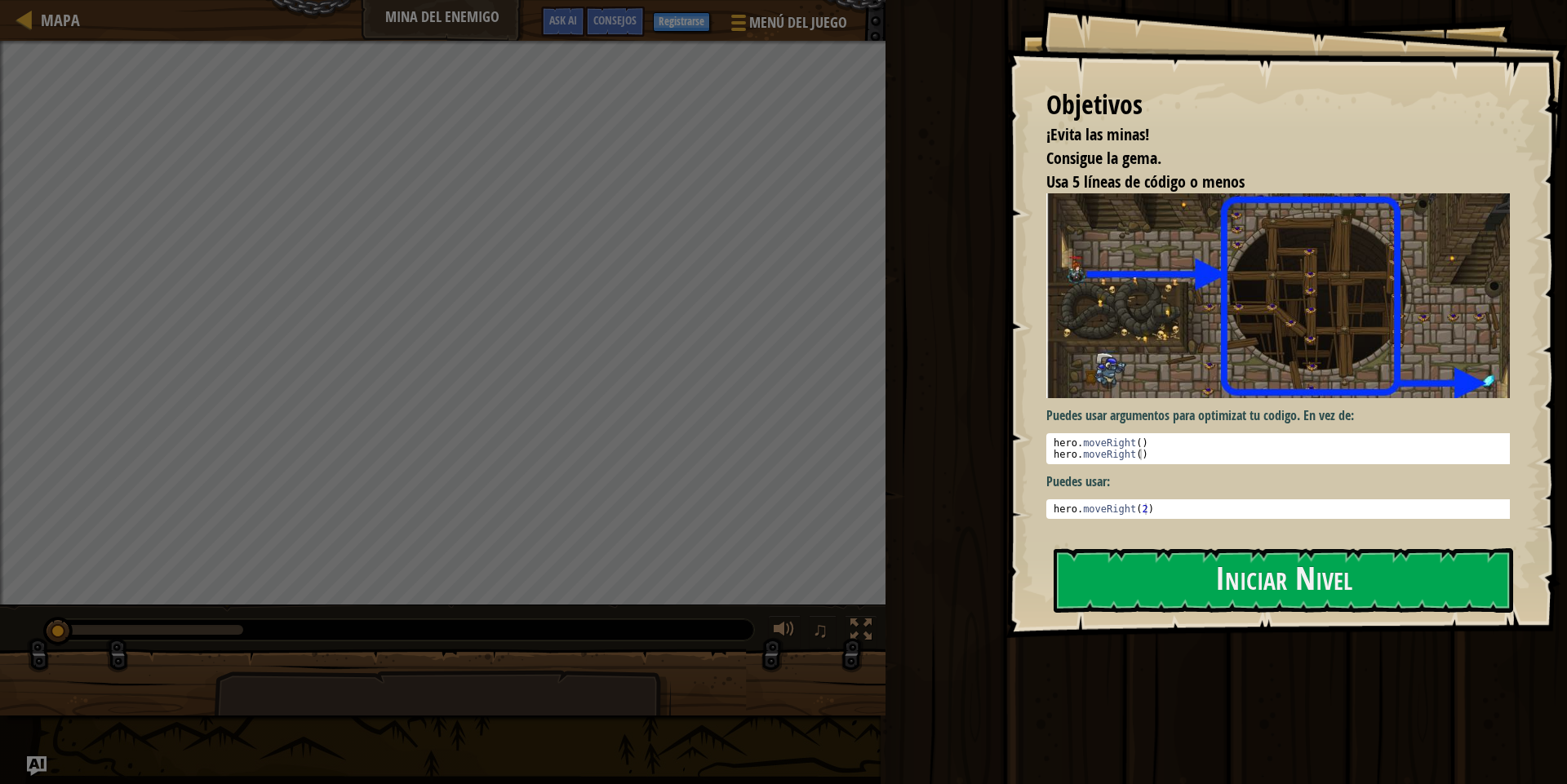
drag, startPoint x: 1188, startPoint y: 606, endPoint x: 1208, endPoint y: 613, distance: 21.2
click at [1201, 609] on button "Iniciar Nivel" at bounding box center [1284, 580] width 460 height 64
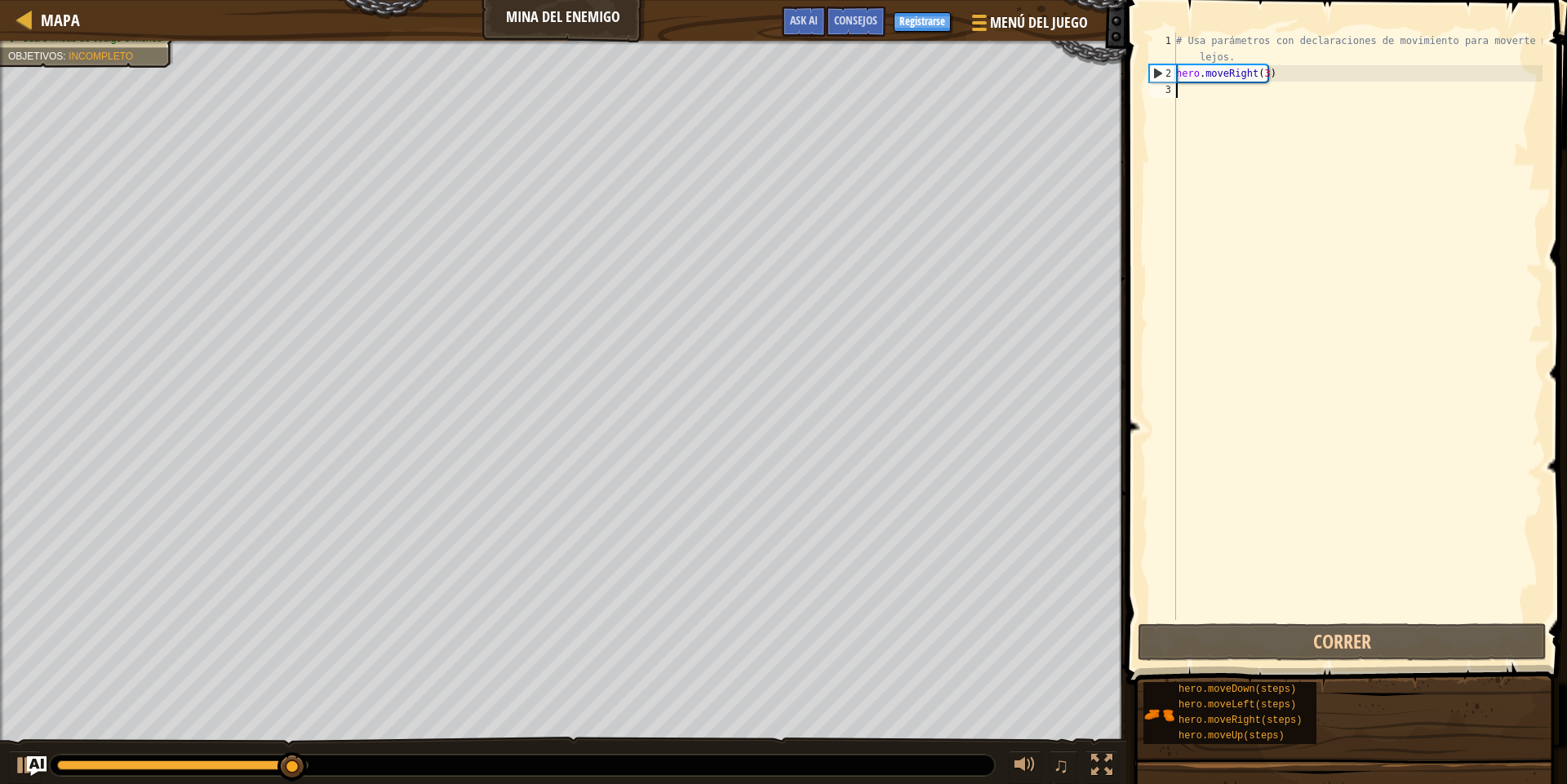
click at [1148, 194] on div "1 2 3 # Usa parámetros con declaraciones de movimiento para moverte más lejos. …" at bounding box center [1344, 326] width 396 height 587
click at [1265, 162] on div "# Usa parámetros con declaraciones de movimiento para moverte más lejos. hero .…" at bounding box center [1358, 351] width 370 height 637
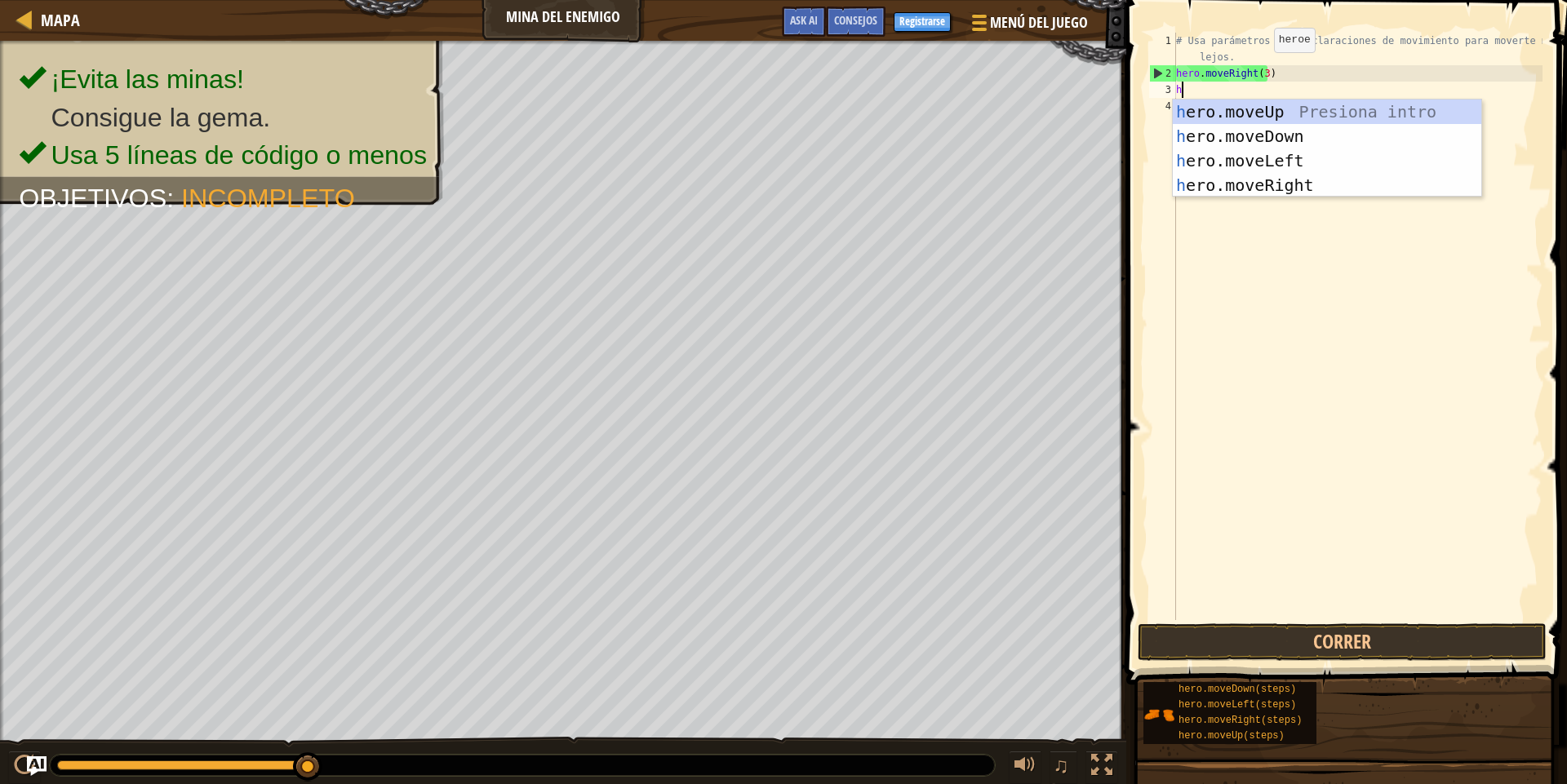
scroll to position [8, 0]
type textarea "he"
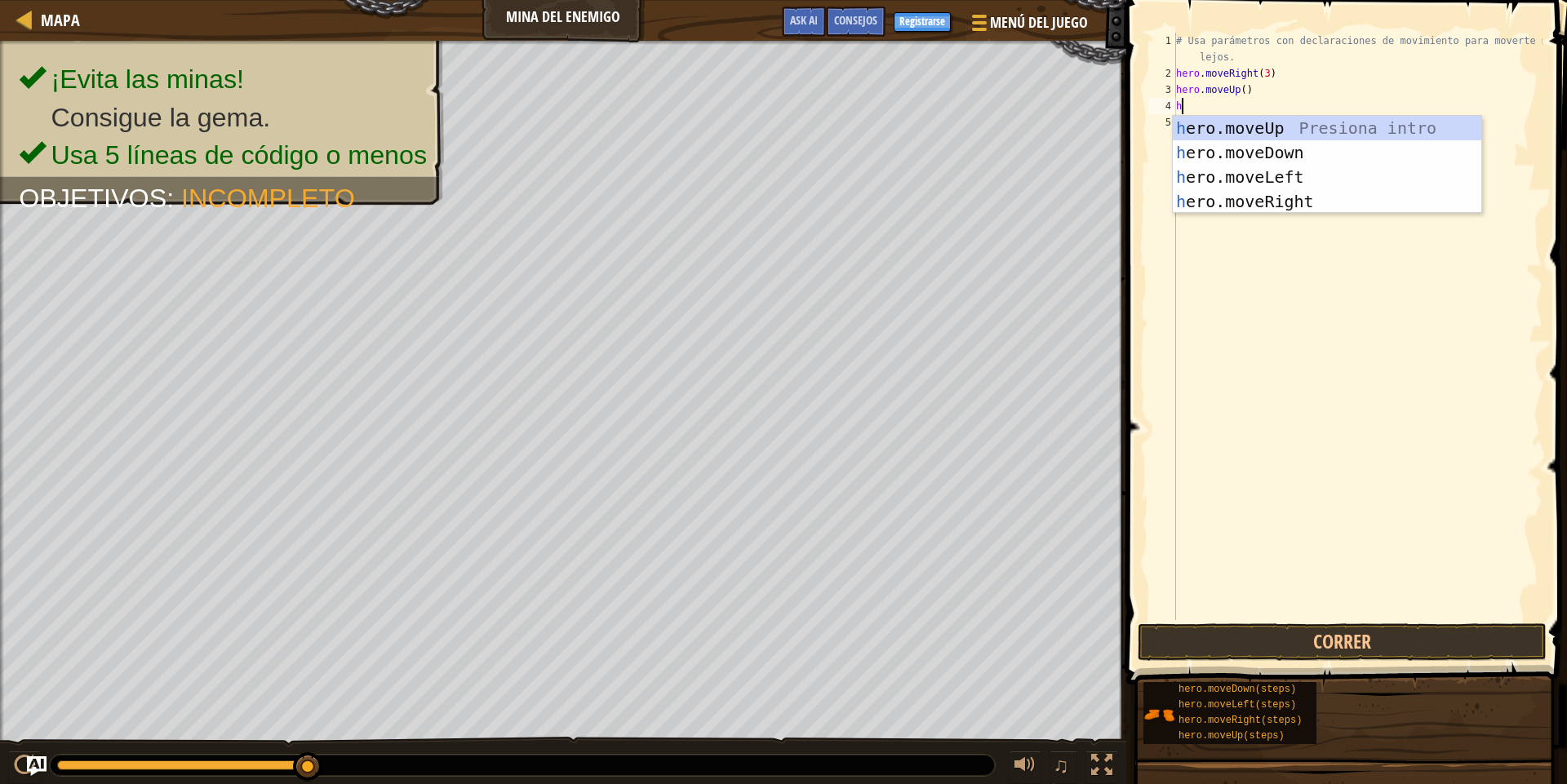
type textarea "hr"
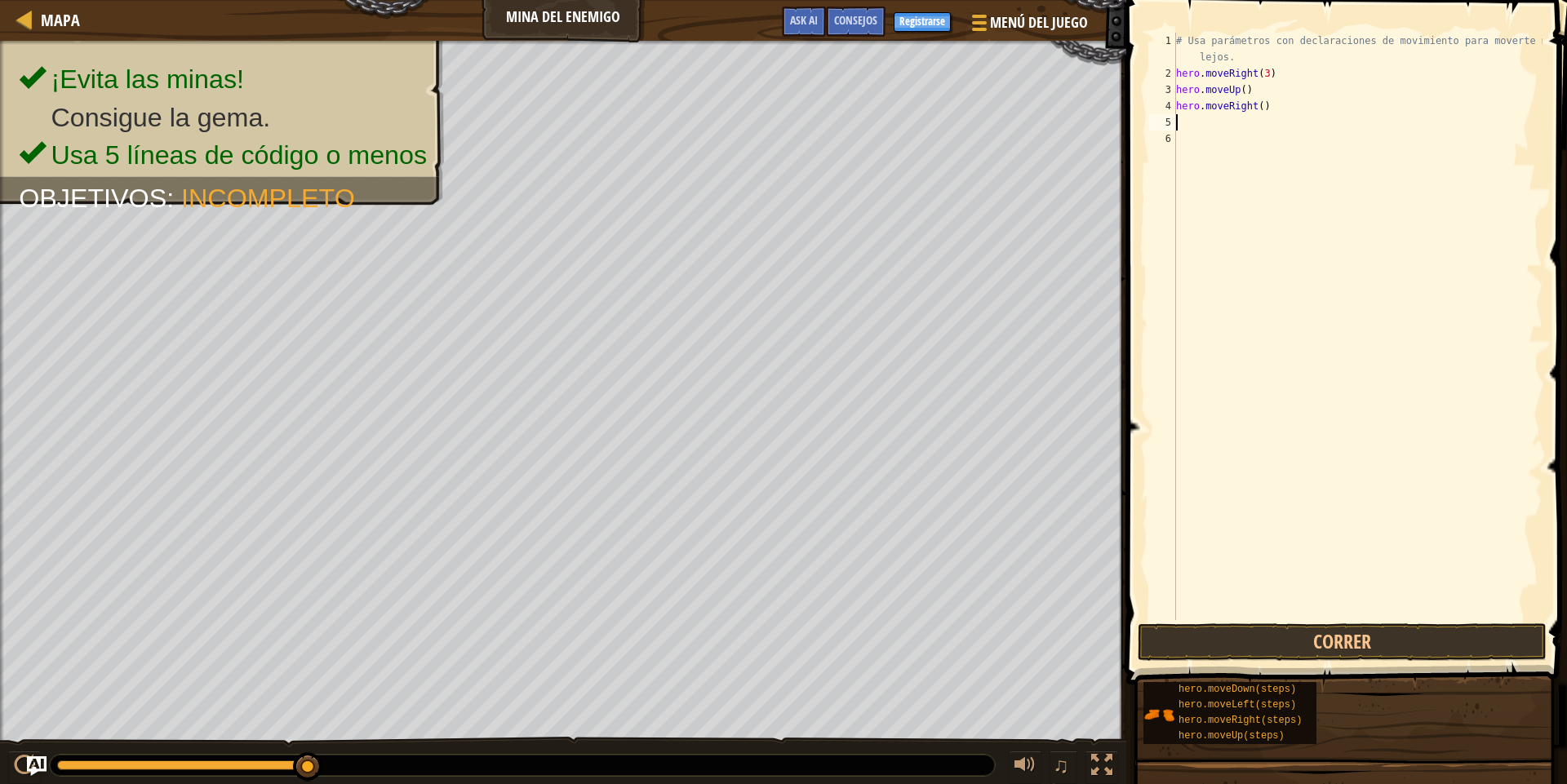
type textarea "h"
type textarea "hero.moveDown(3)"
type textarea "h"
type textarea "hero.moveRight(2)"
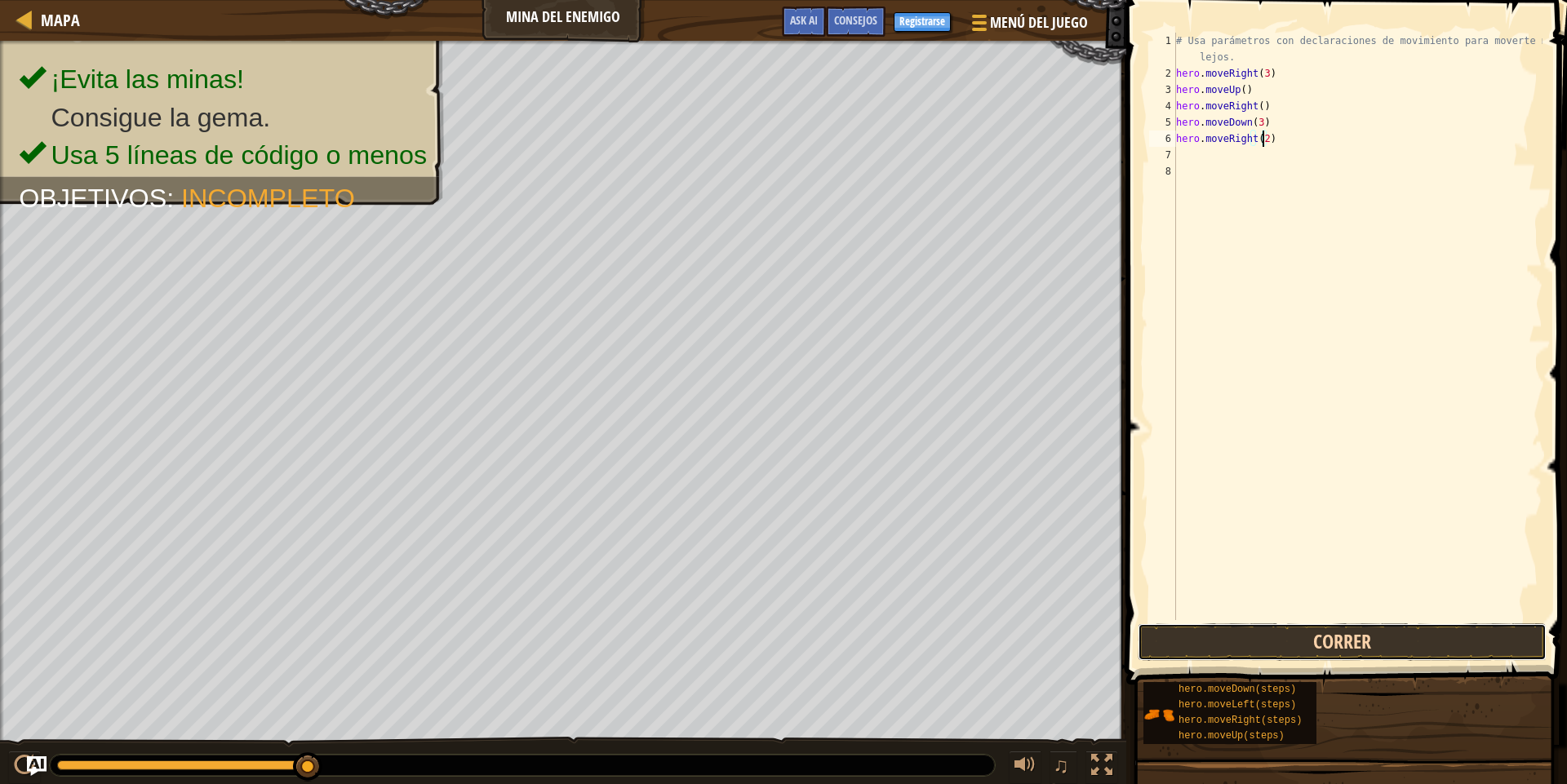
click at [1300, 655] on button "Correr" at bounding box center [1343, 642] width 409 height 38
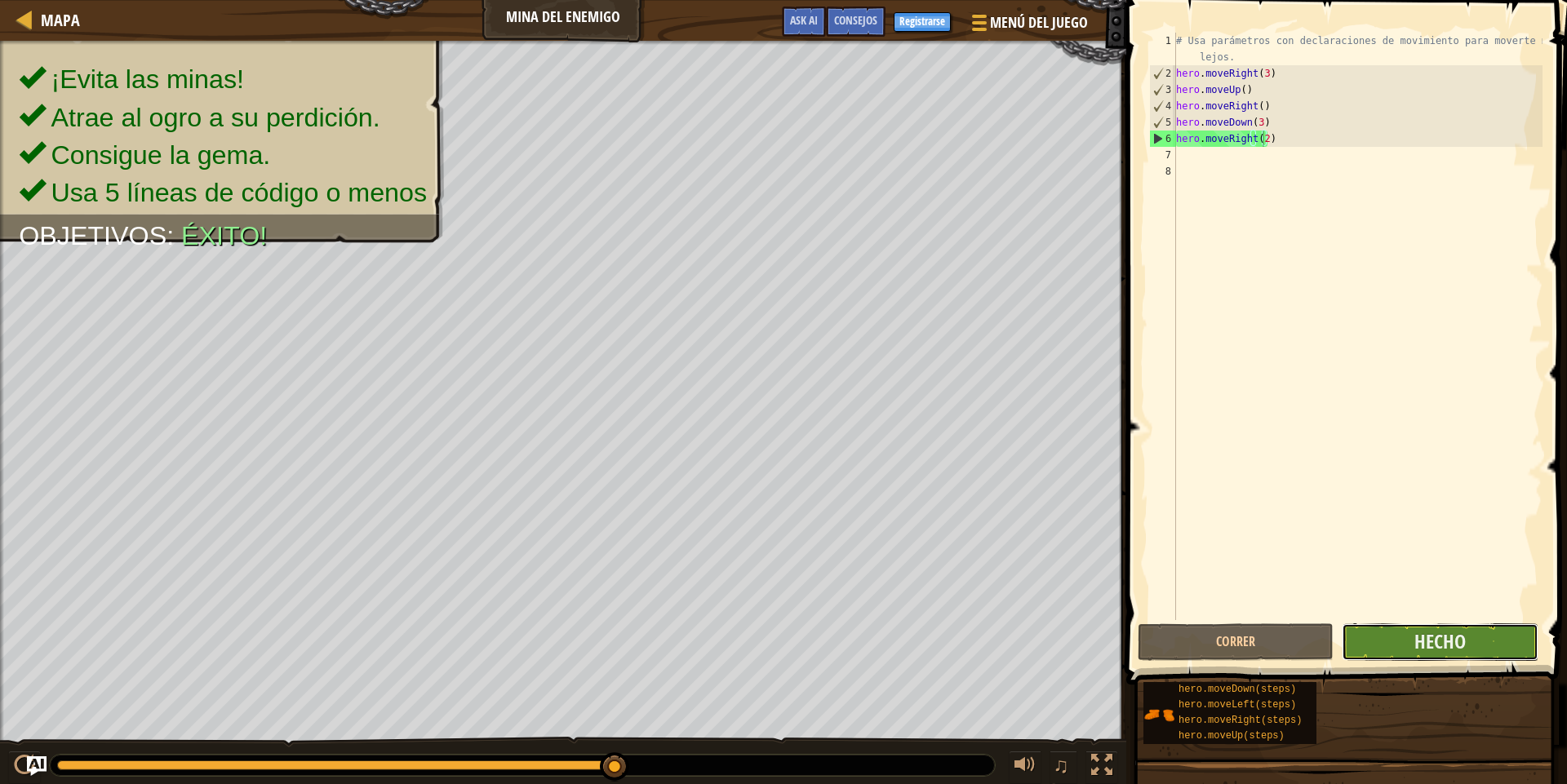
click at [1470, 648] on button "Hecho" at bounding box center [1439, 642] width 196 height 38
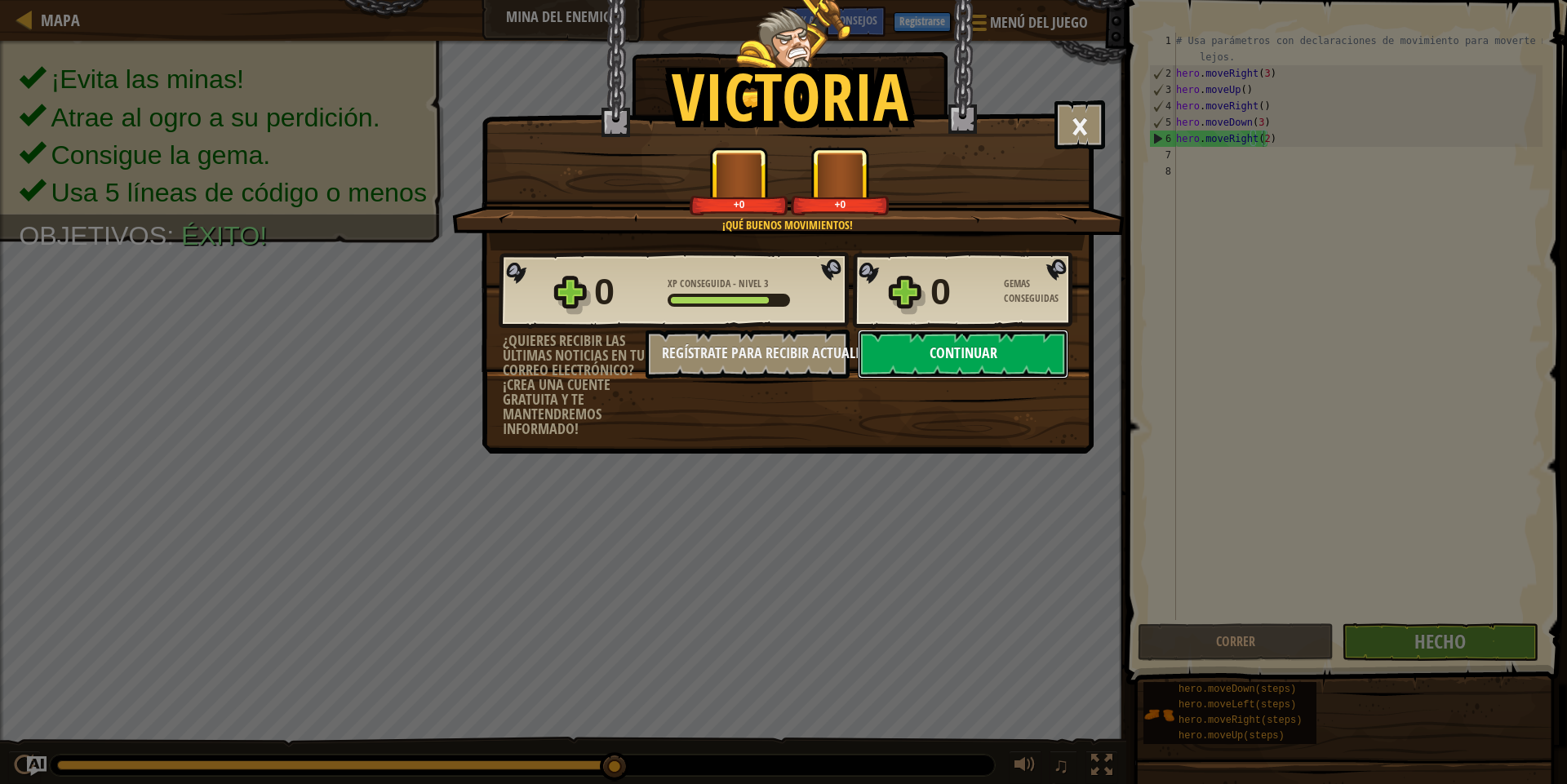
click at [898, 344] on button "Continuar" at bounding box center [963, 353] width 211 height 49
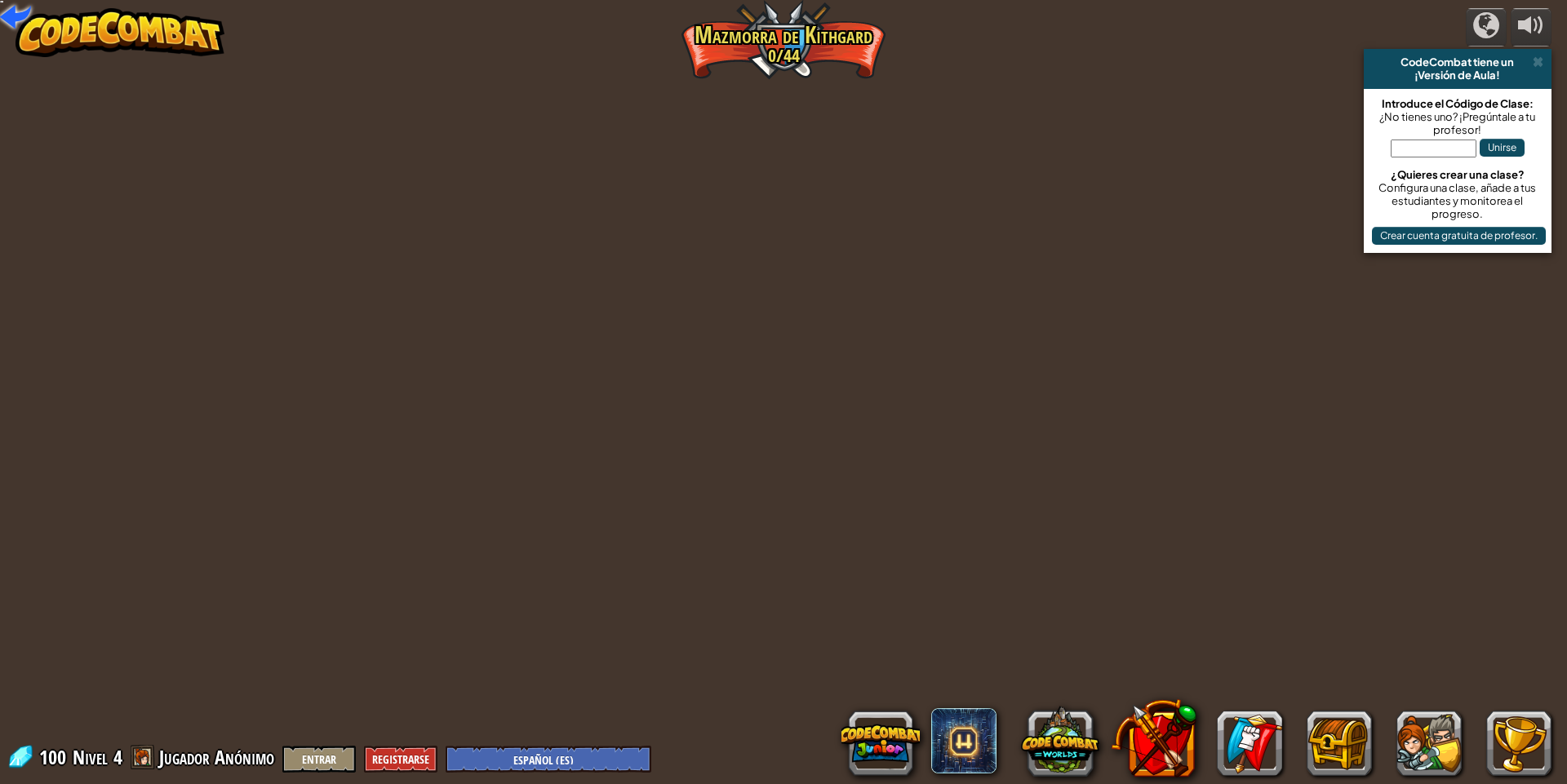
select select "es-ES"
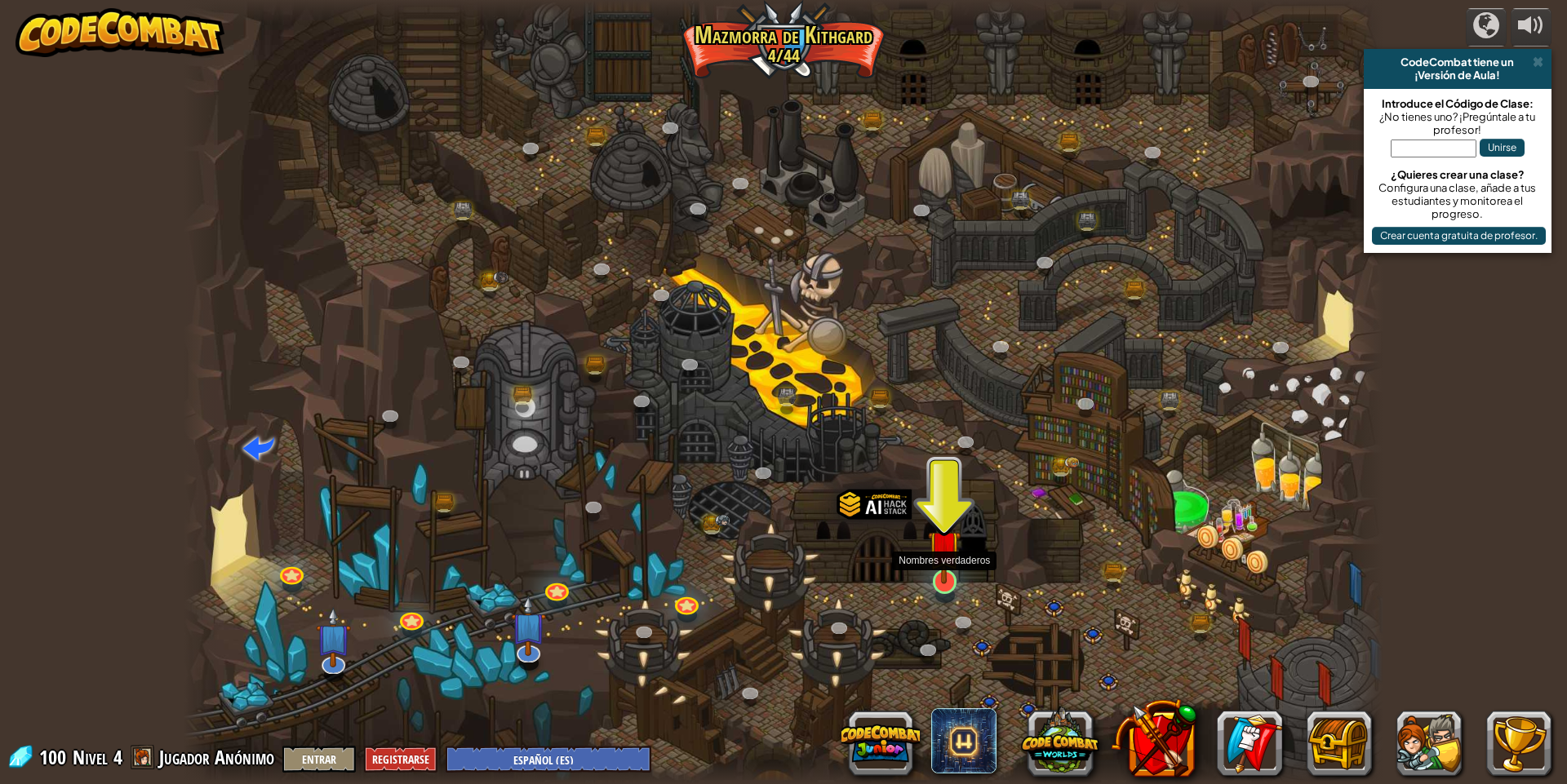
click at [950, 583] on img at bounding box center [944, 546] width 33 height 74
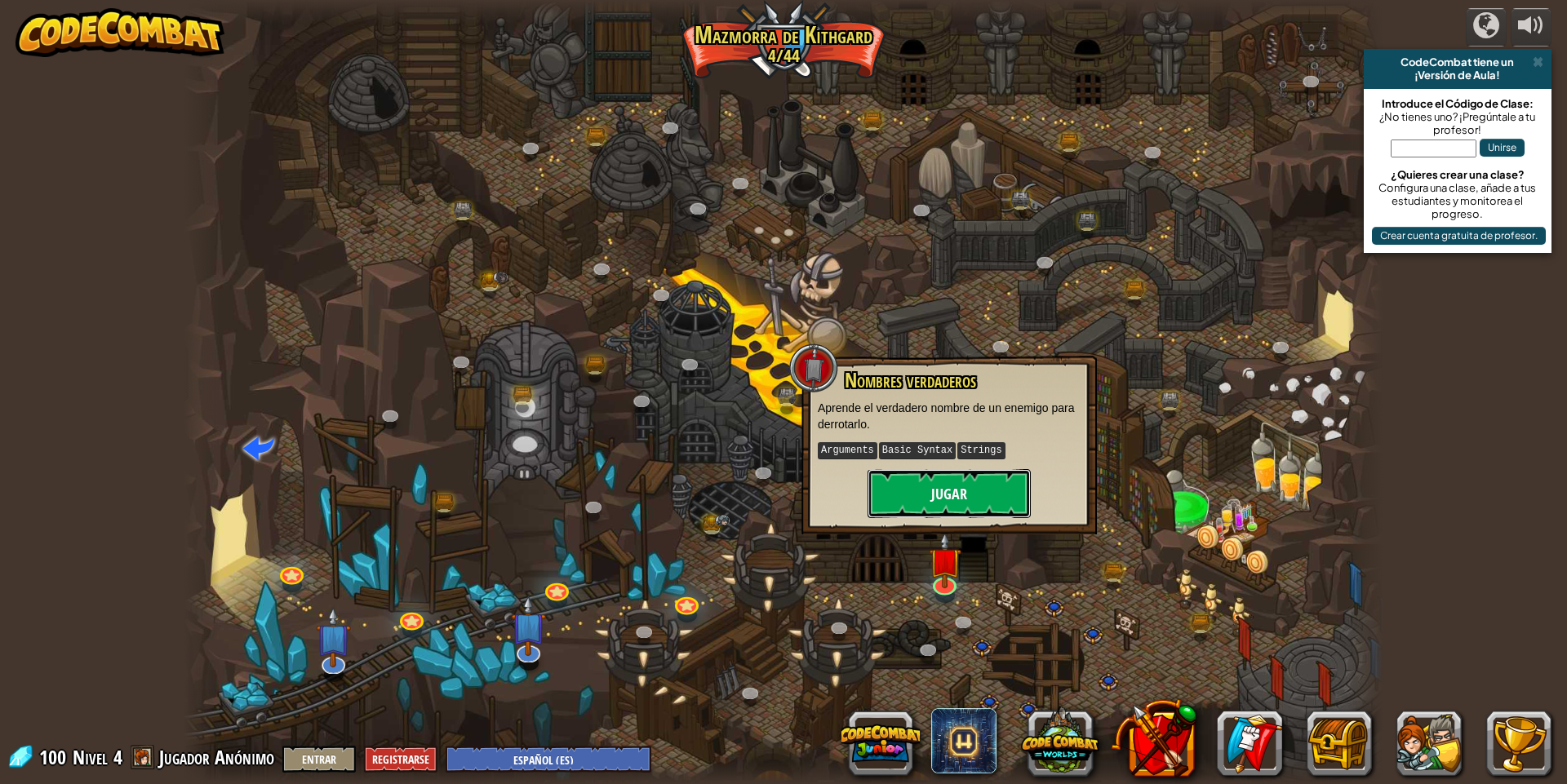
click at [960, 491] on button "Jugar" at bounding box center [949, 493] width 164 height 49
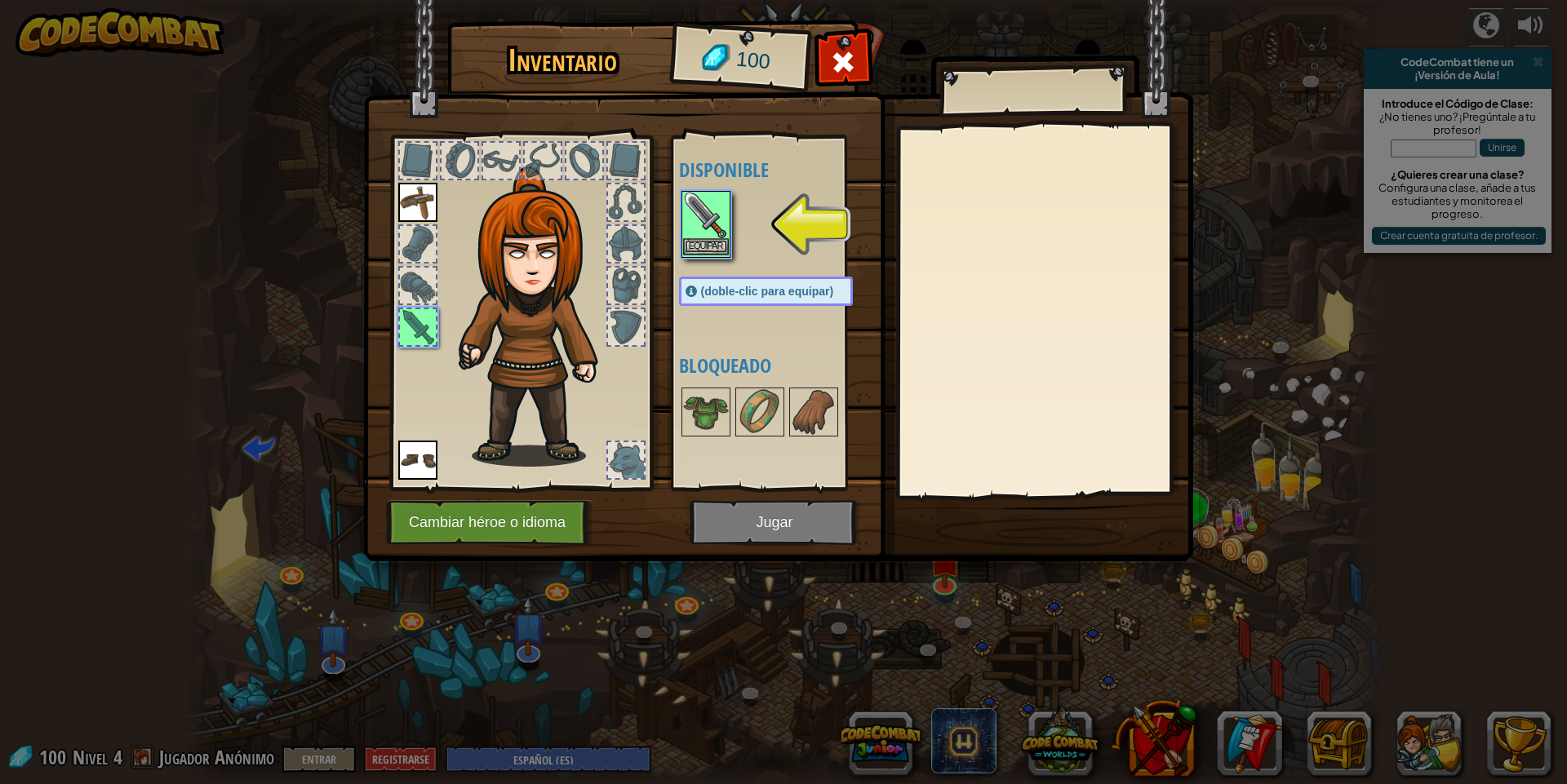
click at [710, 223] on img at bounding box center [706, 215] width 45 height 45
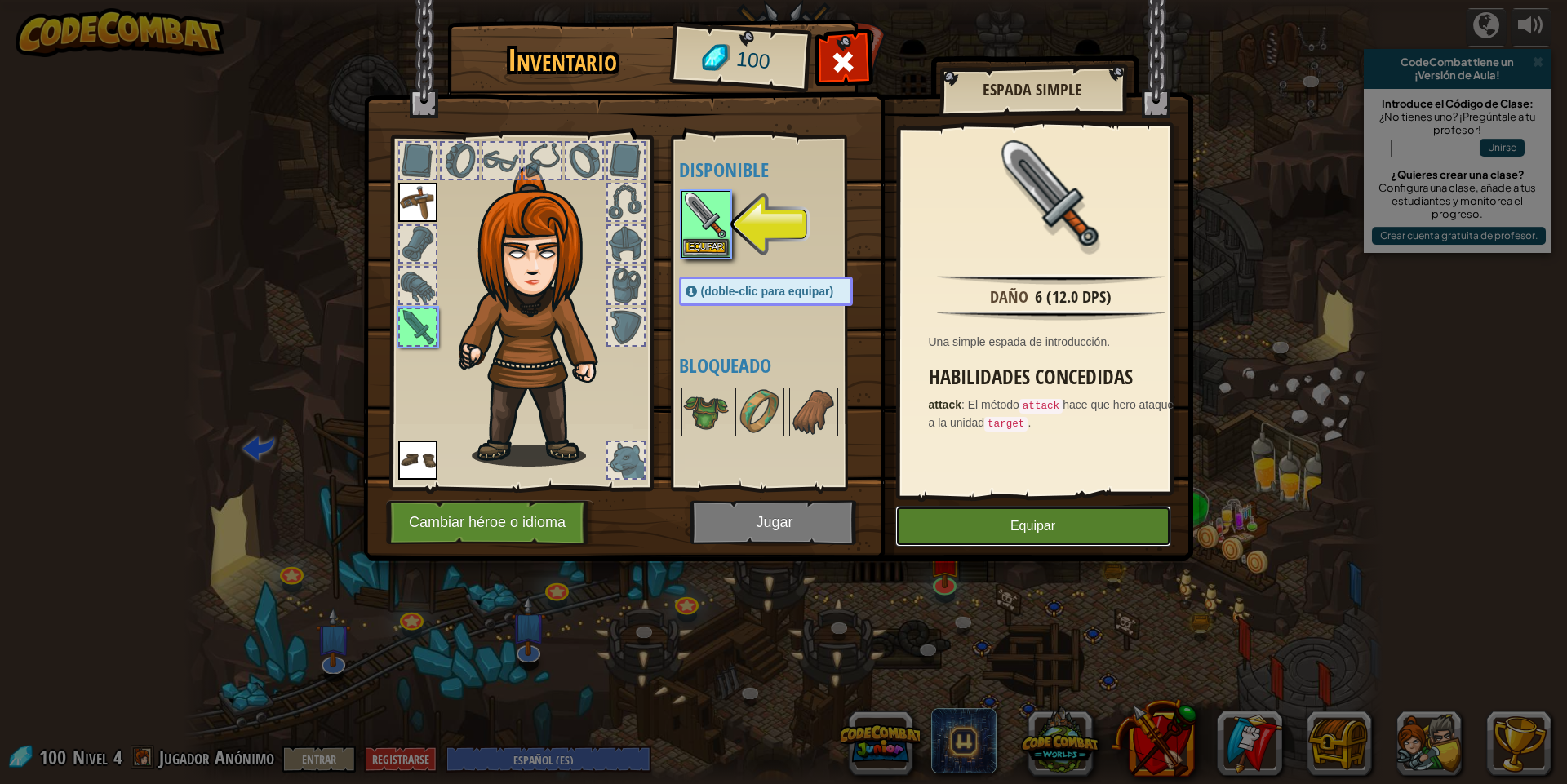
click at [949, 545] on button "Equipar" at bounding box center [1034, 526] width 276 height 41
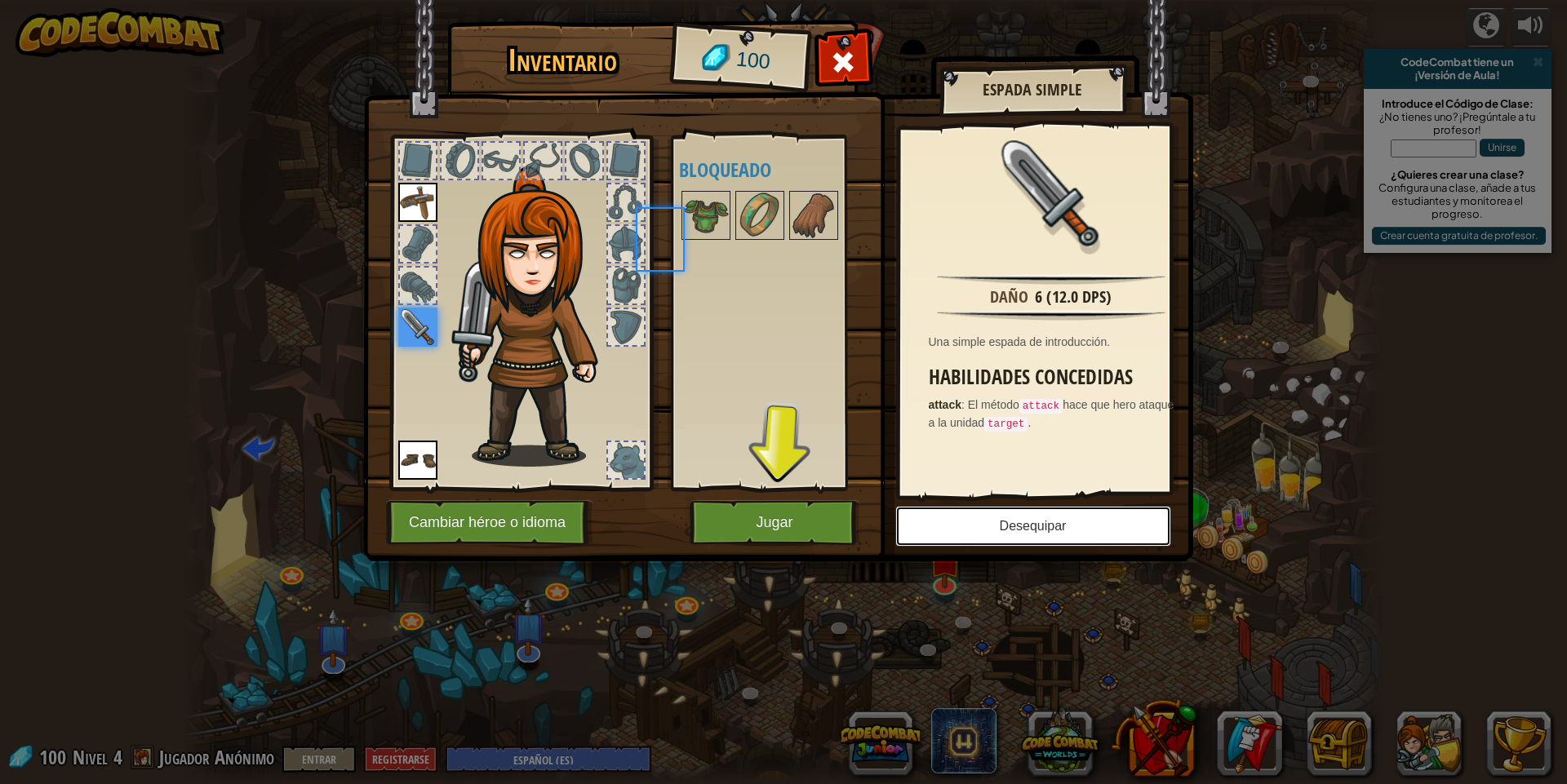
click at [952, 518] on button "Desequipar" at bounding box center [1034, 526] width 276 height 41
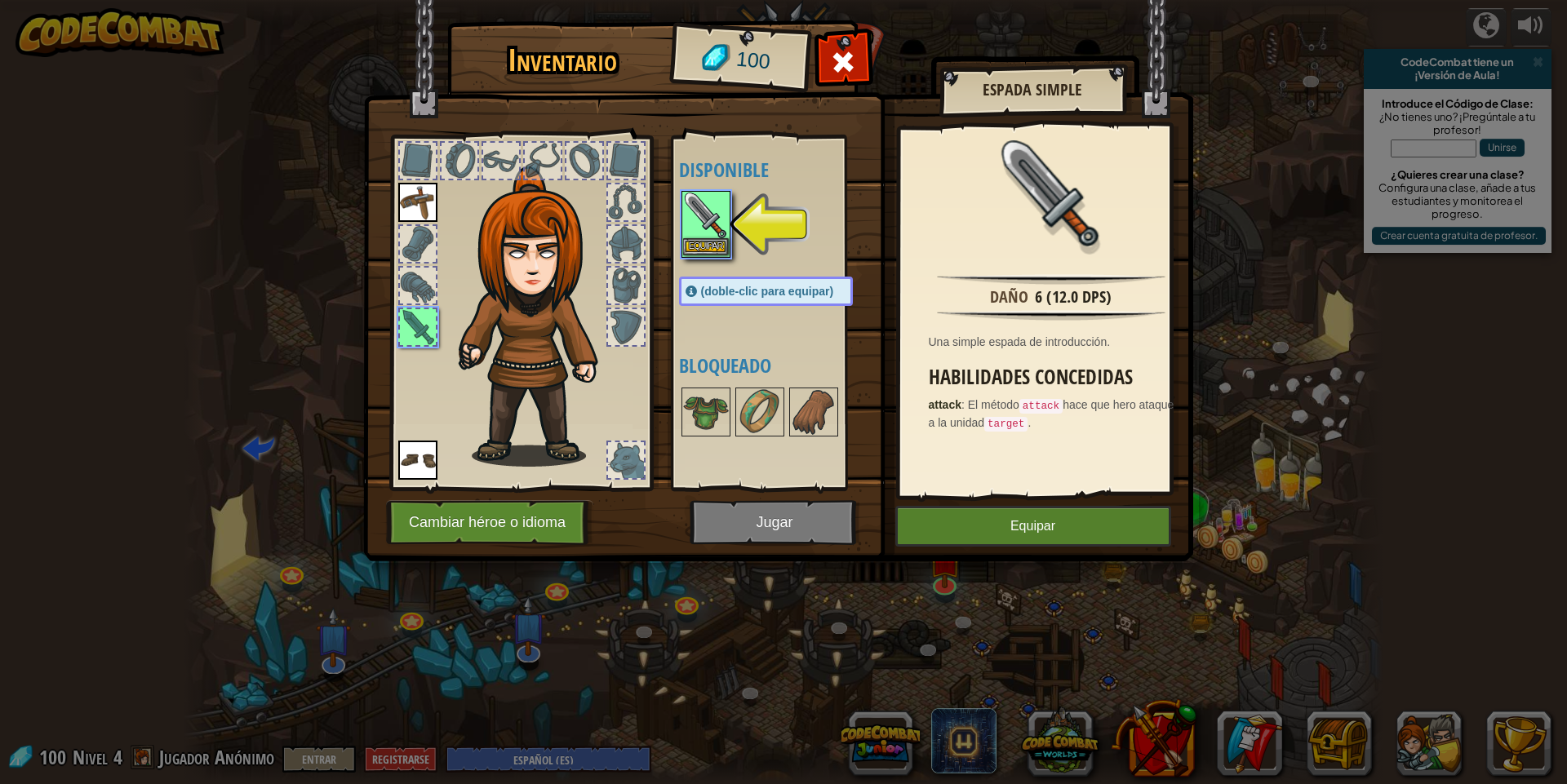
click at [722, 218] on img at bounding box center [706, 215] width 45 height 45
click at [1038, 517] on button "Equipar" at bounding box center [1034, 526] width 276 height 41
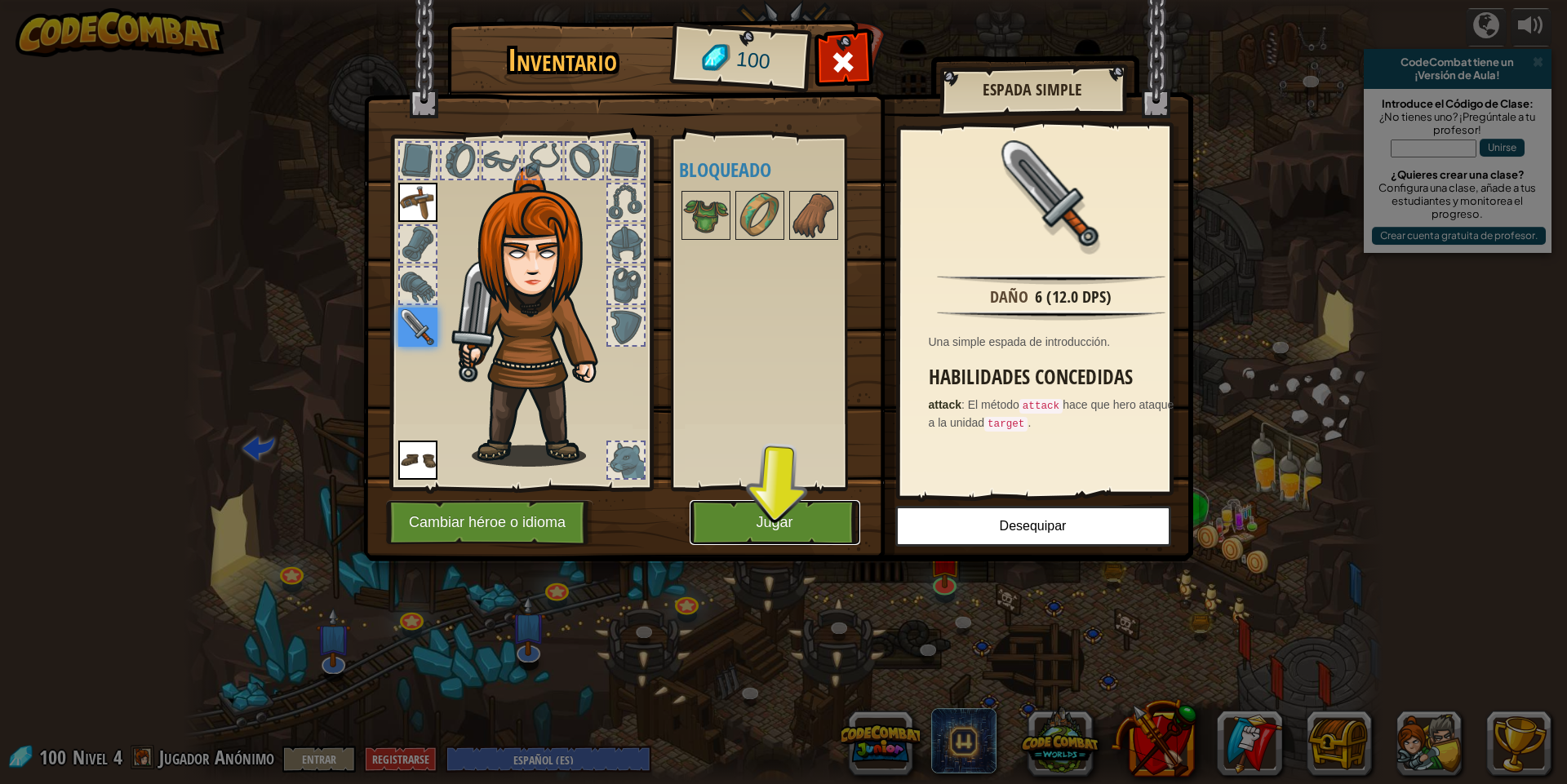
click at [791, 508] on button "Jugar" at bounding box center [774, 522] width 170 height 45
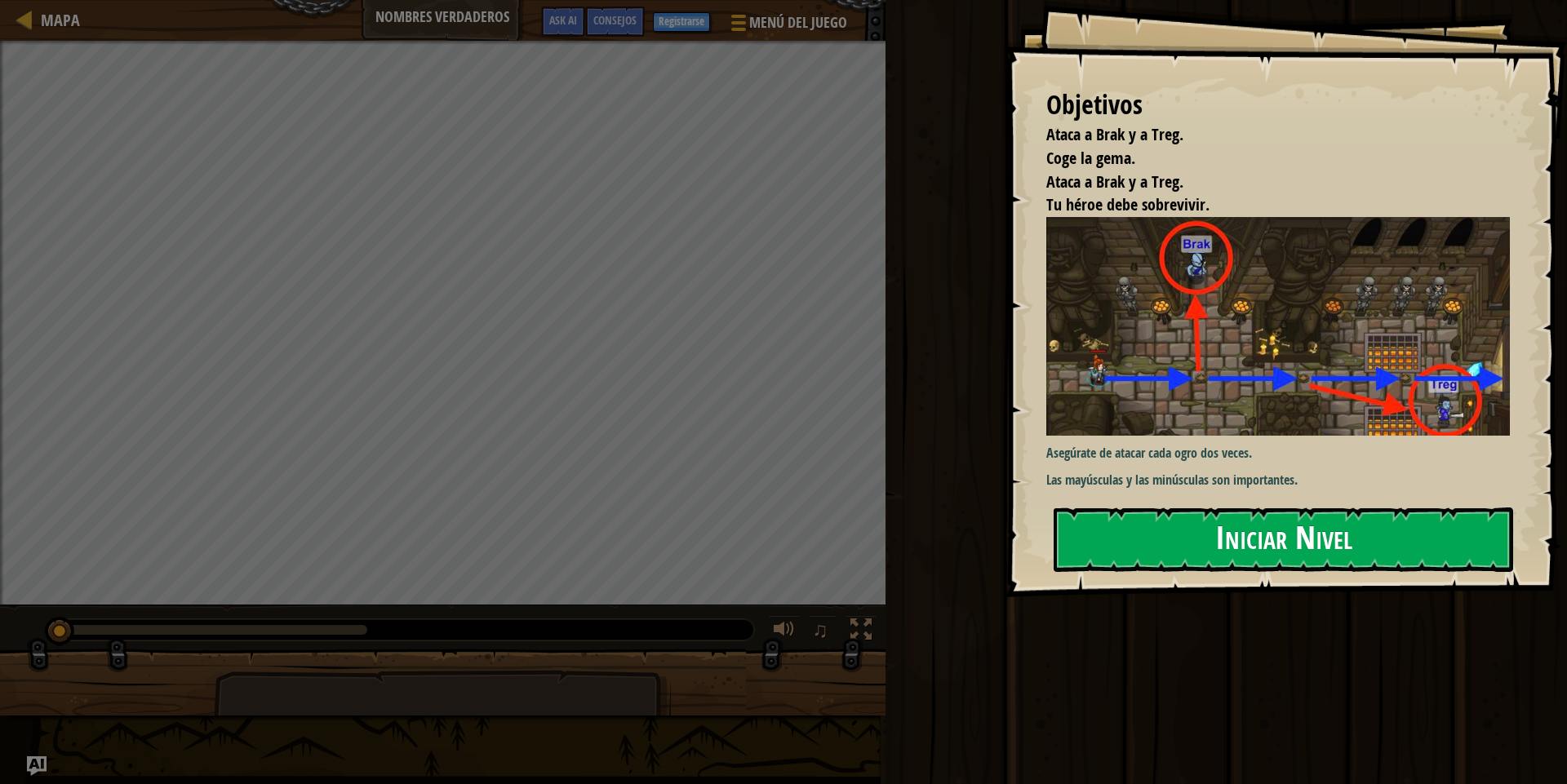
click at [1151, 508] on button "Iniciar Nivel" at bounding box center [1284, 539] width 460 height 64
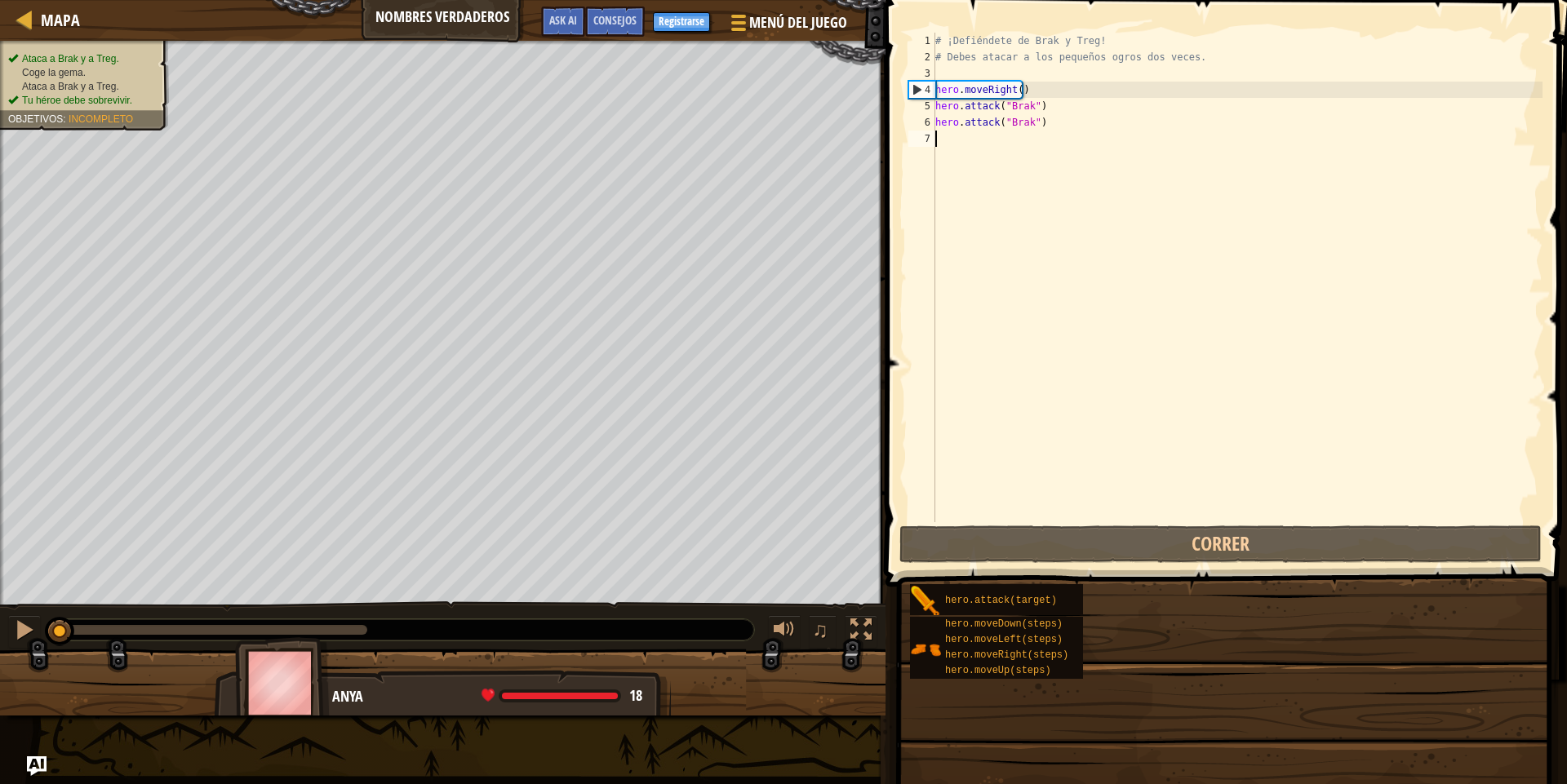
click at [1090, 167] on div "# ¡Defiéndete de Brak y Treg! # Debes atacar a los pequeños ogros dos veces. he…" at bounding box center [1237, 294] width 611 height 522
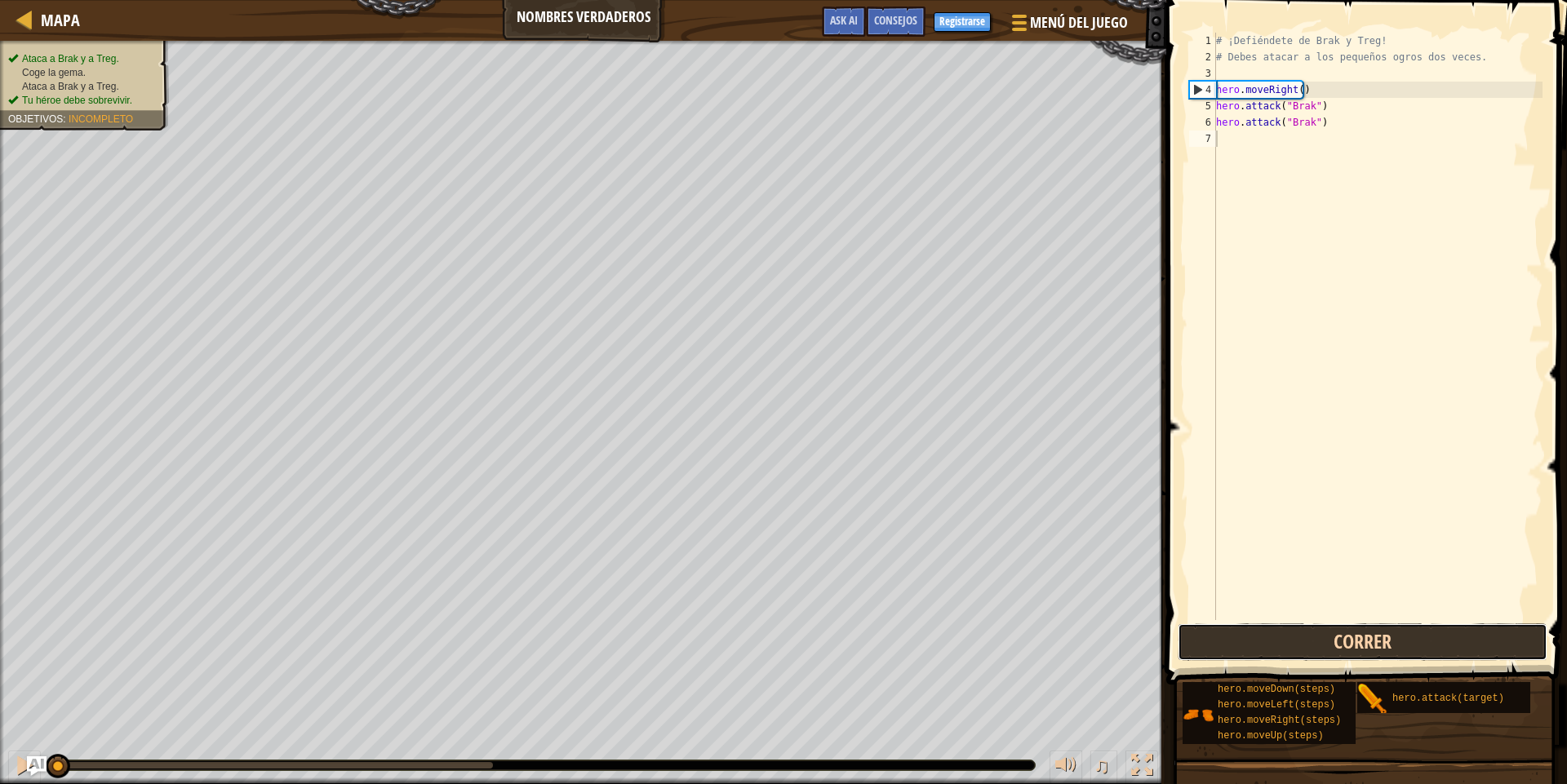
click at [1366, 627] on button "Correr" at bounding box center [1362, 642] width 370 height 38
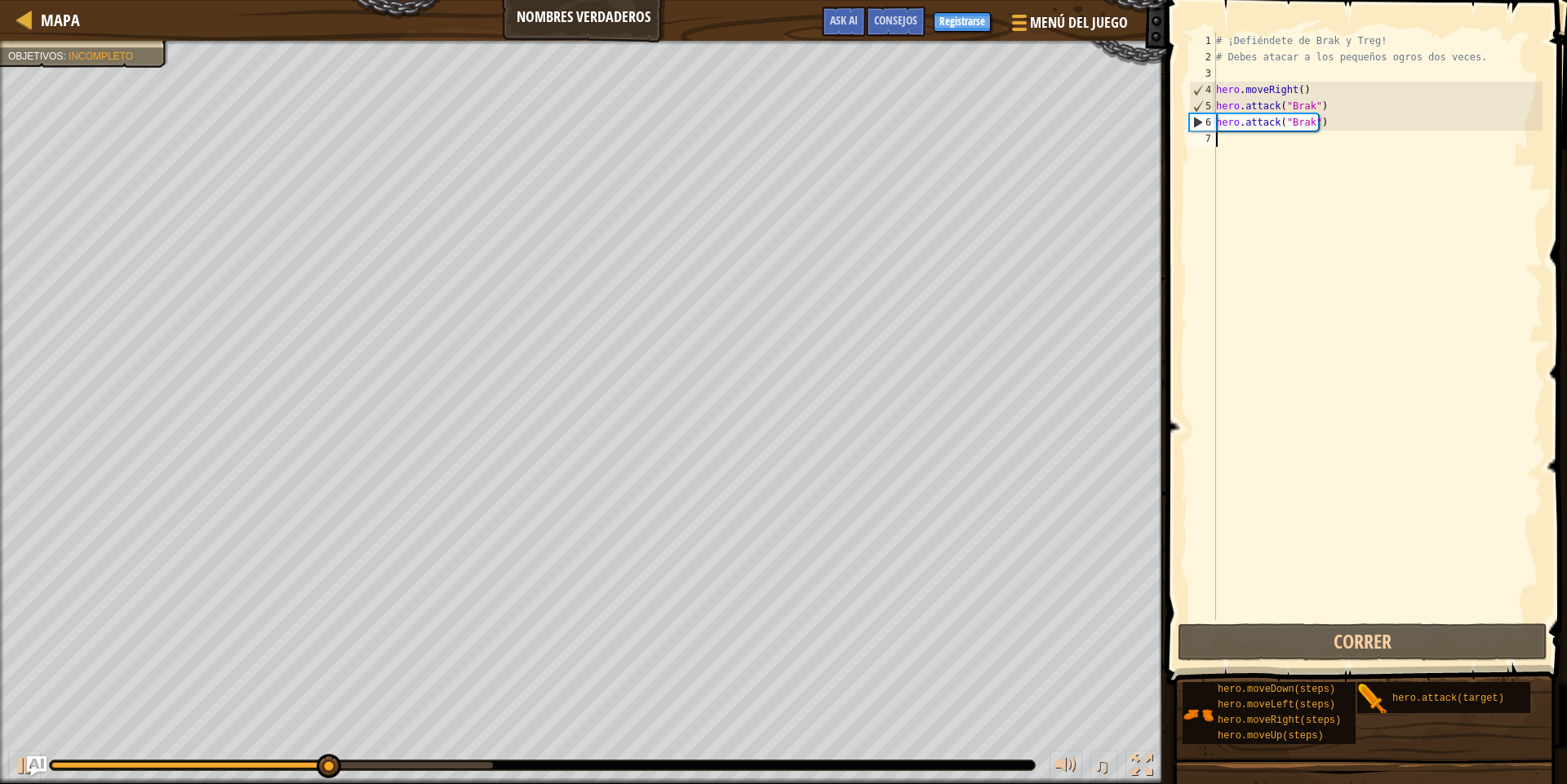
click at [1313, 307] on div "# ¡Defiéndete de Brak y Treg! # Debes atacar a los pequeños ogros dos veces. he…" at bounding box center [1377, 342] width 330 height 620
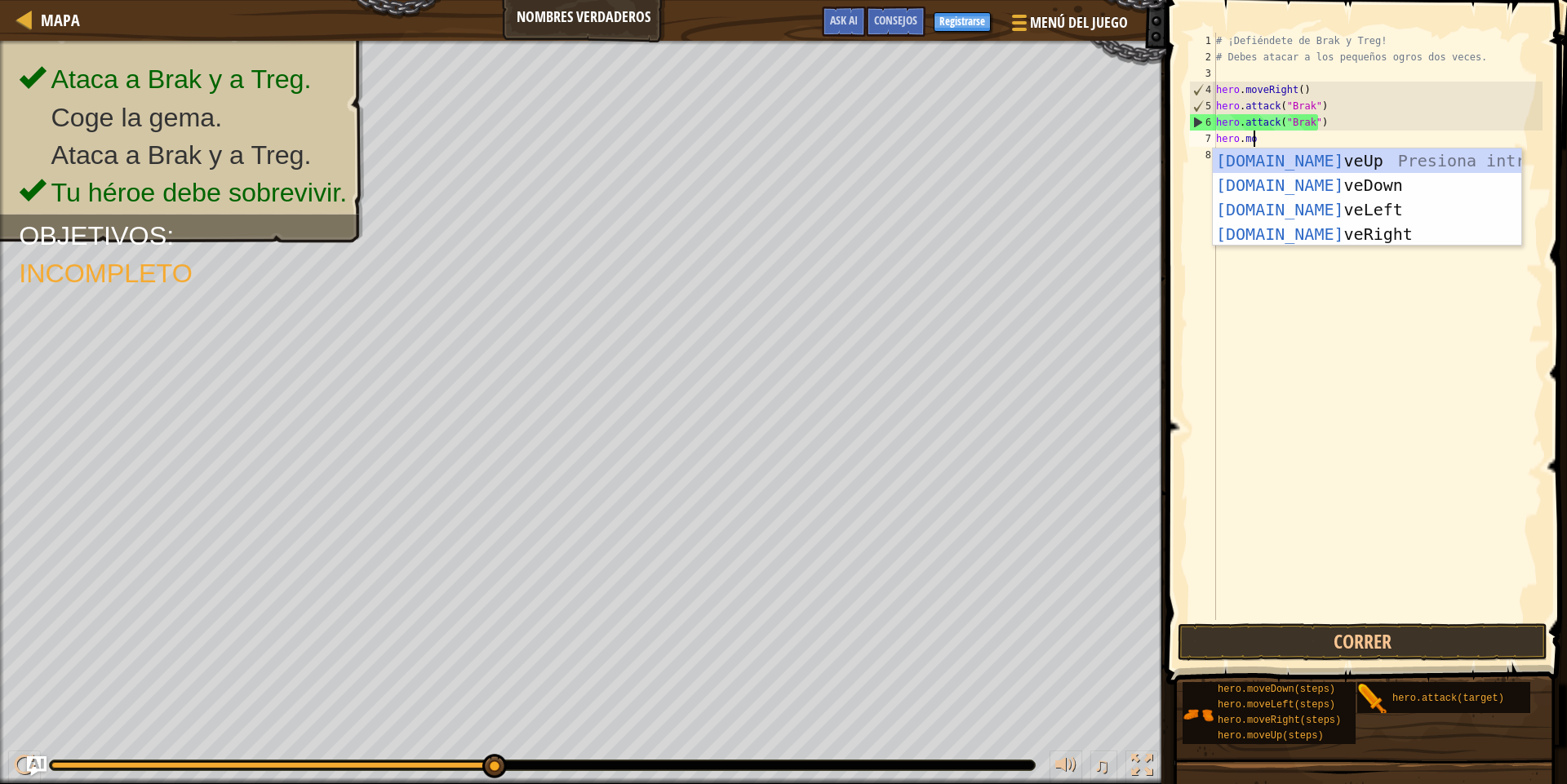
scroll to position [8, 3]
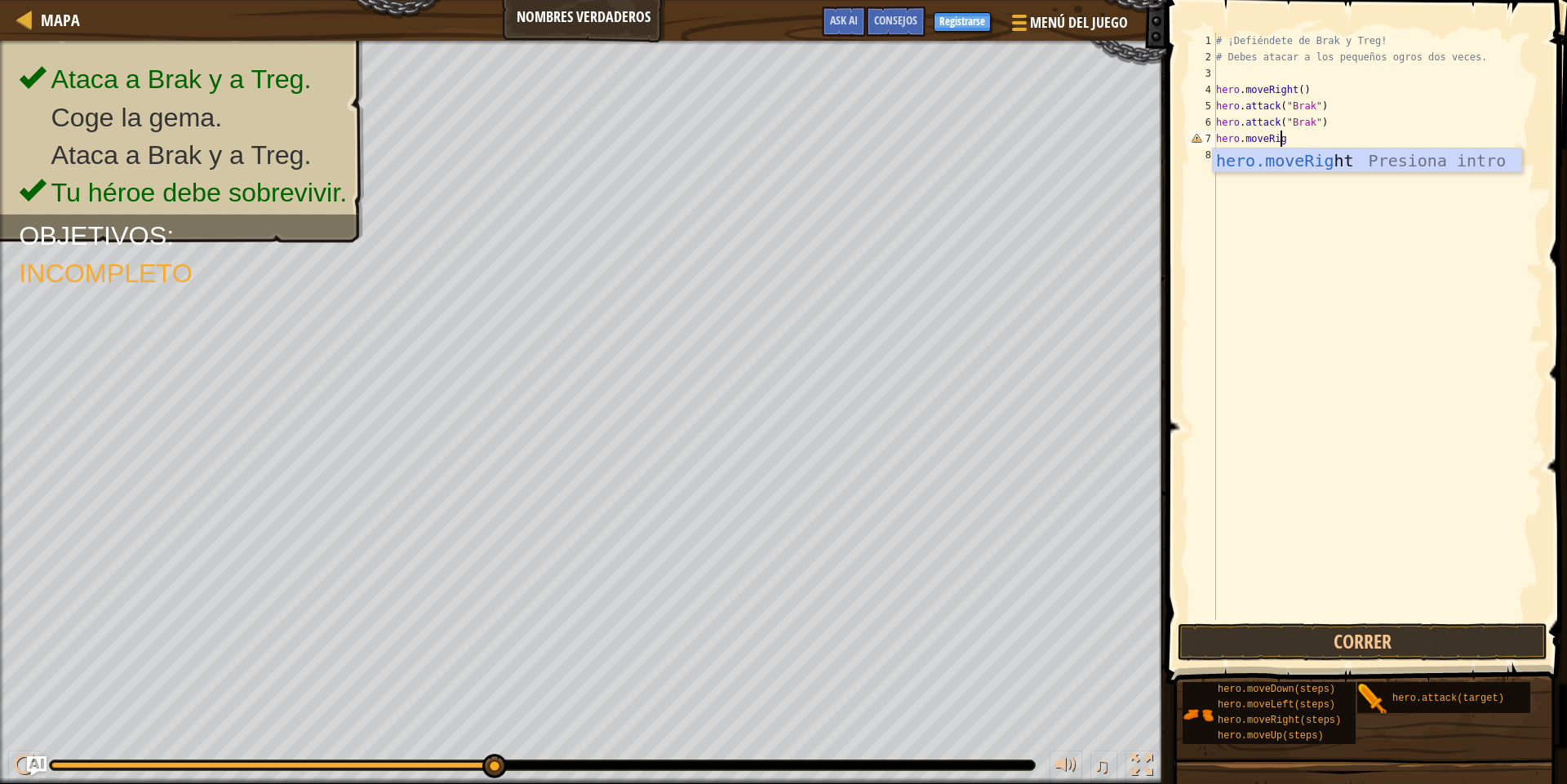
type textarea "hero.moveRight"
click at [1323, 151] on div "hero.moveRight Presiona intro" at bounding box center [1367, 185] width 308 height 74
click at [1296, 139] on div "# ¡Defiéndete de Brak y Treg! # Debes atacar a los pequeños ogros dos veces. he…" at bounding box center [1377, 342] width 330 height 620
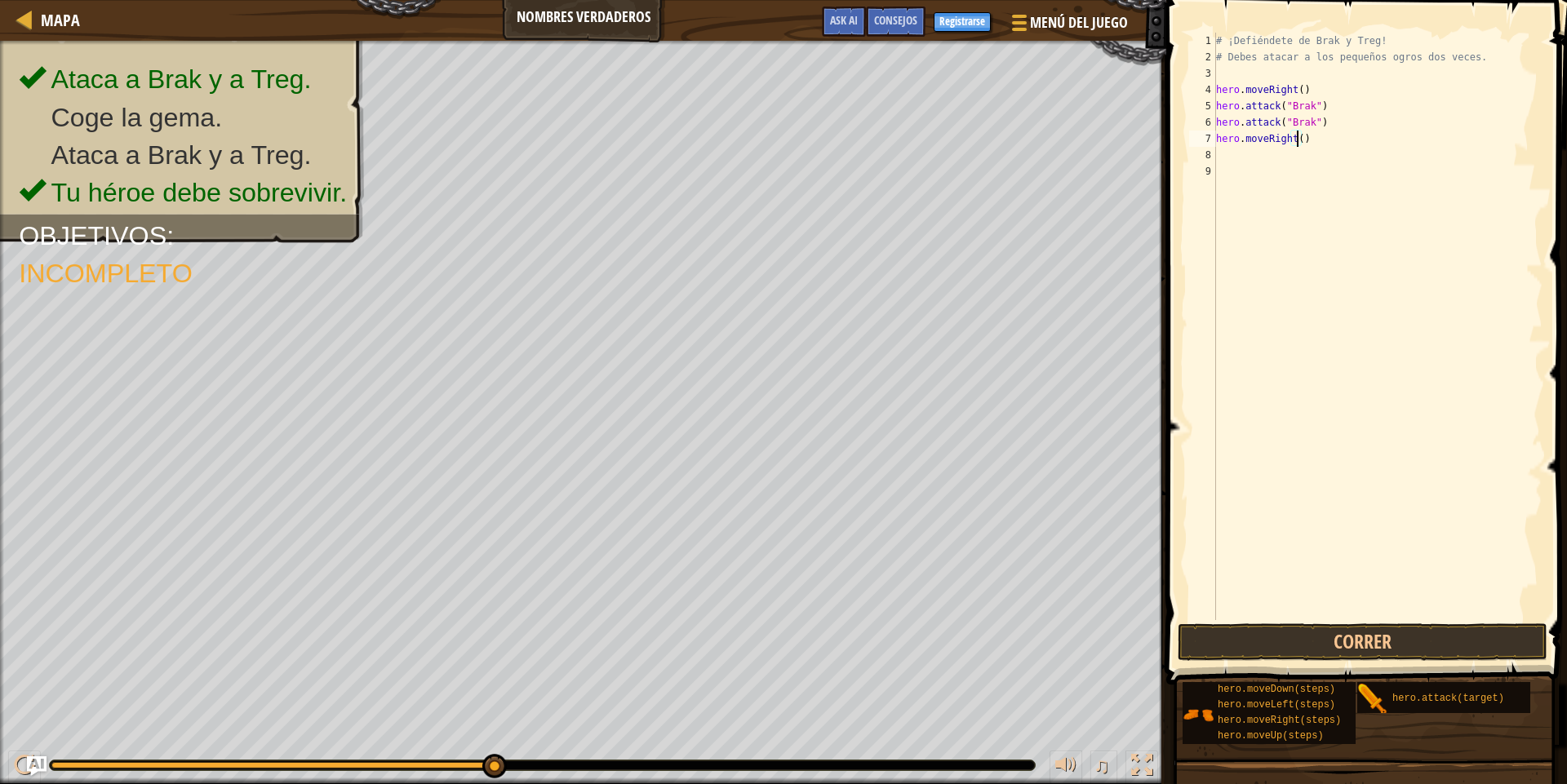
type textarea "hero.moveRight(2)"
click at [1294, 163] on div "# ¡Defiéndete de Brak y Treg! # Debes atacar a los pequeños ogros dos veces. he…" at bounding box center [1377, 342] width 330 height 620
type textarea "hero.attack(""brak")"
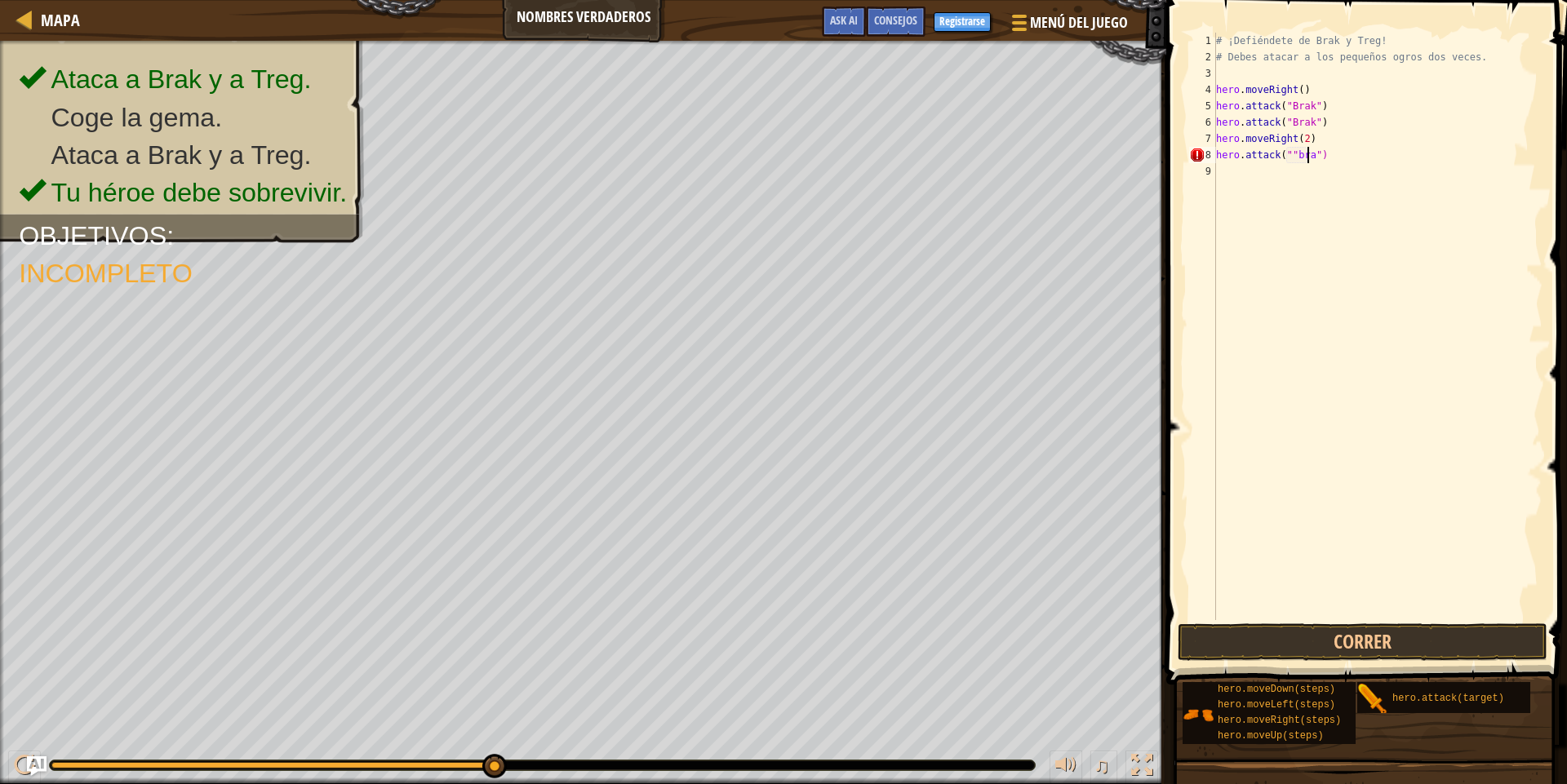
scroll to position [8, 9]
click at [1349, 236] on div "# ¡Defiéndete de Brak y Treg! # Debes atacar a los pequeños ogros dos veces. he…" at bounding box center [1377, 342] width 330 height 620
click at [1302, 157] on div "# ¡Defiéndete de Brak y Treg! # Debes atacar a los pequeños ogros dos veces. he…" at bounding box center [1377, 342] width 330 height 620
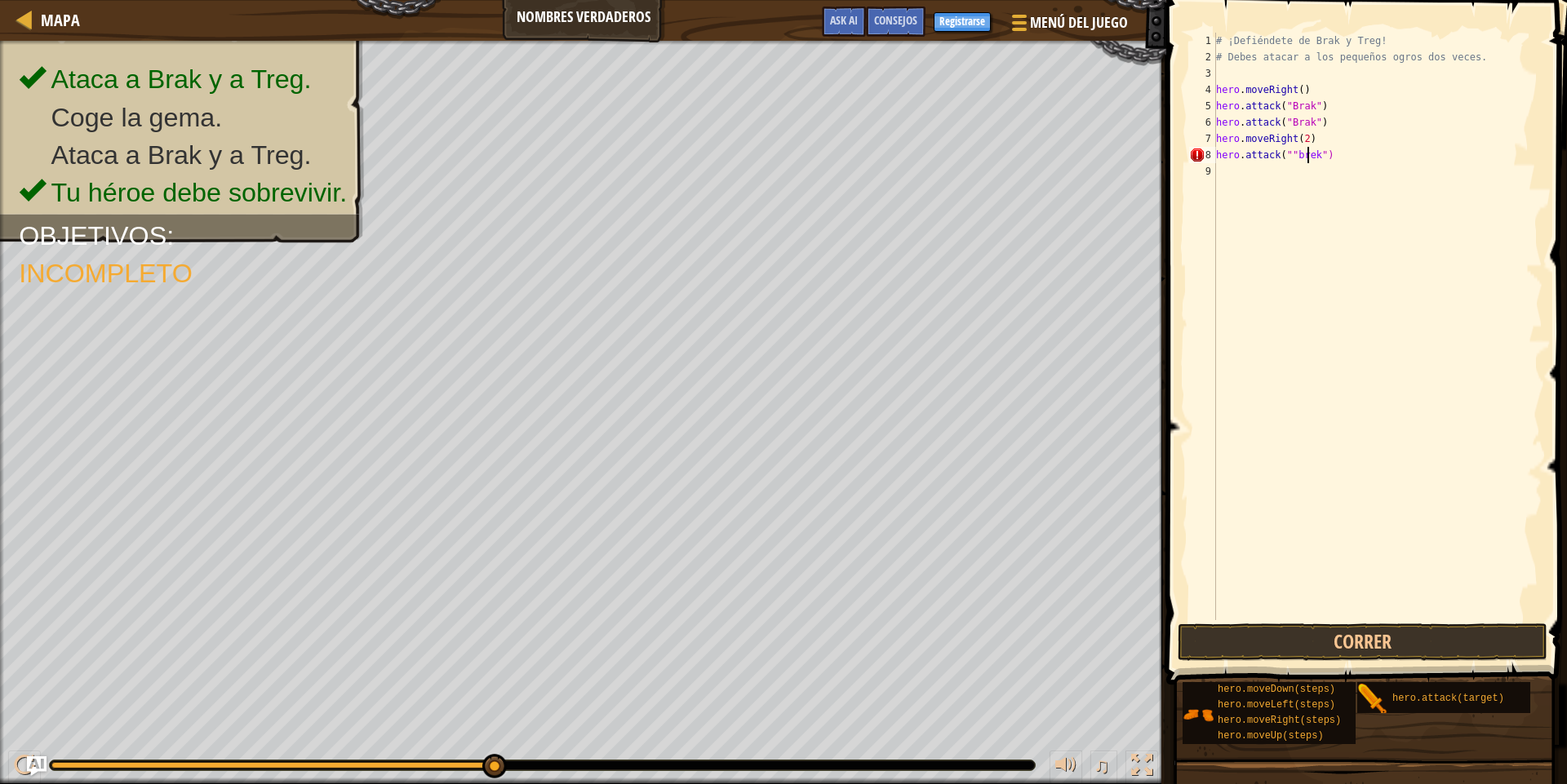
click at [1296, 158] on div "# ¡Defiéndete de Brak y Treg! # Debes atacar a los pequeños ogros dos veces. he…" at bounding box center [1377, 342] width 330 height 620
type textarea "hero.attack("Brek")"
click at [1339, 645] on button "Correr" at bounding box center [1362, 642] width 370 height 38
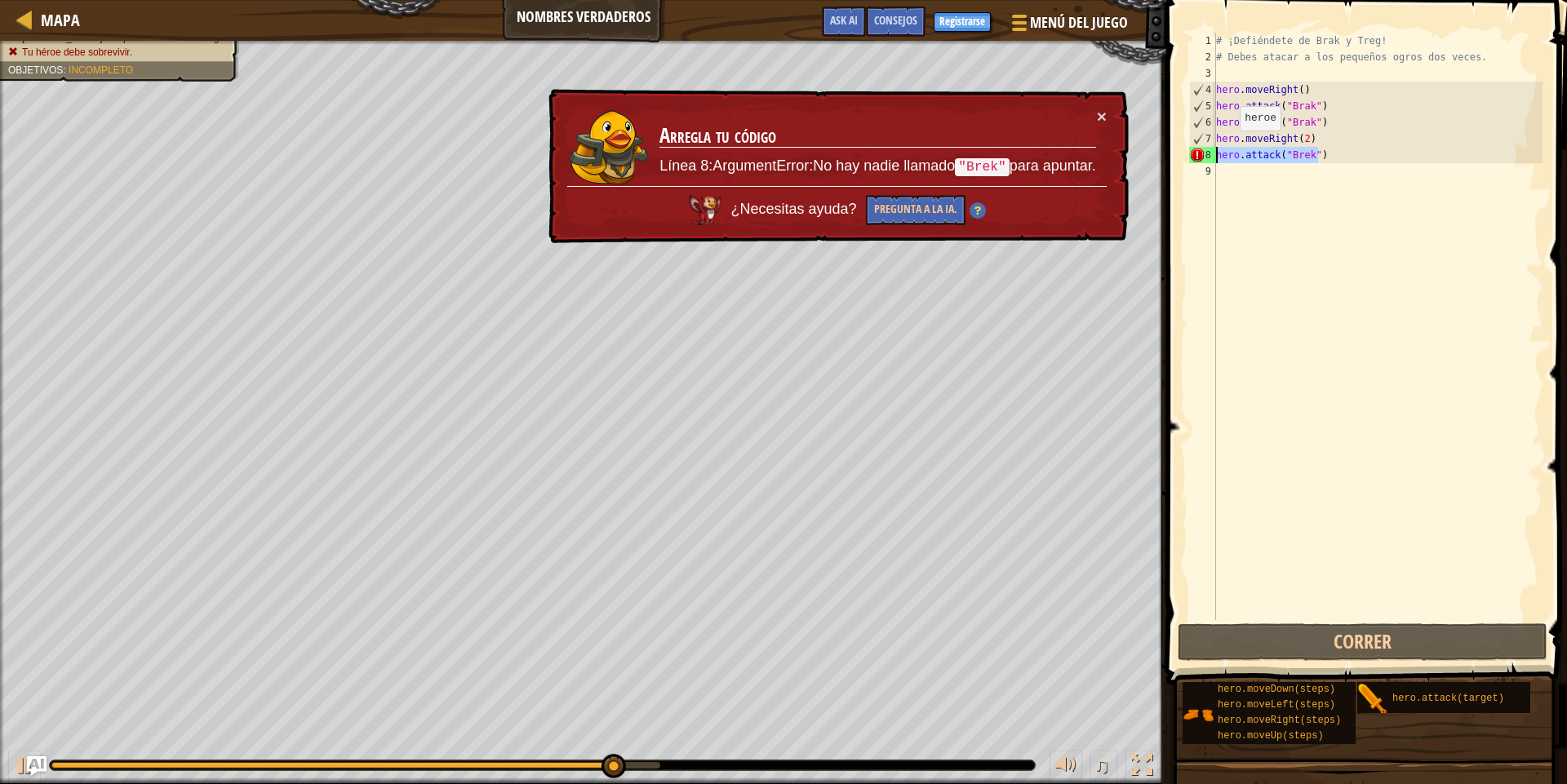
drag, startPoint x: 1330, startPoint y: 156, endPoint x: 1200, endPoint y: 150, distance: 130.1
click at [1200, 150] on div "hero.attack("Brek") [PHONE_NUMBER] ¡Defiéndete de Brak y Treg! # Debes atacar a…" at bounding box center [1364, 326] width 357 height 587
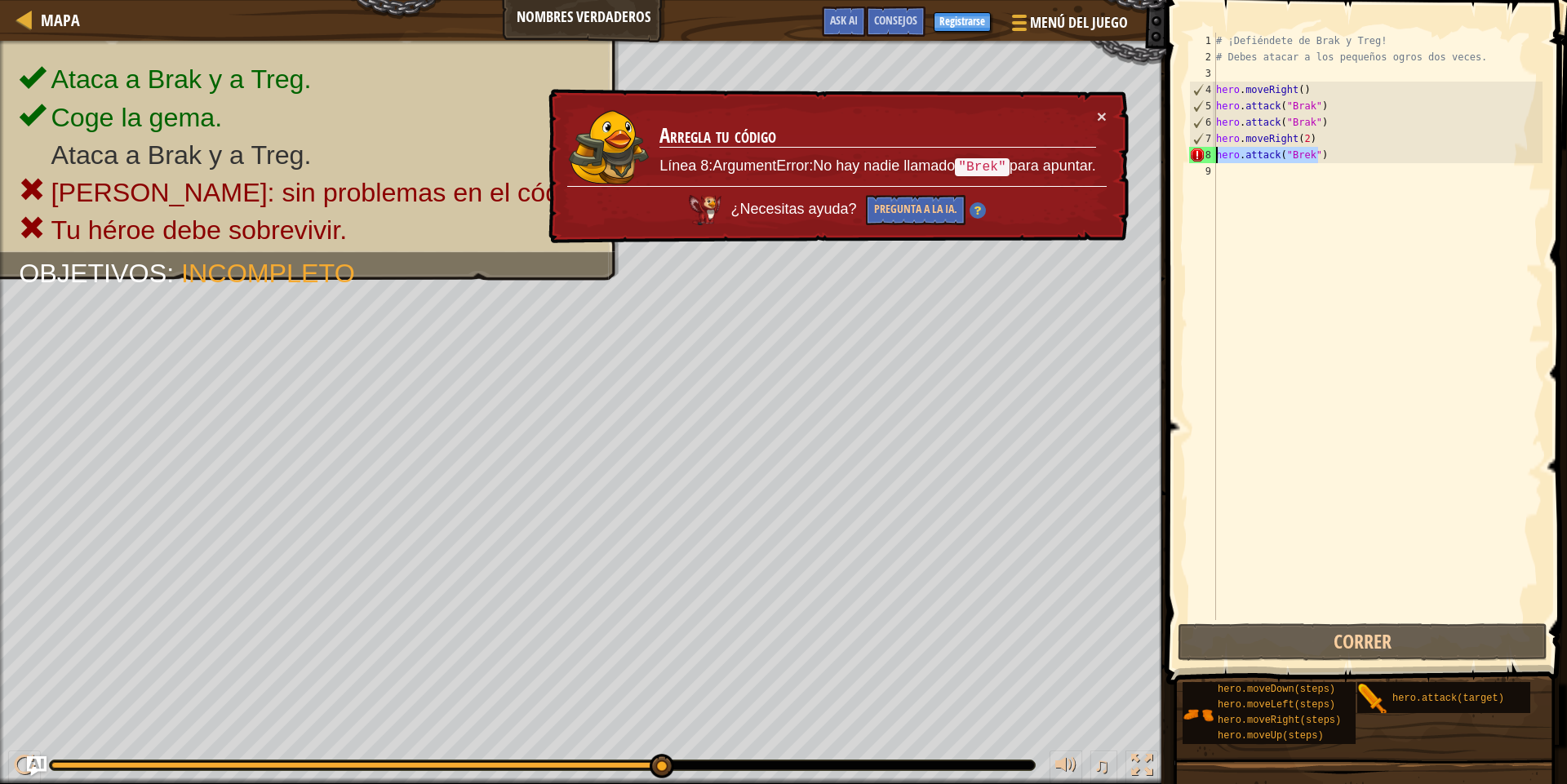
scroll to position [8, 0]
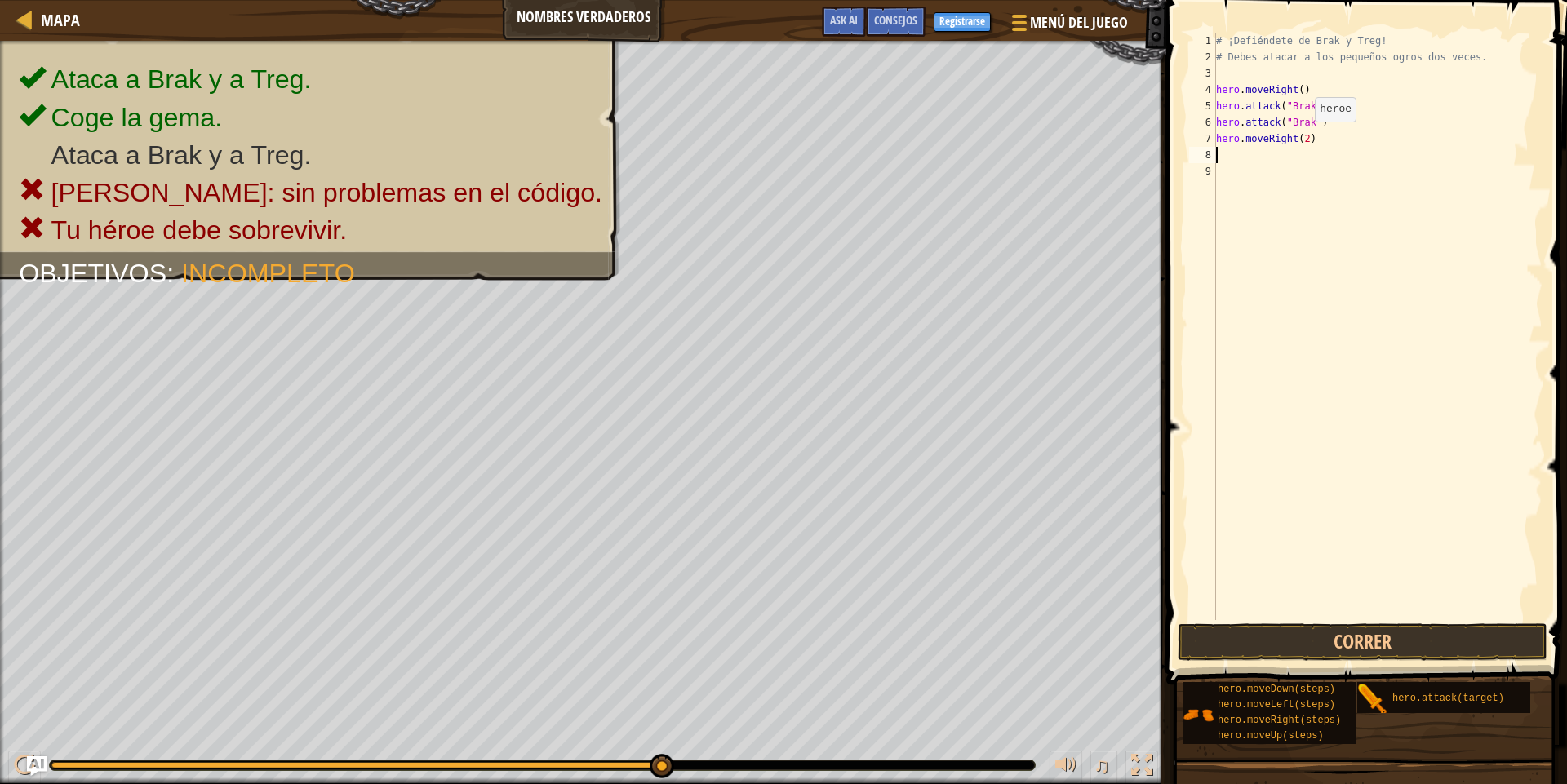
click at [1301, 142] on div "# ¡Defiéndete de Brak y Treg! # Debes atacar a los pequeños ogros dos veces. he…" at bounding box center [1377, 342] width 330 height 620
type textarea "hero.moveRight(3)"
click at [1326, 650] on button "Correr" at bounding box center [1362, 642] width 370 height 38
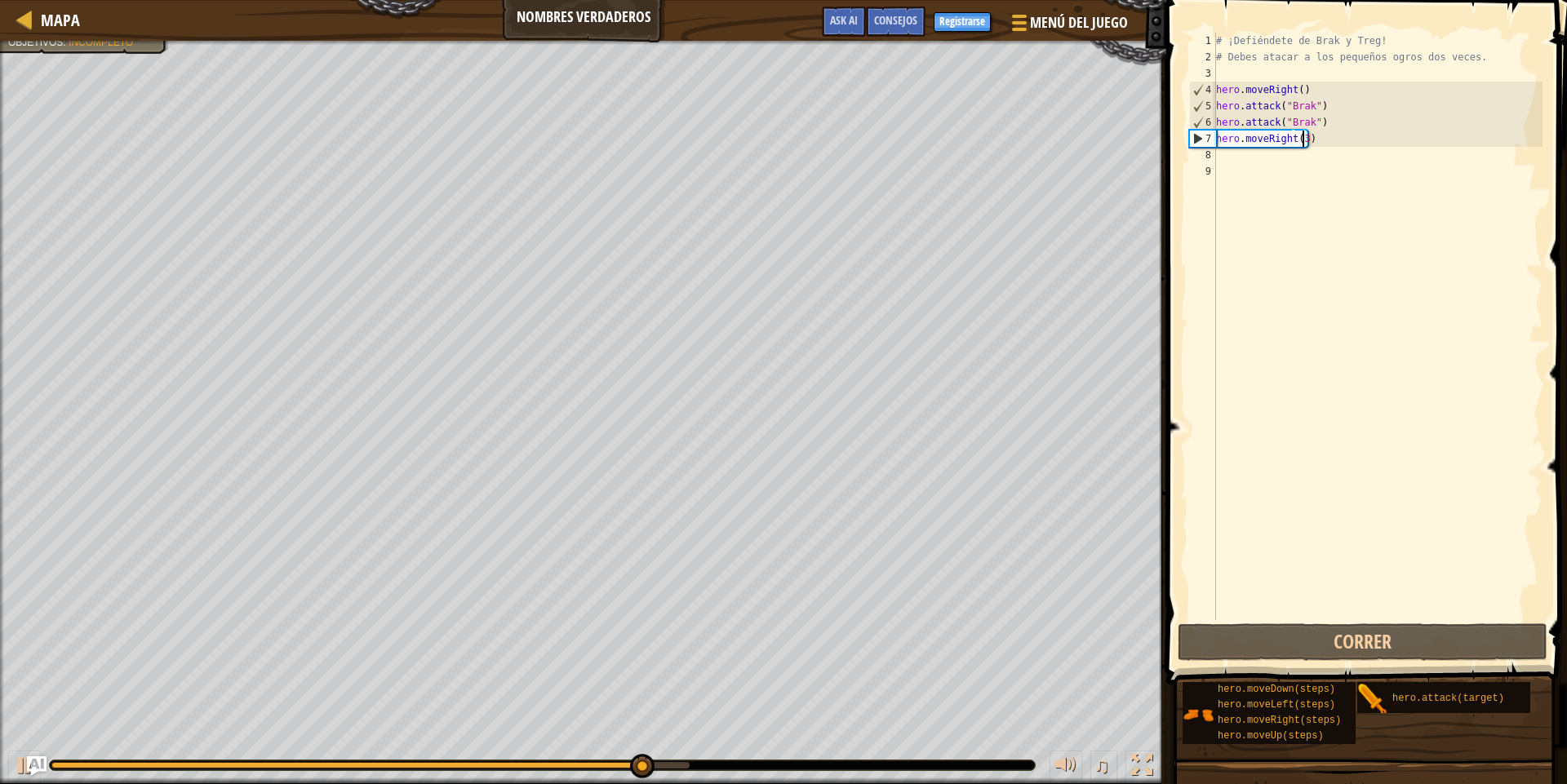
click at [1332, 189] on div "# ¡Defiéndete de Brak y Treg! # Debes atacar a los pequeños ogros dos veces. he…" at bounding box center [1377, 342] width 330 height 620
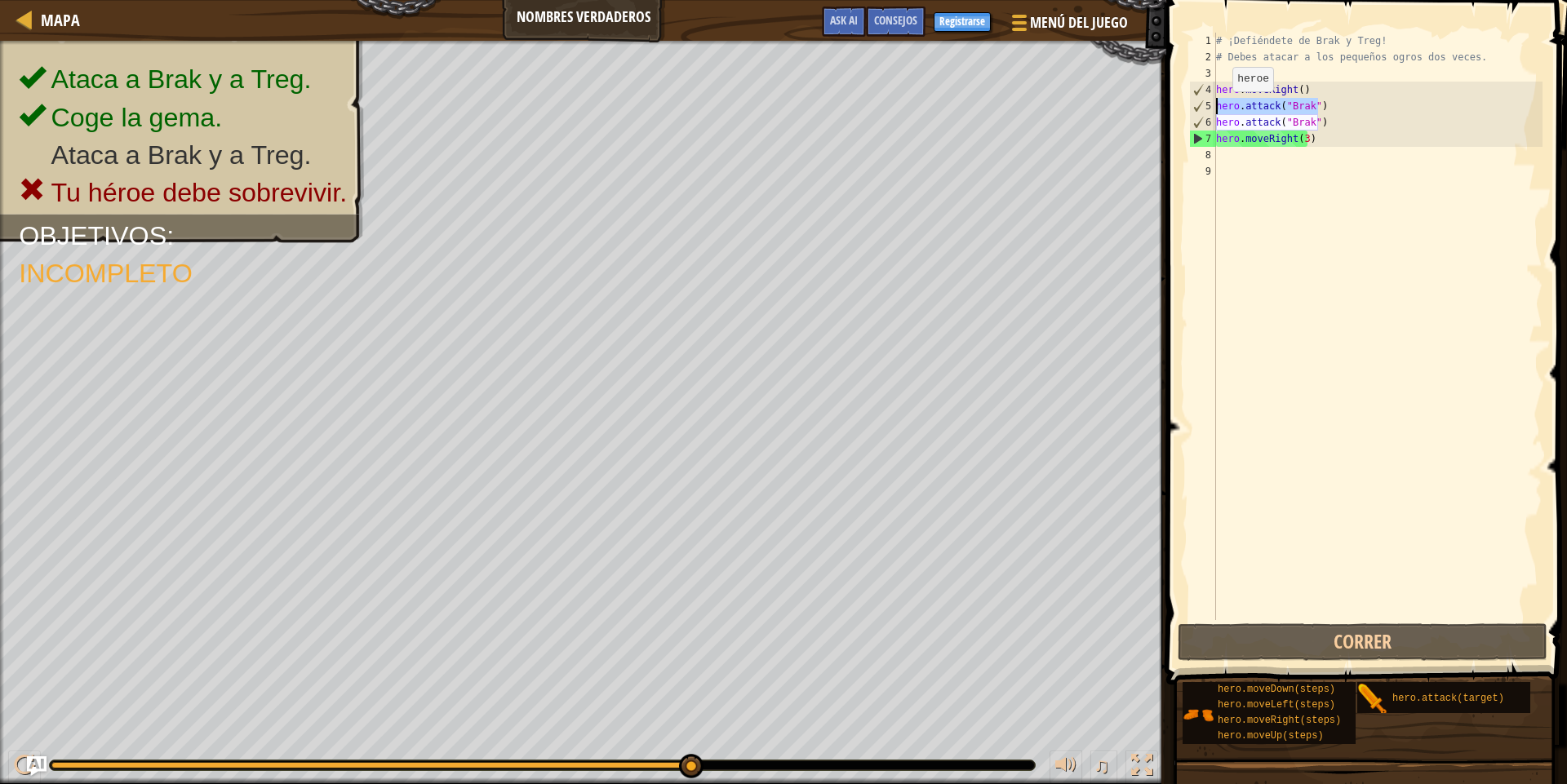
drag, startPoint x: 1330, startPoint y: 103, endPoint x: 1199, endPoint y: 110, distance: 131.2
click at [1199, 110] on div "[PHONE_NUMBER] ¡Defiéndete de Brak y Treg! # Debes atacar a los pequeños ogros …" at bounding box center [1364, 326] width 357 height 587
type textarea "hero.attack("Brak")"
click at [1314, 148] on div "# ¡Defiéndete de Brak y Treg! # Debes atacar a los pequeños ogros dos veces. he…" at bounding box center [1377, 342] width 330 height 620
paste textarea "hero.attack("Brak")"
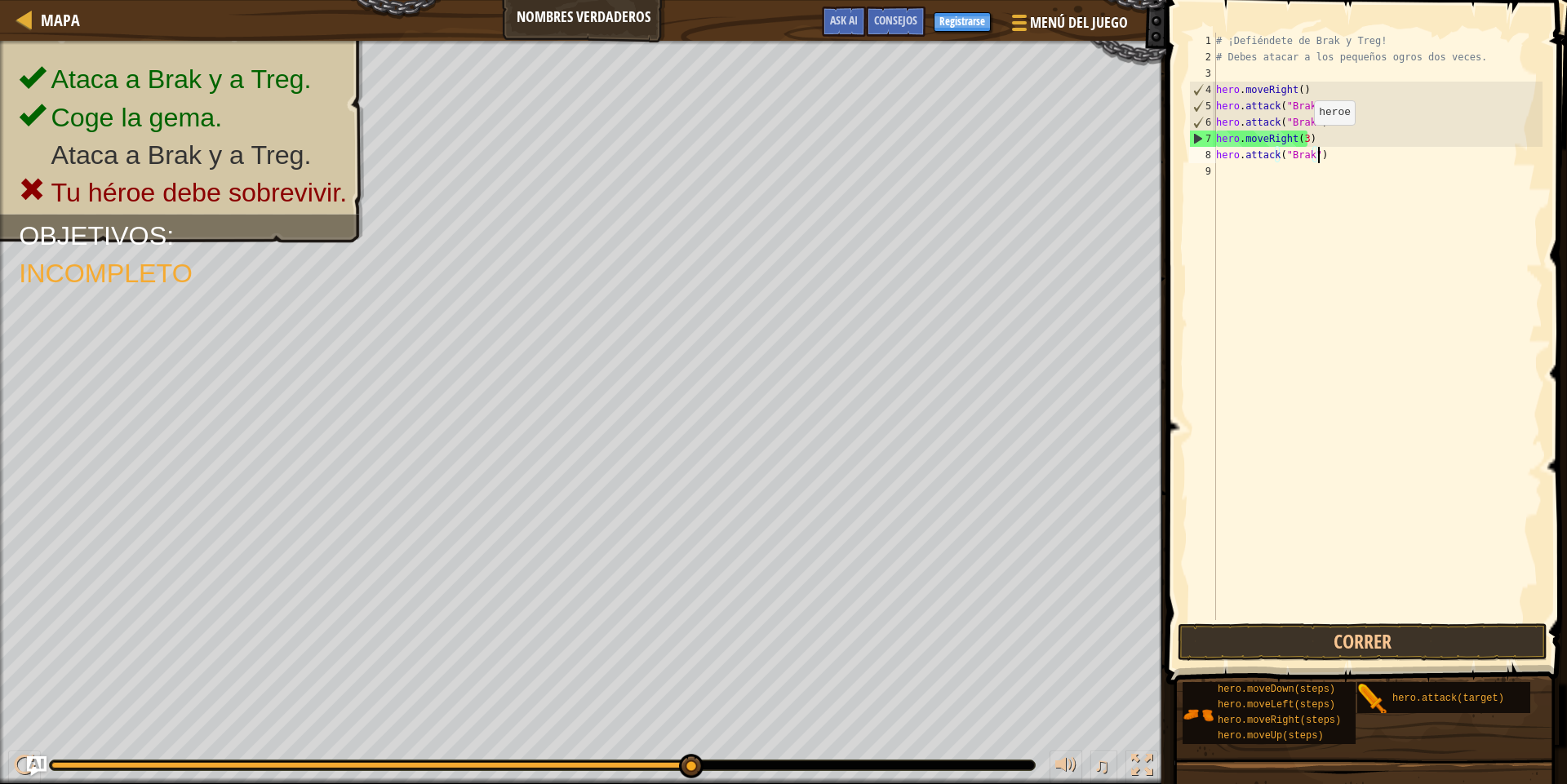
click at [1300, 140] on div "# ¡Defiéndete de Brak y Treg! # Debes atacar a los pequeños ogros dos veces. he…" at bounding box center [1377, 342] width 330 height 620
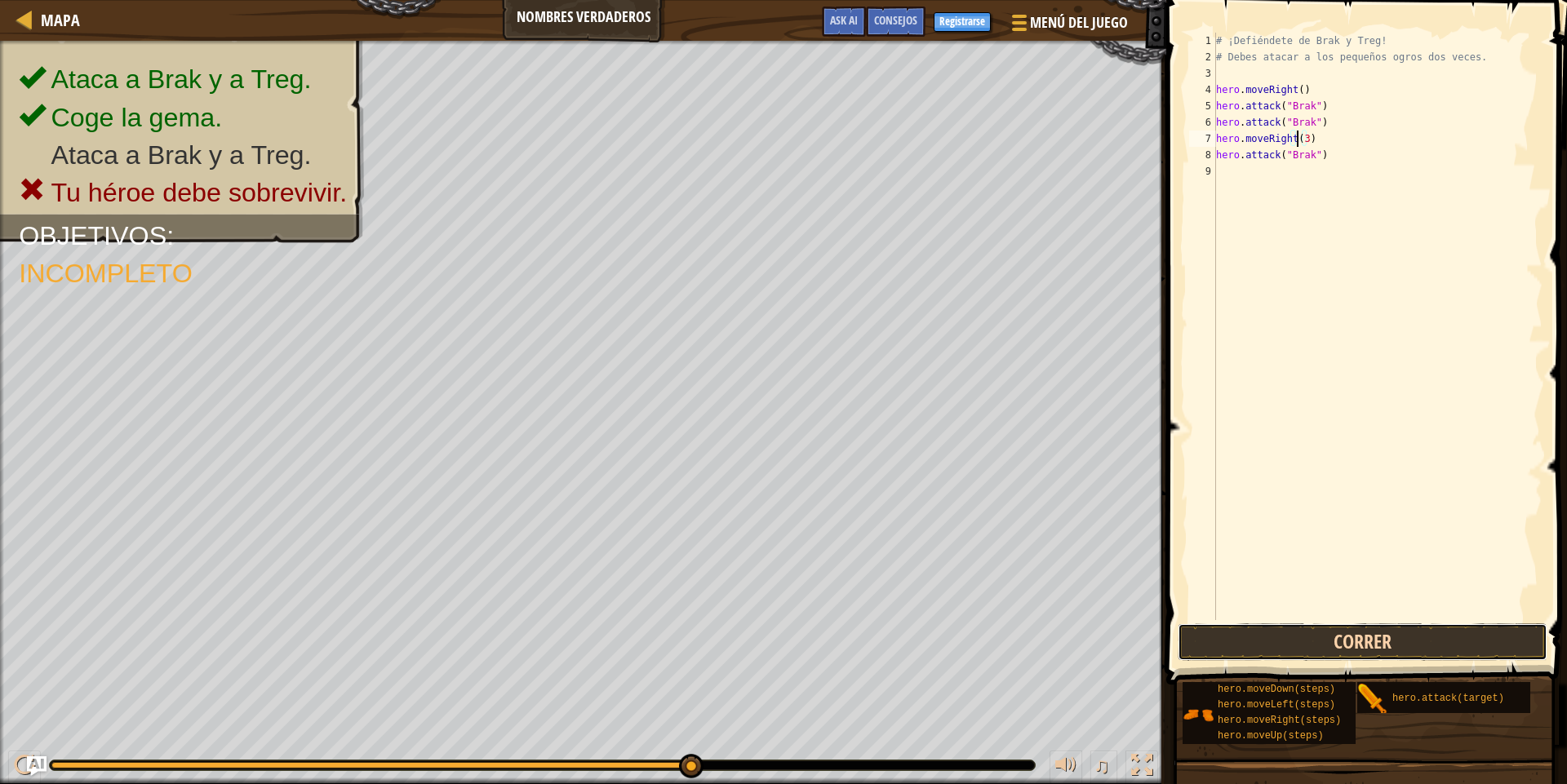
click at [1336, 631] on button "Correr" at bounding box center [1362, 642] width 370 height 38
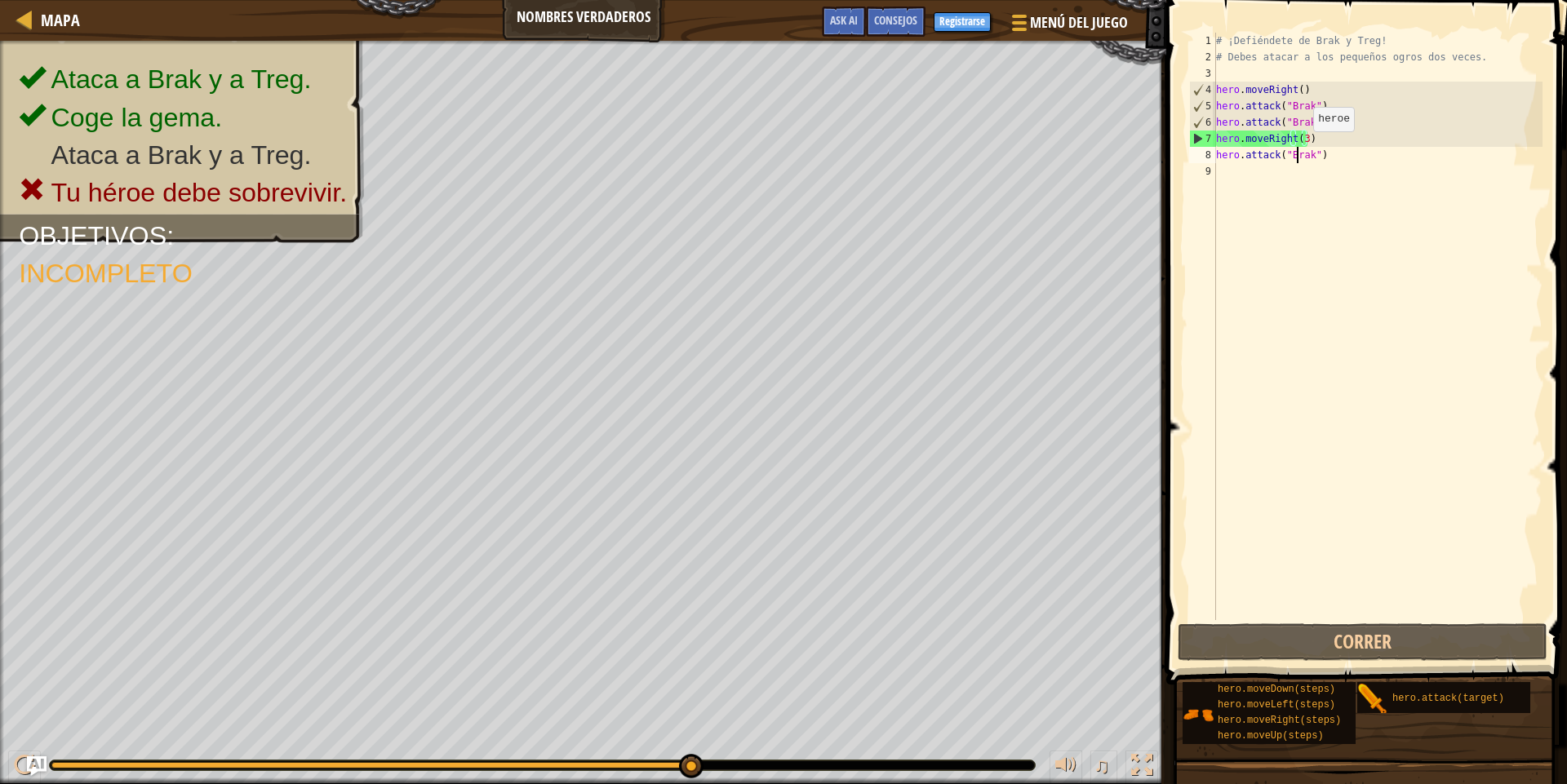
click at [1300, 148] on div "# ¡Defiéndete de Brak y Treg! # Debes atacar a los pequeños ogros dos veces. he…" at bounding box center [1377, 342] width 330 height 620
click at [1299, 140] on div "# ¡Defiéndete de Brak y Treg! # Debes atacar a los pequeños ogros dos veces. he…" at bounding box center [1377, 342] width 330 height 620
click at [1300, 140] on div "# ¡Defiéndete de Brak y Treg! # Debes atacar a los pequeños ogros dos veces. he…" at bounding box center [1377, 342] width 330 height 620
click at [1302, 140] on div "# ¡Defiéndete de Brak y Treg! # Debes atacar a los pequeños ogros dos veces. he…" at bounding box center [1377, 342] width 330 height 620
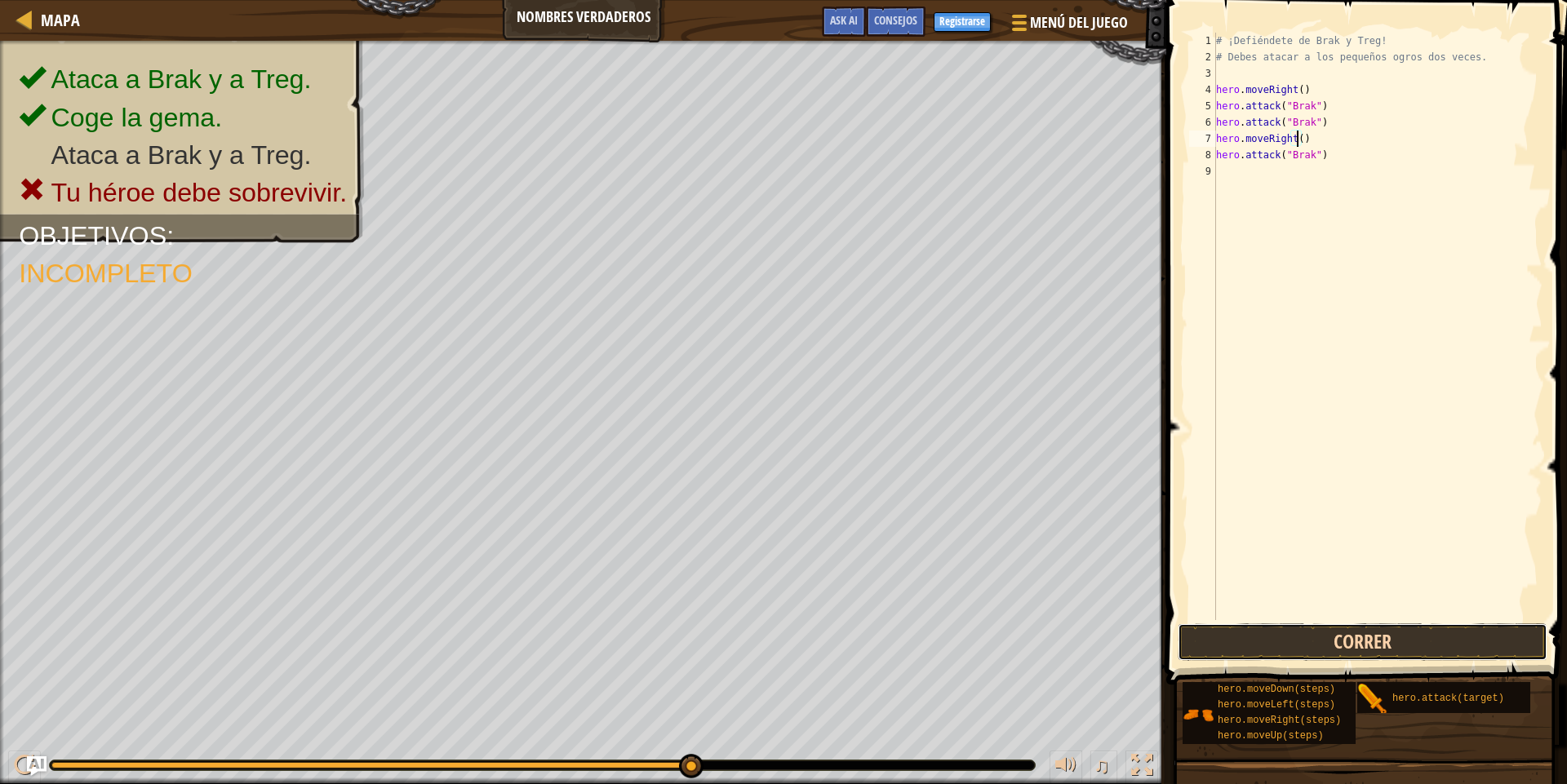
click at [1374, 636] on button "Correr" at bounding box center [1362, 642] width 370 height 38
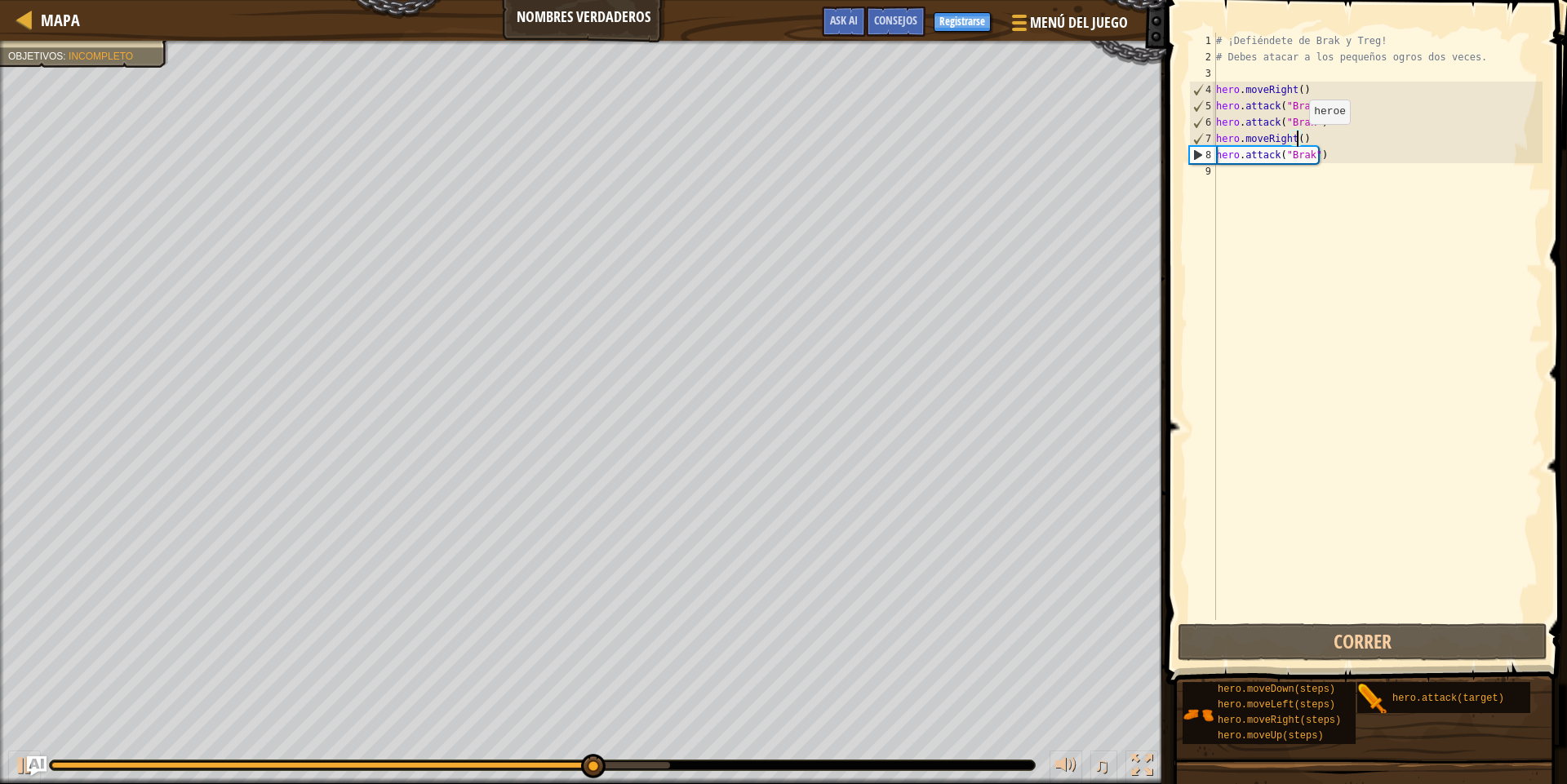
click at [1296, 140] on div "# ¡Defiéndete de Brak y Treg! # Debes atacar a los pequeños ogros dos veces. he…" at bounding box center [1377, 342] width 330 height 620
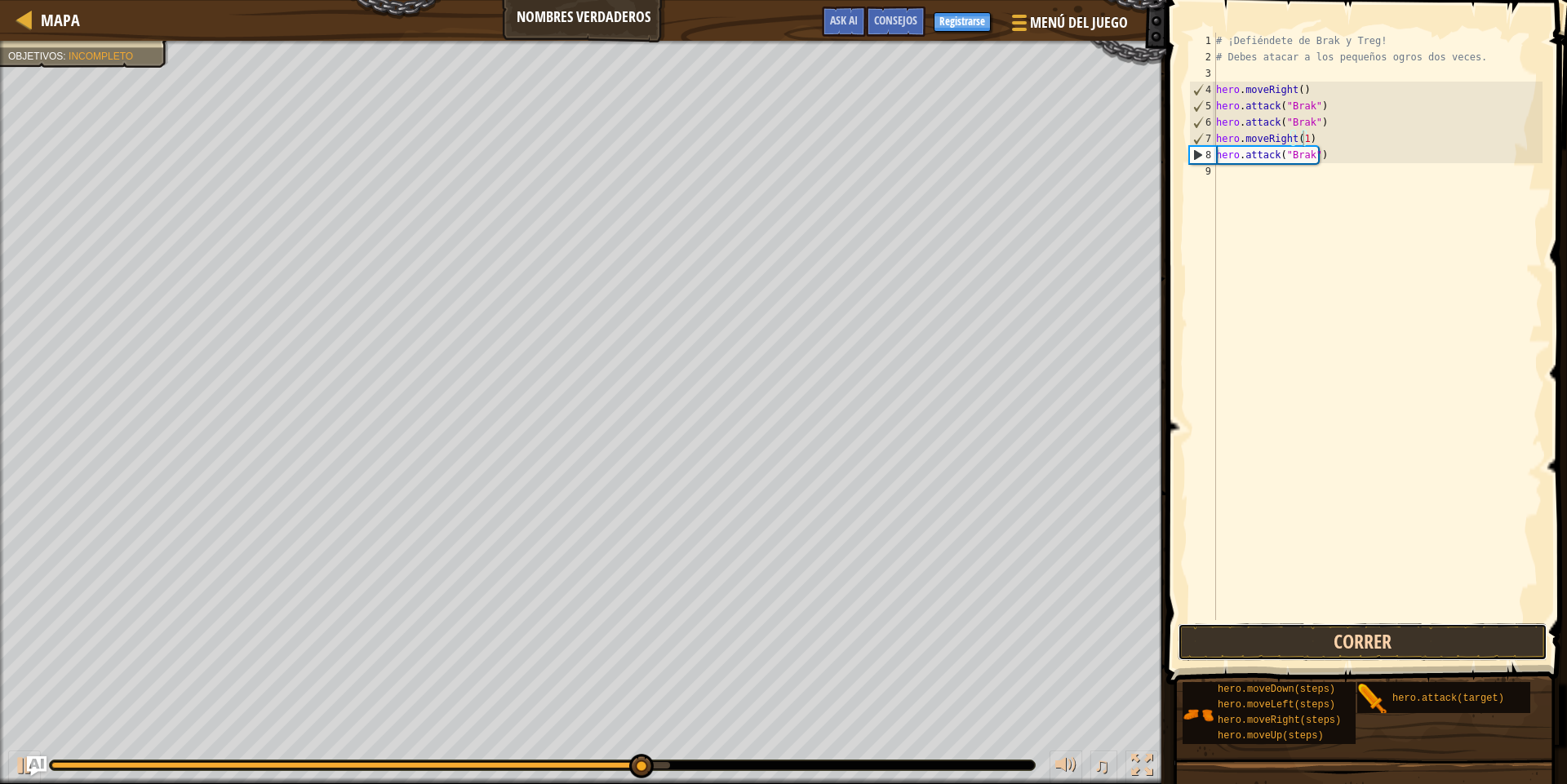
click at [1384, 644] on button "Correr" at bounding box center [1362, 642] width 370 height 38
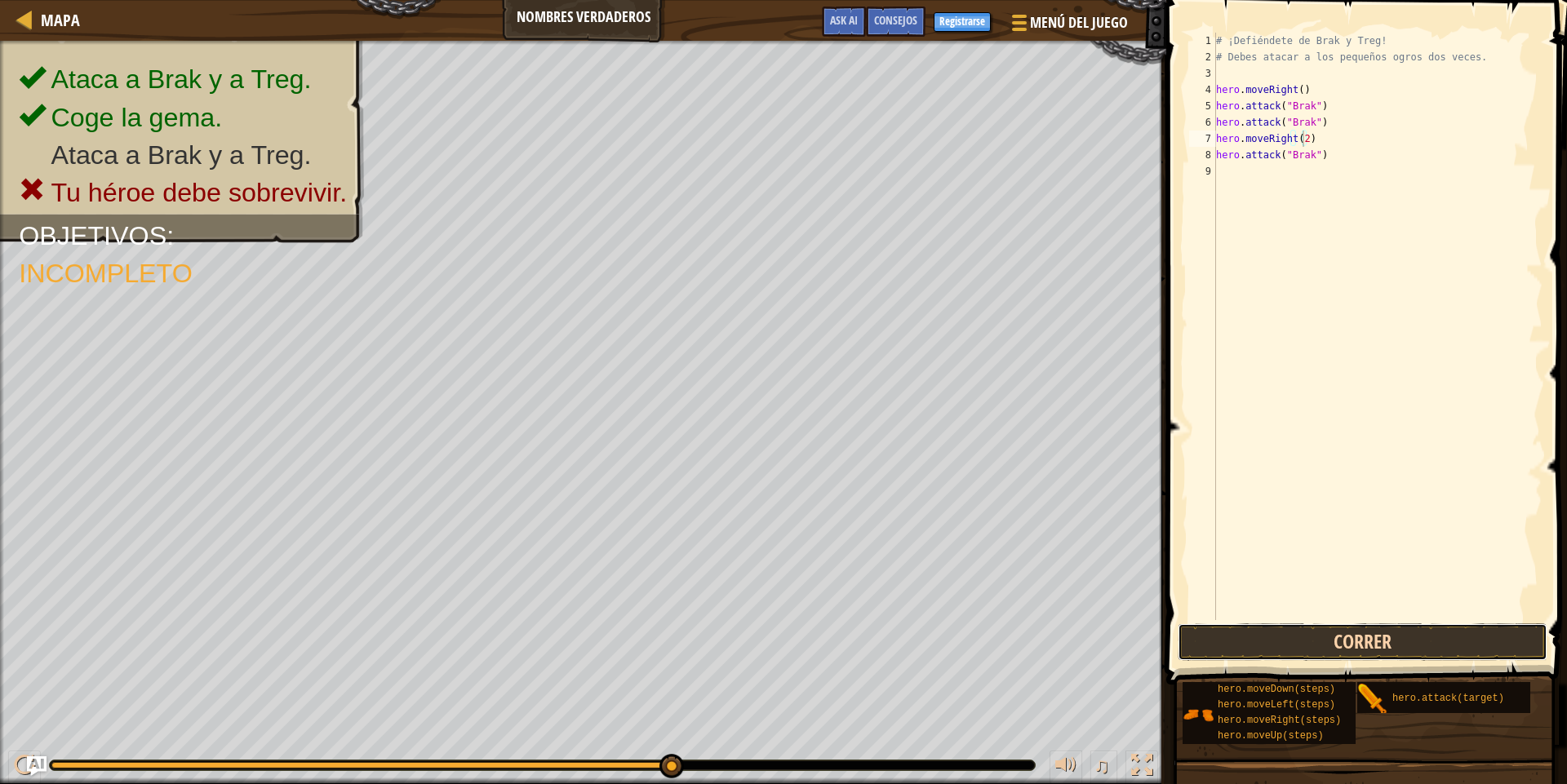
click at [1336, 642] on button "Correr" at bounding box center [1362, 642] width 370 height 38
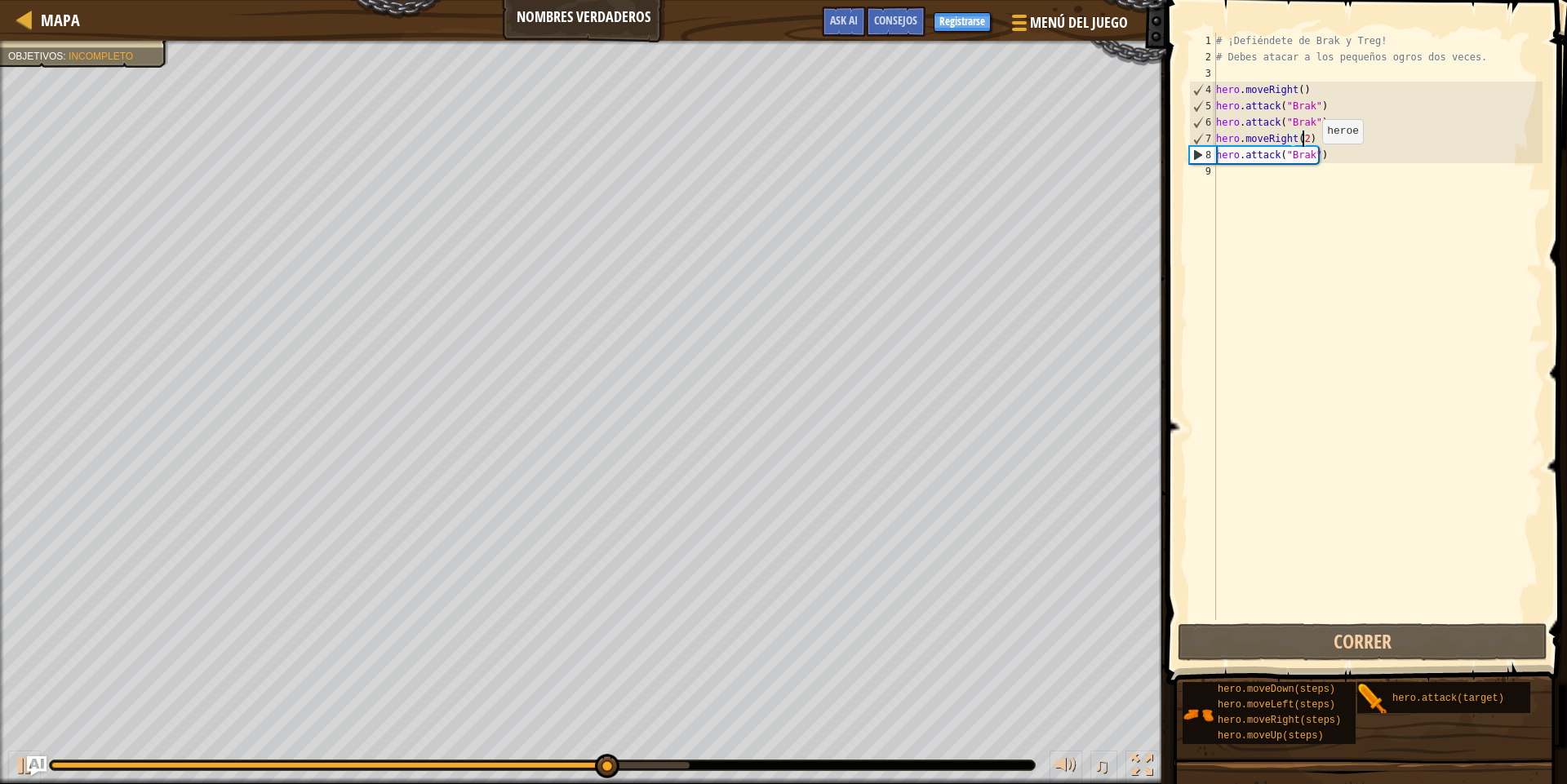
click at [1308, 160] on div "# ¡Defiéndete de Brak y Treg! # Debes atacar a los pequeños ogros dos veces. he…" at bounding box center [1377, 342] width 330 height 620
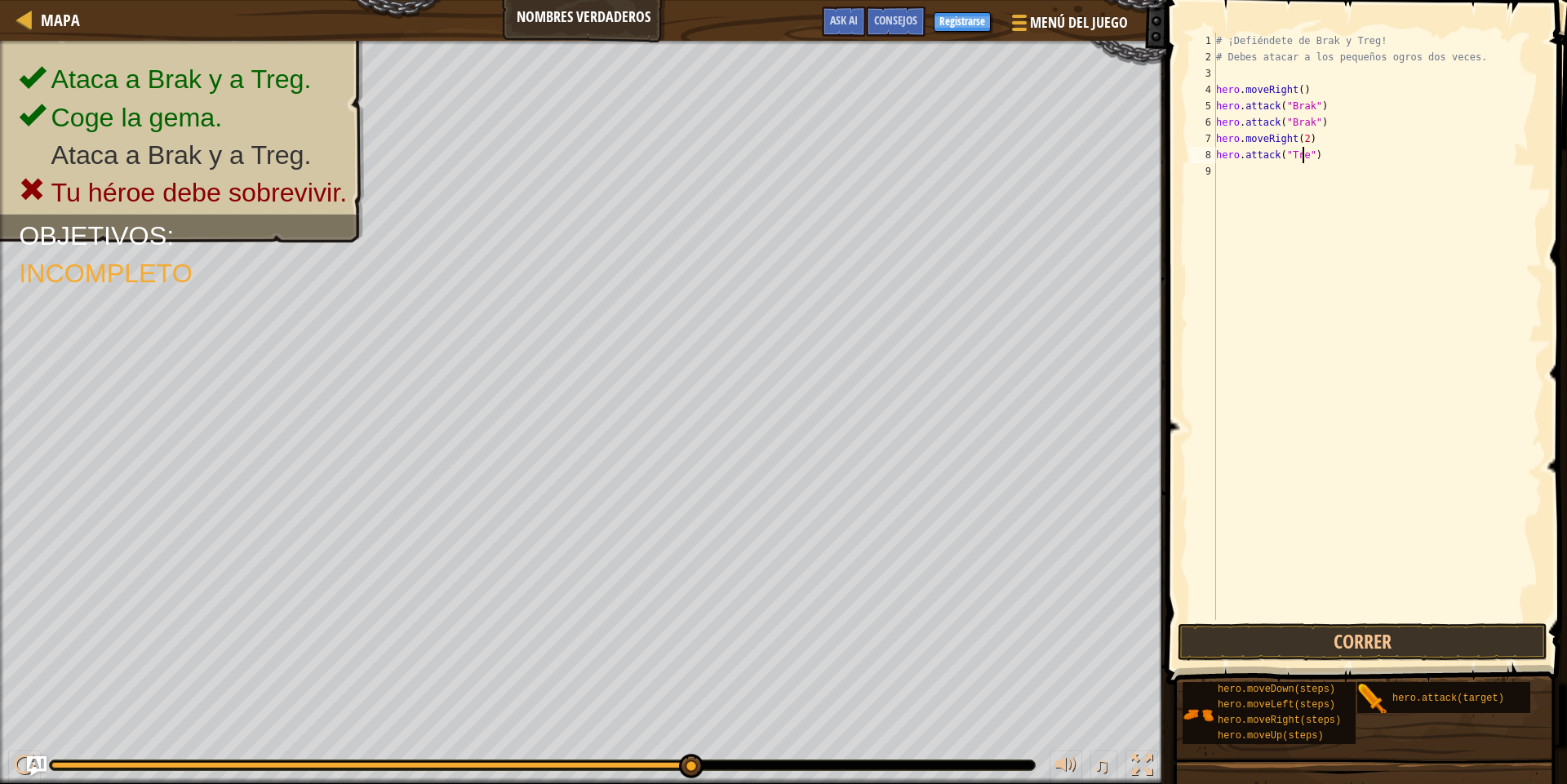
scroll to position [8, 8]
type textarea "hero.attack("Treg")"
click at [1342, 624] on button "Correr" at bounding box center [1362, 642] width 370 height 38
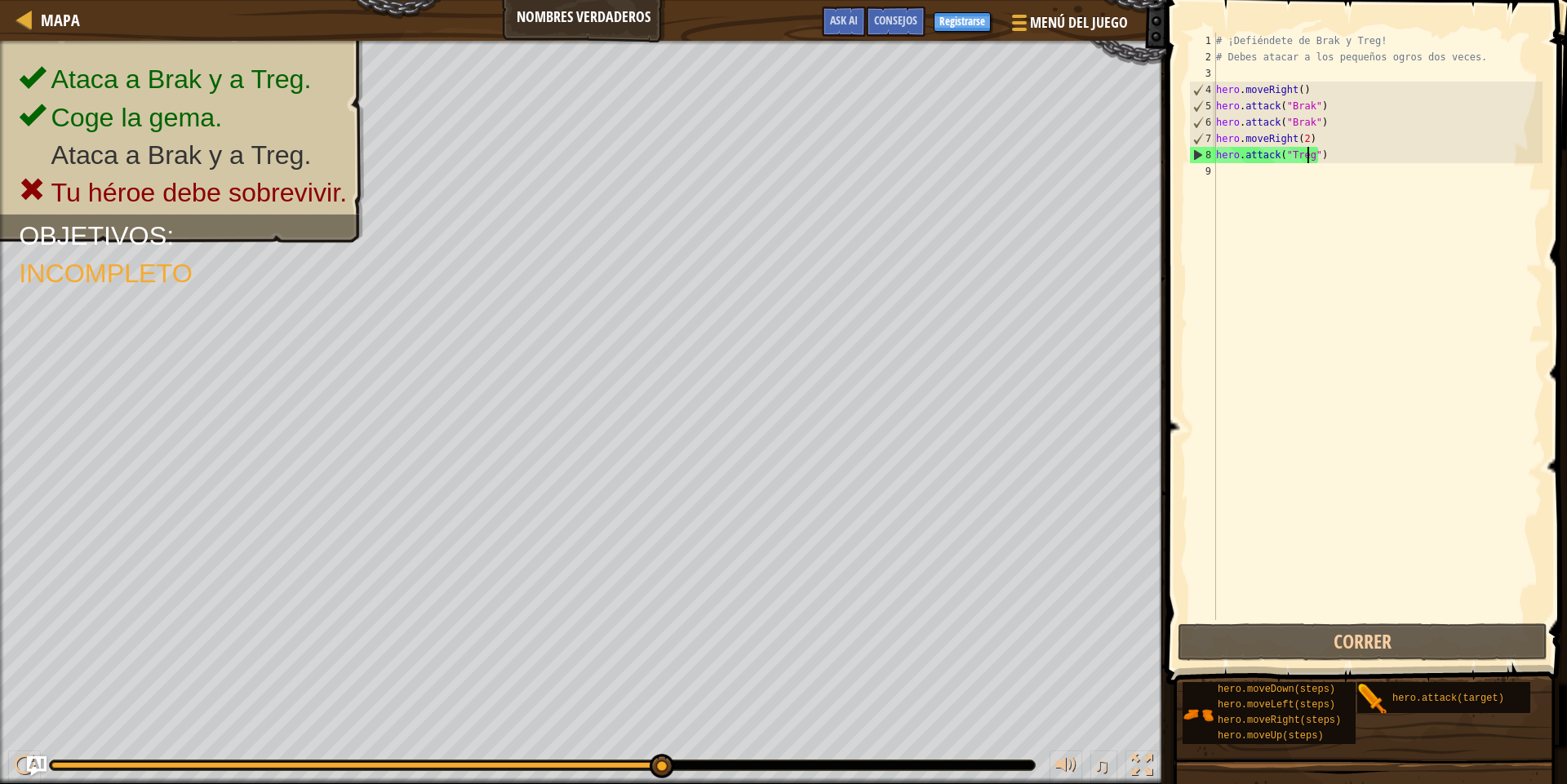
click at [1334, 161] on div "# ¡Defiéndete de Brak y Treg! # Debes atacar a los pequeños ogros dos veces. he…" at bounding box center [1377, 342] width 330 height 620
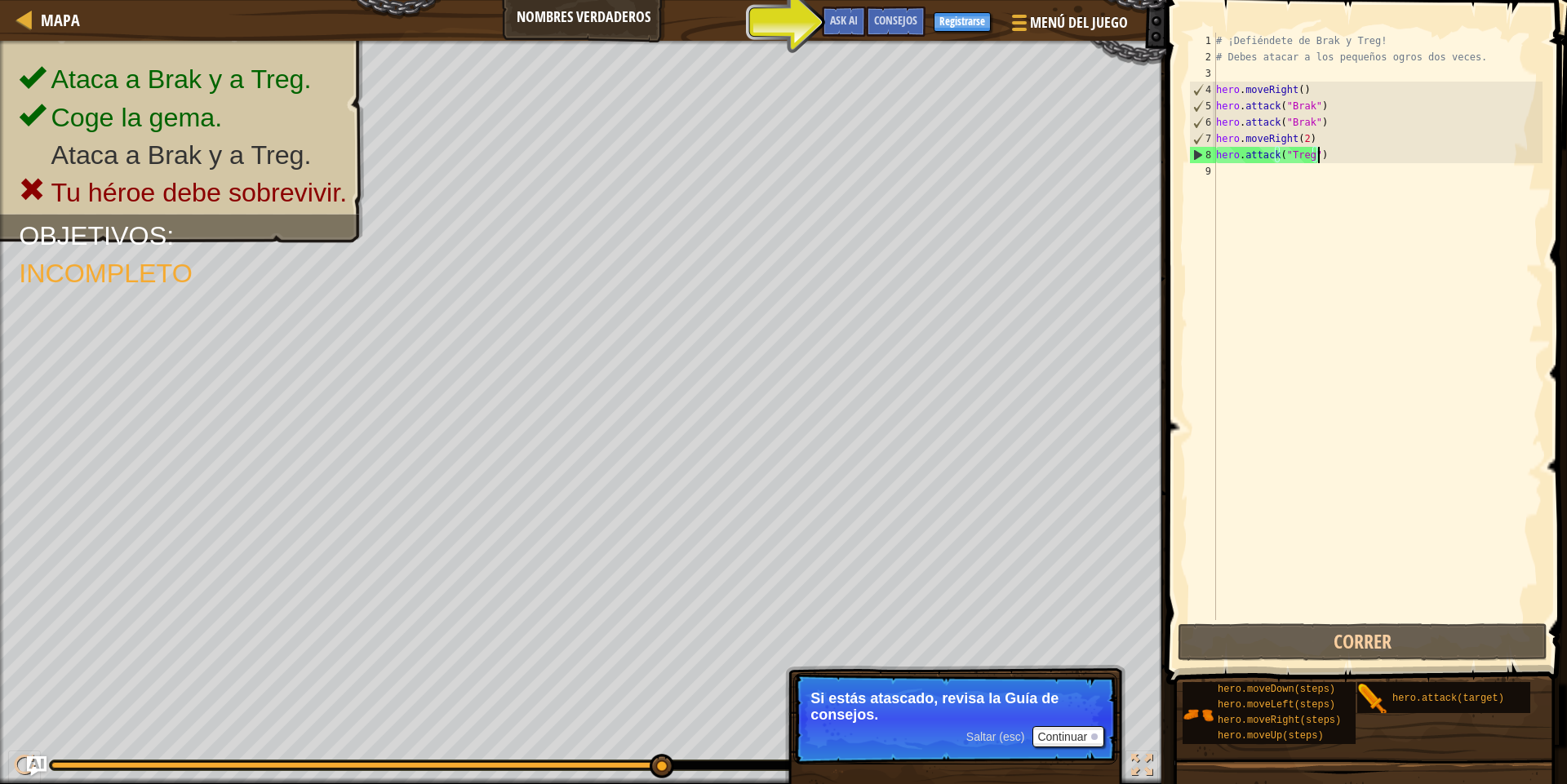
click at [1334, 155] on div "# ¡Defiéndete de Brak y Treg! # Debes atacar a los pequeños ogros dos veces. he…" at bounding box center [1377, 342] width 330 height 620
drag, startPoint x: 1334, startPoint y: 155, endPoint x: 1212, endPoint y: 157, distance: 122.0
click at [1212, 157] on div "hero.attack("Treg") [PHONE_NUMBER] ¡Defiéndete de Brak y Treg! # Debes atacar a…" at bounding box center [1364, 326] width 357 height 587
click at [1282, 175] on div "# ¡Defiéndete de Brak y Treg! # Debes atacar a los pequeños ogros dos veces. he…" at bounding box center [1377, 342] width 330 height 620
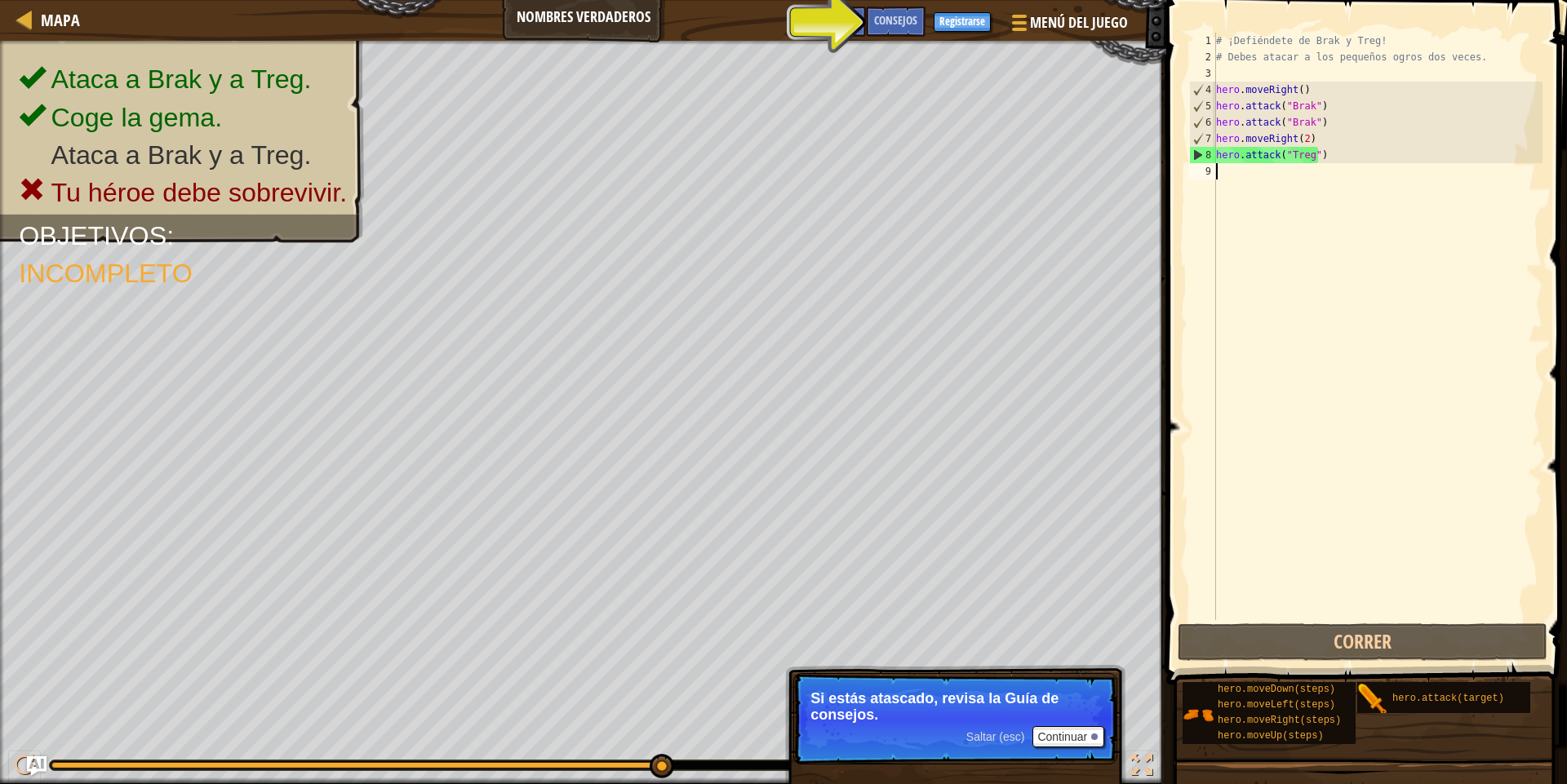
paste textarea "hero.attack("Treg")"
type textarea "hero.attack("Treg")"
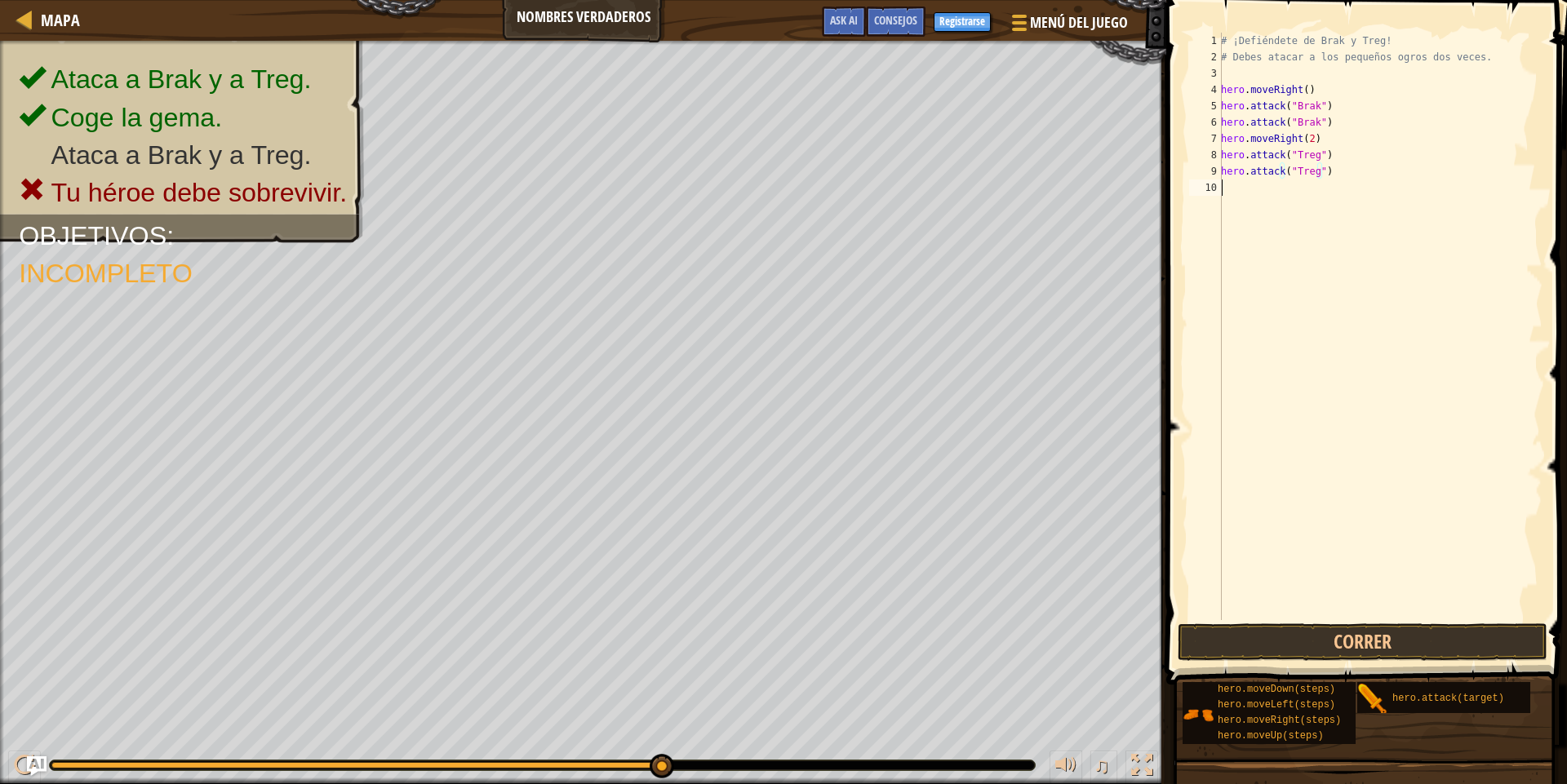
click at [1249, 208] on div "# ¡Defiéndete de Brak y Treg! # Debes atacar a los pequeños ogros dos veces. he…" at bounding box center [1379, 342] width 325 height 620
click at [1260, 636] on button "Correr" at bounding box center [1362, 642] width 370 height 38
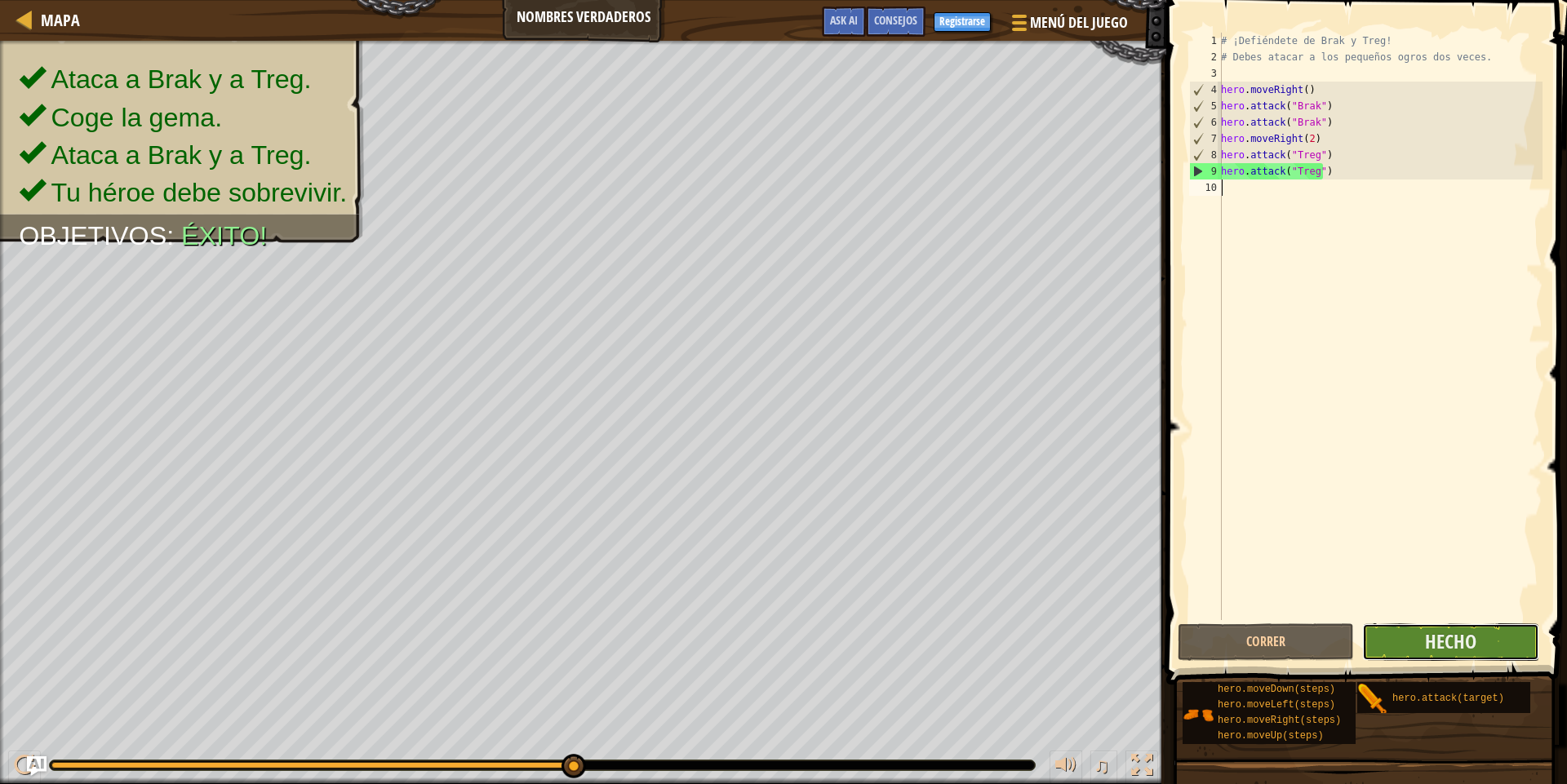
click at [1480, 637] on button "Hecho" at bounding box center [1451, 642] width 176 height 38
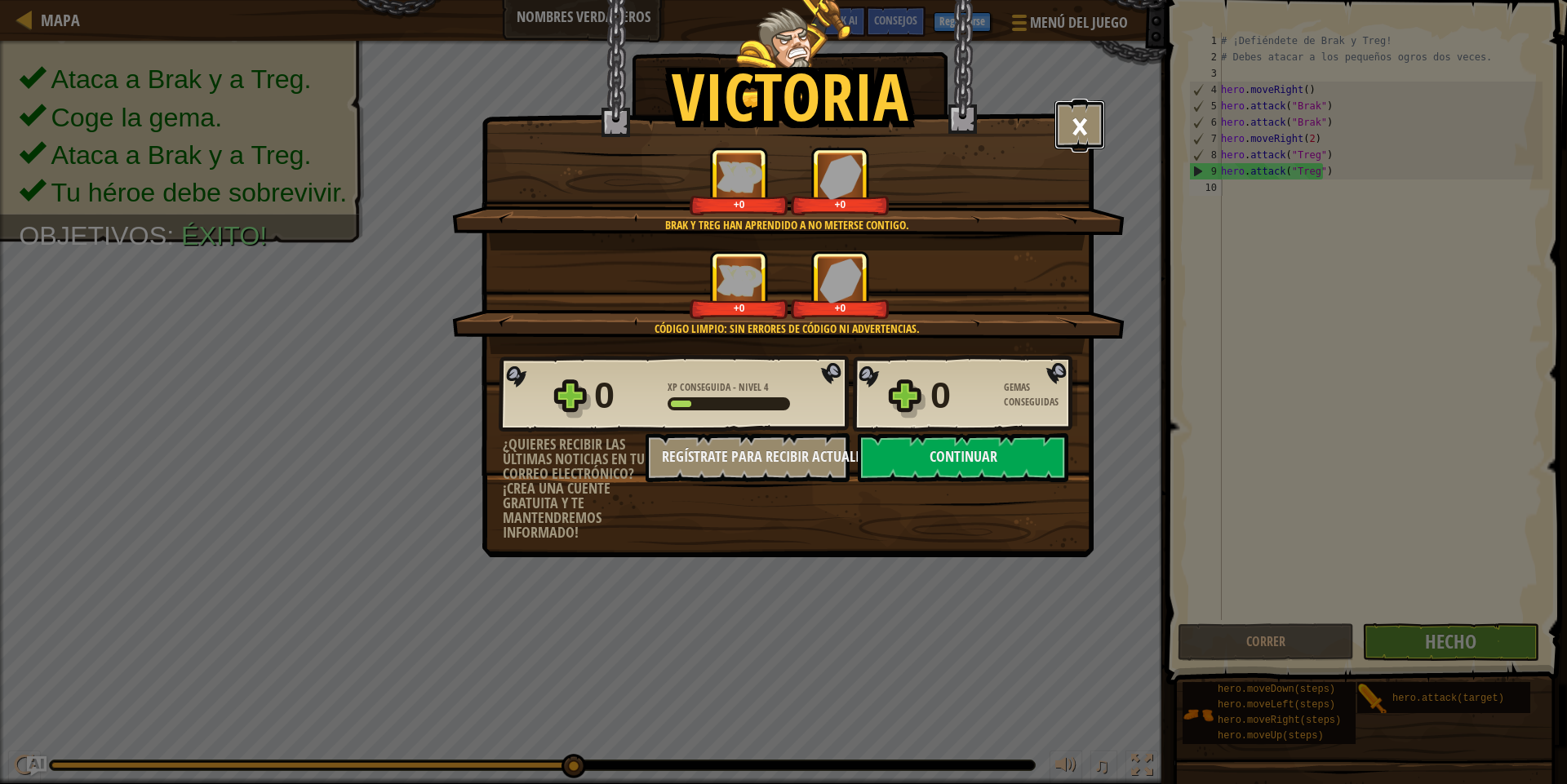
click at [1086, 110] on button "×" at bounding box center [1080, 124] width 51 height 49
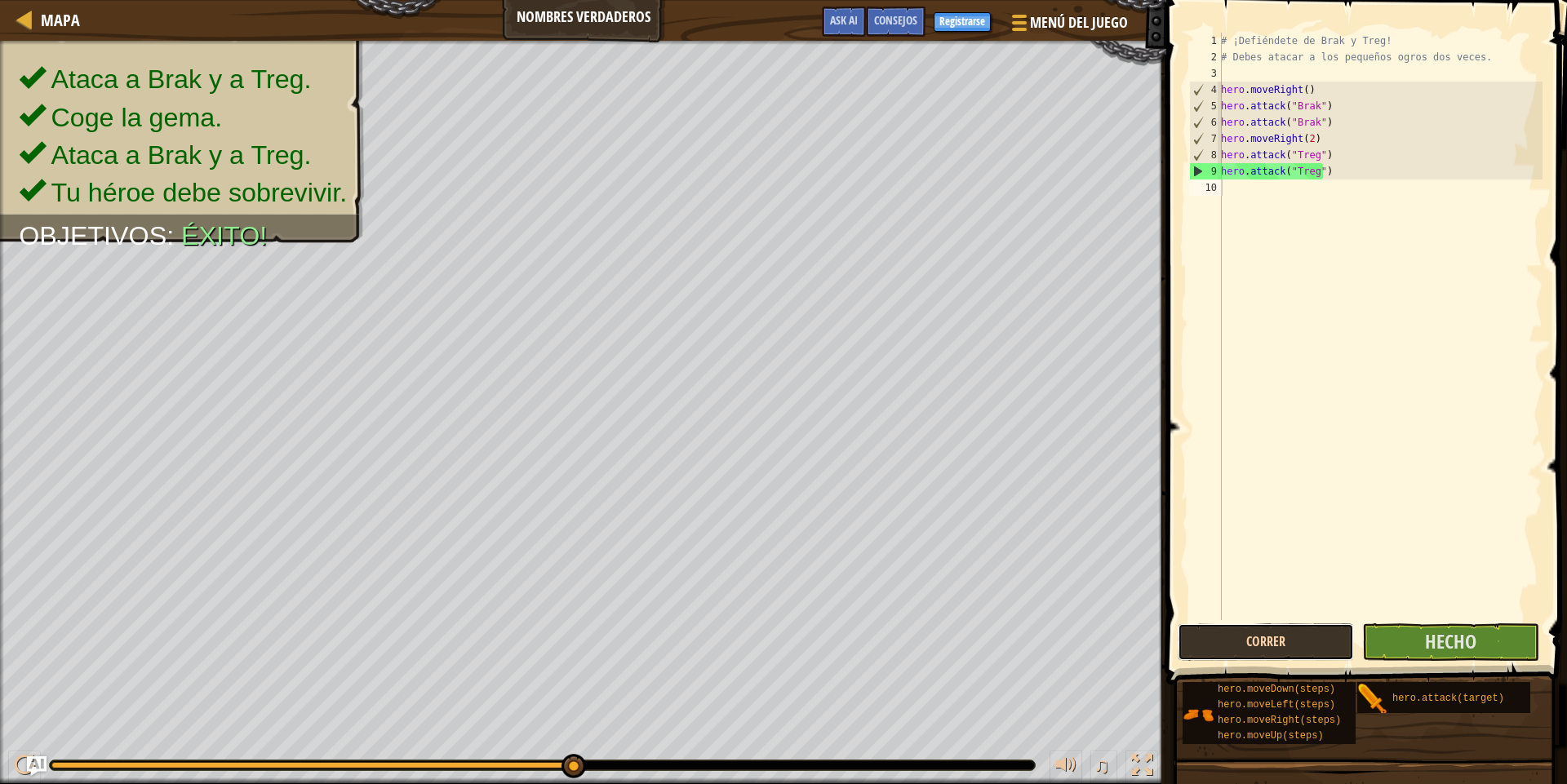
click at [1242, 632] on button "Correr" at bounding box center [1266, 642] width 176 height 38
click at [1507, 638] on button "Hecho" at bounding box center [1451, 642] width 176 height 38
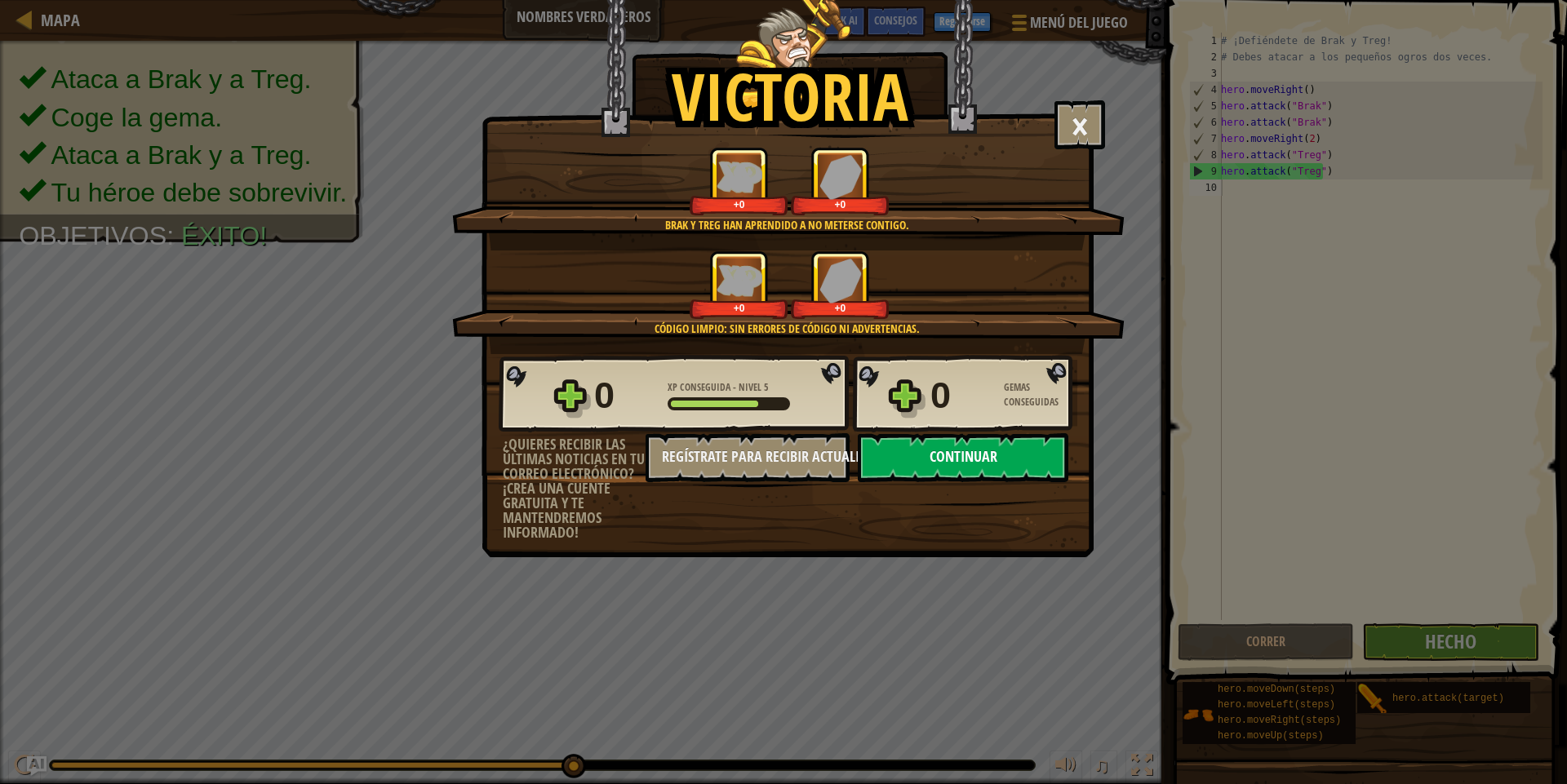
click at [960, 466] on button "Continuar" at bounding box center [963, 457] width 211 height 49
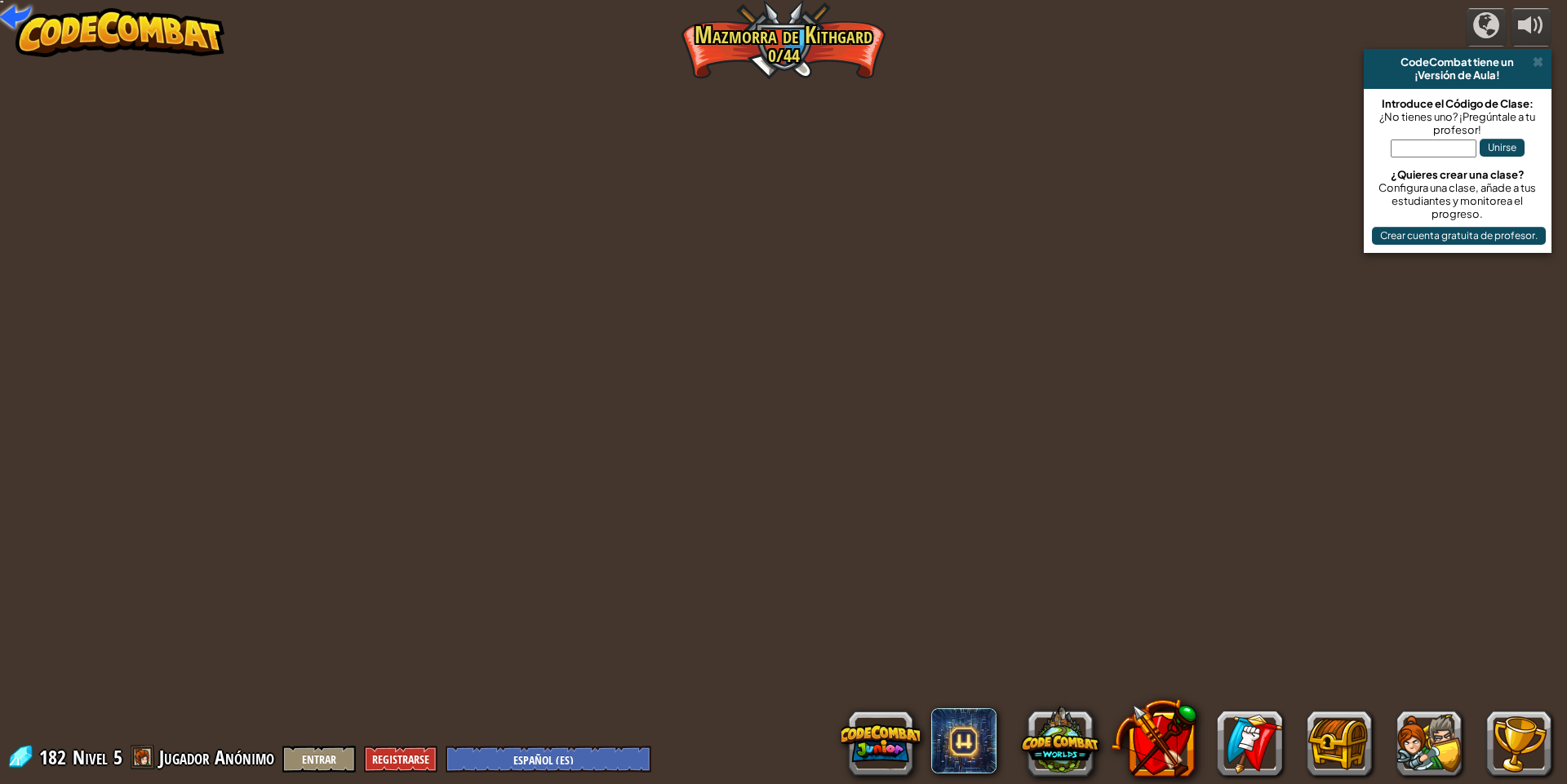
select select "es-ES"
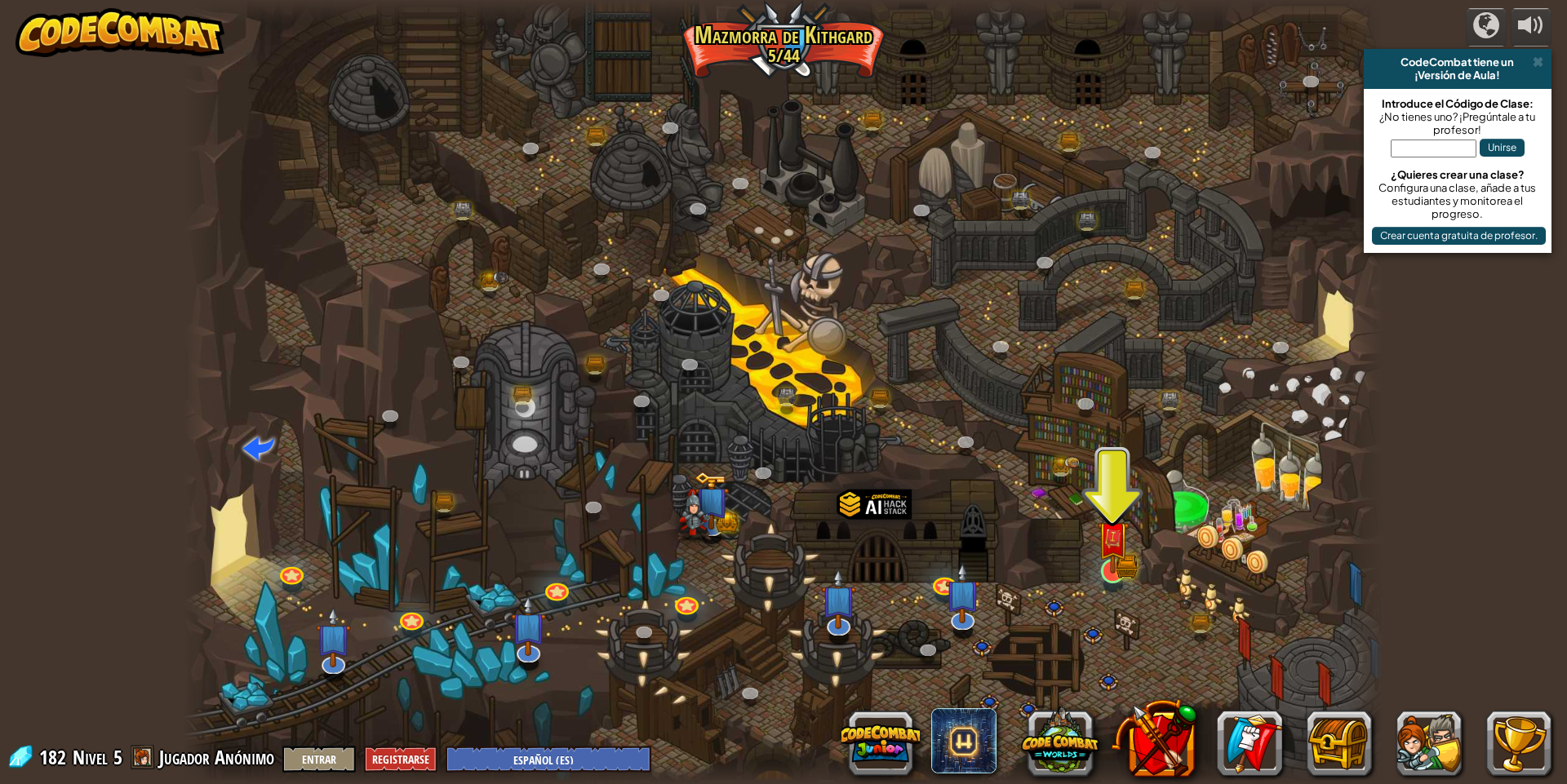
click at [1115, 562] on img at bounding box center [1113, 537] width 33 height 71
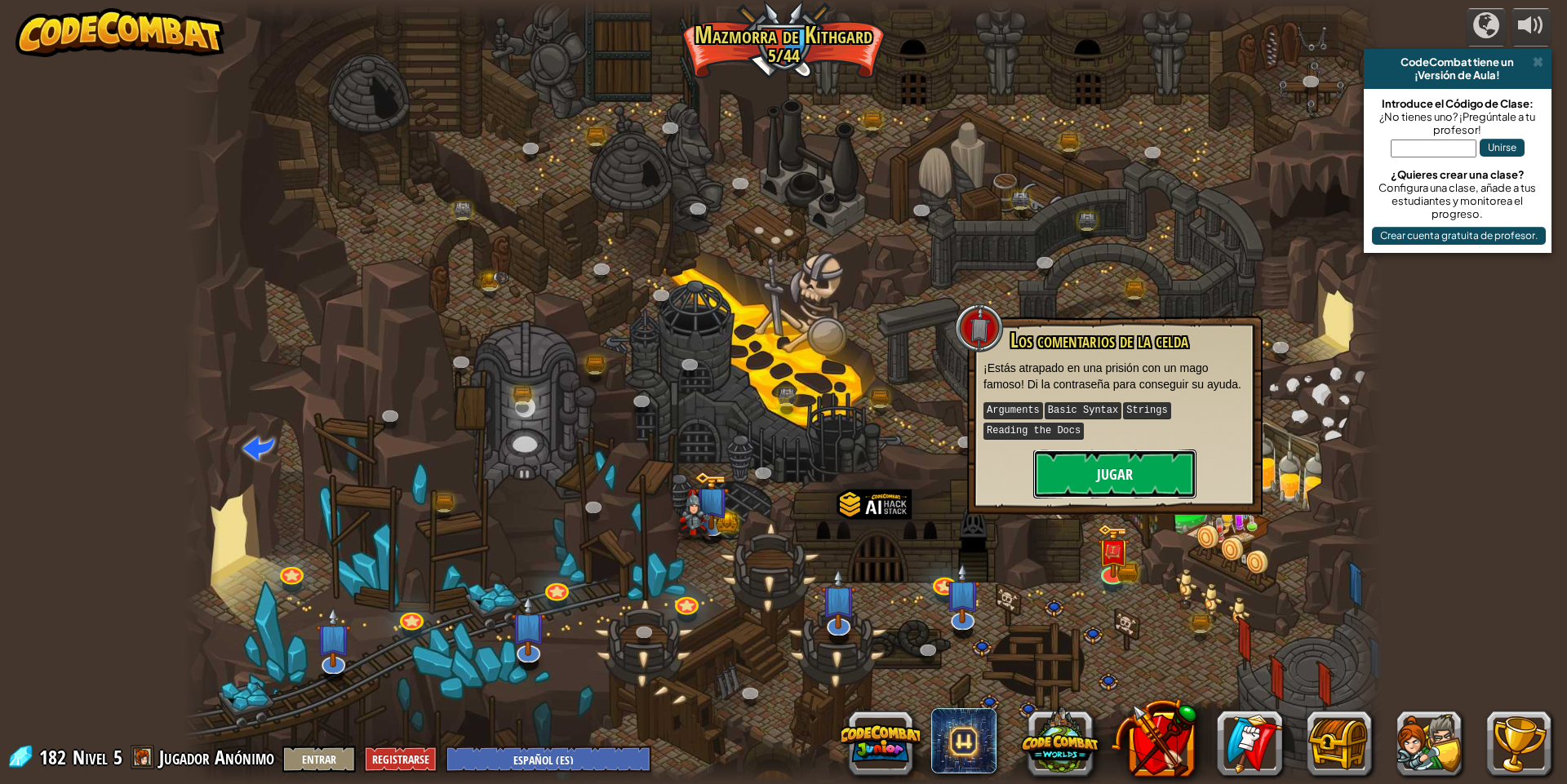
click at [1128, 487] on button "Jugar" at bounding box center [1115, 473] width 164 height 49
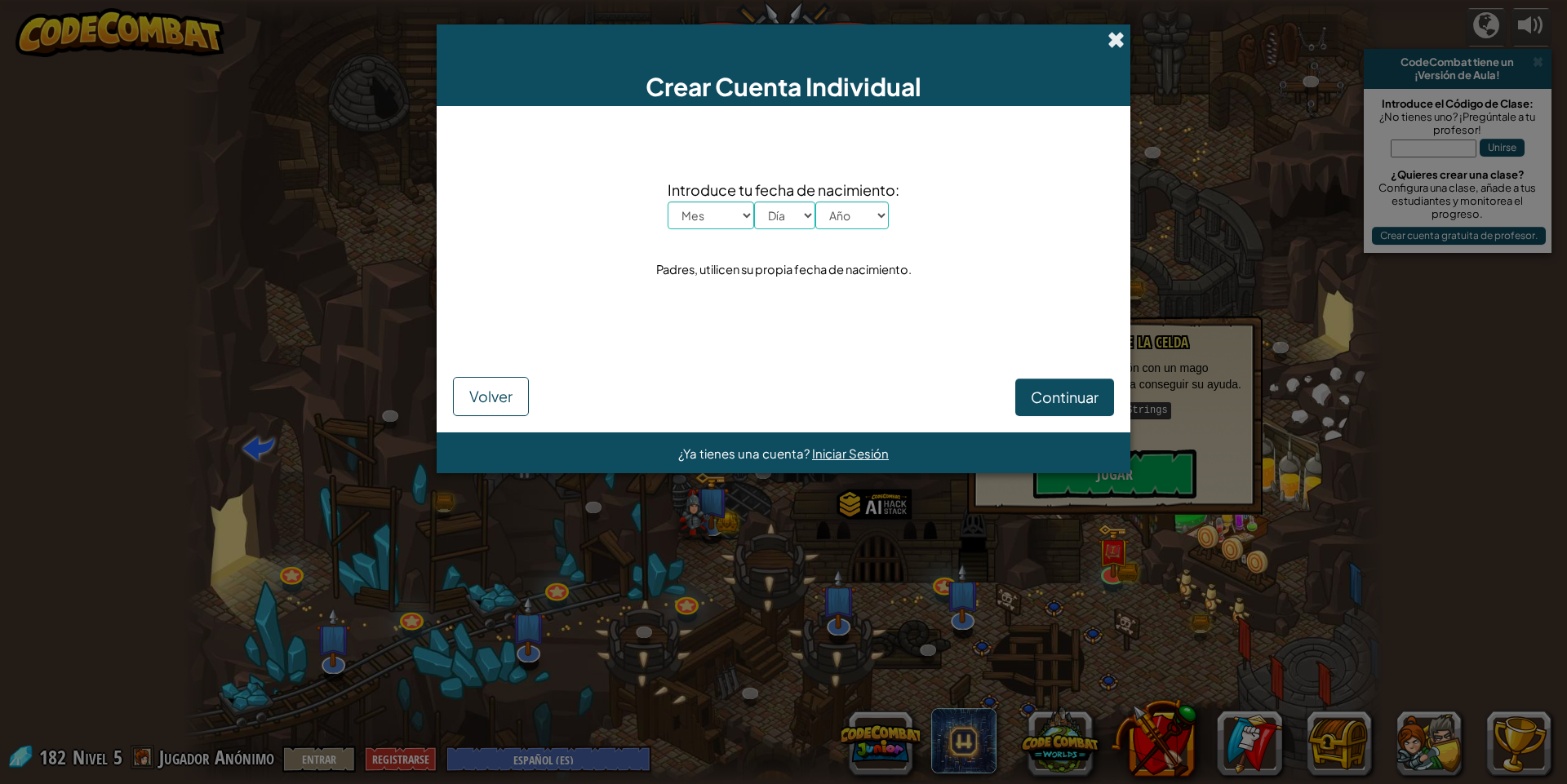
click at [1108, 34] on span at bounding box center [1117, 39] width 17 height 17
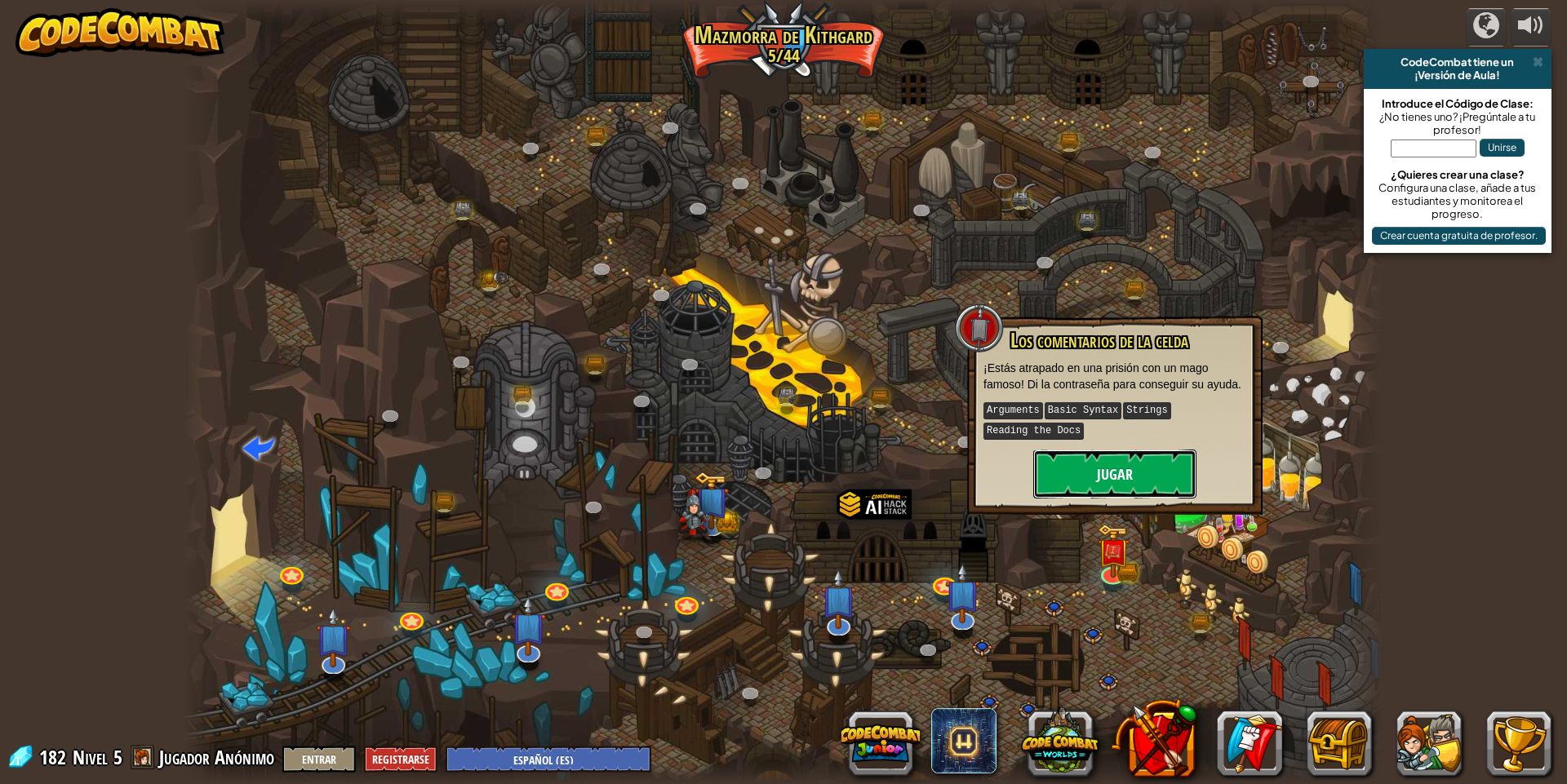
click at [1098, 456] on button "Jugar" at bounding box center [1115, 473] width 164 height 49
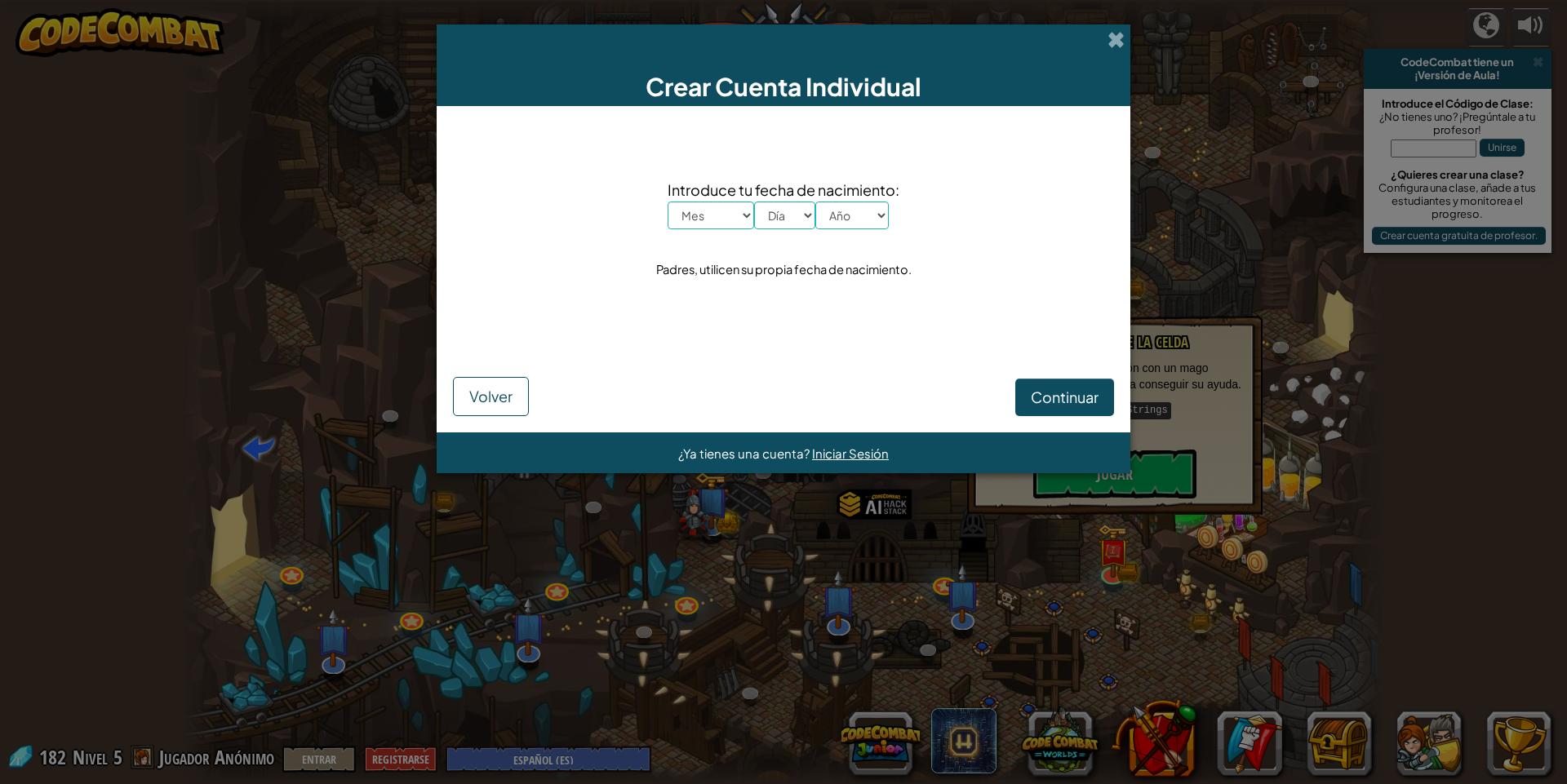
click at [1119, 27] on div "Crear Cuenta Individual" at bounding box center [784, 65] width 694 height 81
click at [1113, 44] on span at bounding box center [1117, 39] width 17 height 17
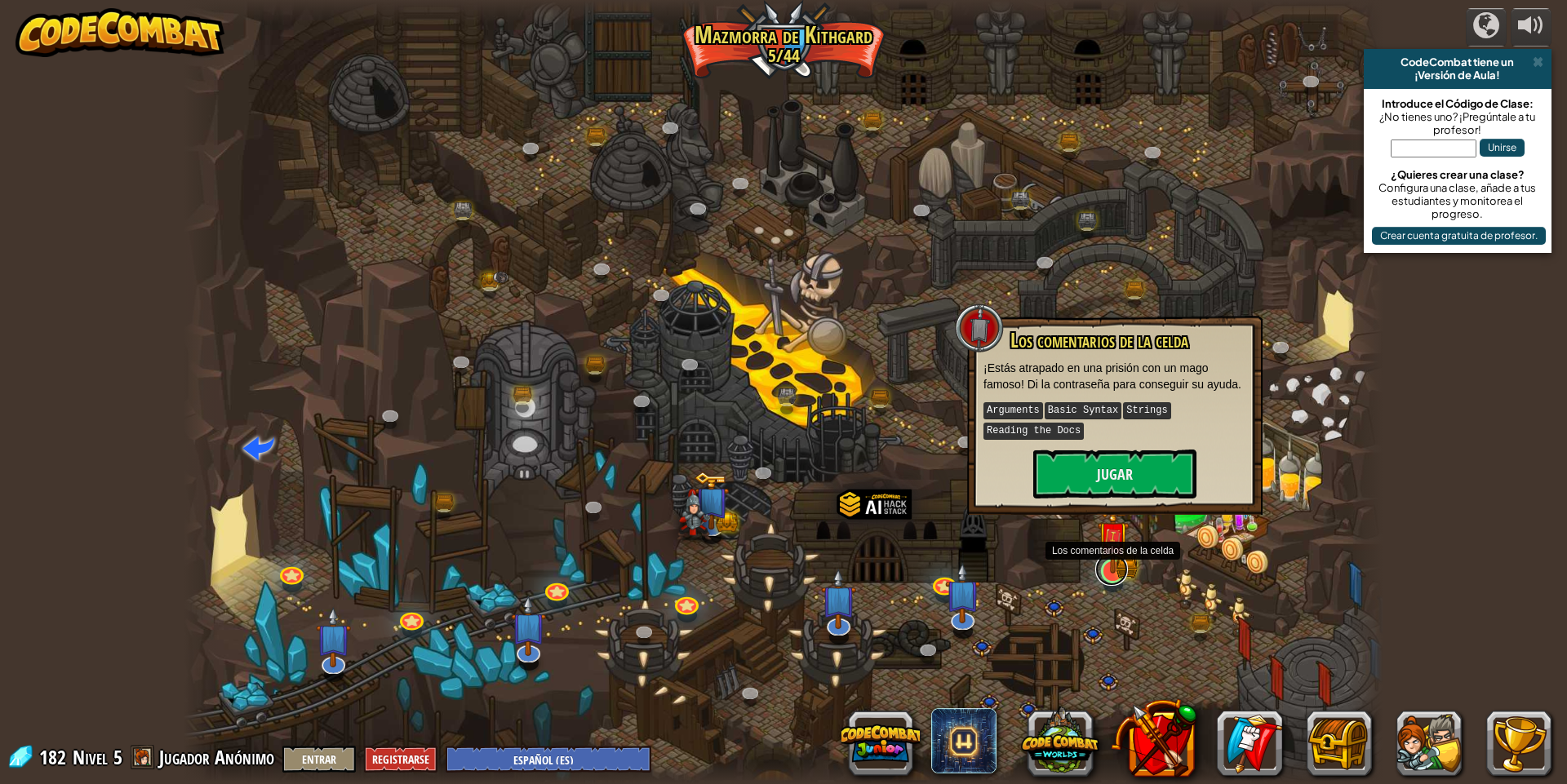
click at [1125, 577] on link at bounding box center [1111, 569] width 33 height 33
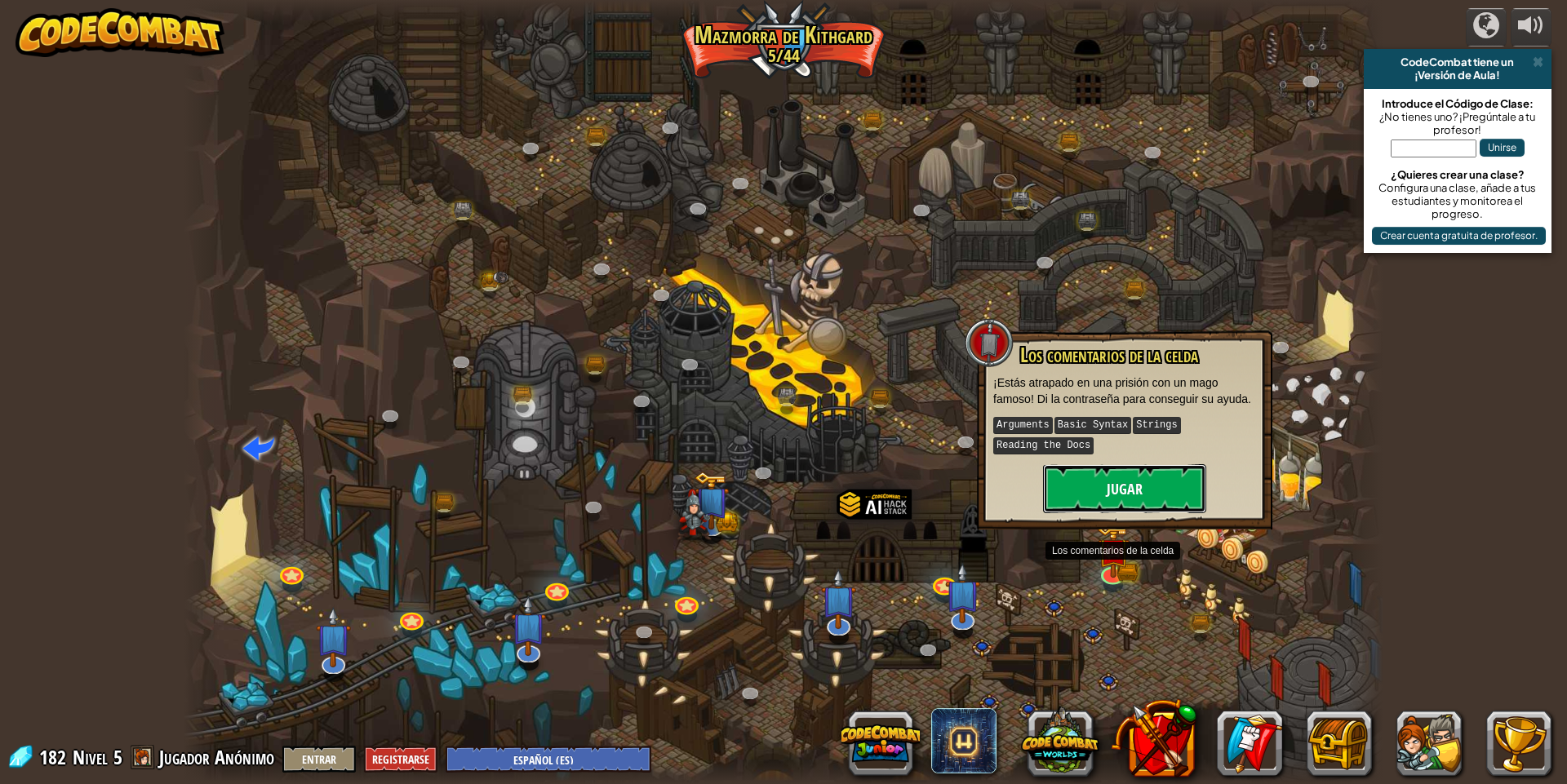
click at [1136, 495] on button "Jugar" at bounding box center [1124, 488] width 164 height 49
